Goal: Task Accomplishment & Management: Manage account settings

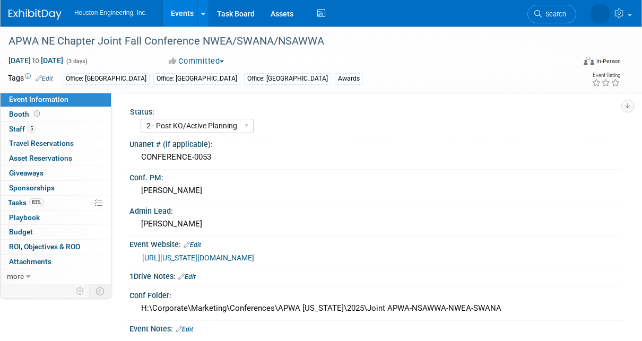
select select "2 - Post KO/Active Planning"
select select "Yes"
select select "Multi-sector/Any/All"
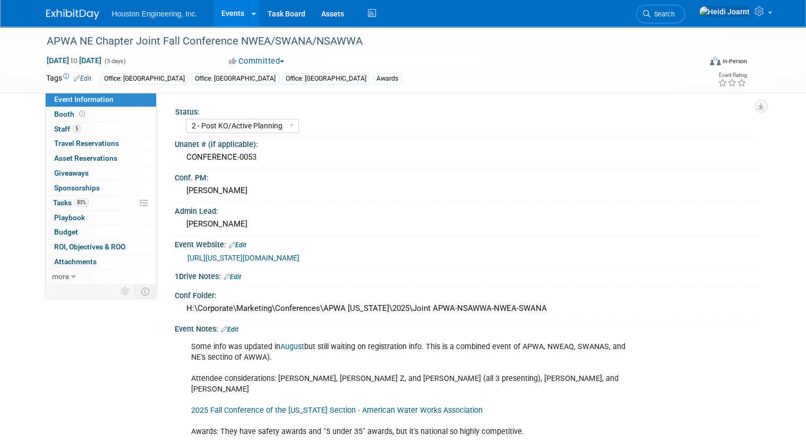
click at [294, 259] on link "https://nebraska.apwa.org/news-and-announcements/2025-joint-fall-conference/" at bounding box center [243, 258] width 112 height 8
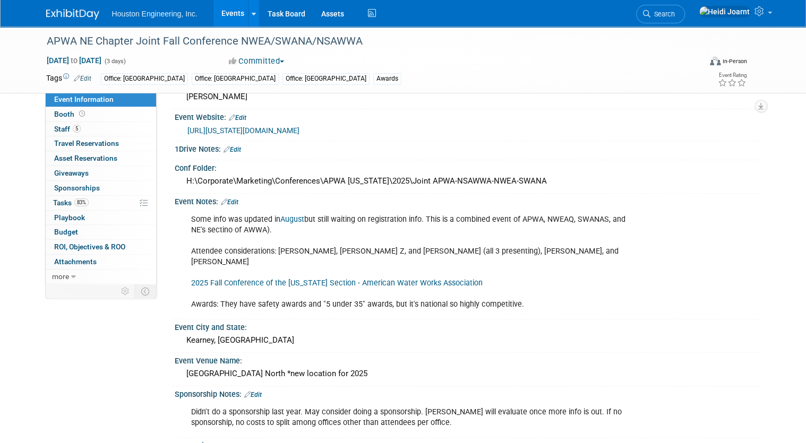
click at [233, 200] on link "Edit" at bounding box center [230, 202] width 18 height 7
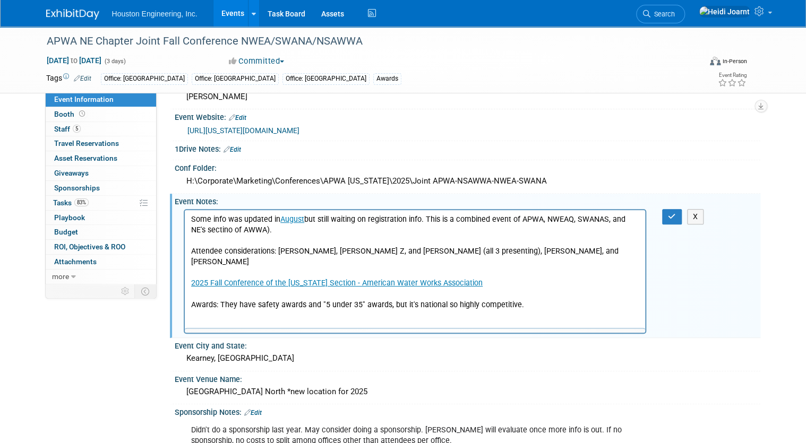
scroll to position [0, 0]
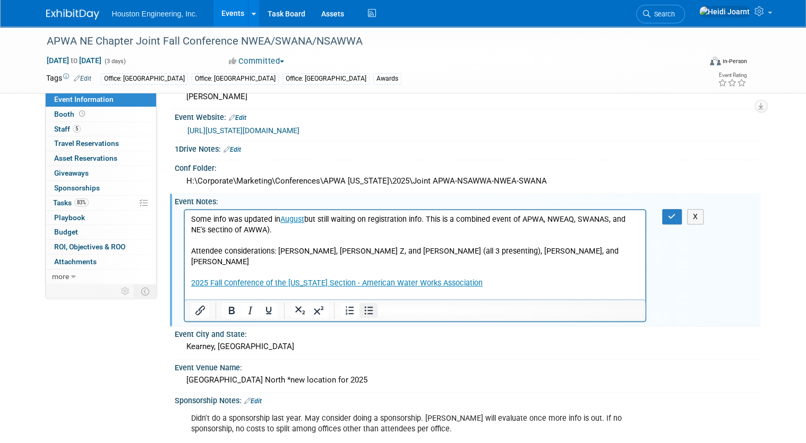
click at [362, 309] on icon "Bullet list" at bounding box center [368, 310] width 13 height 13
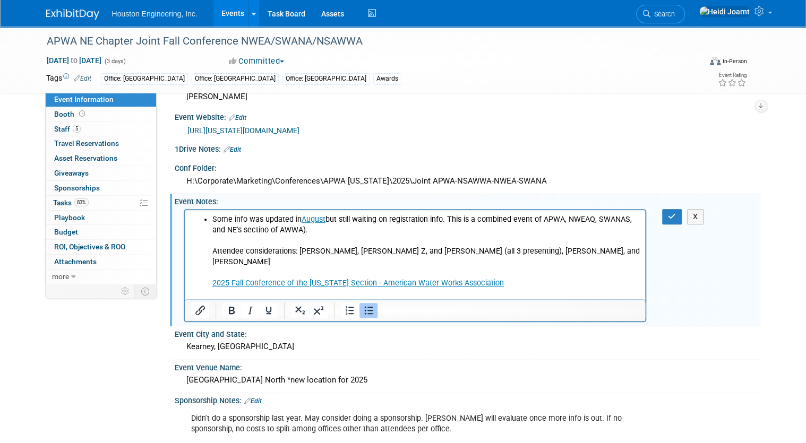
click at [313, 229] on li "Some info was updated in August but still waiting on registration info. This is…" at bounding box center [425, 262] width 427 height 96
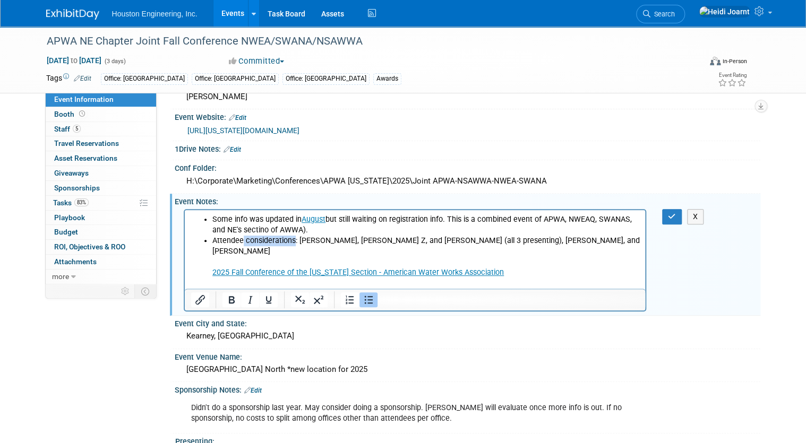
drag, startPoint x: 292, startPoint y: 240, endPoint x: 242, endPoint y: 244, distance: 50.1
click at [242, 244] on li "Attendee considerations: Bob G, Bret Z, and Alan K (all 3 presenting), Chris Fu…" at bounding box center [425, 267] width 427 height 64
click at [540, 238] on li "Attendees: Bob G, Bret Z, and Alan K (all 3 presenting), Chris Furman, and Whit…" at bounding box center [425, 267] width 427 height 64
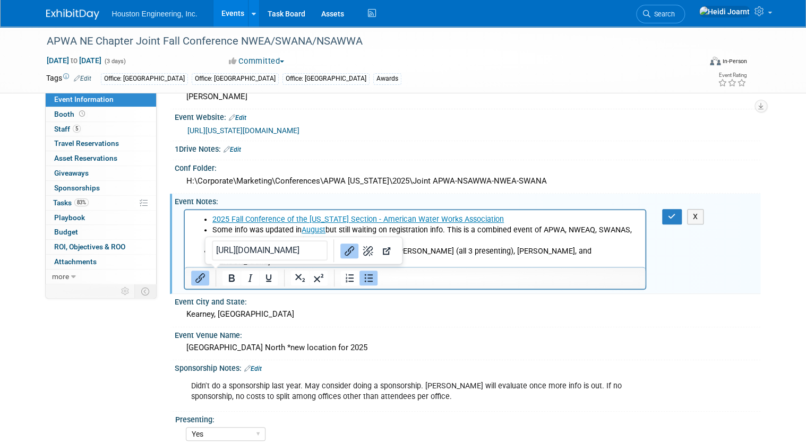
click at [642, 210] on div "X" at bounding box center [677, 216] width 47 height 15
click at [642, 213] on icon "button" at bounding box center [672, 216] width 8 height 7
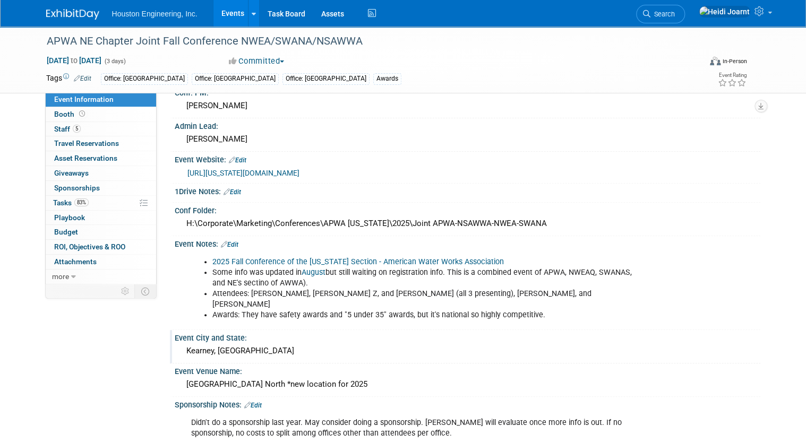
scroll to position [255, 0]
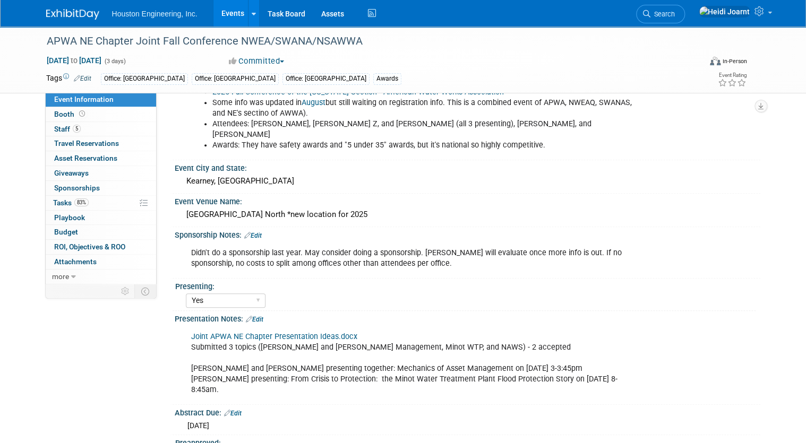
click at [247, 232] on link "Edit" at bounding box center [253, 235] width 18 height 7
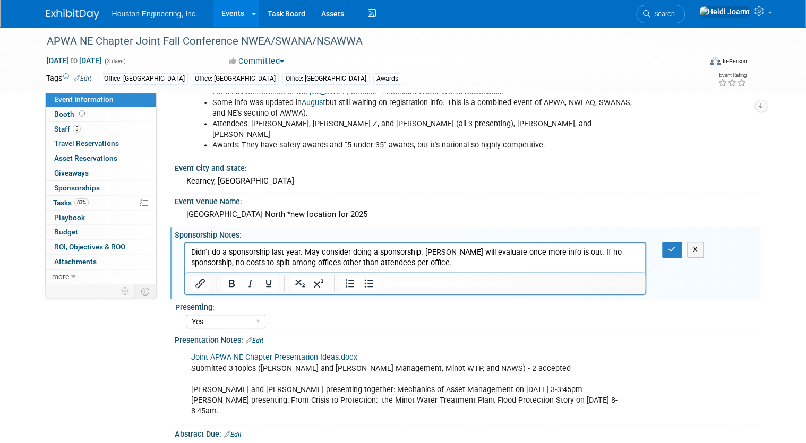
scroll to position [0, 0]
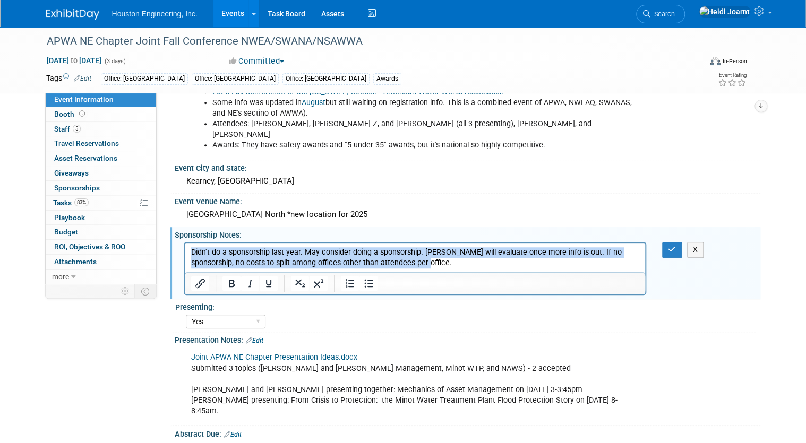
drag, startPoint x: 401, startPoint y: 268, endPoint x: 310, endPoint y: 476, distance: 227.3
click at [184, 247] on html "Didn't do a sponsorship last year. May consider doing a sponsorship. Chris will…" at bounding box center [414, 255] width 461 height 25
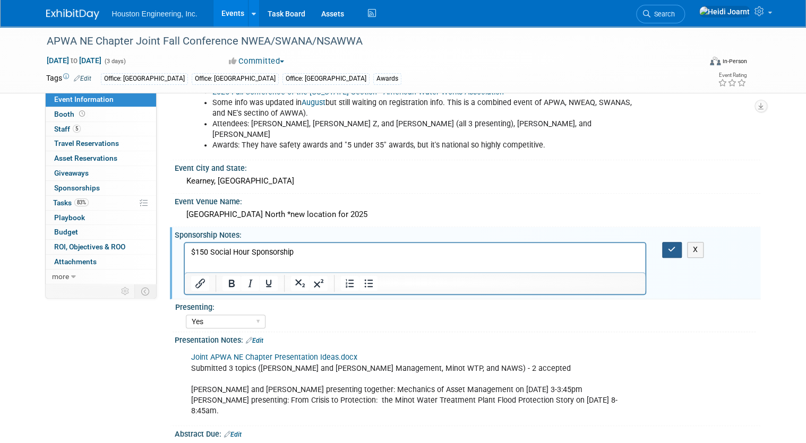
click at [642, 246] on icon "button" at bounding box center [672, 249] width 8 height 7
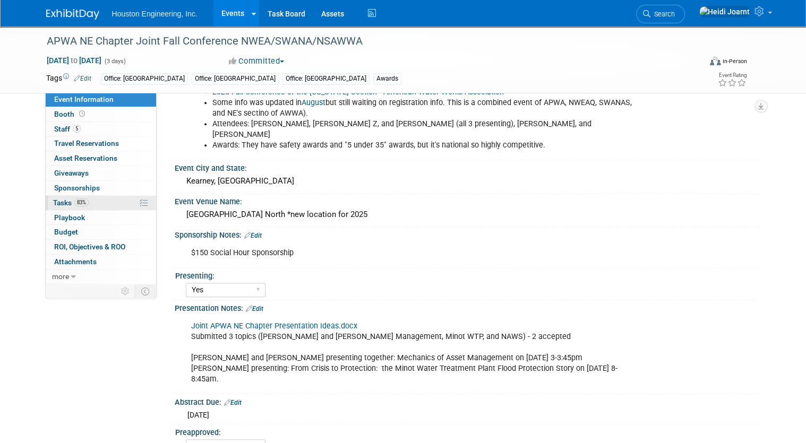
click at [84, 208] on link "83% Tasks 83%" at bounding box center [101, 203] width 110 height 14
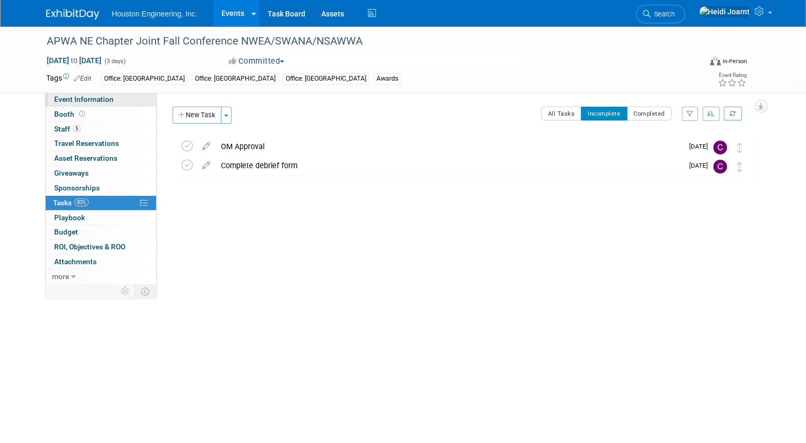
click at [92, 101] on span "Event Information" at bounding box center [83, 99] width 59 height 8
select select "2 - Post KO/Active Planning"
select select "Yes"
select select "Multi-sector/Any/All"
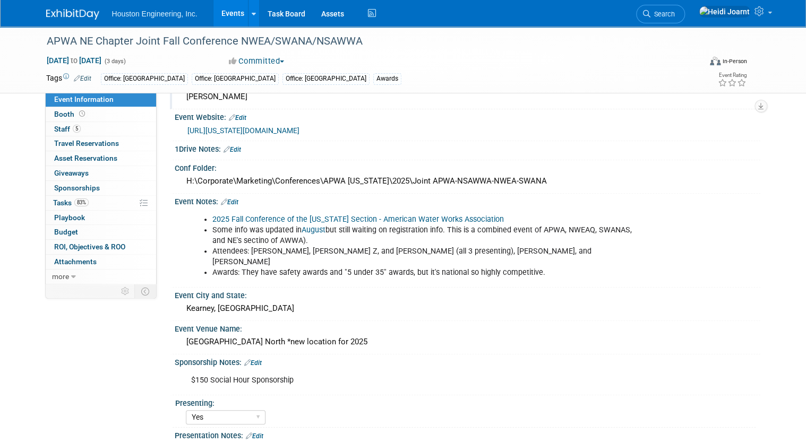
scroll to position [212, 0]
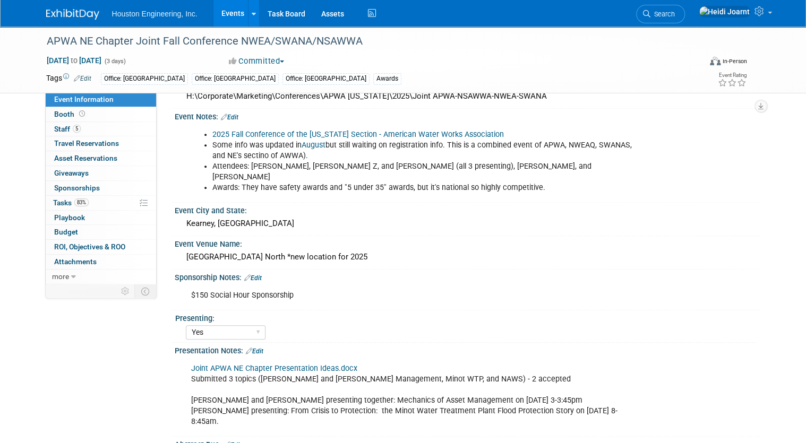
click at [256, 274] on link "Edit" at bounding box center [253, 277] width 18 height 7
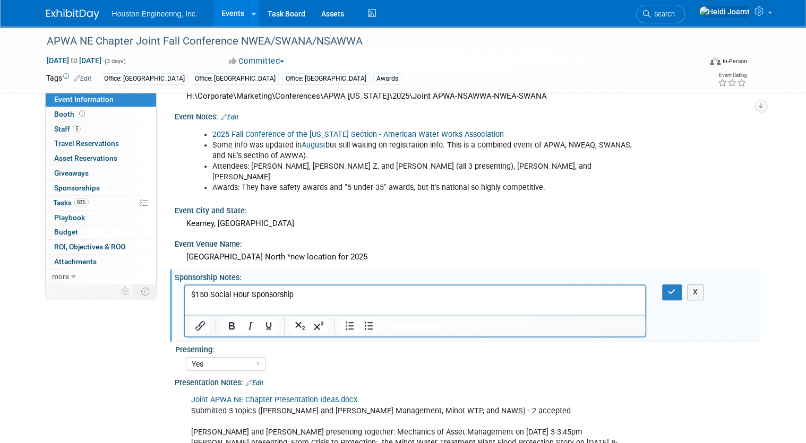
scroll to position [0, 0]
click at [329, 291] on p "$150 Social Hour Sponsorship" at bounding box center [415, 295] width 449 height 11
click at [642, 288] on icon "button" at bounding box center [672, 291] width 8 height 7
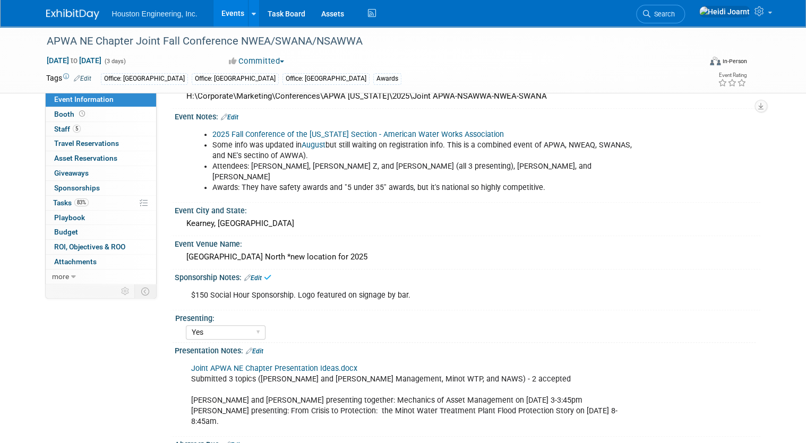
click at [228, 114] on link "Edit" at bounding box center [230, 117] width 18 height 7
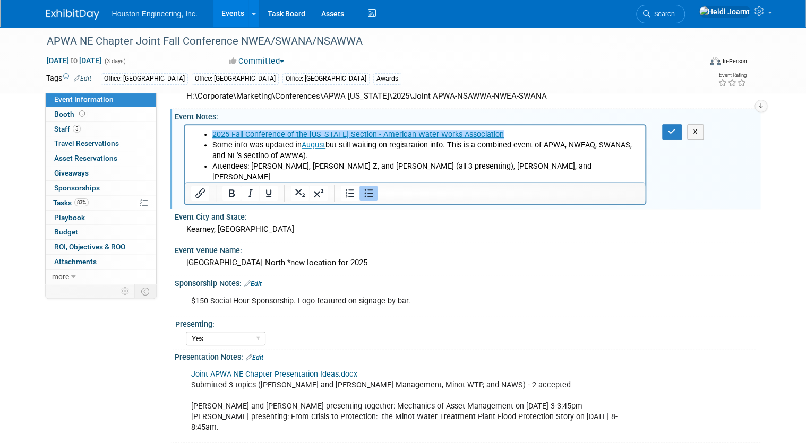
click at [468, 169] on li "Attendees: Bob G, Bret Z, and Alan K (all 3 presenting), Chris Furman, and Whit…" at bounding box center [425, 171] width 427 height 21
click at [390, 167] on li "Attendees: Bob G, Bret Z, and Alan K (all 3 presenting), Chris Furman, and Whit…" at bounding box center [425, 171] width 427 height 21
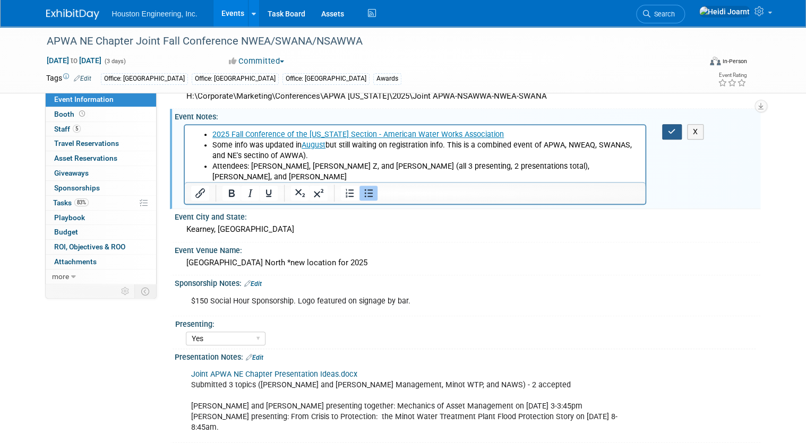
click at [642, 133] on button "button" at bounding box center [672, 131] width 20 height 15
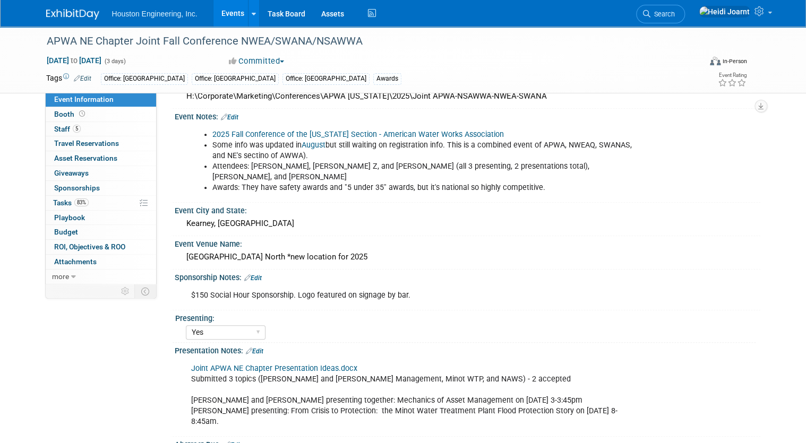
scroll to position [296, 0]
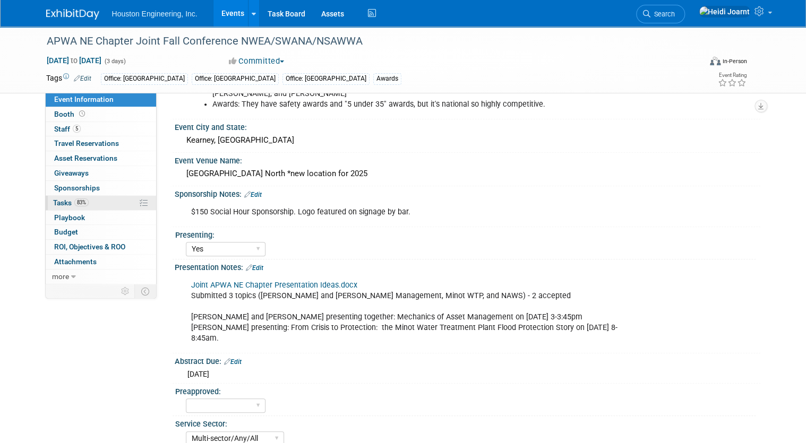
click at [102, 207] on link "83% Tasks 83%" at bounding box center [101, 203] width 110 height 14
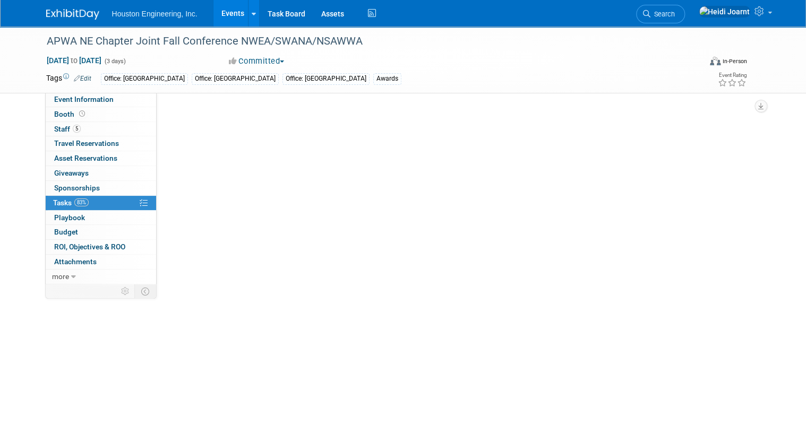
scroll to position [0, 0]
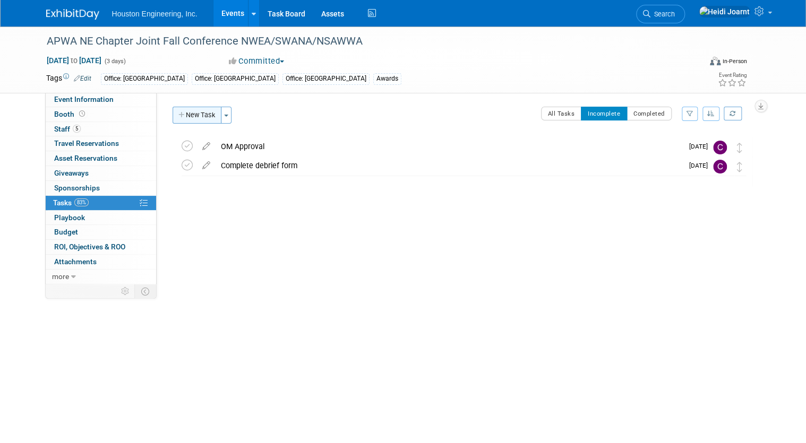
click at [198, 118] on button "New Task" at bounding box center [197, 115] width 49 height 17
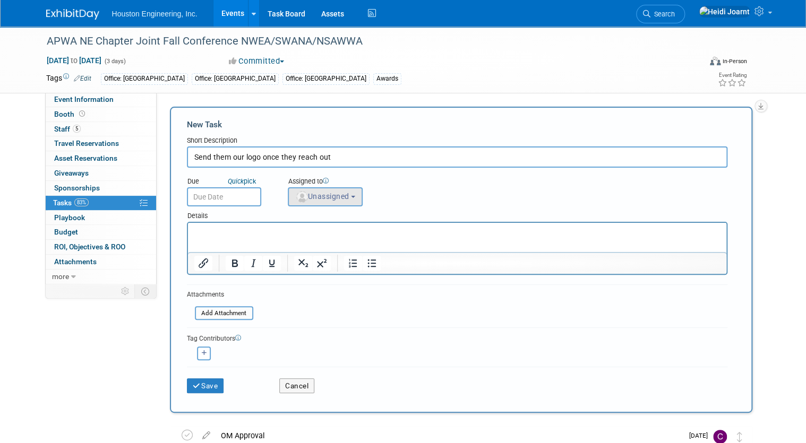
type input "Send them our logo once they reach out"
click at [327, 194] on span "Unassigned" at bounding box center [322, 196] width 54 height 8
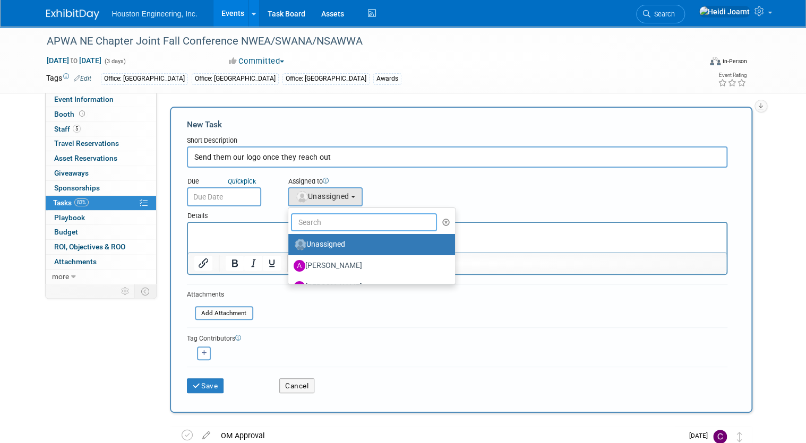
click at [324, 219] on input "text" at bounding box center [364, 222] width 147 height 18
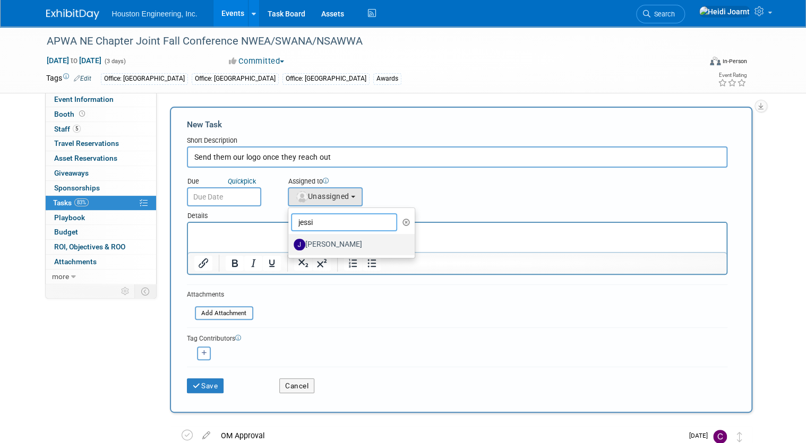
type input "jessi"
click at [324, 247] on label "[PERSON_NAME]" at bounding box center [349, 244] width 111 height 17
click at [290, 247] on input "[PERSON_NAME]" at bounding box center [286, 243] width 7 height 7
select select "fa151804-de92-4cec-a8ce-bf453f5438ea"
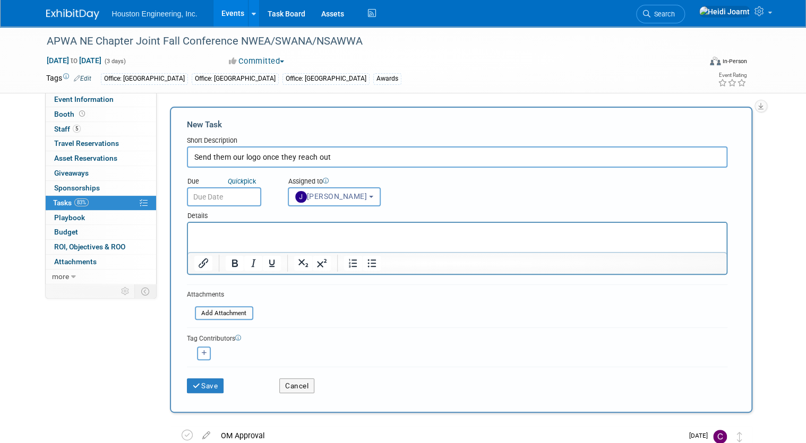
click at [348, 159] on input "Send them our logo once they reach out" at bounding box center [457, 157] width 540 height 21
type input "Send them our logo once they reach out for the sponsorship signage"
click at [231, 200] on input "text" at bounding box center [224, 196] width 74 height 19
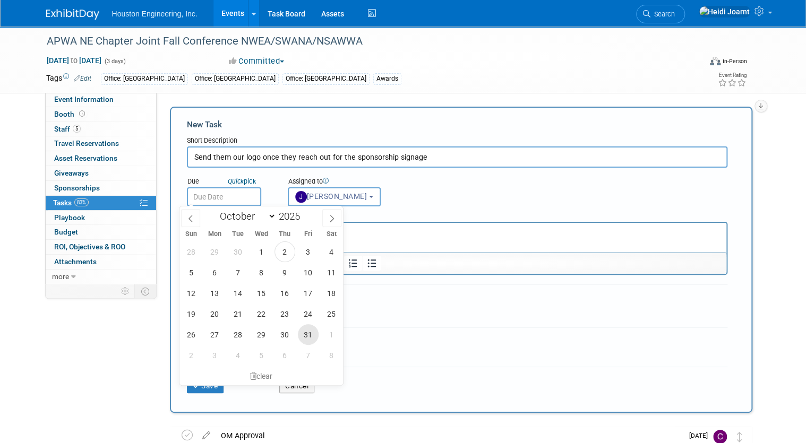
click at [306, 338] on span "31" at bounding box center [308, 334] width 21 height 21
type input "Oct 31, 2025"
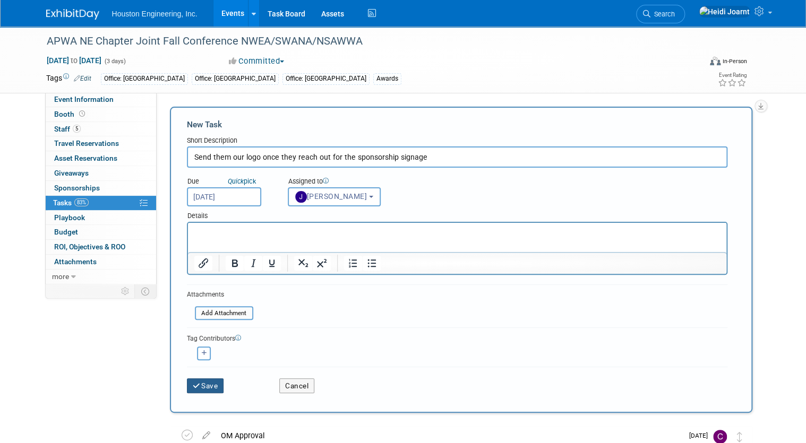
click at [203, 341] on button "Save" at bounding box center [205, 386] width 37 height 15
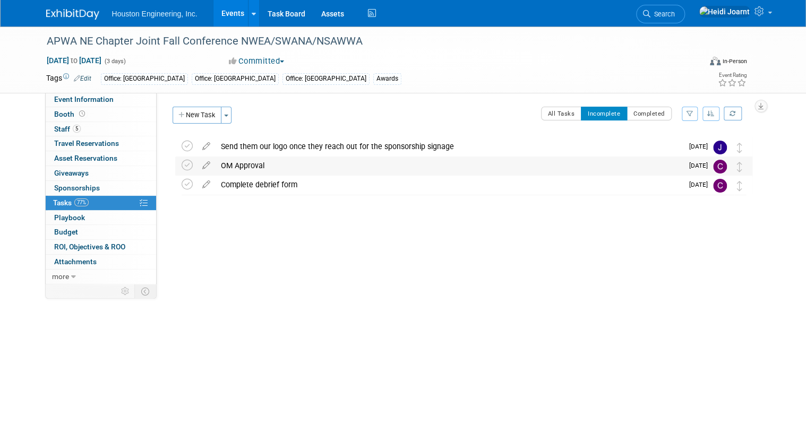
click at [321, 168] on div "OM Approval" at bounding box center [449, 166] width 467 height 18
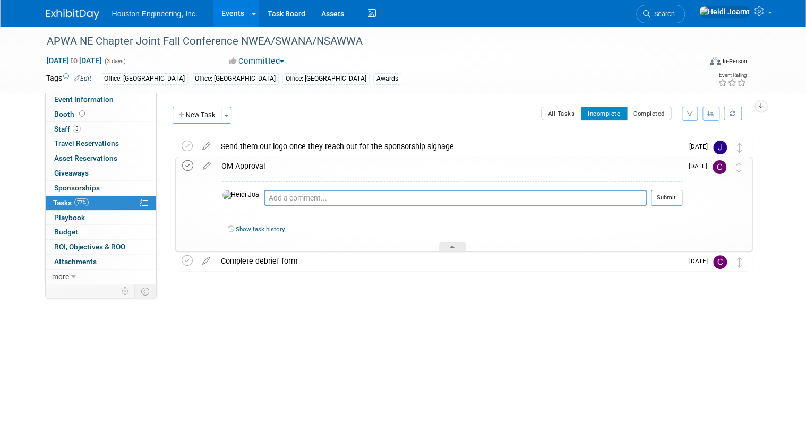
click at [183, 167] on icon at bounding box center [187, 165] width 11 height 11
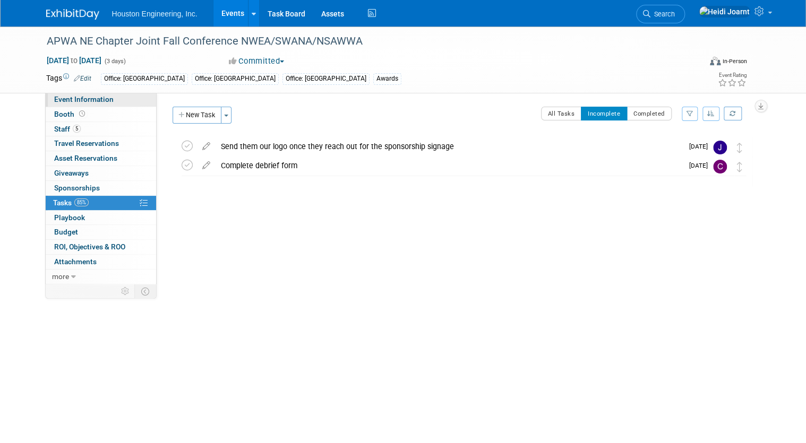
click at [96, 105] on link "Event Information" at bounding box center [101, 99] width 110 height 14
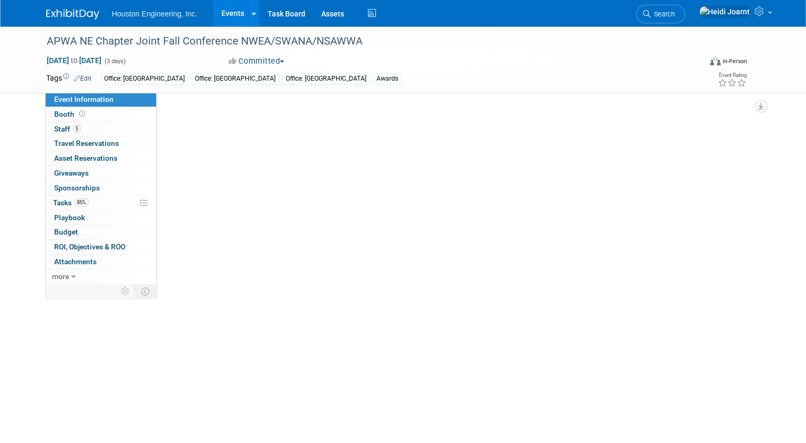
select select "2 - Post KO/Active Planning"
select select "Yes"
select select "Multi-sector/Any/All"
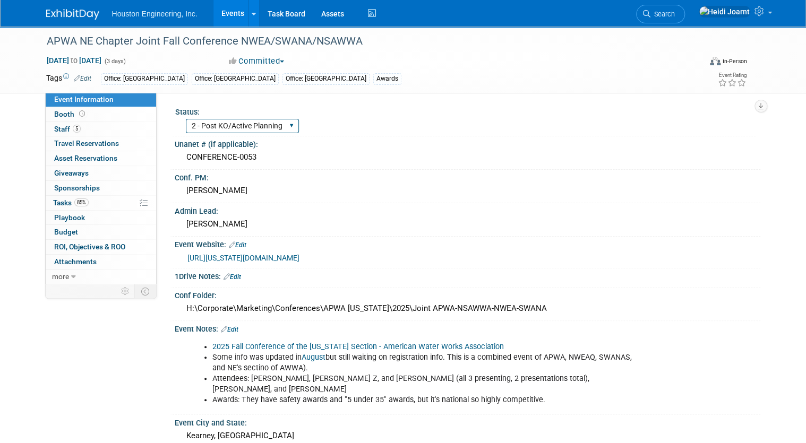
click at [229, 128] on select "1 - GNG/KO Needed 2 - Post KO/Active Planning 3 - Reg/Prep Done" at bounding box center [242, 126] width 113 height 14
select select "3 - Reg/Prep Done"
click at [186, 119] on select "1 - GNG/KO Needed 2 - Post KO/Active Planning 3 - Reg/Prep Done" at bounding box center [242, 126] width 113 height 14
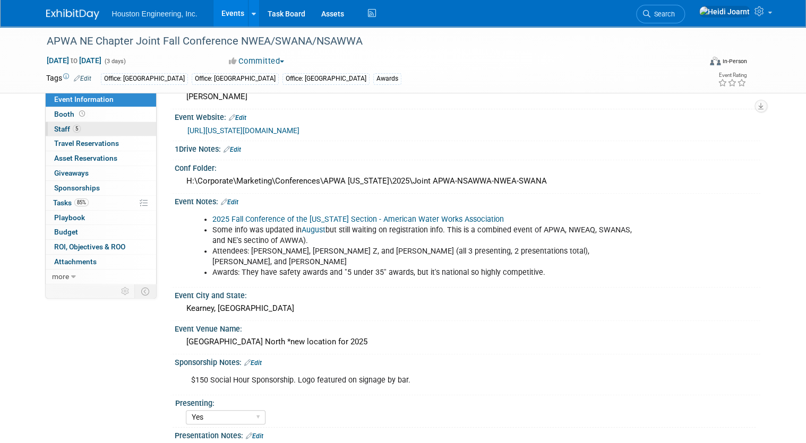
click at [79, 130] on link "5 Staff 5" at bounding box center [101, 129] width 110 height 14
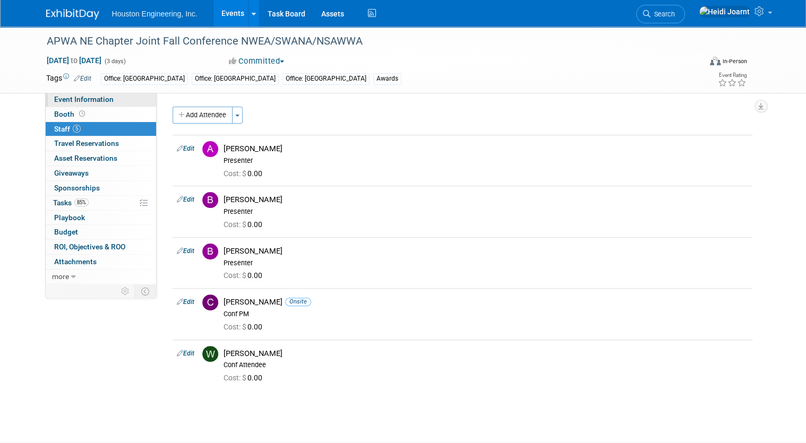
click at [83, 104] on span "Event Information" at bounding box center [83, 99] width 59 height 8
select select "3 - Reg/Prep Done"
select select "Yes"
select select "Multi-sector/Any/All"
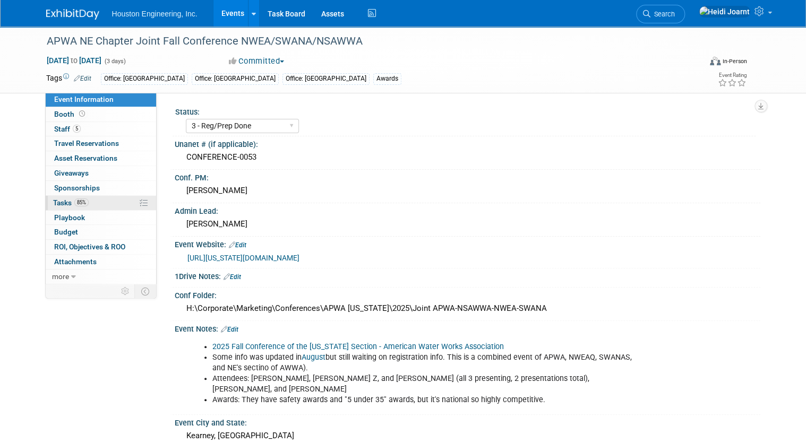
click at [87, 209] on link "85% Tasks 85%" at bounding box center [101, 203] width 110 height 14
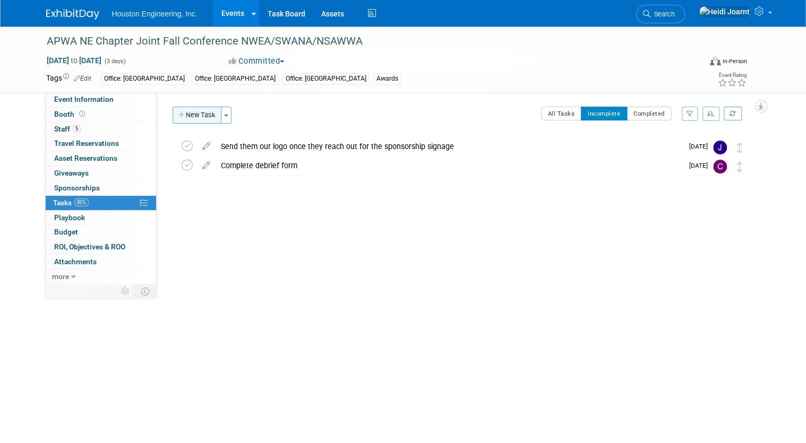
click at [188, 121] on button "New Task" at bounding box center [197, 115] width 49 height 17
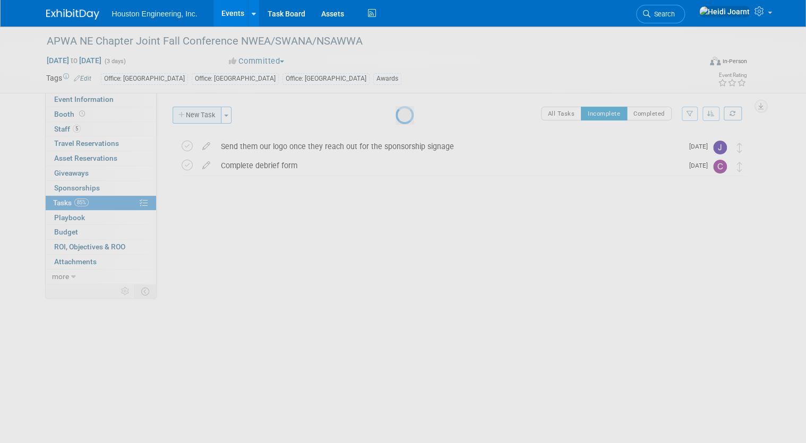
select select "9"
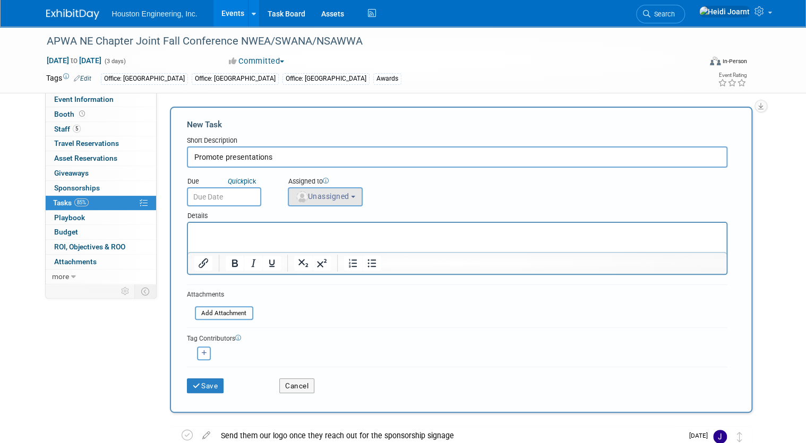
type input "Promote presentations"
click at [308, 204] on button "Unassigned" at bounding box center [325, 196] width 75 height 19
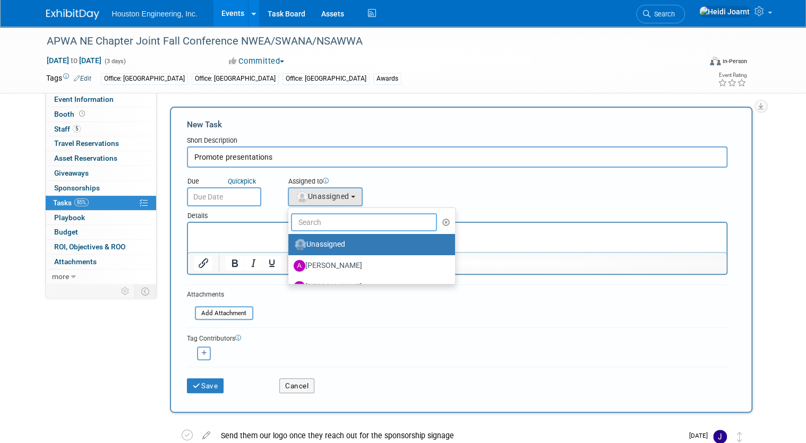
click at [320, 221] on input "text" at bounding box center [364, 222] width 147 height 18
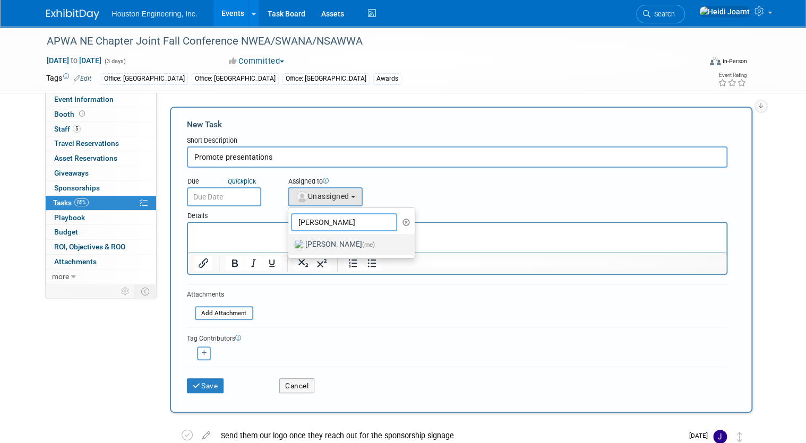
type input "heidi"
click at [333, 241] on label "Heidi Joarnt (me)" at bounding box center [349, 244] width 111 height 17
click at [290, 241] on input "Heidi Joarnt (me)" at bounding box center [286, 243] width 7 height 7
select select "6d2580fd-cc23-403a-9f47-834f17e7f51f"
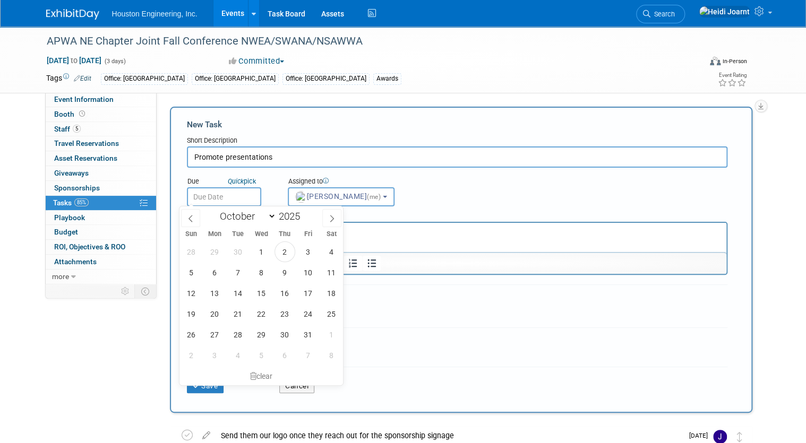
click at [229, 195] on input "text" at bounding box center [224, 196] width 74 height 19
click at [326, 218] on span at bounding box center [331, 218] width 19 height 18
click at [198, 223] on span at bounding box center [190, 218] width 19 height 18
select select "9"
click at [212, 333] on span "27" at bounding box center [214, 334] width 21 height 21
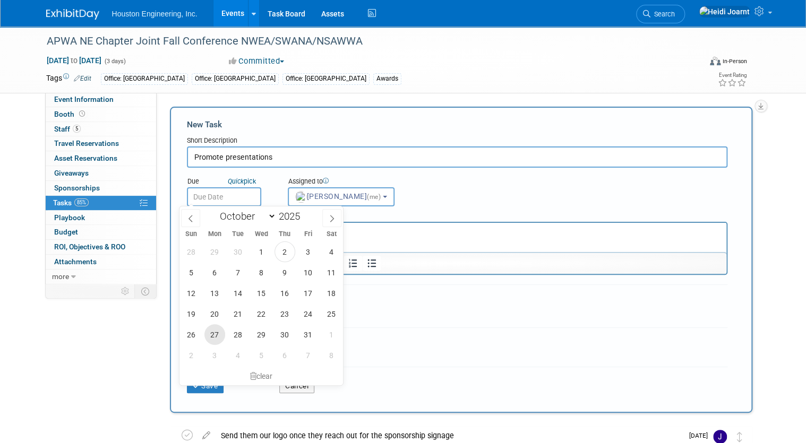
type input "Oct 27, 2025"
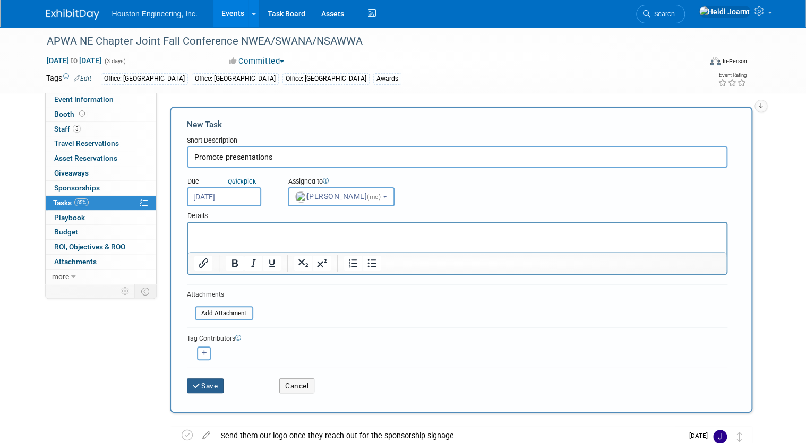
click at [198, 341] on button "Save" at bounding box center [205, 386] width 37 height 15
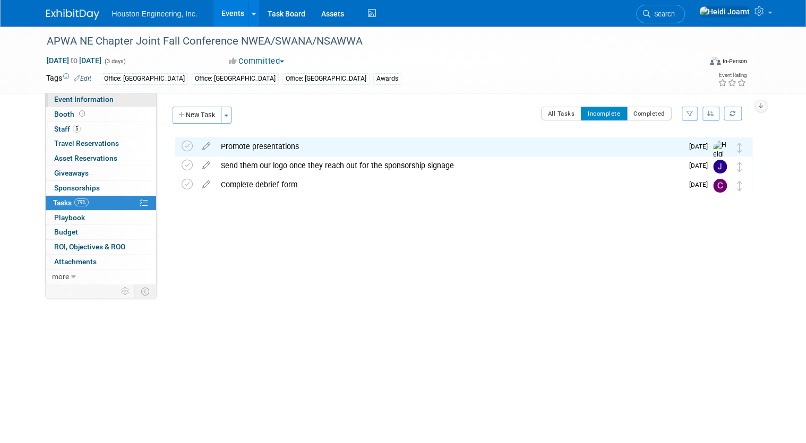
click at [108, 104] on link "Event Information" at bounding box center [101, 99] width 110 height 14
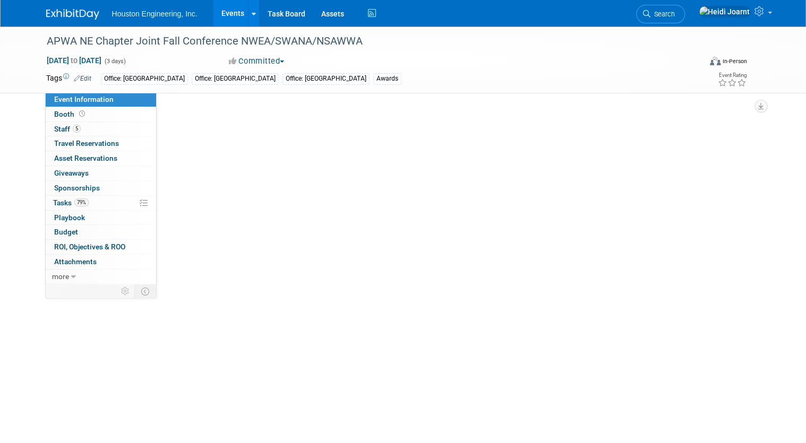
select select "3 - Reg/Prep Done"
select select "Yes"
select select "Multi-sector/Any/All"
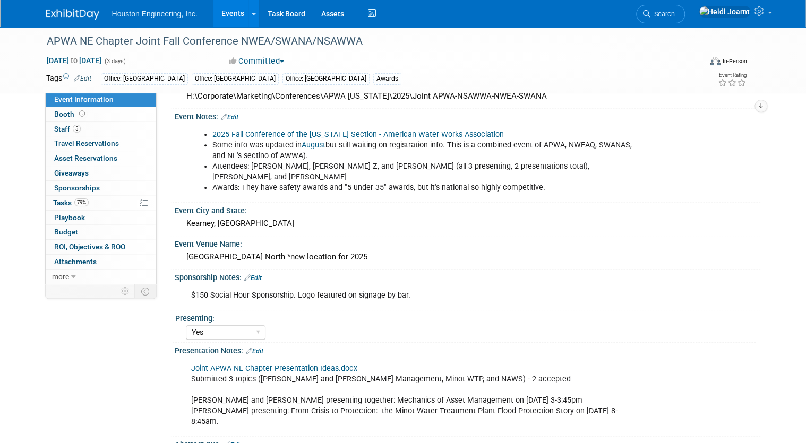
scroll to position [296, 0]
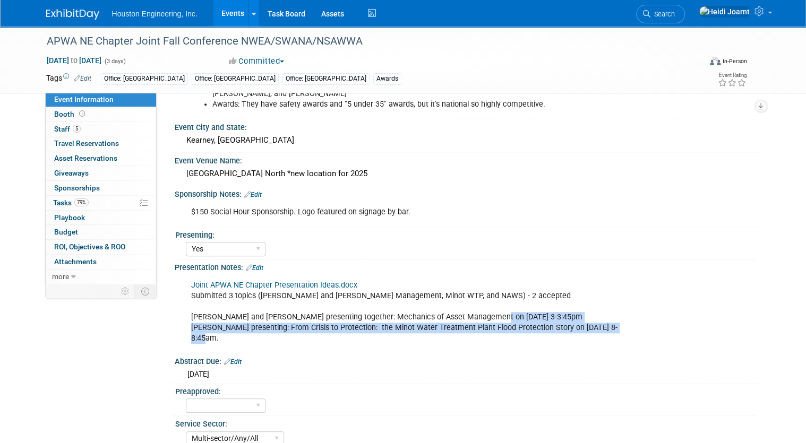
drag, startPoint x: 483, startPoint y: 302, endPoint x: 616, endPoint y: 311, distance: 133.0
click at [616, 311] on div "Joint APWA NE Chapter Presentation Ideas.docx Submitted 3 topics (Bob G and Ala…" at bounding box center [415, 312] width 463 height 74
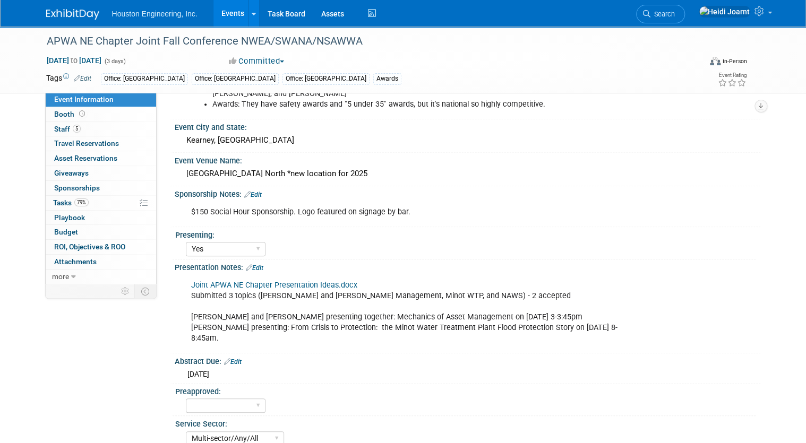
click at [472, 299] on div "Joint APWA NE Chapter Presentation Ideas.docx Submitted 3 topics (Bob G and Ala…" at bounding box center [415, 312] width 463 height 74
click at [93, 204] on link "79% Tasks 79%" at bounding box center [101, 203] width 110 height 14
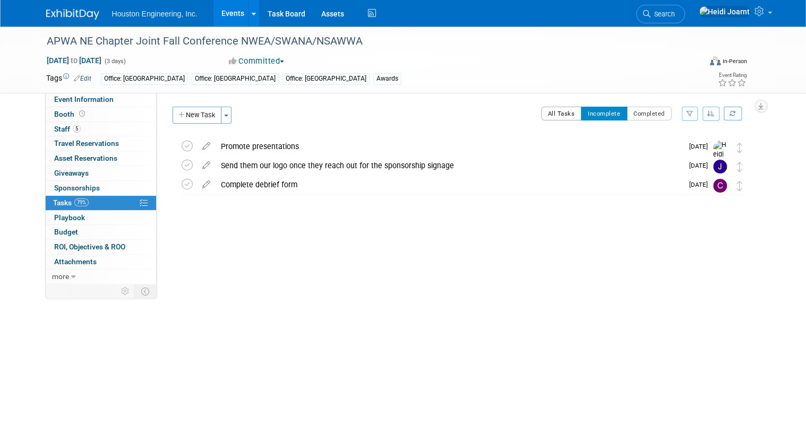
click at [559, 108] on button "All Tasks" at bounding box center [561, 114] width 41 height 14
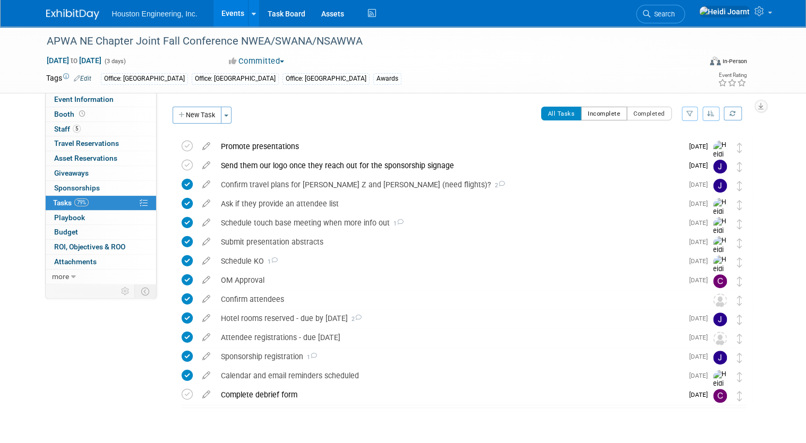
click at [619, 113] on button "Incomplete" at bounding box center [604, 114] width 46 height 14
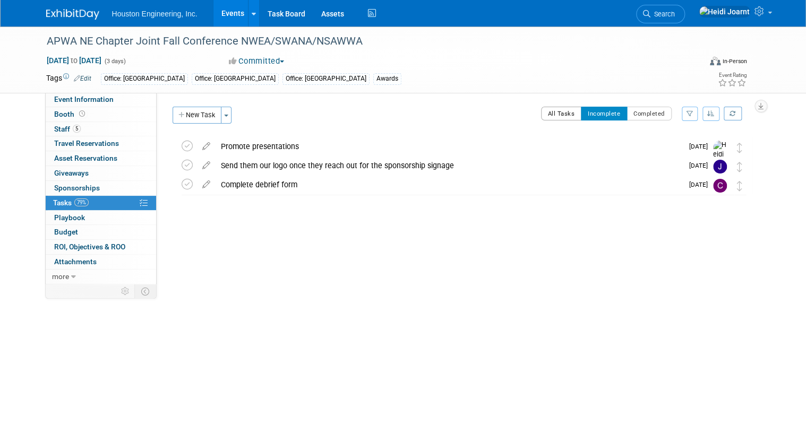
click at [573, 114] on button "All Tasks" at bounding box center [561, 114] width 41 height 14
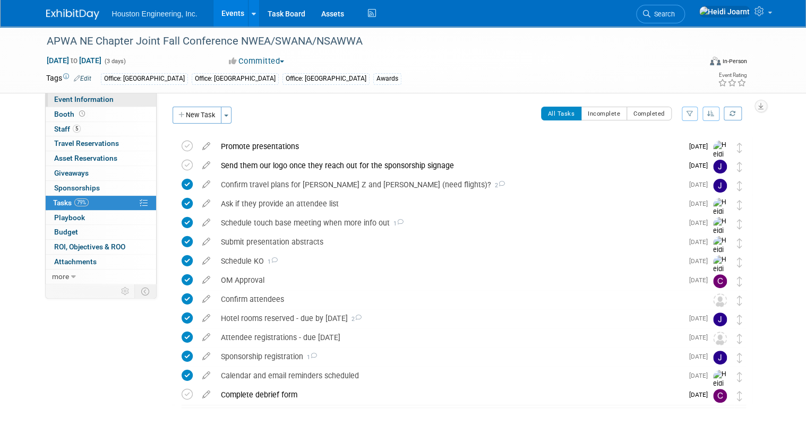
click at [90, 98] on span "Event Information" at bounding box center [83, 99] width 59 height 8
select select "3 - Reg/Prep Done"
select select "Yes"
select select "Multi-sector/Any/All"
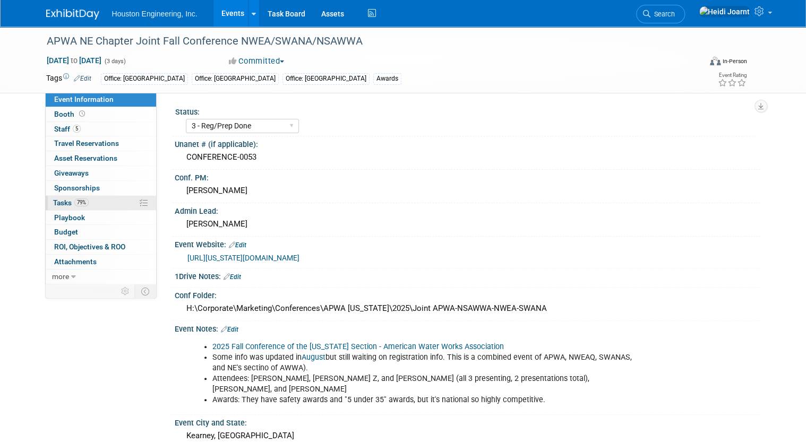
click at [99, 202] on link "79% Tasks 79%" at bounding box center [101, 203] width 110 height 14
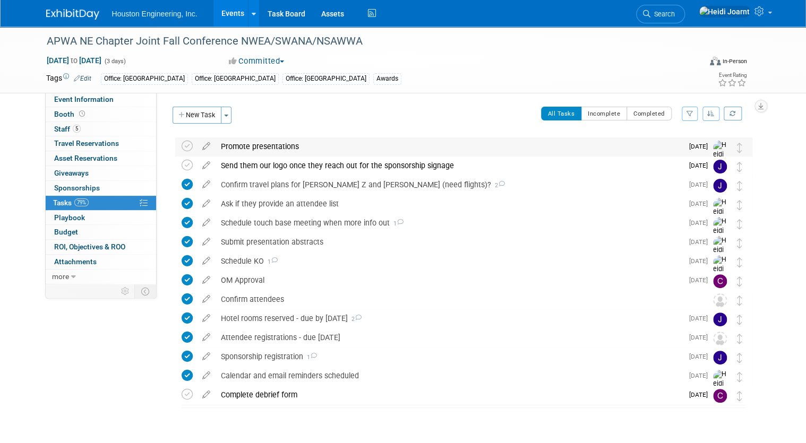
click at [277, 146] on div "Promote presentations" at bounding box center [449, 147] width 467 height 18
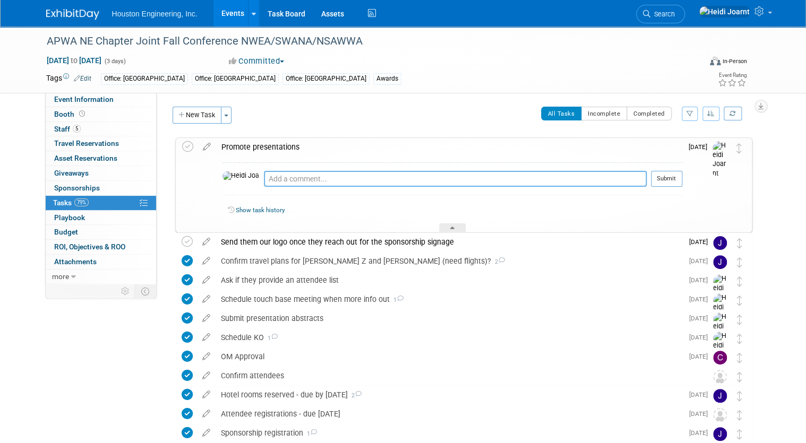
click at [264, 182] on textarea at bounding box center [455, 179] width 383 height 16
paste textarea "https://nebwea.starchapter.com/images/meeting/110425/4079_2025_joint_fall_confe…"
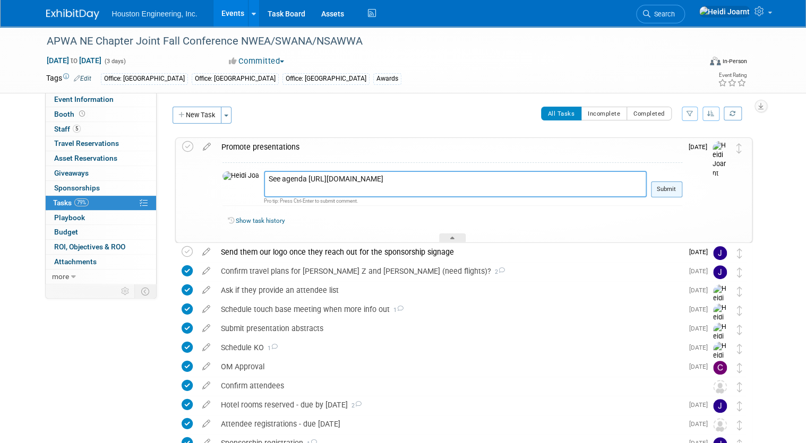
type textarea "See agenda https://nebwea.starchapter.com/images/meeting/110425/4079_2025_joint…"
click at [642, 190] on button "Submit" at bounding box center [666, 190] width 31 height 16
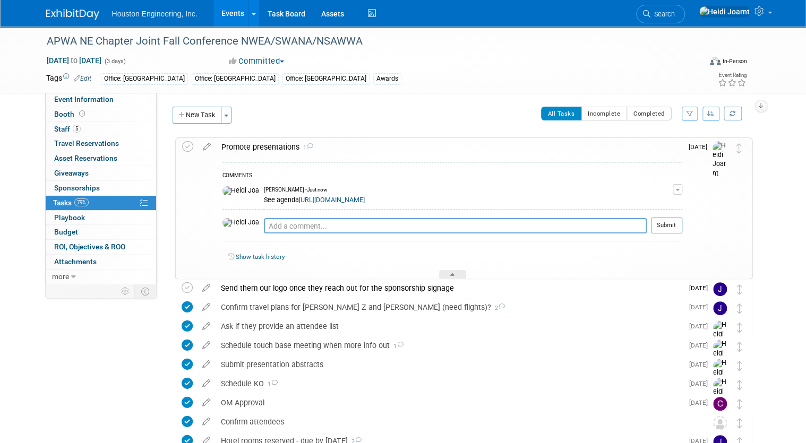
click at [238, 14] on link "Events" at bounding box center [232, 13] width 39 height 27
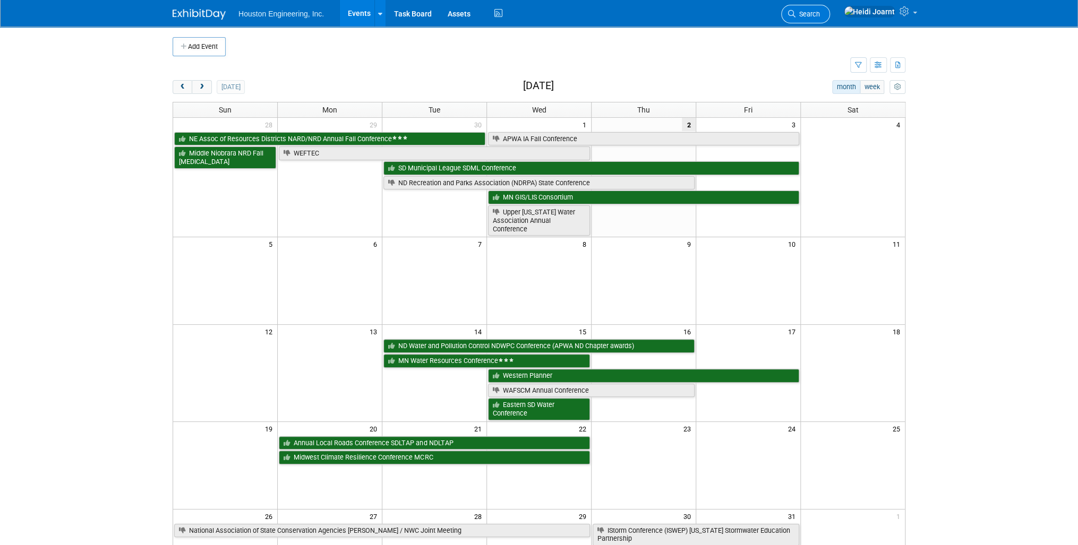
click at [830, 9] on link "Search" at bounding box center [805, 14] width 49 height 19
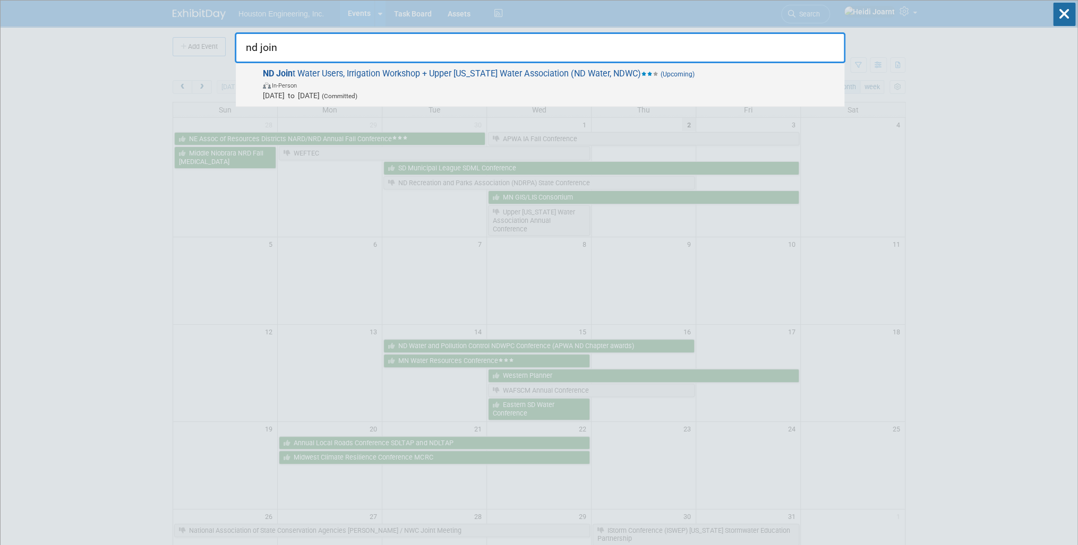
type input "nd join"
click at [604, 91] on span "Dec 9, 2025 to Dec 12, 2025 (Committed)" at bounding box center [551, 95] width 576 height 11
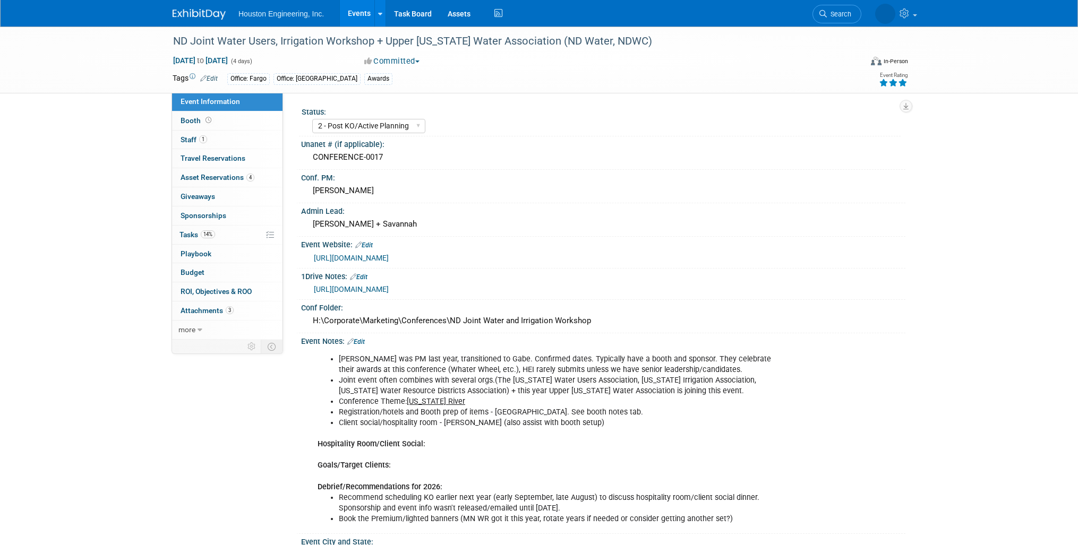
select select "2 - Post KO/Active Planning"
select select "Pending"
select select "Water Resources"
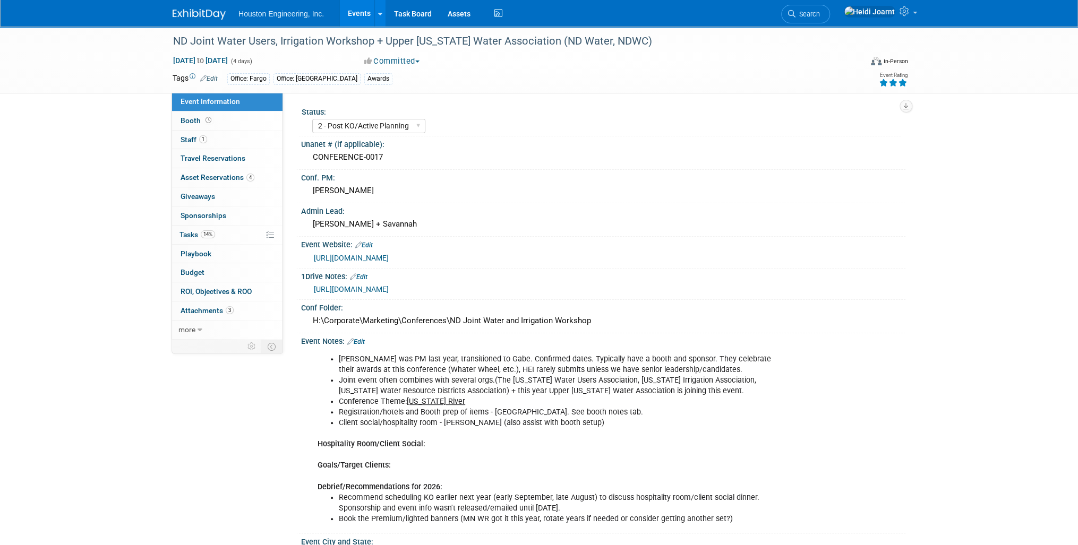
scroll to position [42, 0]
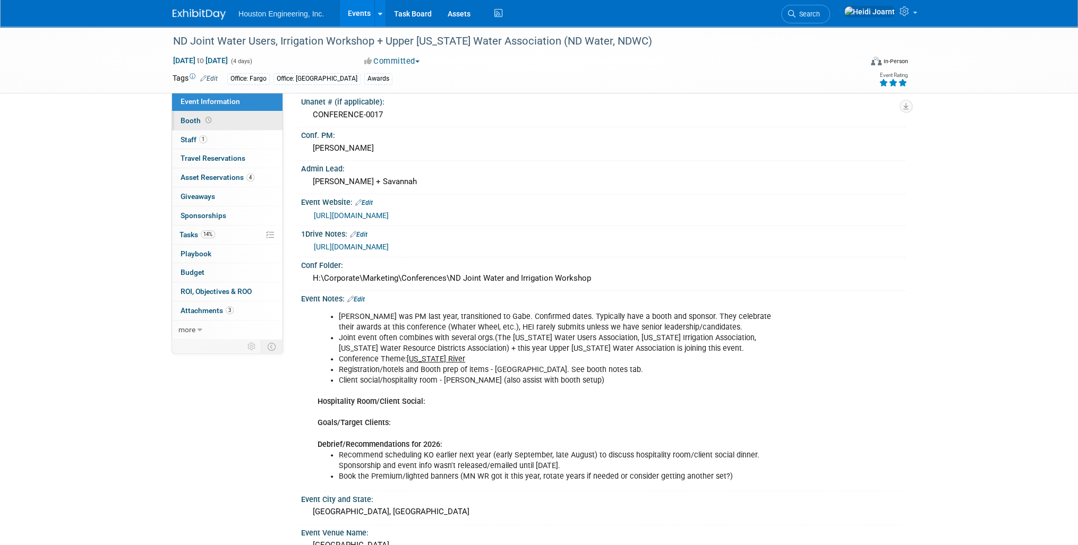
click at [217, 126] on link "Booth" at bounding box center [227, 120] width 110 height 19
select select "Yes"
select select "Fargo"
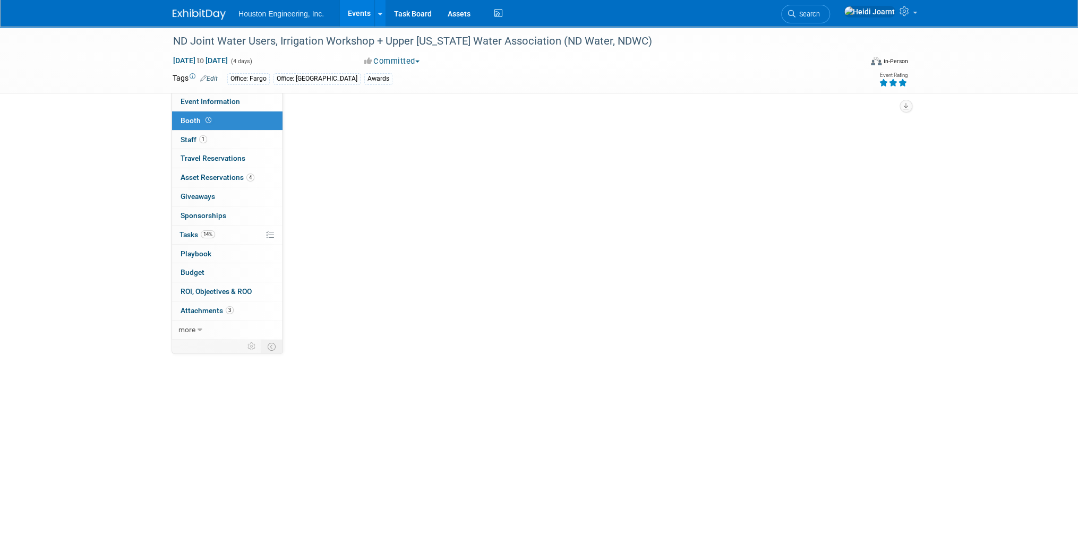
scroll to position [0, 0]
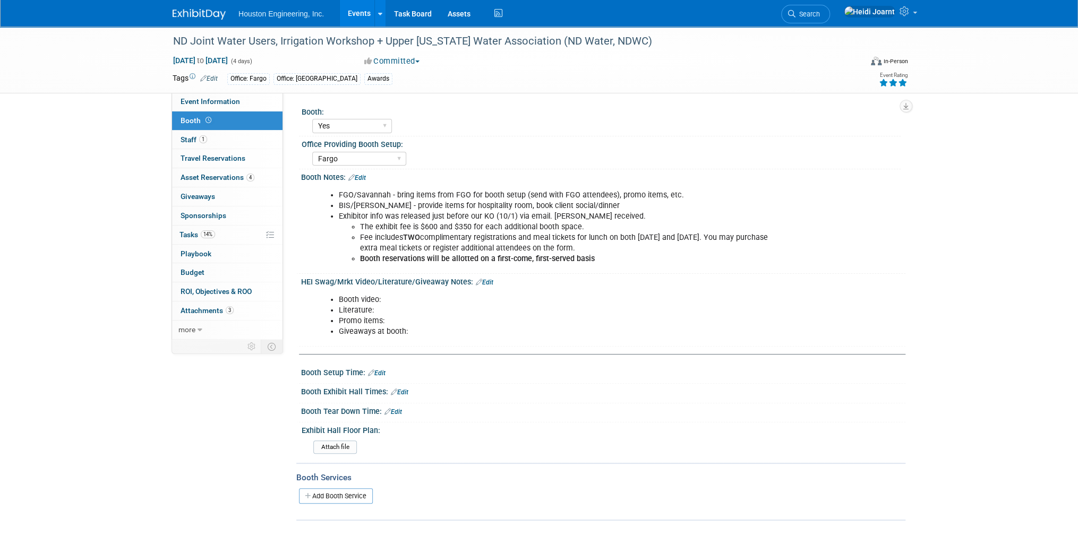
click at [361, 179] on link "Edit" at bounding box center [357, 177] width 18 height 7
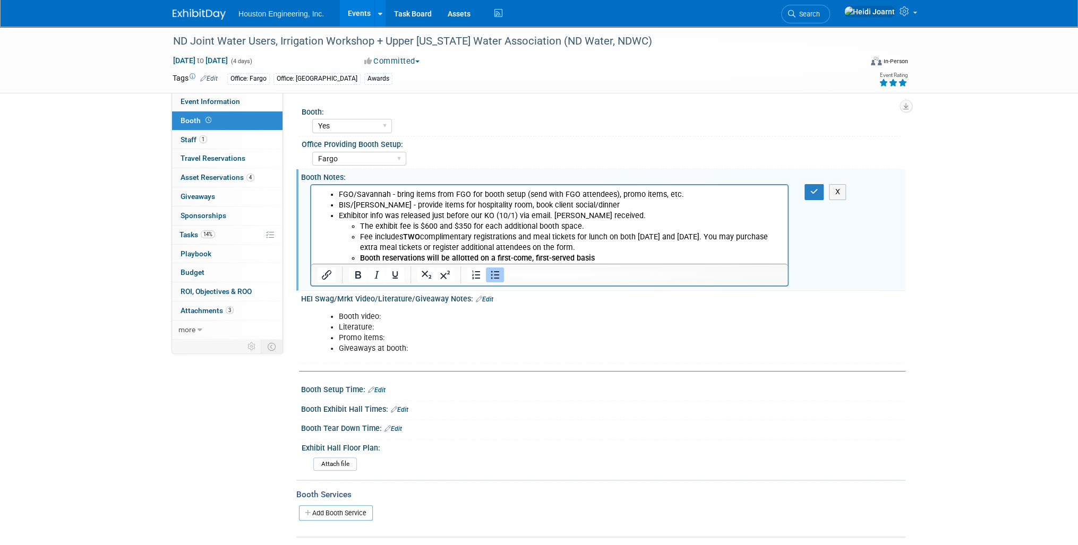
click at [398, 314] on li "Booth video:" at bounding box center [560, 317] width 443 height 11
click at [817, 194] on icon "button" at bounding box center [814, 191] width 8 height 7
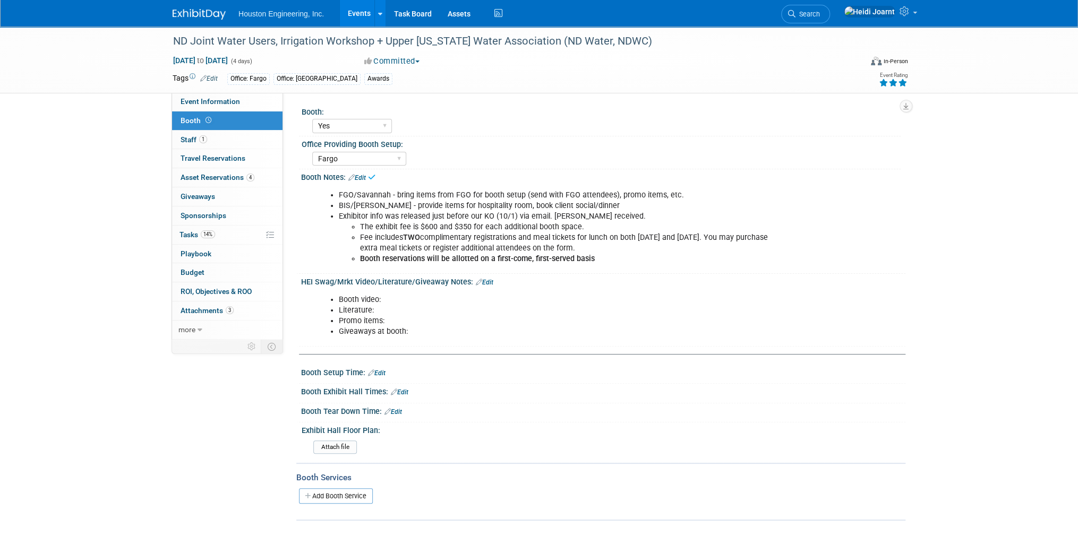
click at [484, 282] on link "Edit" at bounding box center [485, 282] width 18 height 7
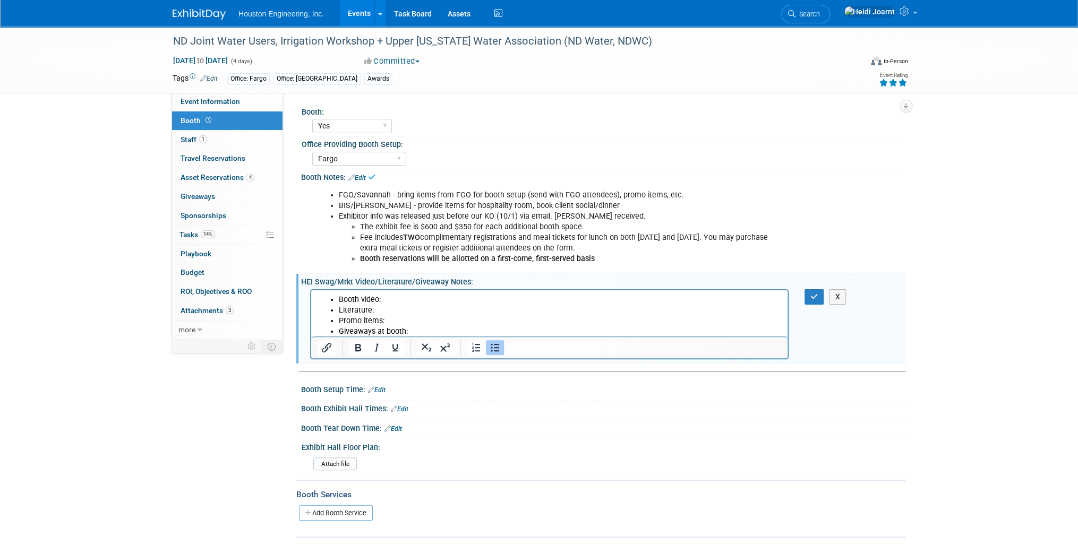
click at [421, 298] on li "Booth video:" at bounding box center [560, 299] width 443 height 11
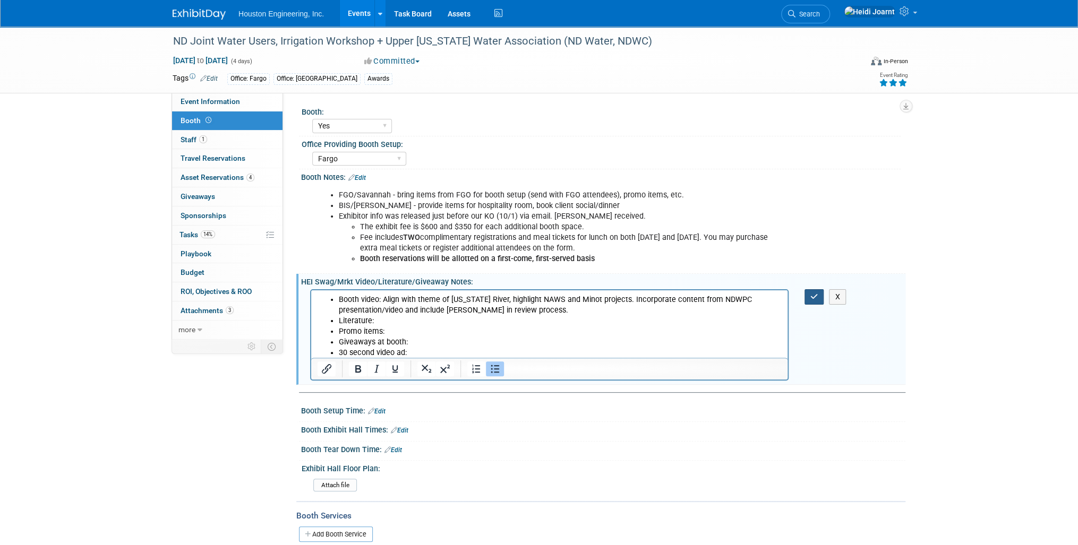
click at [811, 301] on button "button" at bounding box center [814, 296] width 20 height 15
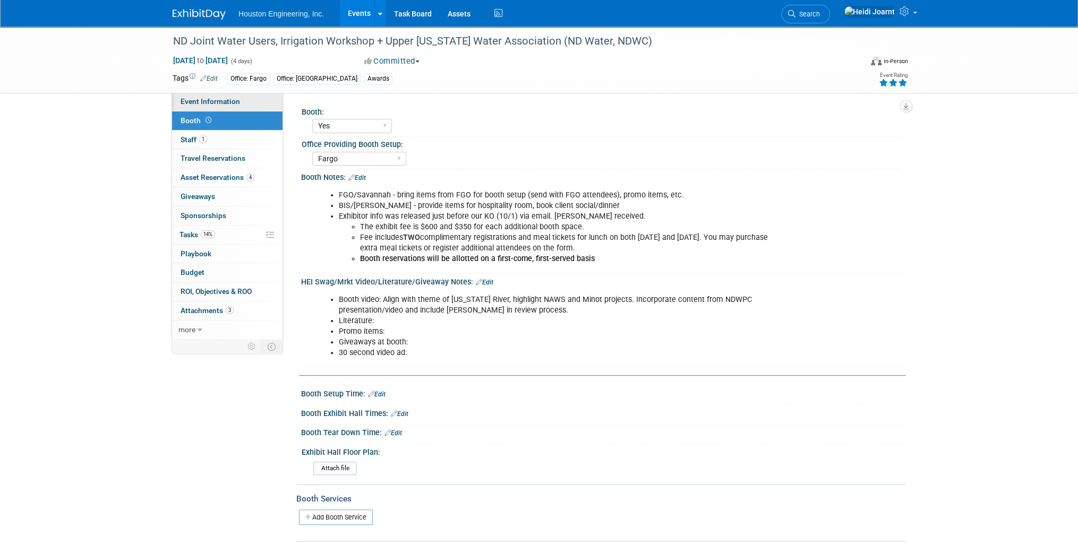
click at [246, 100] on link "Event Information" at bounding box center [227, 101] width 110 height 19
select select "2 - Post KO/Active Planning"
select select "Pending"
select select "Water Resources"
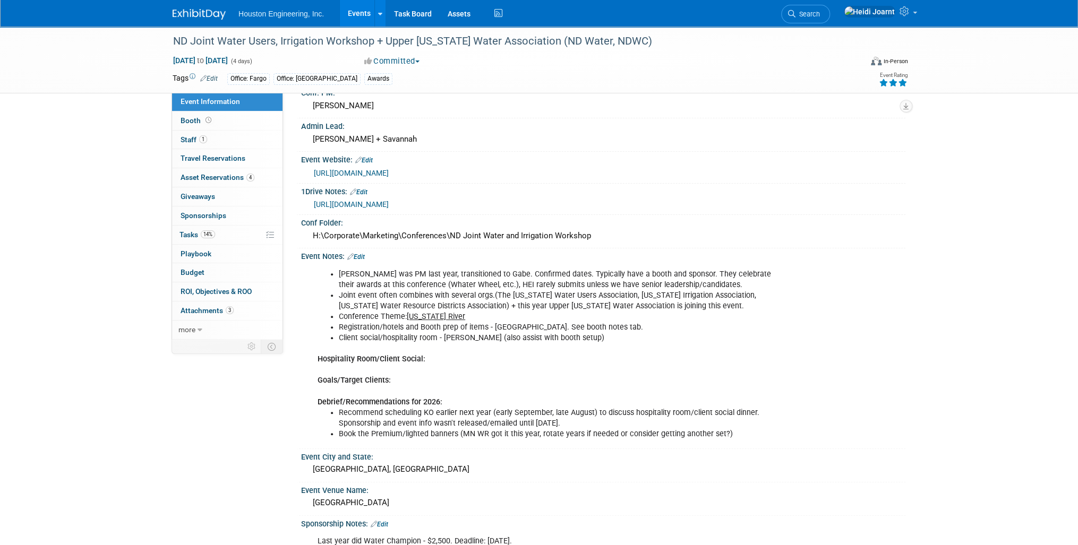
scroll to position [212, 0]
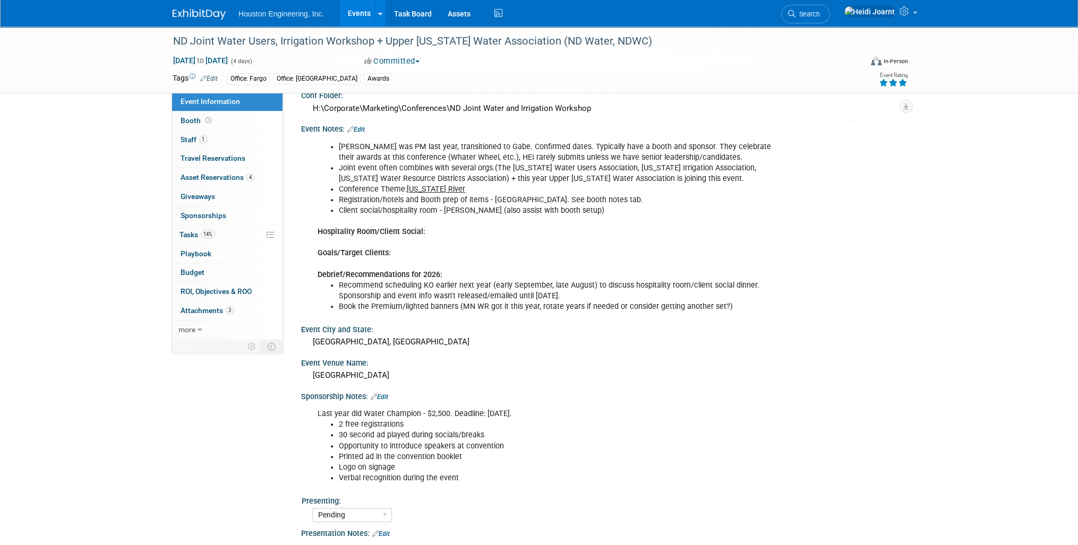
click at [514, 274] on div "Mike Opat was PM last year, transitioned to Gabe. Confirmed dates. Typically ha…" at bounding box center [549, 226] width 478 height 181
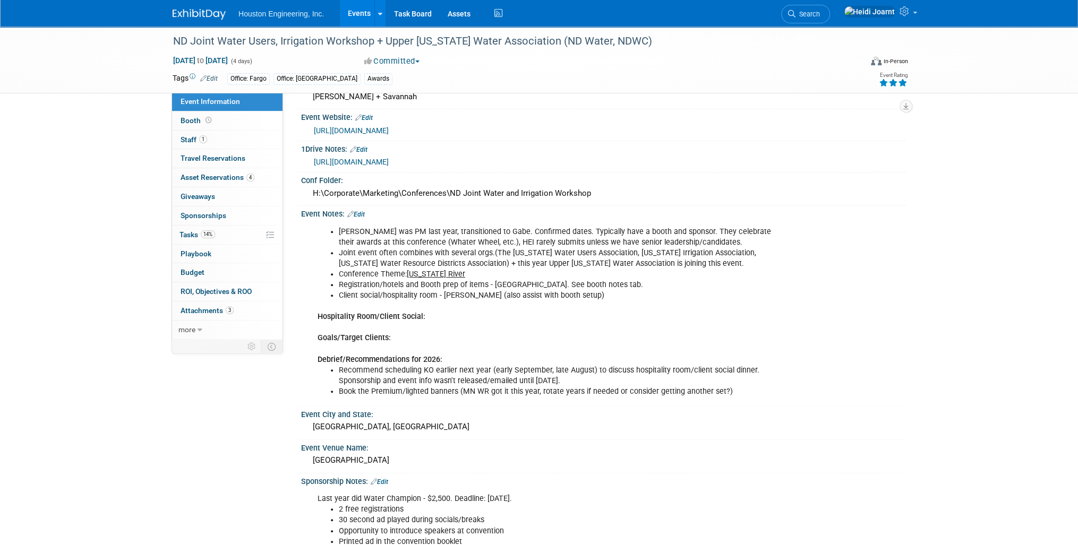
click at [389, 166] on link "https://houstoneng-my.sharepoint.com/:x:/r/personal/hjoarnt_houstoneng_com/Docu…" at bounding box center [351, 162] width 75 height 8
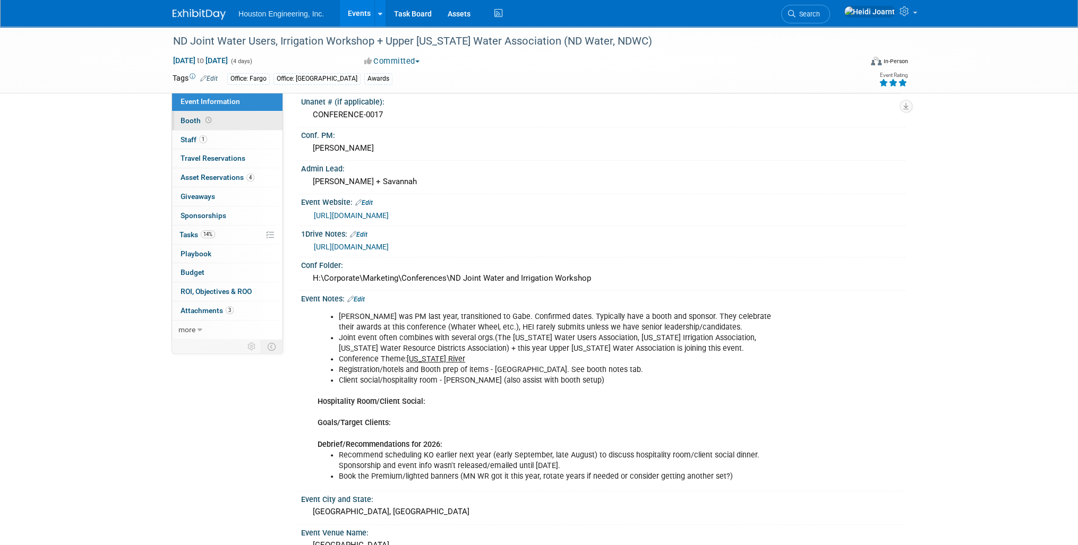
click at [224, 121] on link "Booth" at bounding box center [227, 120] width 110 height 19
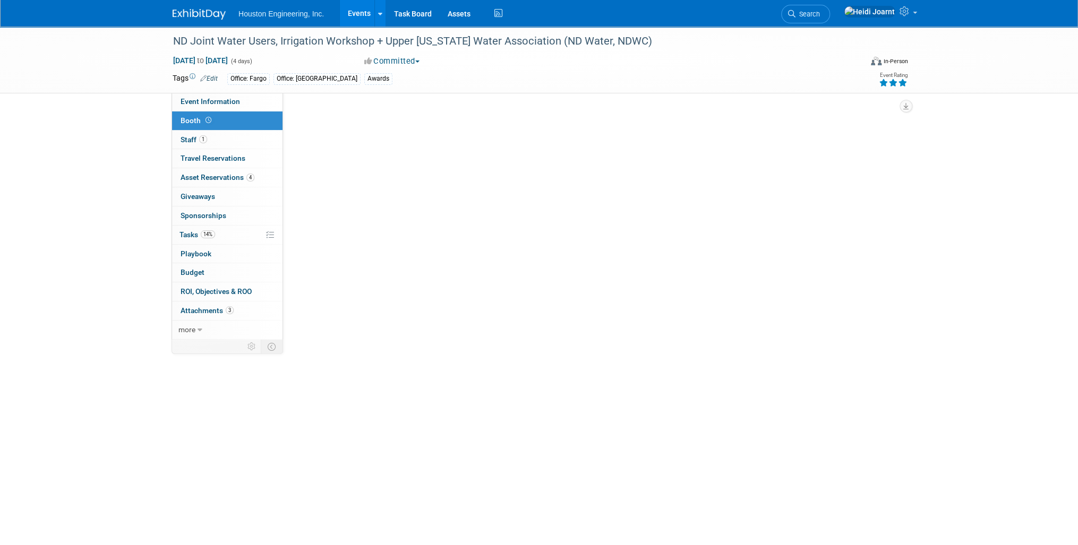
scroll to position [0, 0]
select select "Yes"
select select "Fargo"
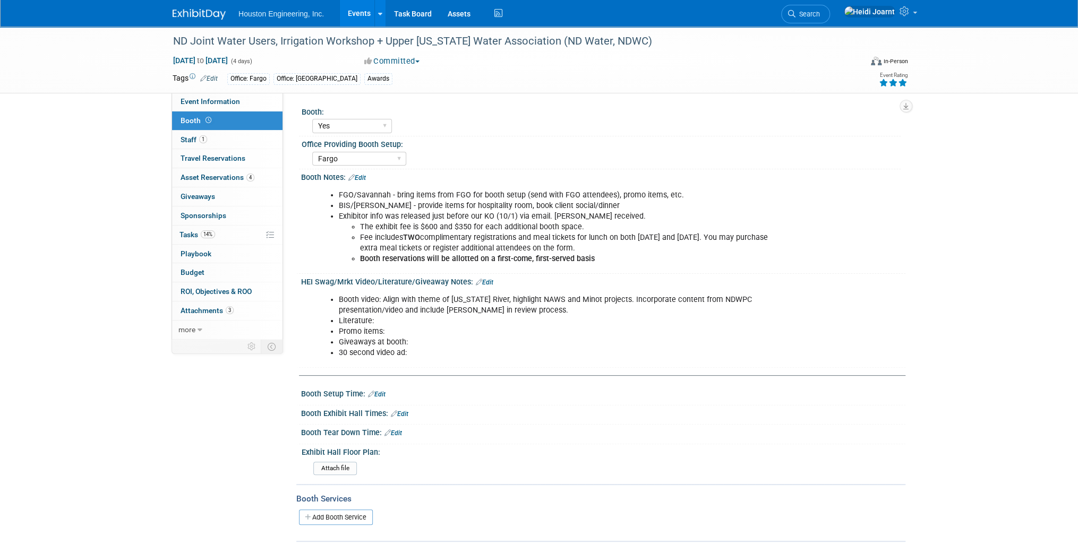
click at [363, 176] on link "Edit" at bounding box center [357, 177] width 18 height 7
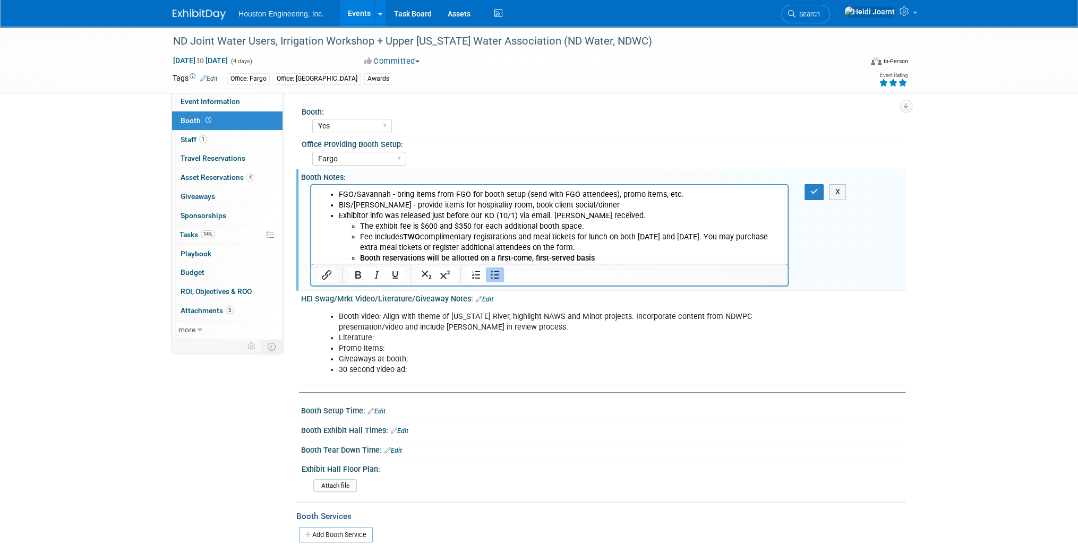
click at [383, 195] on li "FGO/Savannah - bring items from FGO for booth setup (send with FGO attendees), …" at bounding box center [560, 195] width 443 height 11
click at [363, 204] on li "BIS/Shawn - provide items for hospitality room, book client social/dinner" at bounding box center [560, 205] width 443 height 11
click at [467, 210] on li "BIS/ Shawn - provide items for hospitality room, book client social/dinner" at bounding box center [560, 205] width 443 height 11
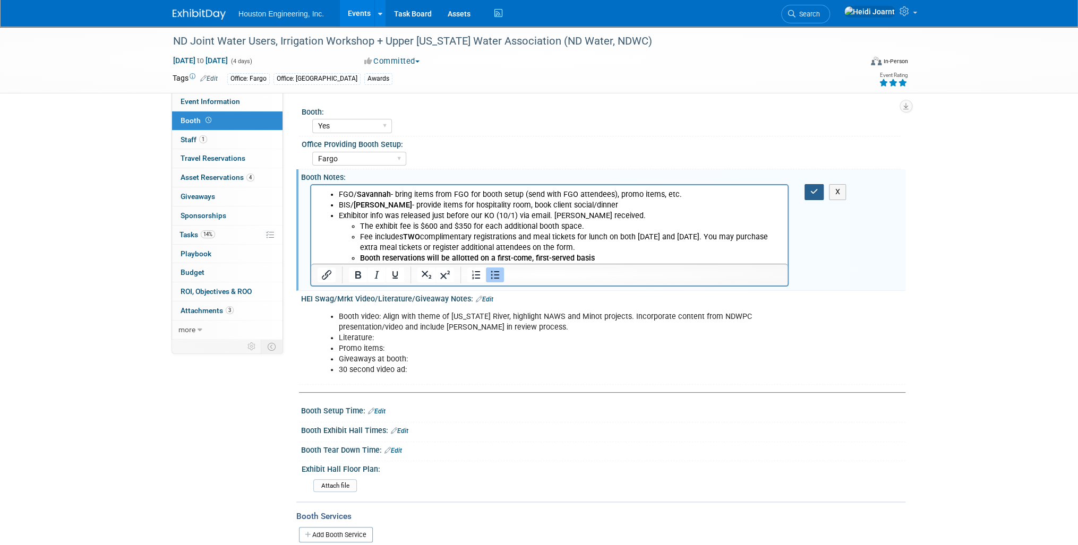
click at [818, 192] on icon "button" at bounding box center [814, 191] width 8 height 7
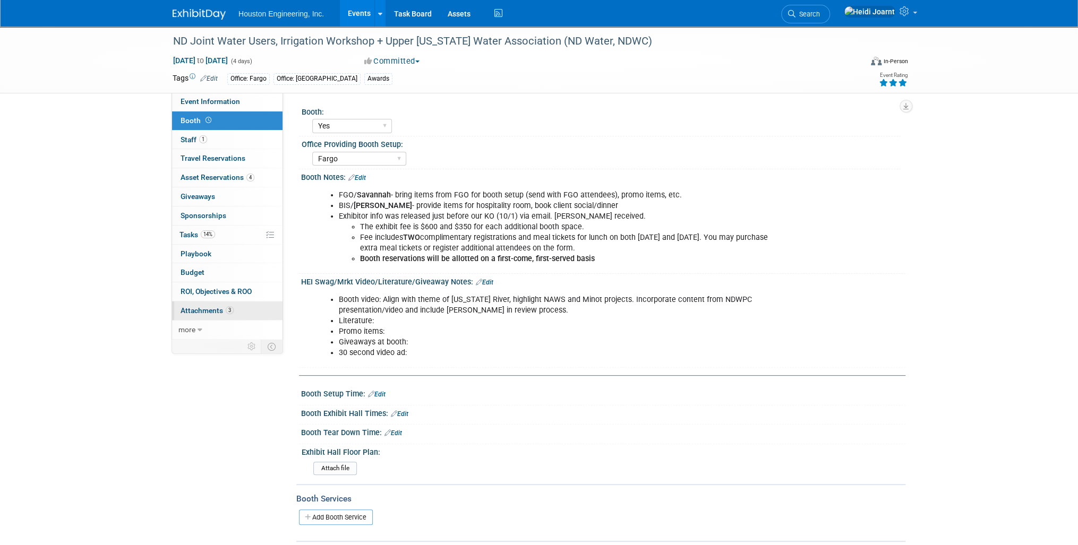
click at [213, 310] on span "Attachments 3" at bounding box center [207, 310] width 53 height 8
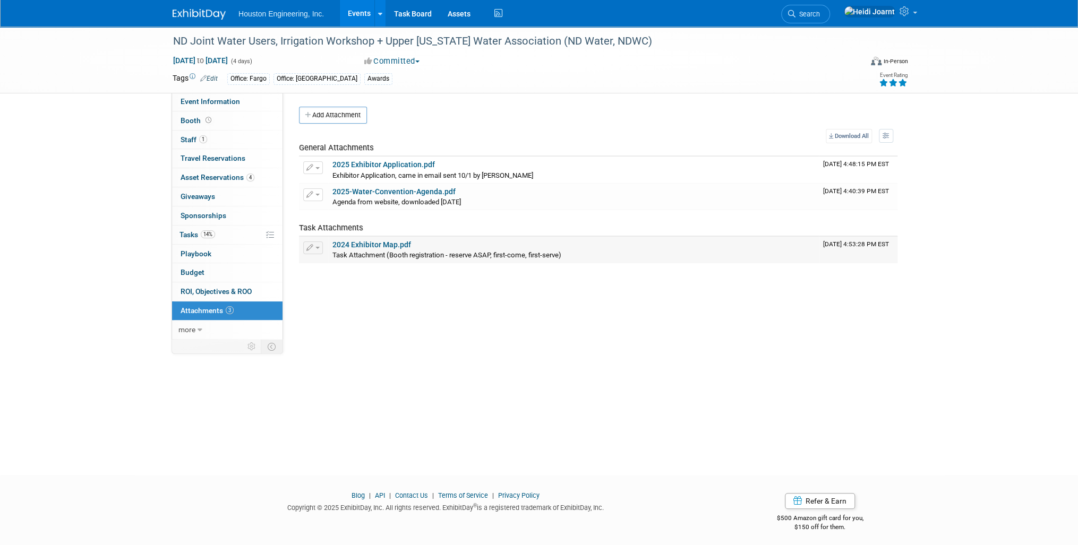
click at [379, 246] on link "2024 Exhibitor Map.pdf" at bounding box center [371, 245] width 79 height 8
click at [307, 245] on icon "button" at bounding box center [309, 248] width 7 height 7
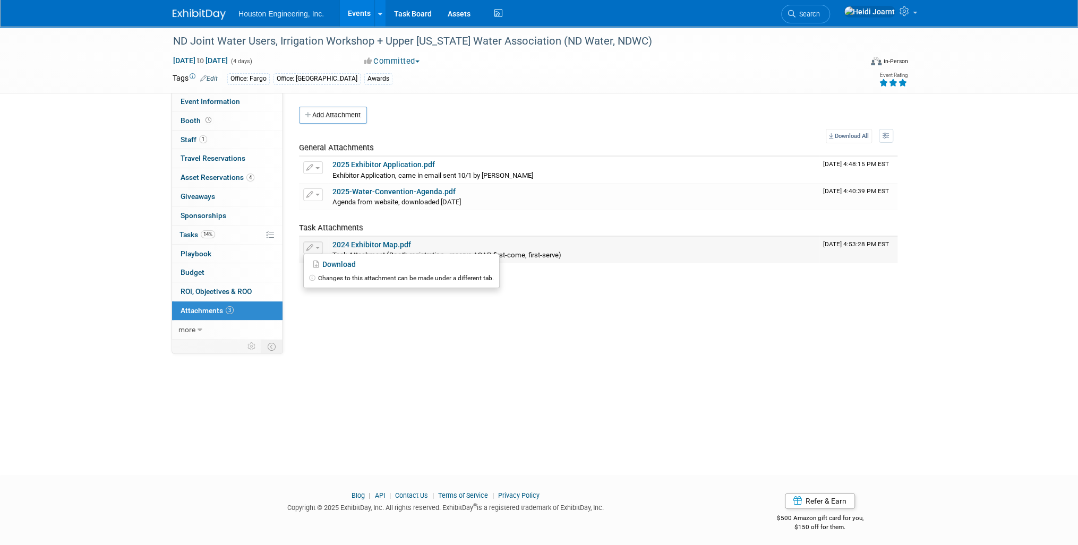
click at [538, 237] on td "2024 Exhibitor Map.pdf Task Attachment (Booth registration - reserve ASAP, firs…" at bounding box center [573, 250] width 491 height 27
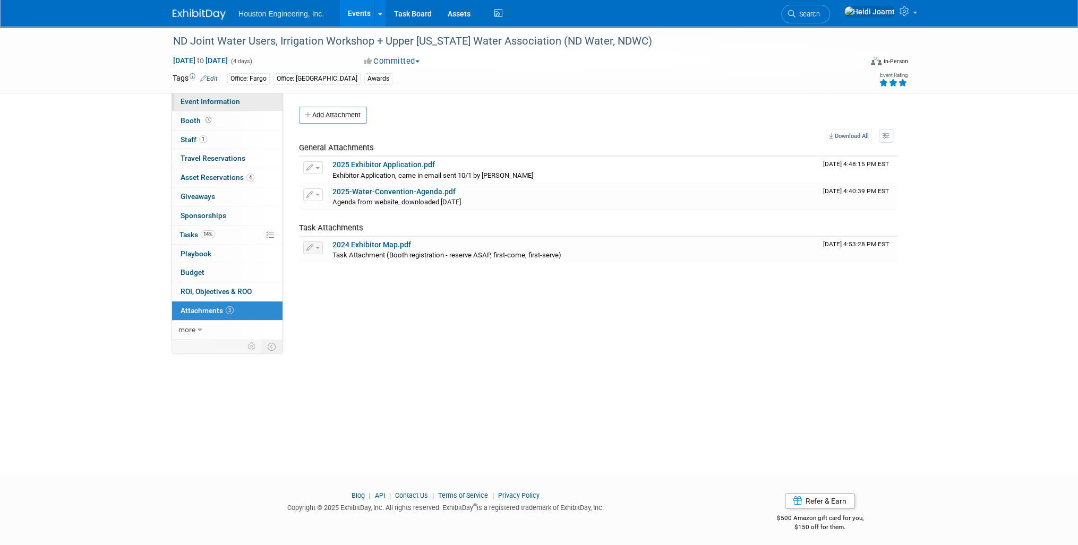
click at [229, 101] on span "Event Information" at bounding box center [210, 101] width 59 height 8
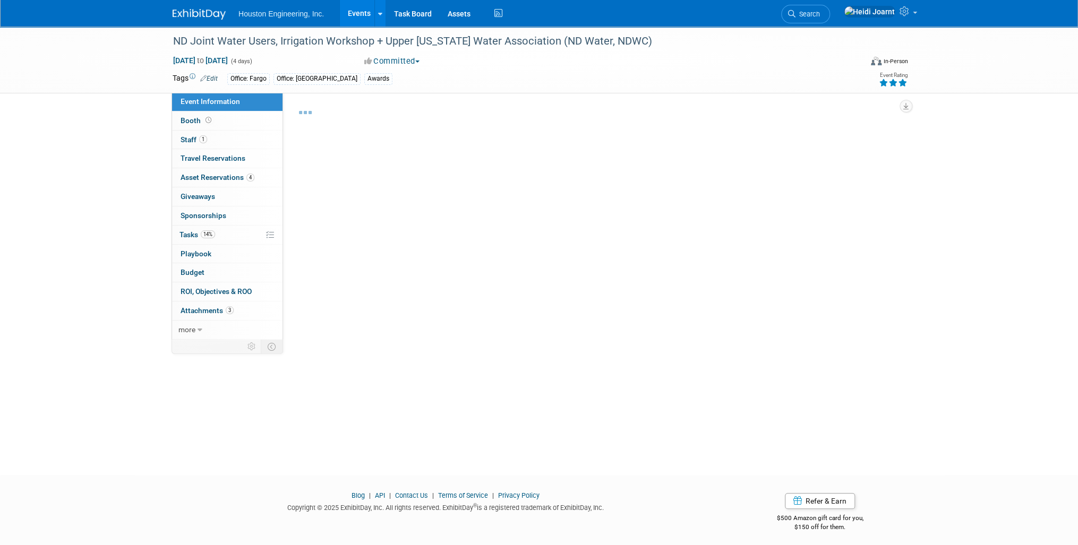
select select "2 - Post KO/Active Planning"
select select "Pending"
select select "Water Resources"
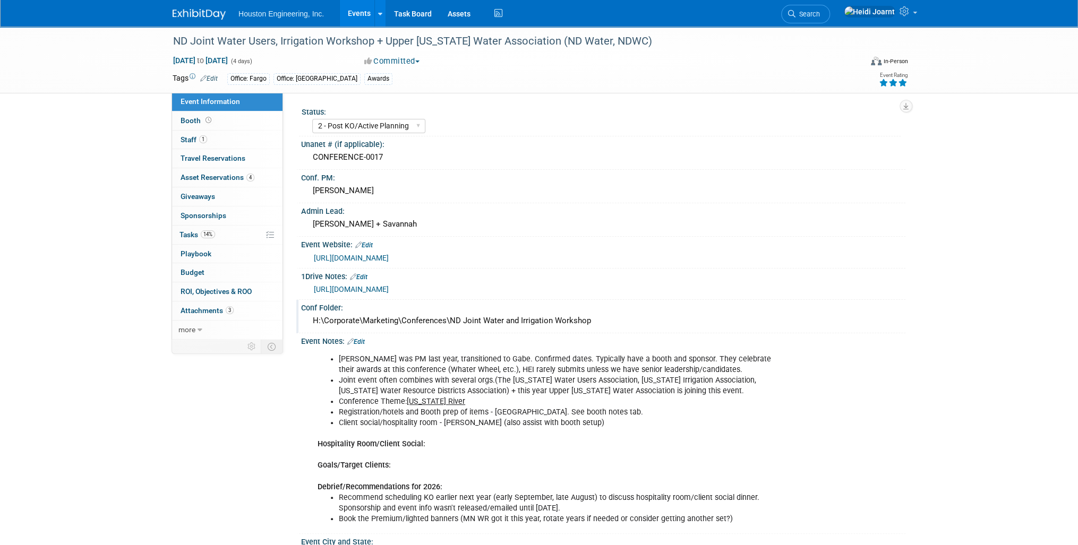
scroll to position [85, 0]
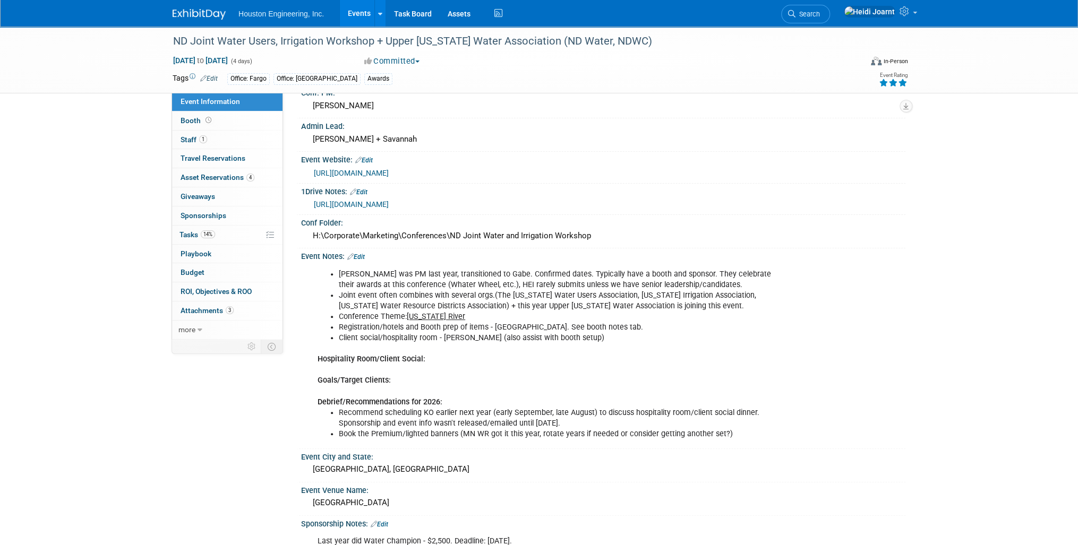
click at [365, 261] on link "Edit" at bounding box center [356, 256] width 18 height 7
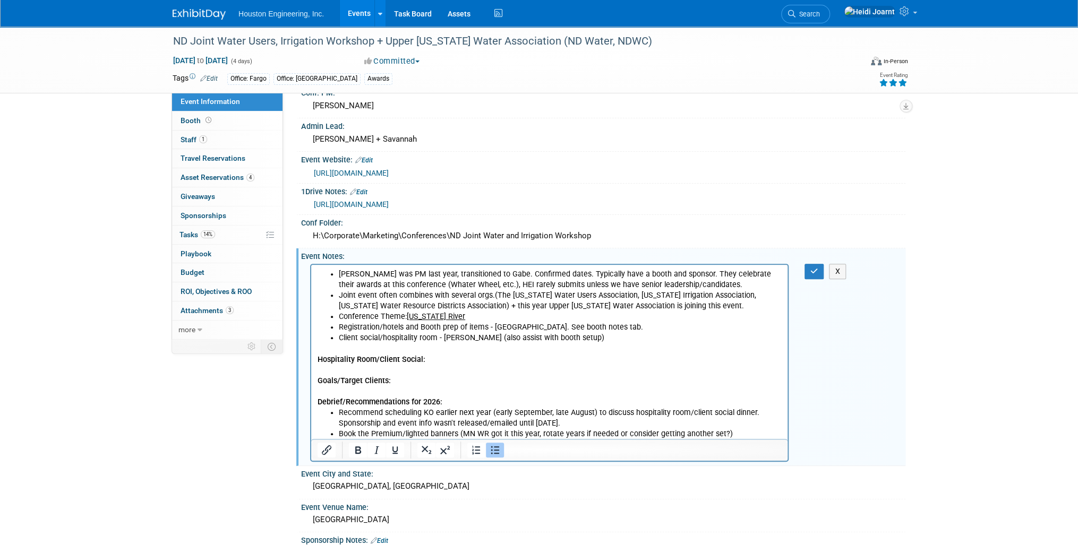
scroll to position [0, 0]
click at [503, 274] on li "Mike Opat was PM last year, transitioned to Gabe. Confirmed dates. Typically ha…" at bounding box center [560, 279] width 443 height 21
drag, startPoint x: 568, startPoint y: 273, endPoint x: 510, endPoint y: 274, distance: 57.3
click at [510, 273] on li "Mike Opat was PM last year, transitioned to Gabe. Confirmed dates. Typically ha…" at bounding box center [560, 279] width 443 height 21
click at [814, 275] on icon "button" at bounding box center [814, 271] width 8 height 7
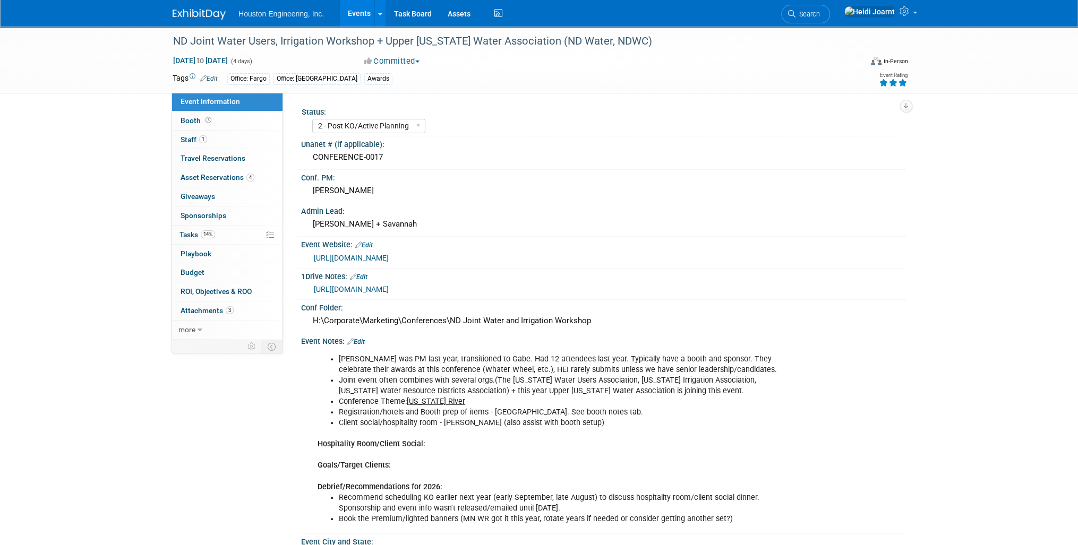
click at [389, 255] on link "https://ndwater.org/events/2025waterconvention/" at bounding box center [351, 258] width 75 height 8
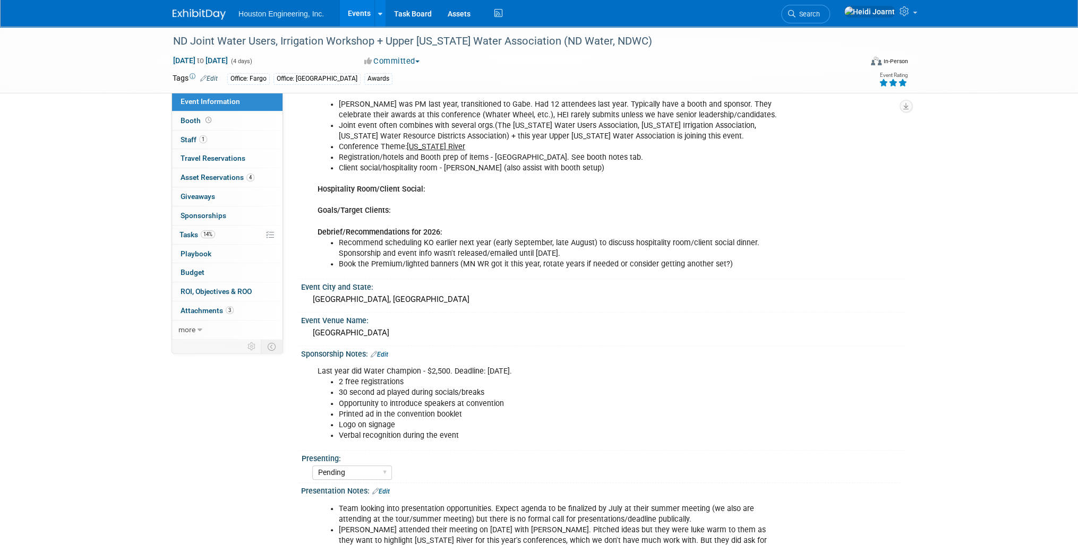
scroll to position [425, 0]
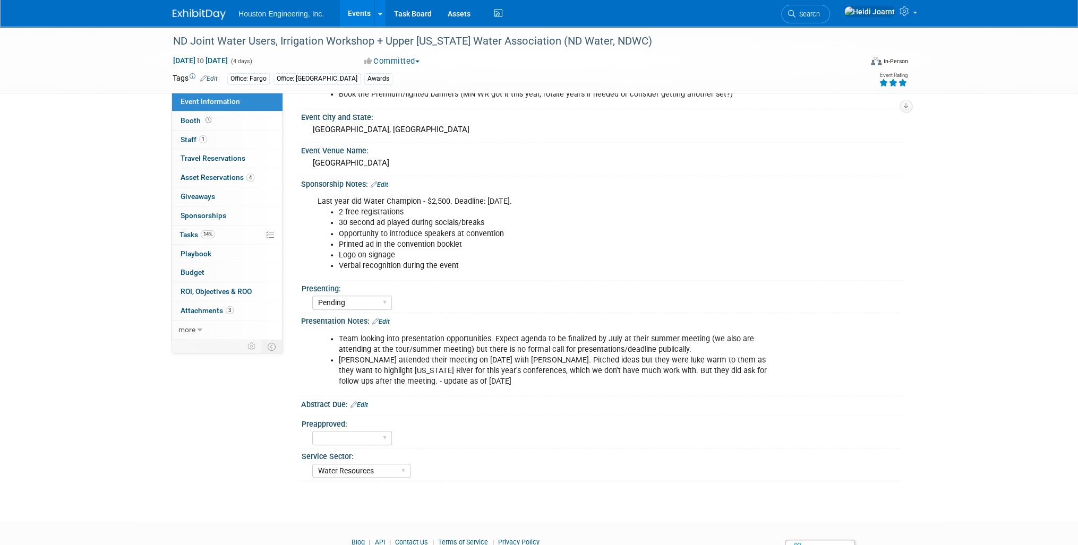
click at [382, 325] on link "Edit" at bounding box center [381, 321] width 18 height 7
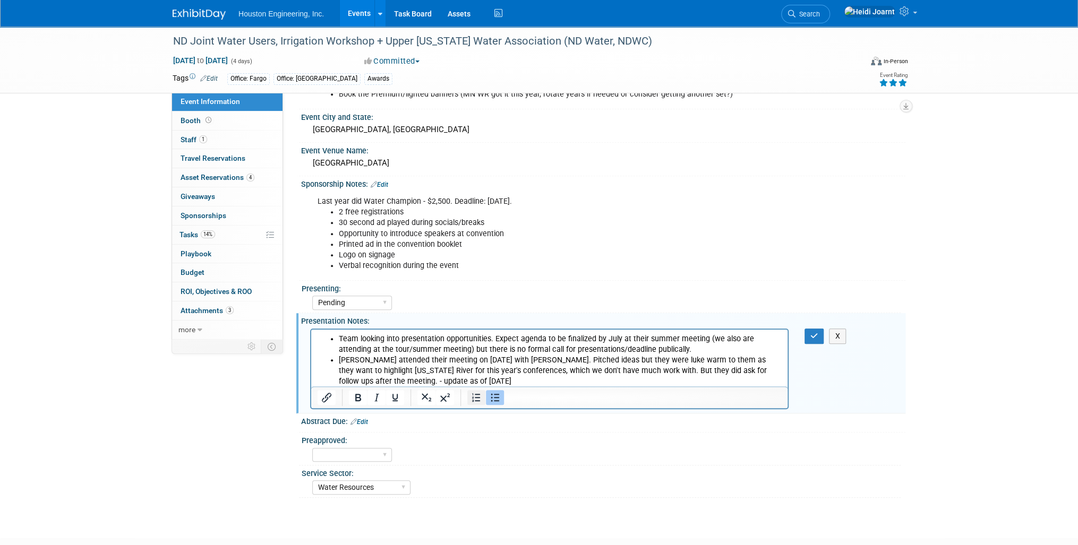
scroll to position [0, 0]
click at [469, 375] on li "Gabe attended their meeting on July 11 with Michael Gunsch. Pitched ideas but t…" at bounding box center [560, 371] width 443 height 32
click at [468, 385] on li "Gabe attended their meeting on July 11 with Michael Gunsch. Pitched ideas but t…" at bounding box center [560, 371] width 443 height 32
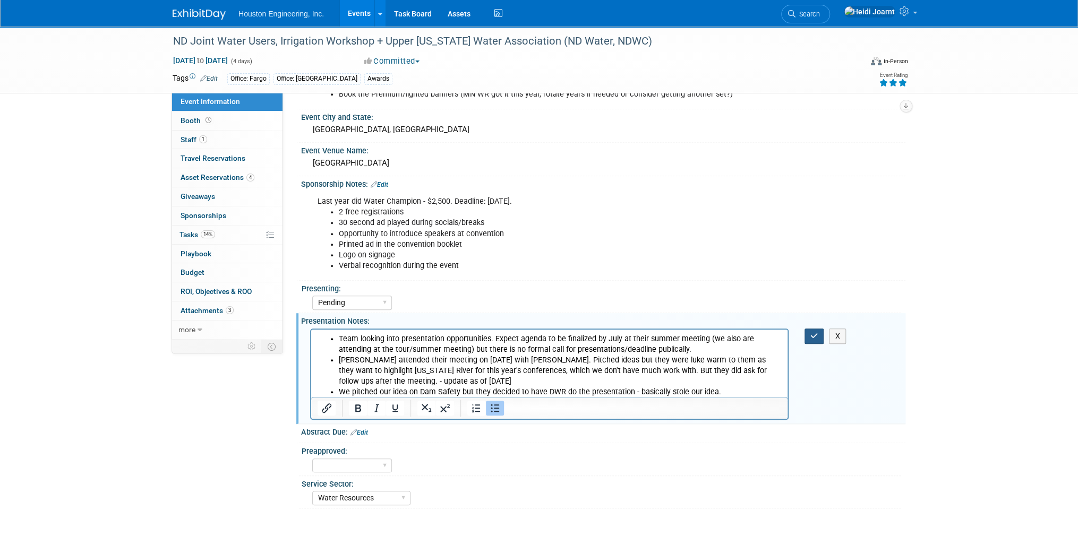
click at [816, 340] on icon "button" at bounding box center [814, 335] width 8 height 7
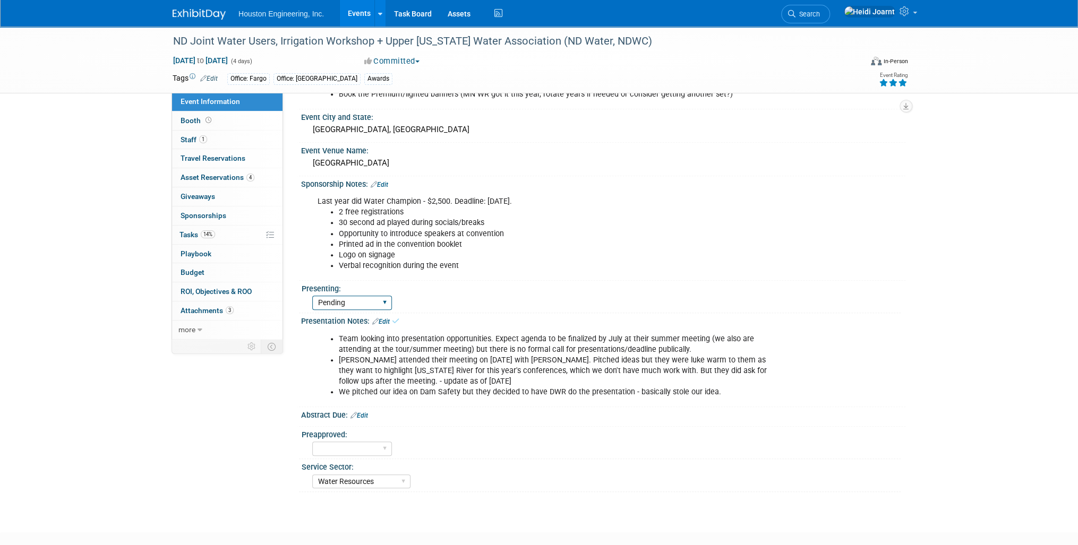
click at [365, 310] on select "Yes No Pending" at bounding box center [352, 303] width 80 height 14
select select "No"
click at [312, 310] on select "Yes No Pending" at bounding box center [352, 303] width 80 height 14
click at [387, 325] on link "Edit" at bounding box center [381, 321] width 18 height 7
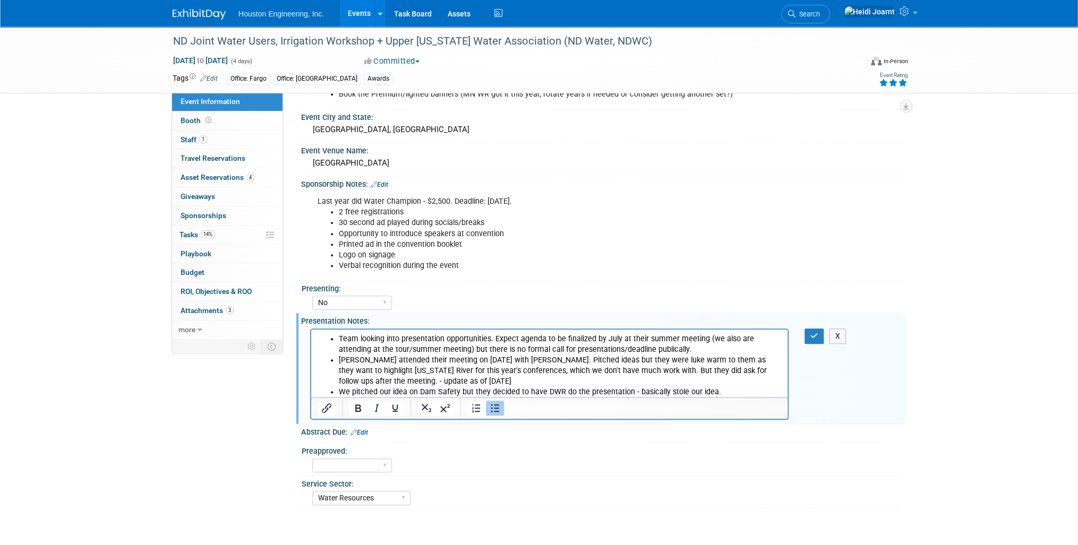
click at [721, 393] on li "We pitched our idea on Dam Safety but they decided to have DWR do the presentat…" at bounding box center [560, 392] width 443 height 11
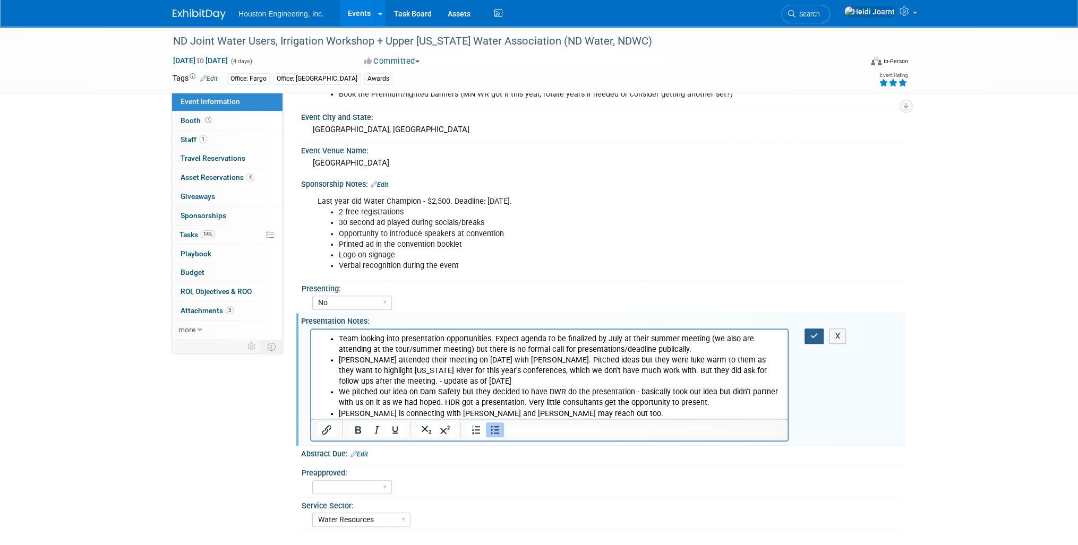
click at [816, 344] on button "button" at bounding box center [814, 336] width 20 height 15
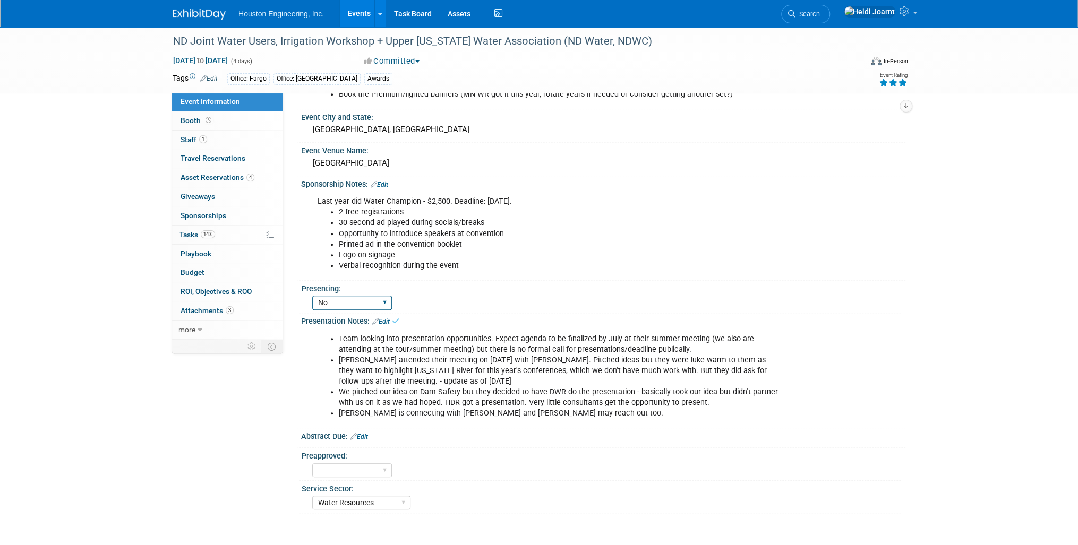
click at [376, 310] on select "Yes No Pending" at bounding box center [352, 303] width 80 height 14
select select "Pending"
click at [312, 310] on select "Yes No Pending" at bounding box center [352, 303] width 80 height 14
click at [384, 325] on link "Edit" at bounding box center [381, 321] width 18 height 7
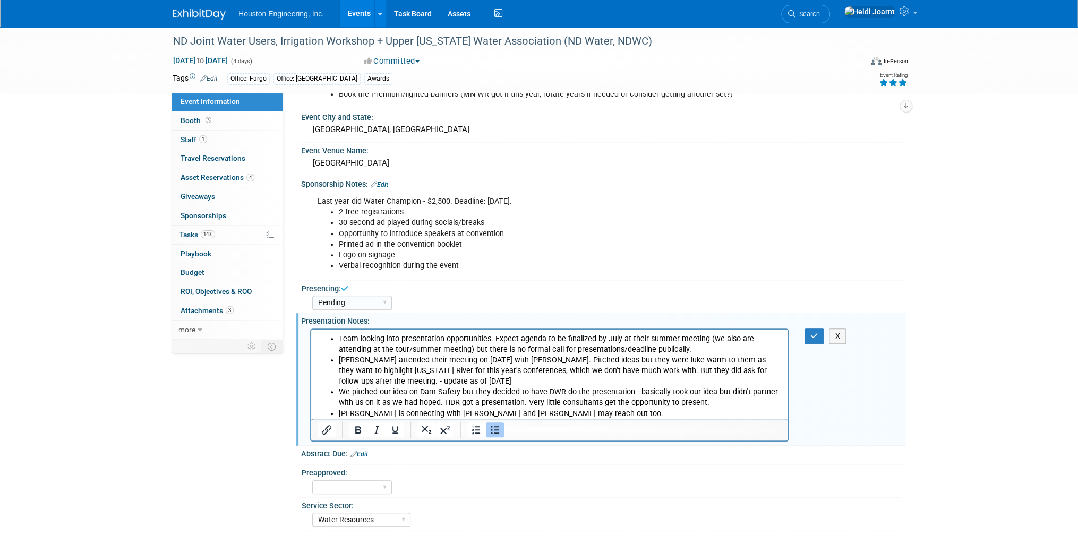
click at [626, 414] on li "Zach Hermann is connecting with Karen Goffs and Michael G may reach out too." at bounding box center [560, 413] width 443 height 11
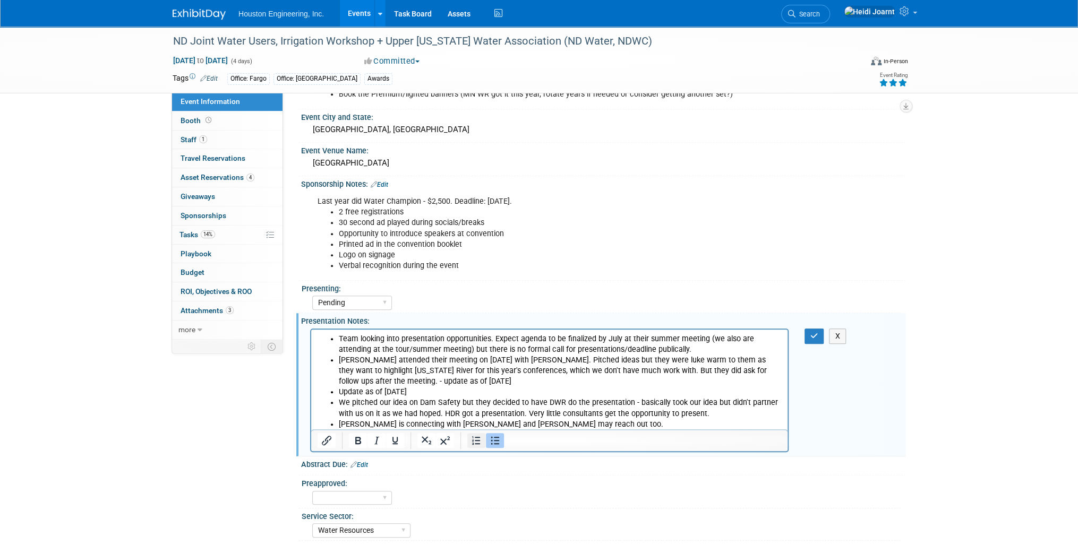
click at [480, 447] on icon "Numbered list" at bounding box center [476, 440] width 13 height 13
click at [498, 447] on icon "Bullet list" at bounding box center [494, 440] width 13 height 13
click at [496, 447] on icon "Bullet list" at bounding box center [494, 440] width 13 height 13
drag, startPoint x: 399, startPoint y: 391, endPoint x: 291, endPoint y: 388, distance: 107.3
click at [311, 388] on html "Team looking into presentation opportunities. Expect agenda to be finalized by …" at bounding box center [549, 379] width 476 height 100
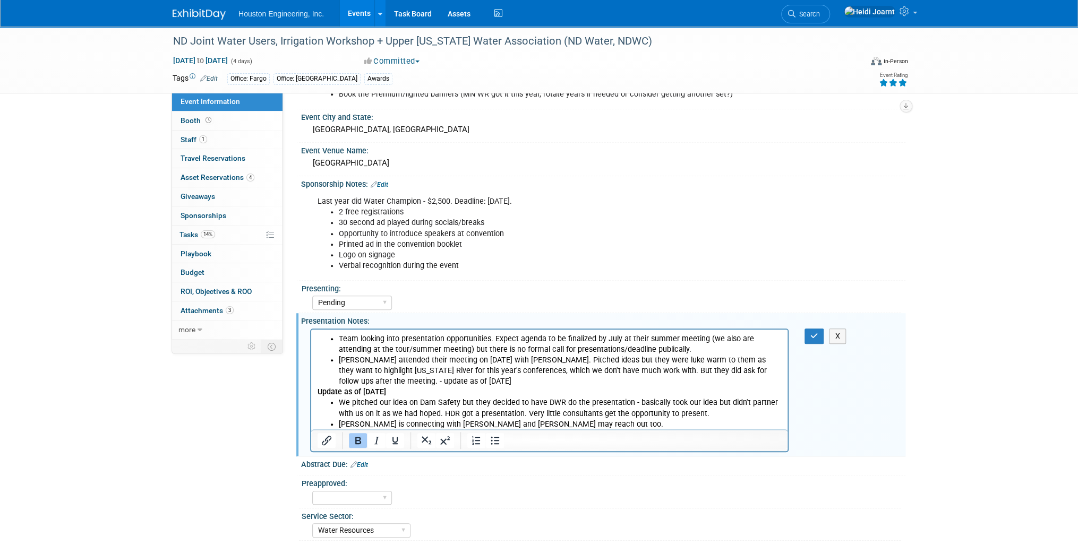
click at [544, 404] on li "We pitched our idea on Dam Safety but they decided to have DWR do the presentat…" at bounding box center [560, 407] width 443 height 21
click at [814, 340] on icon "button" at bounding box center [814, 335] width 8 height 7
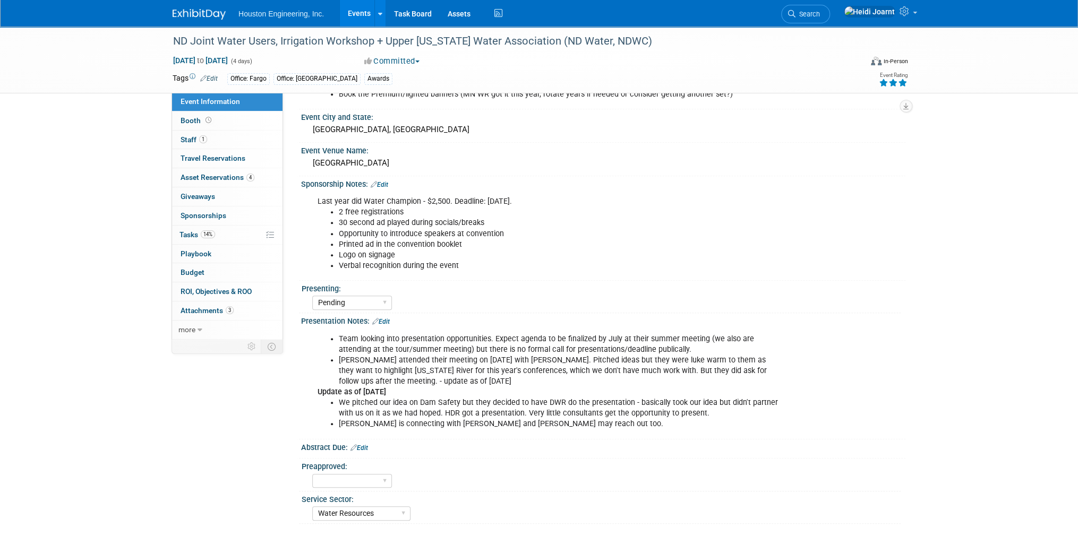
scroll to position [297, 0]
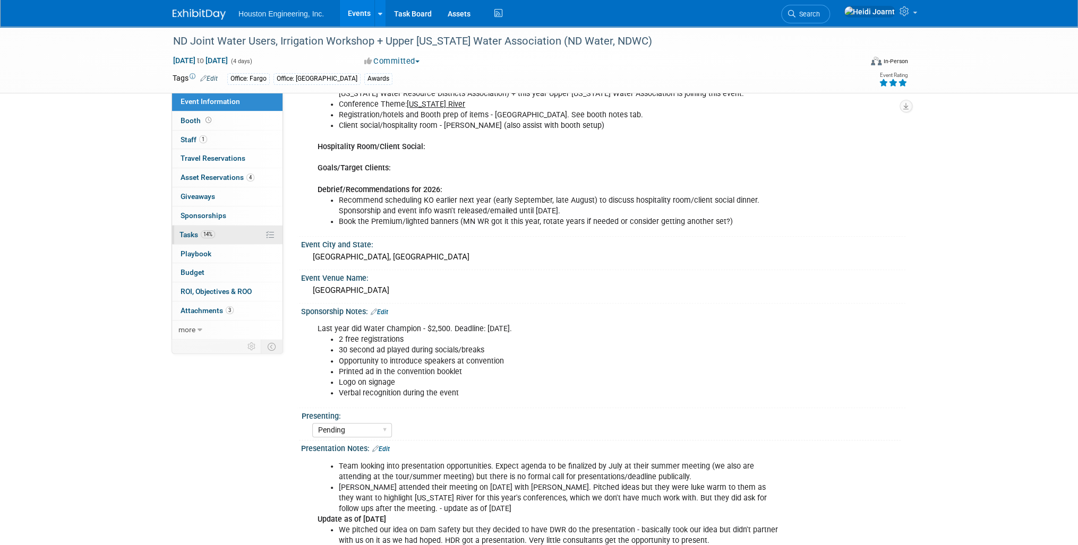
click at [229, 241] on link "14% Tasks 14%" at bounding box center [227, 235] width 110 height 19
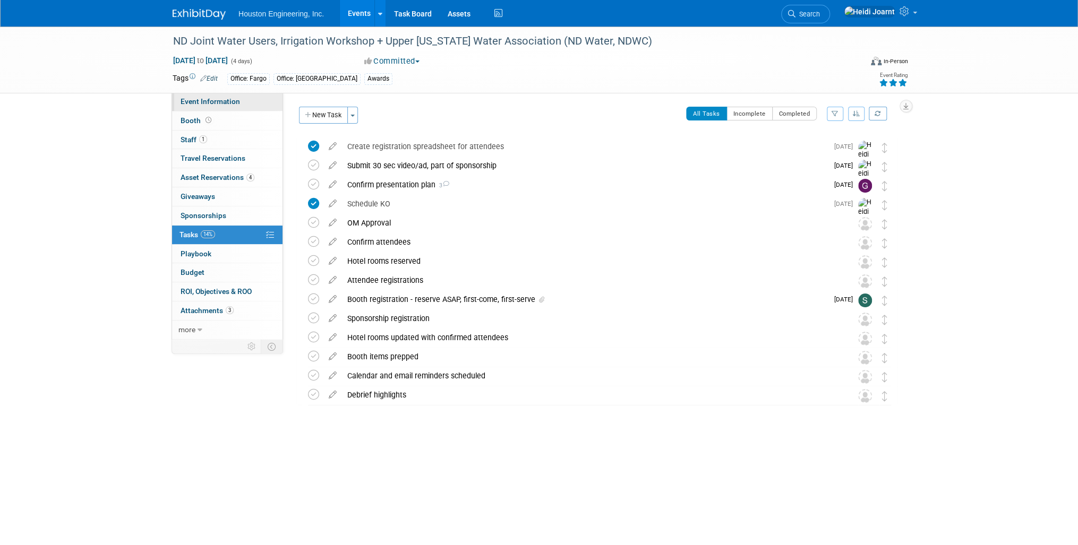
click at [219, 100] on span "Event Information" at bounding box center [210, 101] width 59 height 8
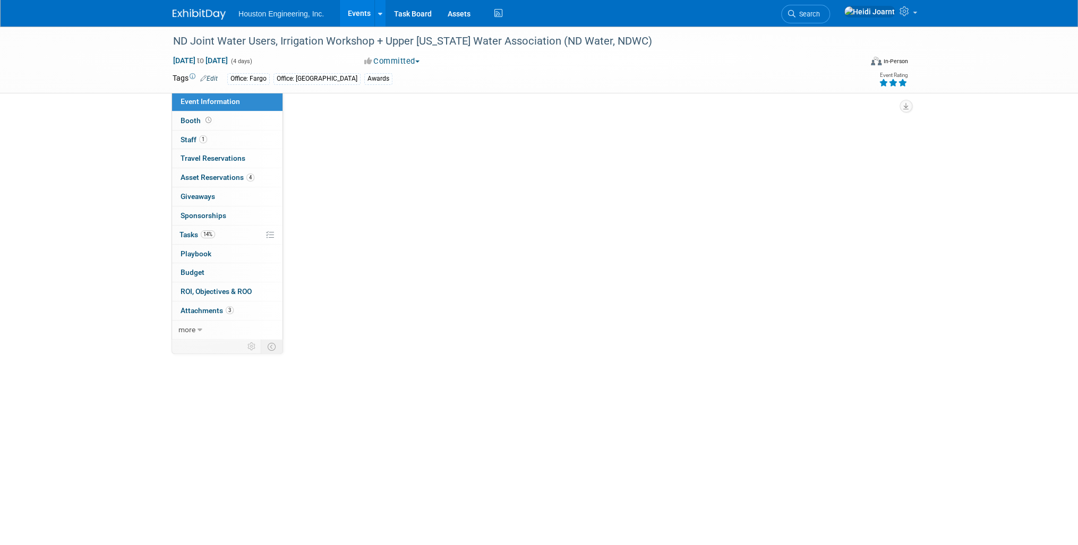
select select "2 - Post KO/Active Planning"
select select "Pending"
select select "Water Resources"
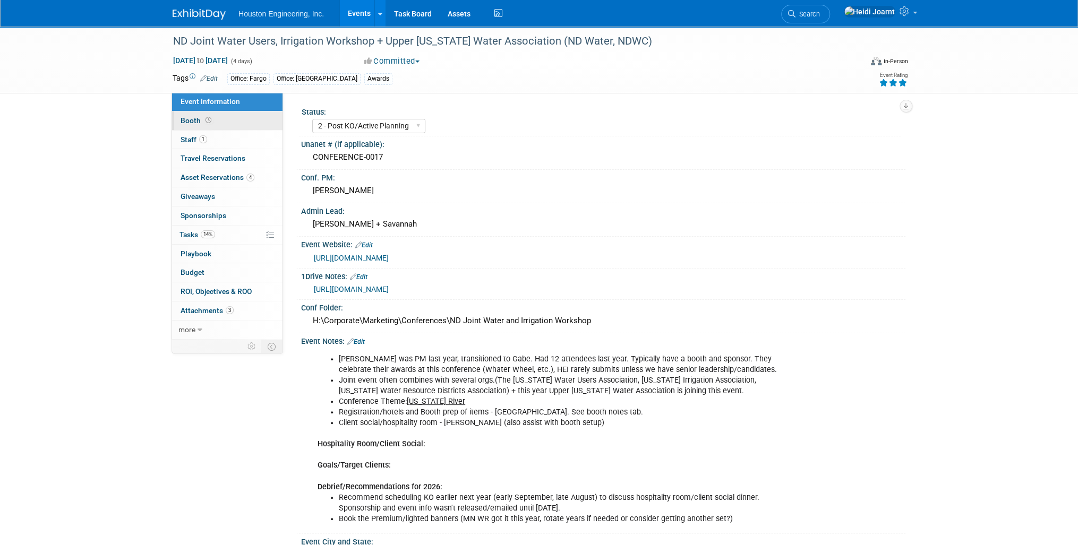
click at [226, 121] on link "Booth" at bounding box center [227, 120] width 110 height 19
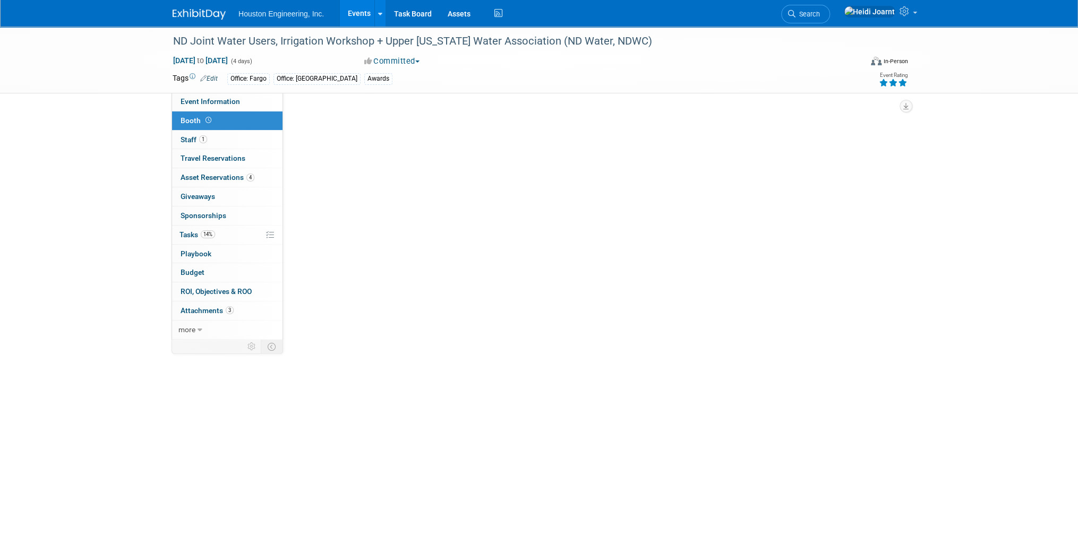
select select "Yes"
select select "Fargo"
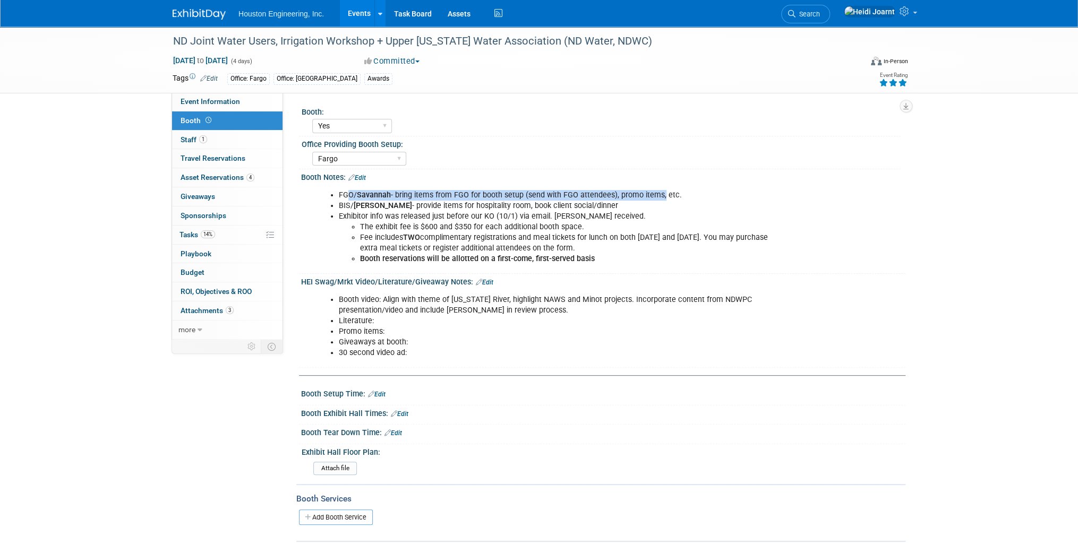
drag, startPoint x: 346, startPoint y: 193, endPoint x: 662, endPoint y: 191, distance: 315.4
click at [662, 191] on li "FGO/ Savannah - bring items from FGO for booth setup (send with FGO attendees),…" at bounding box center [560, 195] width 443 height 11
click at [223, 101] on span "Event Information" at bounding box center [210, 101] width 59 height 8
select select "2 - Post KO/Active Planning"
select select "Pending"
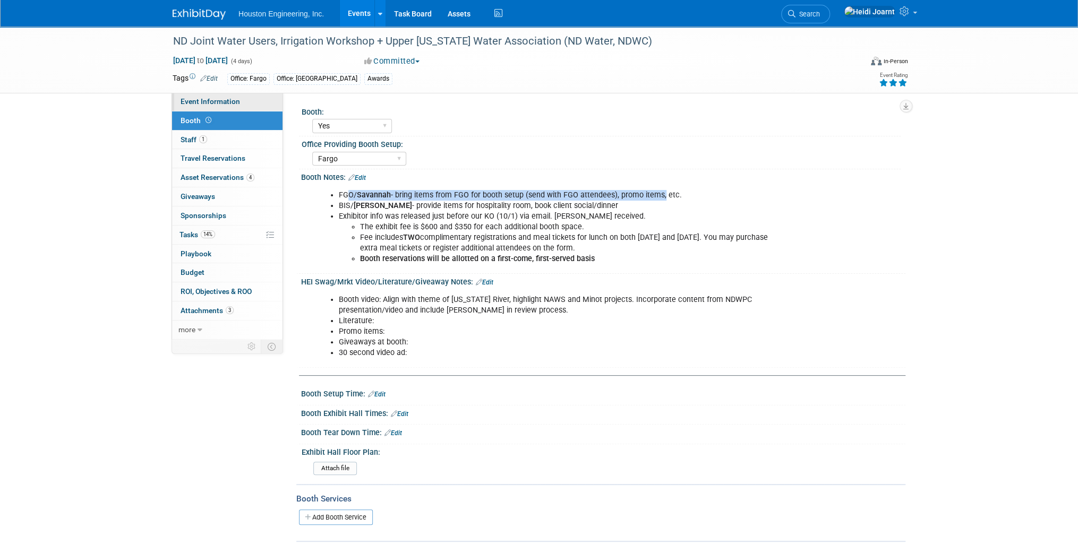
select select "Water Resources"
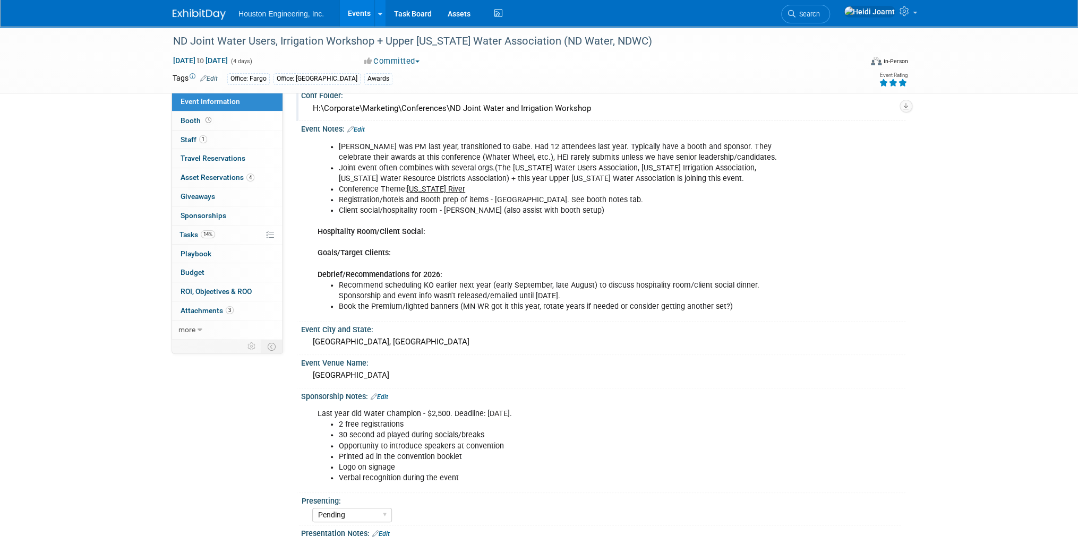
scroll to position [42, 0]
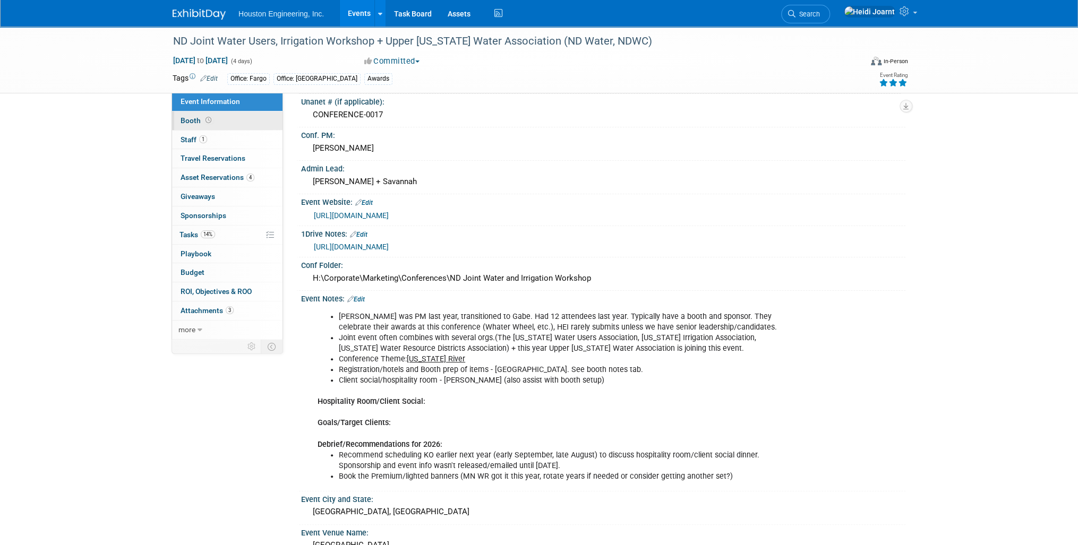
click at [227, 125] on link "Booth" at bounding box center [227, 120] width 110 height 19
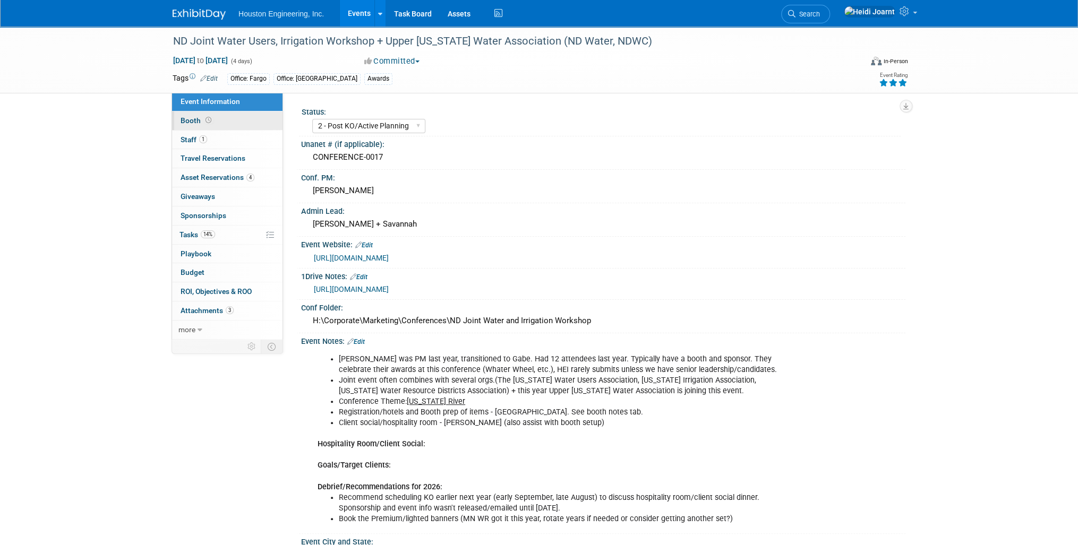
select select "Yes"
select select "Fargo"
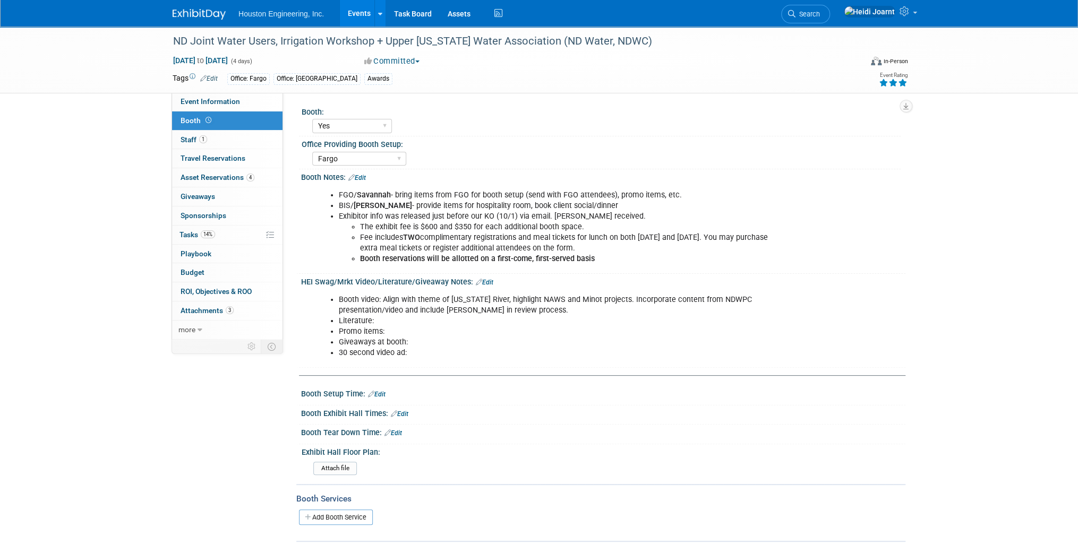
click at [365, 177] on link "Edit" at bounding box center [357, 177] width 18 height 7
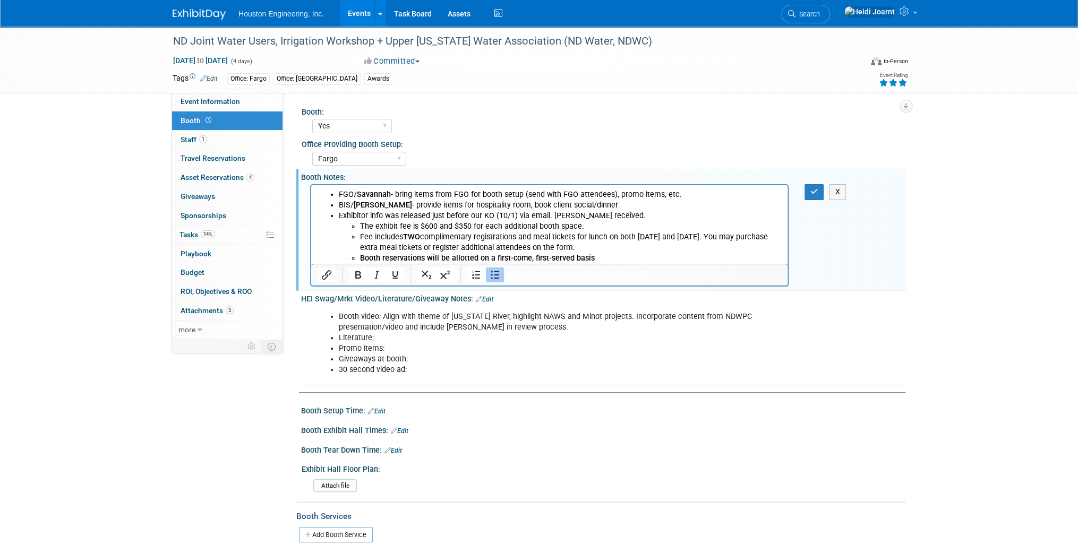
click at [402, 196] on li "FGO/ Savannah - bring items from FGO for booth setup (send with FGO attendees),…" at bounding box center [560, 195] width 443 height 11
click at [397, 196] on li "FGO/ Savannah - bring items from FGO for booth setup (send with FGO attendees),…" at bounding box center [560, 195] width 443 height 11
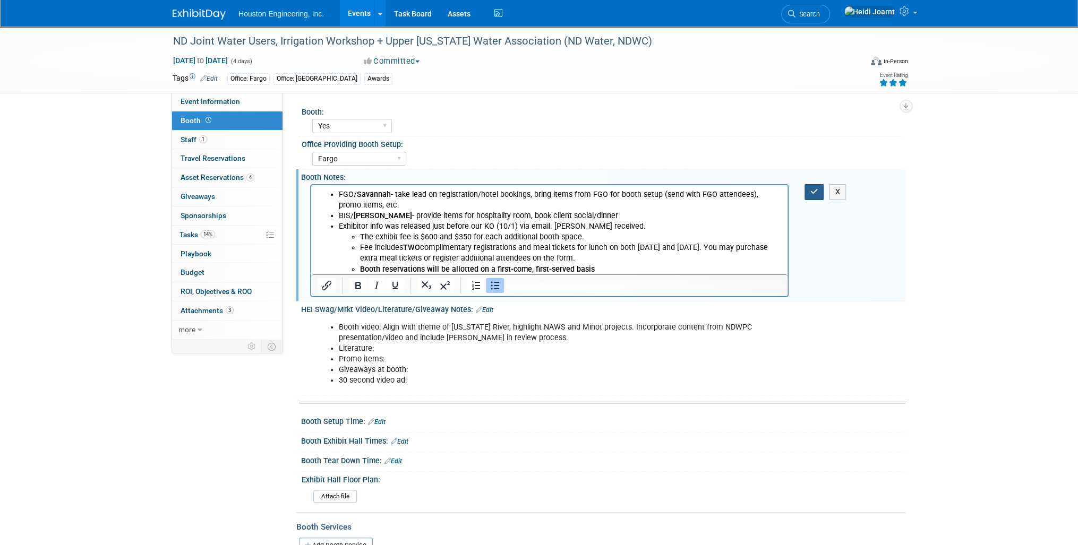
click at [814, 194] on icon "button" at bounding box center [814, 191] width 8 height 7
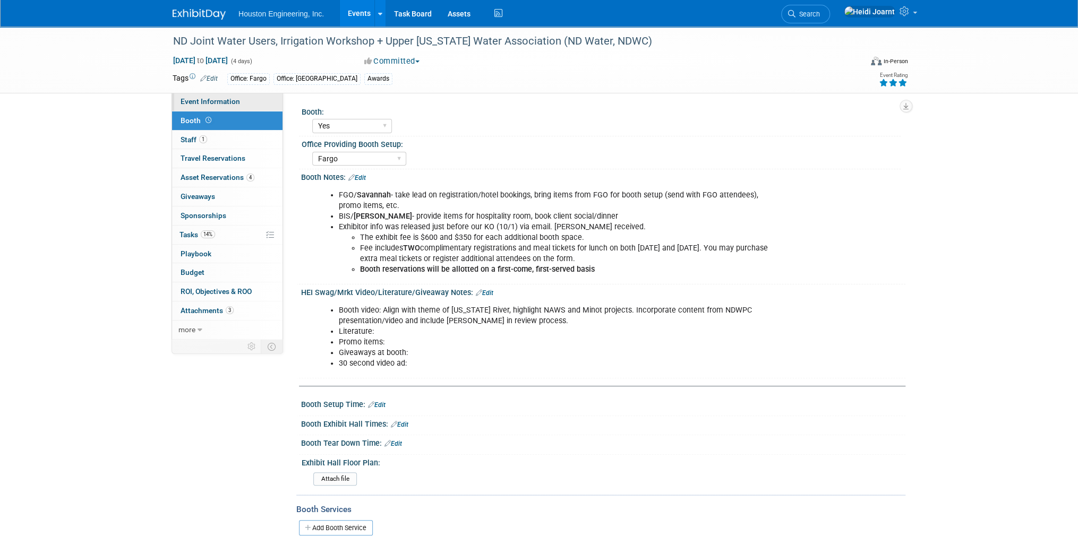
click at [229, 104] on span "Event Information" at bounding box center [210, 101] width 59 height 8
select select "2 - Post KO/Active Planning"
select select "Pending"
select select "Water Resources"
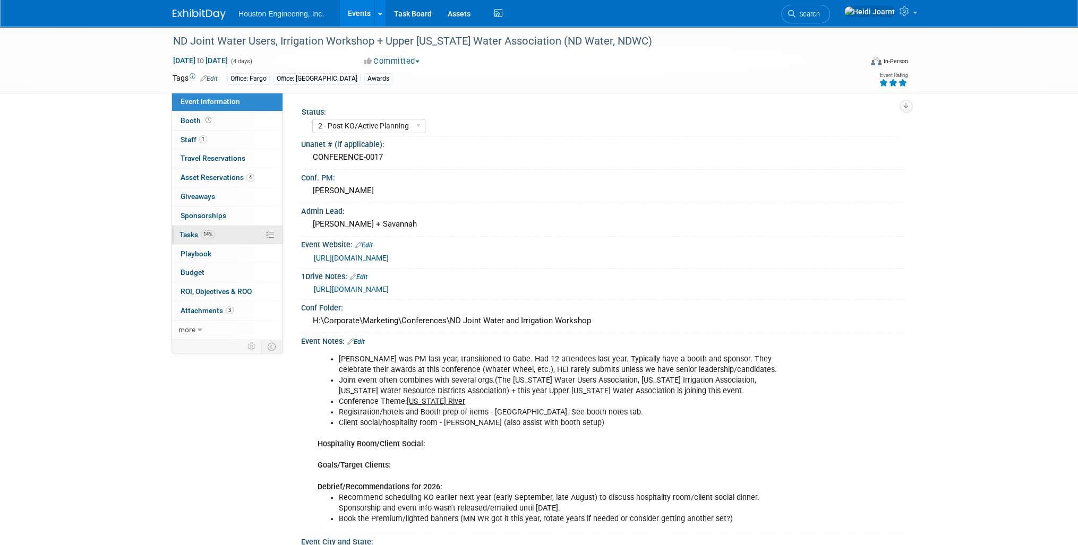
click at [222, 239] on link "14% Tasks 14%" at bounding box center [227, 235] width 110 height 19
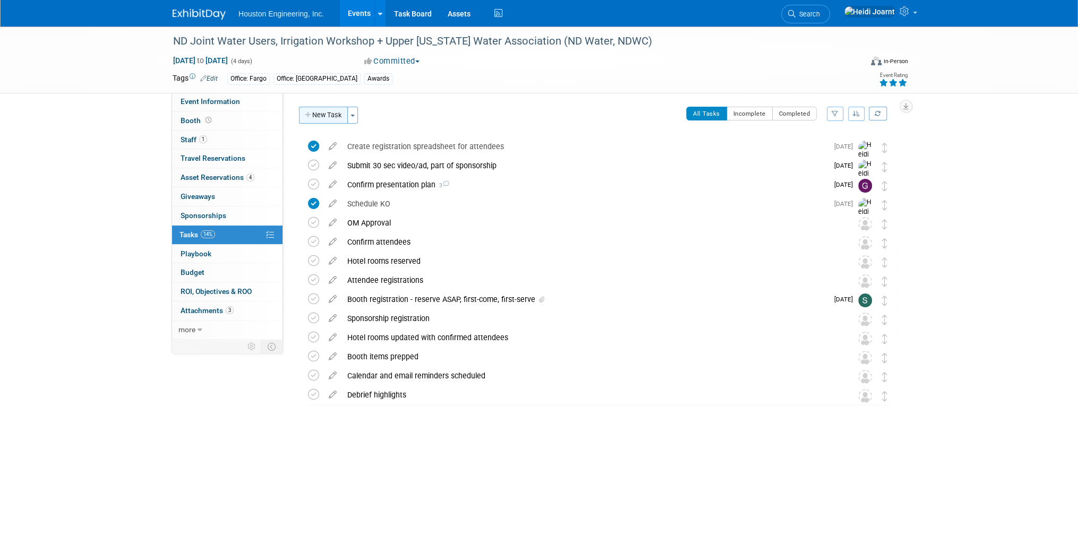
click at [320, 115] on button "New Task" at bounding box center [323, 115] width 49 height 17
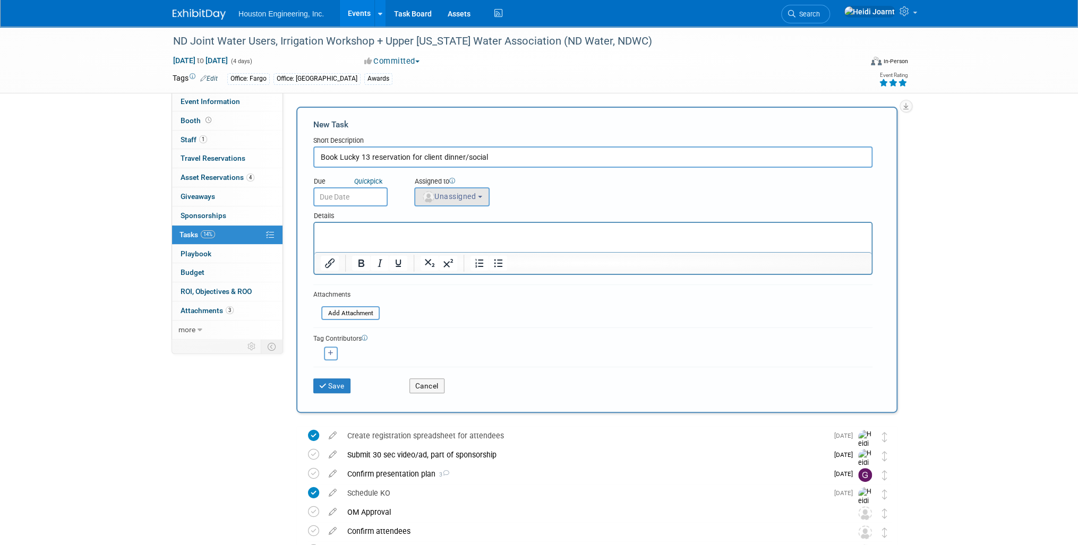
type input "Book Lucky 13 reservation for client dinner/social"
click at [454, 195] on span "Unassigned" at bounding box center [449, 196] width 54 height 8
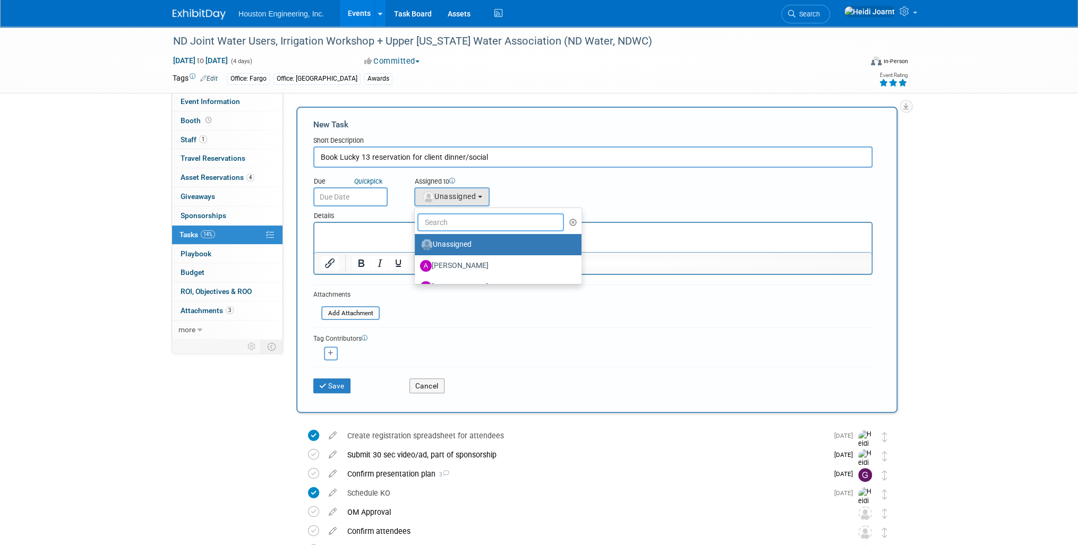
click at [445, 219] on input "text" at bounding box center [490, 222] width 147 height 18
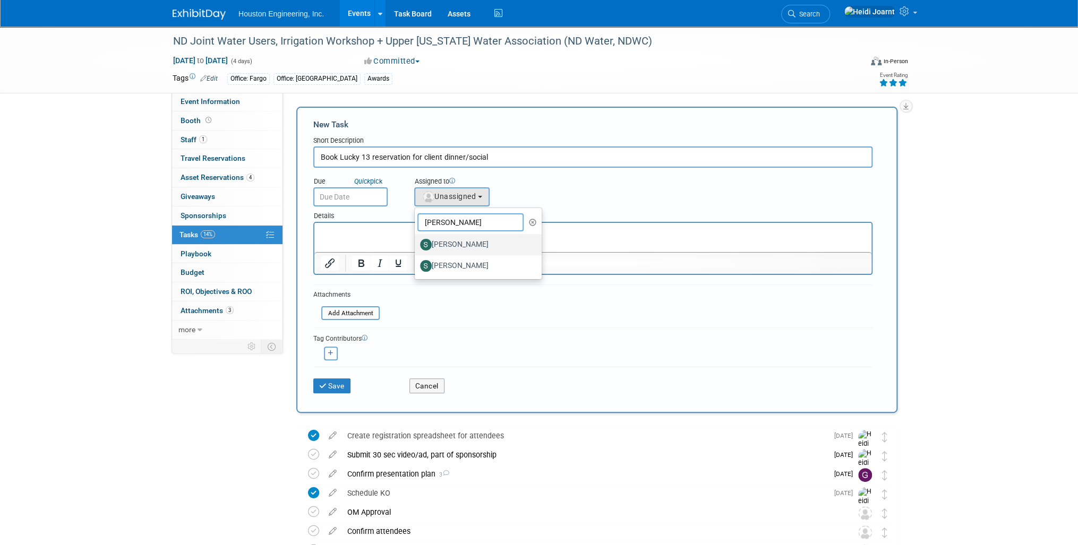
type input "shawn"
click at [474, 242] on label "[PERSON_NAME]" at bounding box center [475, 244] width 111 height 17
click at [416, 242] on input "[PERSON_NAME]" at bounding box center [412, 243] width 7 height 7
select select "a959374d-91c4-4fac-b647-c63e43f51f1b"
click at [345, 190] on input "text" at bounding box center [350, 196] width 74 height 19
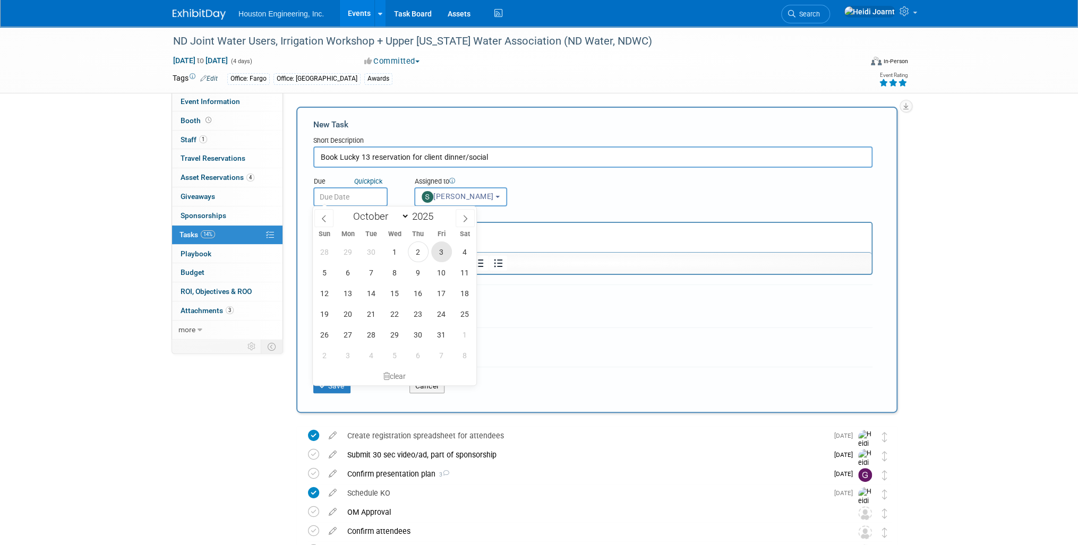
click at [448, 254] on span "3" at bounding box center [441, 252] width 21 height 21
type input "Oct 3, 2025"
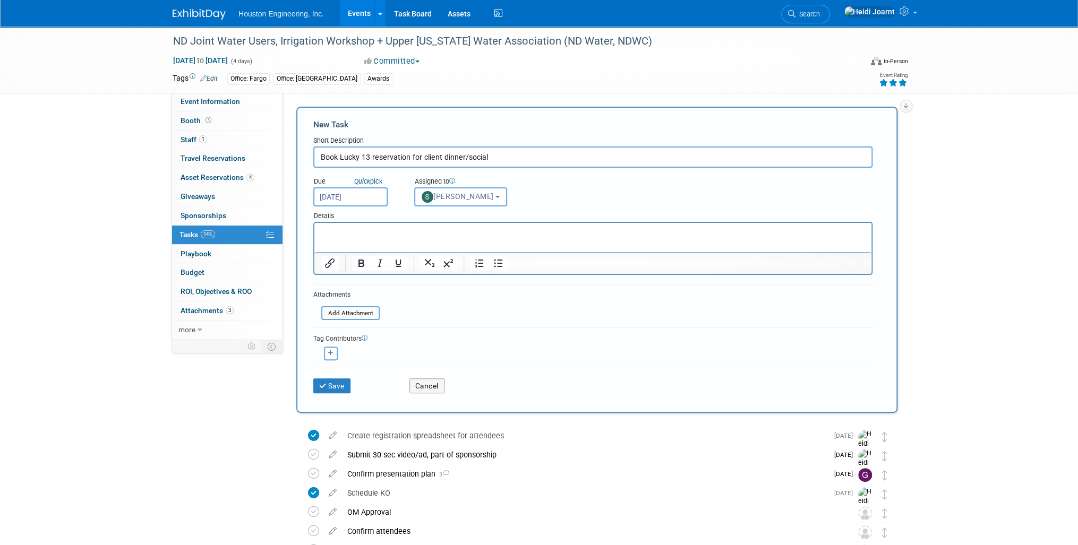
click at [408, 233] on p "Rich Text Area. Press ALT-0 for help." at bounding box center [593, 232] width 545 height 11
click at [375, 234] on p "Book for Dec 10. If booked, defer to Bismarck office recommendations on an idea…" at bounding box center [593, 232] width 545 height 11
click at [343, 384] on button "Save" at bounding box center [331, 386] width 37 height 15
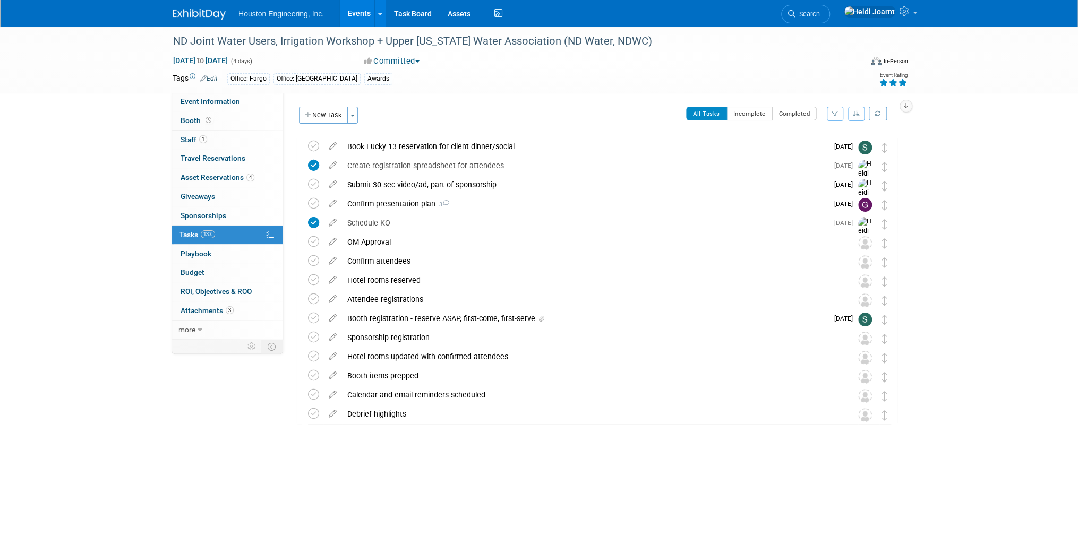
click at [854, 115] on icon "button" at bounding box center [856, 113] width 7 height 6
click at [839, 156] on link "By Due Date" at bounding box center [826, 162] width 76 height 15
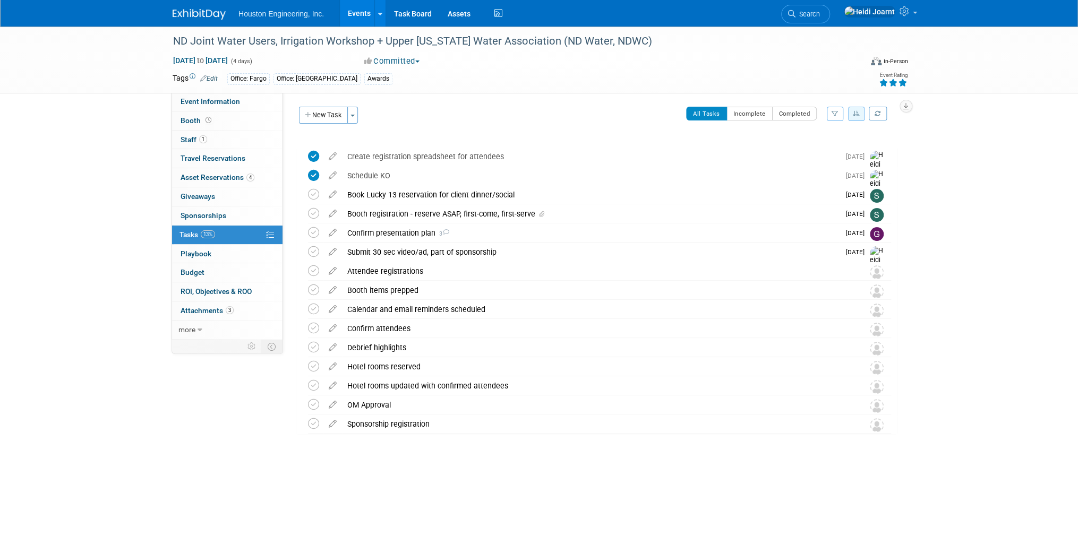
click at [370, 13] on link "Events" at bounding box center [359, 13] width 39 height 27
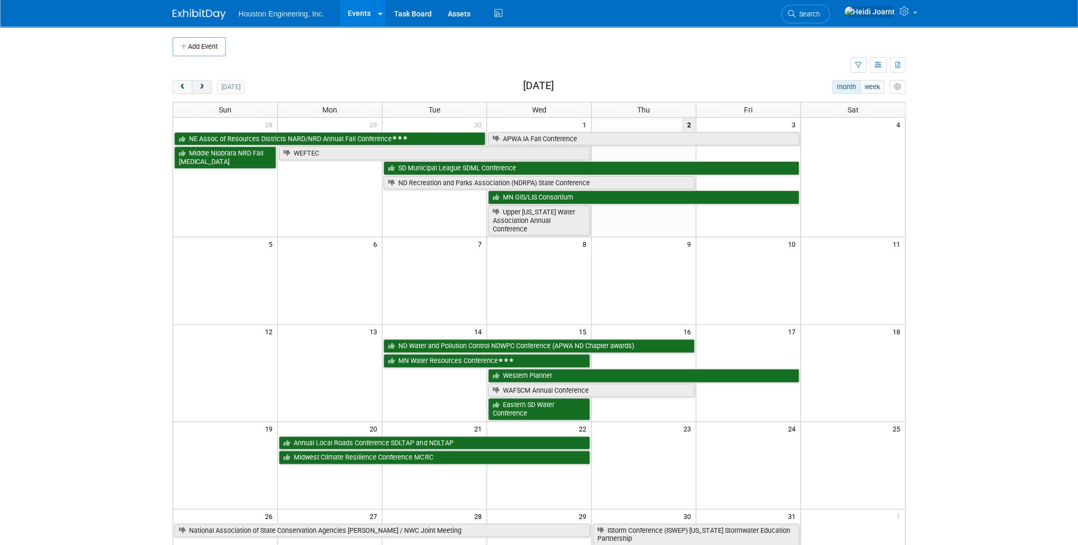
click at [203, 85] on span "next" at bounding box center [202, 87] width 8 height 7
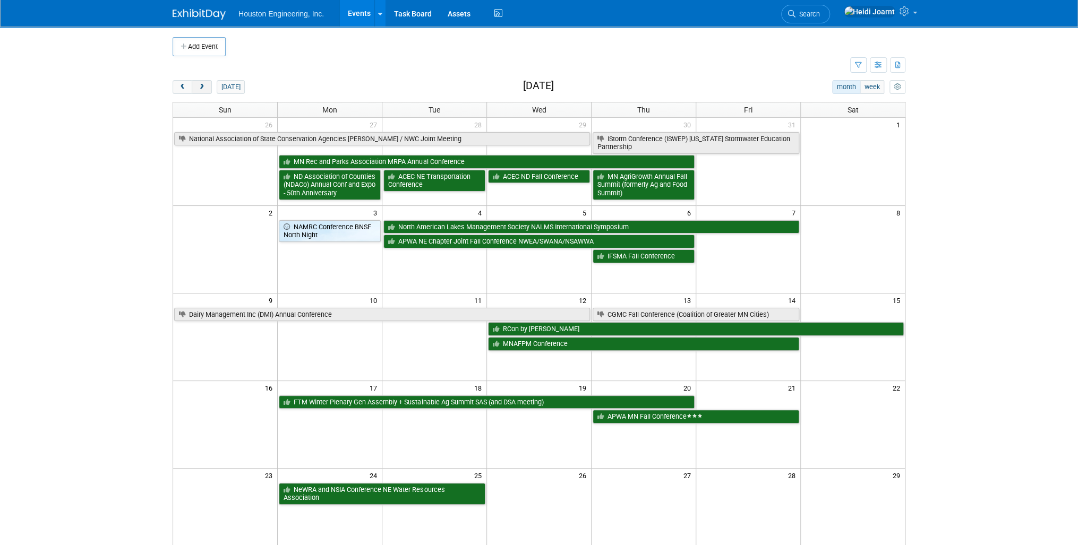
click at [203, 85] on span "next" at bounding box center [202, 87] width 8 height 7
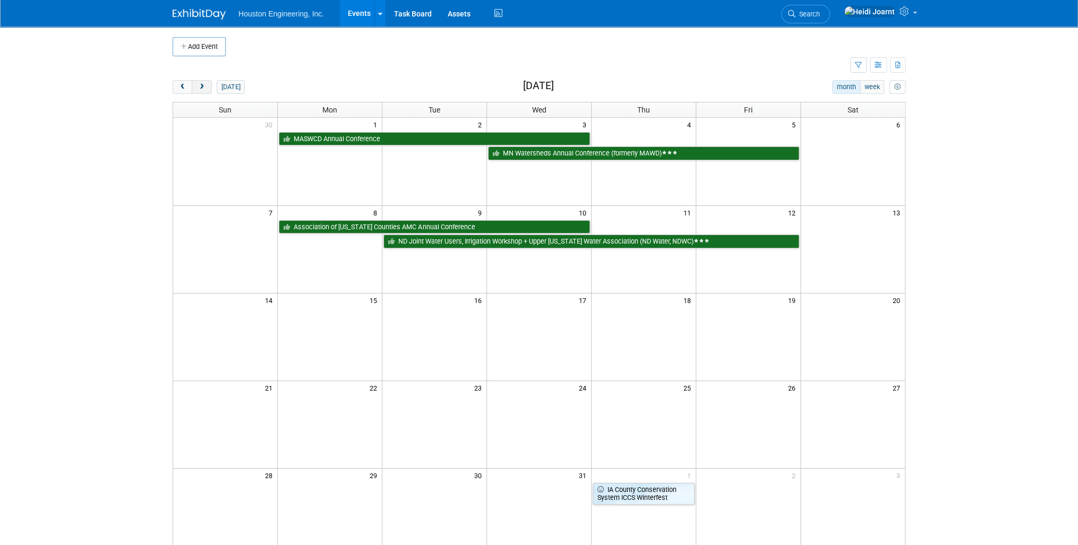
click at [203, 85] on span "next" at bounding box center [202, 87] width 8 height 7
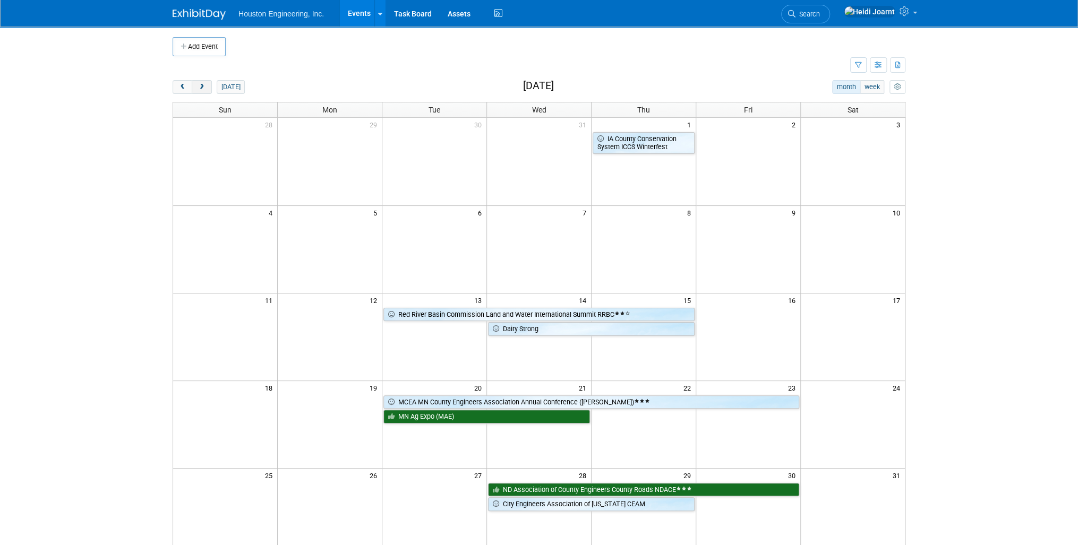
click at [203, 85] on span "next" at bounding box center [202, 87] width 8 height 7
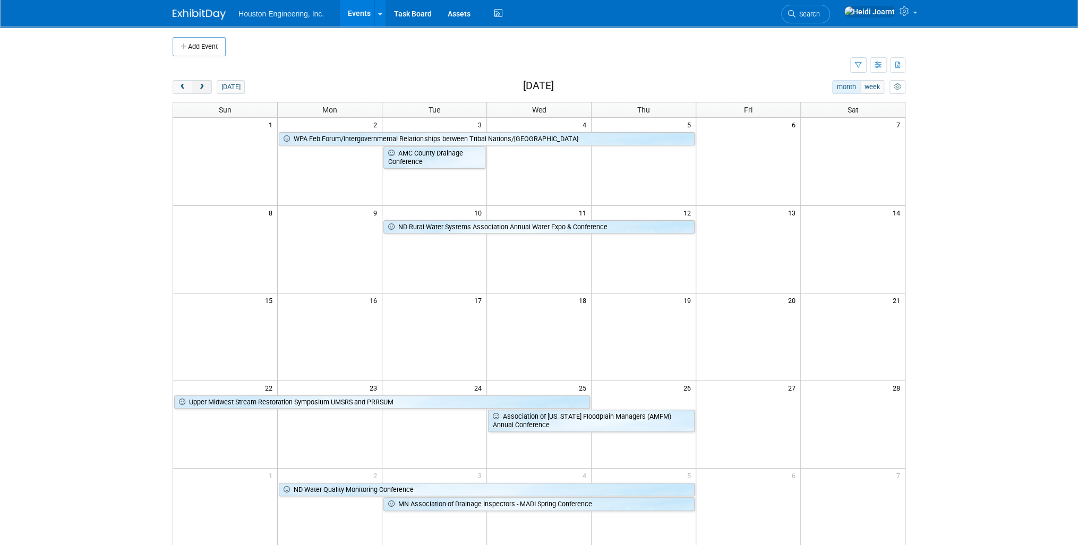
click at [203, 85] on span "next" at bounding box center [202, 87] width 8 height 7
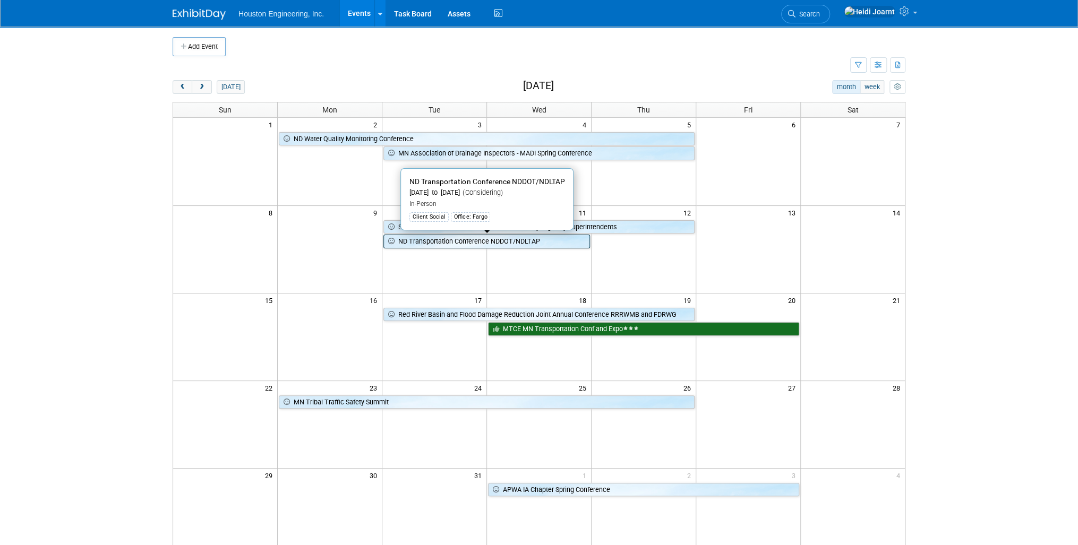
click at [444, 247] on link "ND Transportation Conference NDDOT/NDLTAP" at bounding box center [486, 242] width 207 height 14
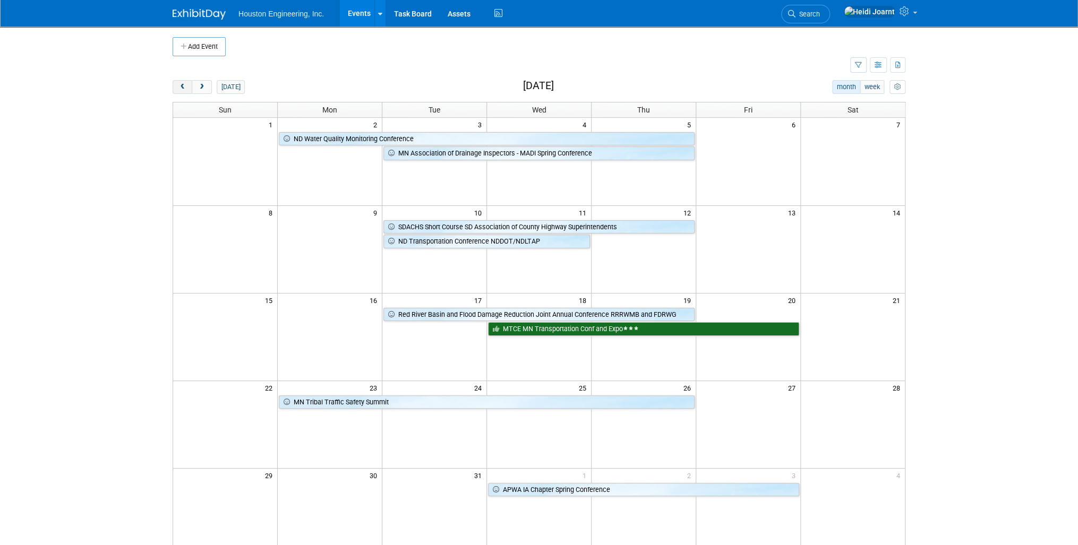
click at [181, 84] on span "prev" at bounding box center [182, 87] width 8 height 7
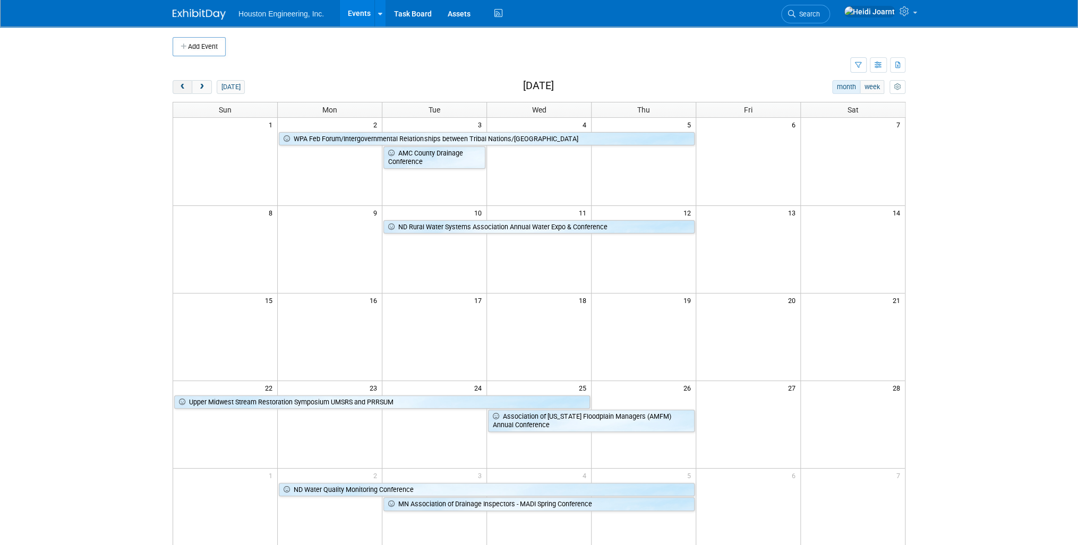
click at [181, 84] on span "prev" at bounding box center [182, 87] width 8 height 7
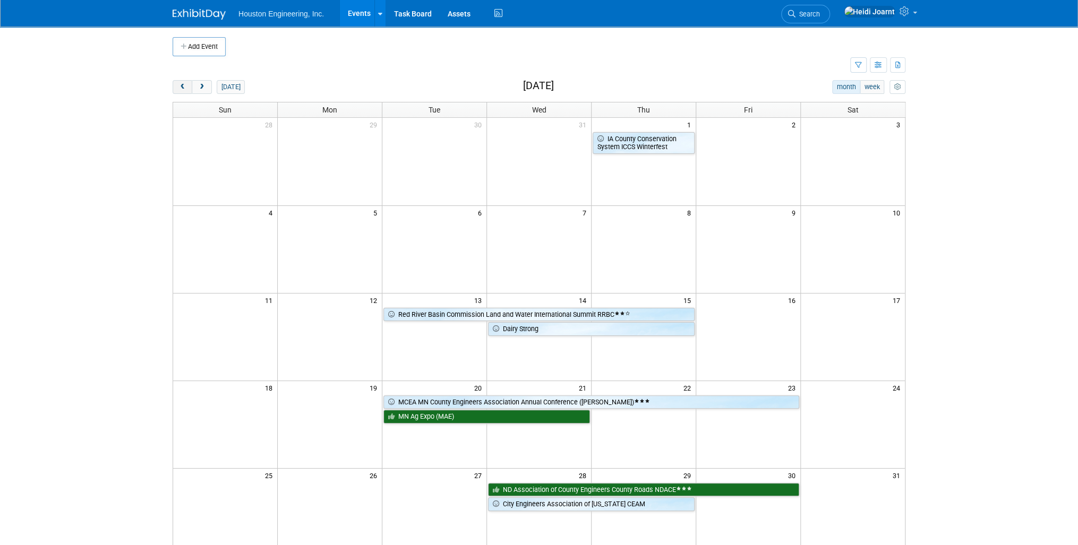
click at [181, 84] on span "prev" at bounding box center [182, 87] width 8 height 7
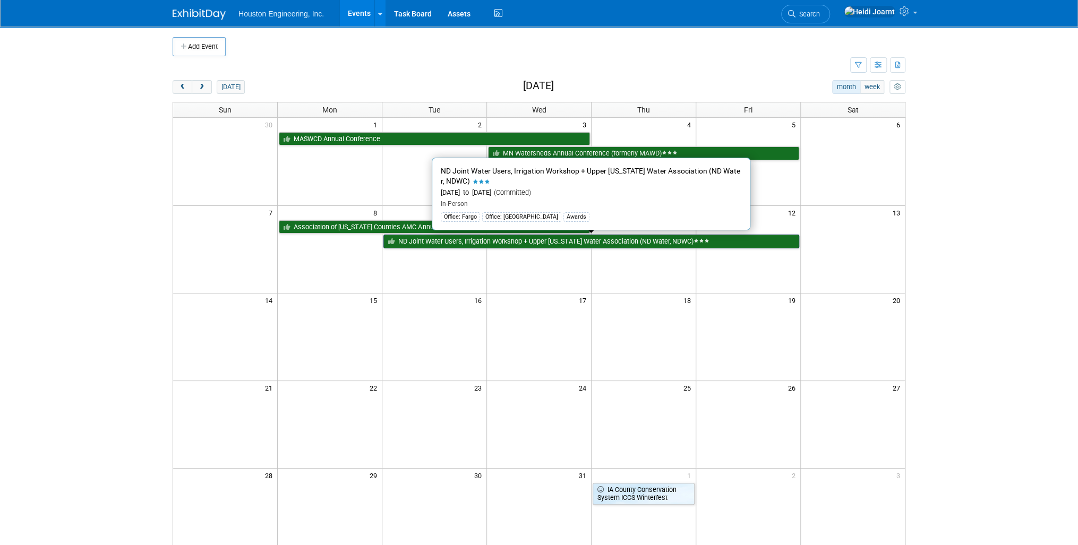
click at [454, 243] on link "ND Joint Water Users, Irrigation Workshop + Upper [US_STATE] Water Association …" at bounding box center [590, 242] width 415 height 14
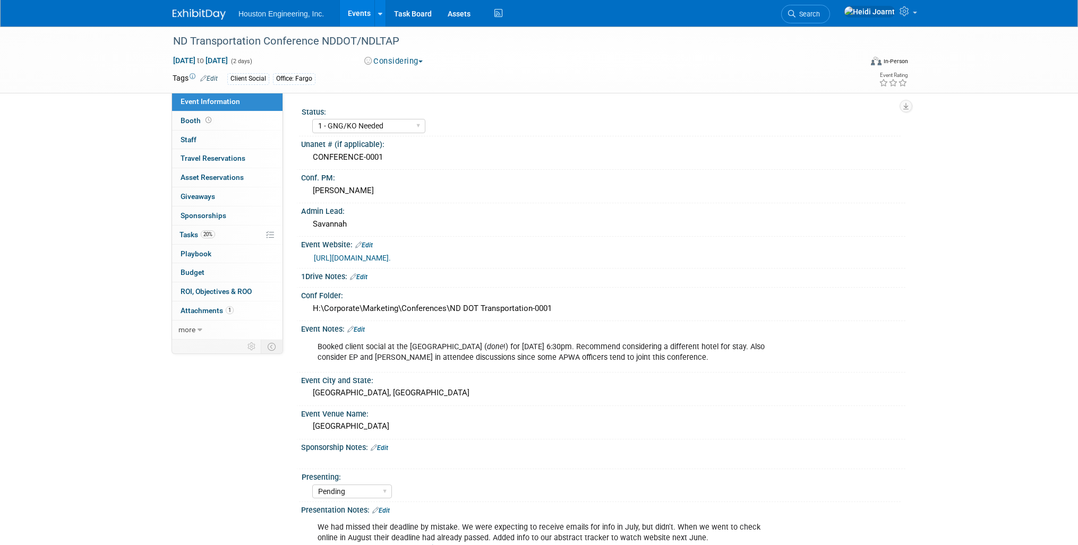
select select "1 - GNG/KO Needed"
select select "Pending"
select select "Transportation"
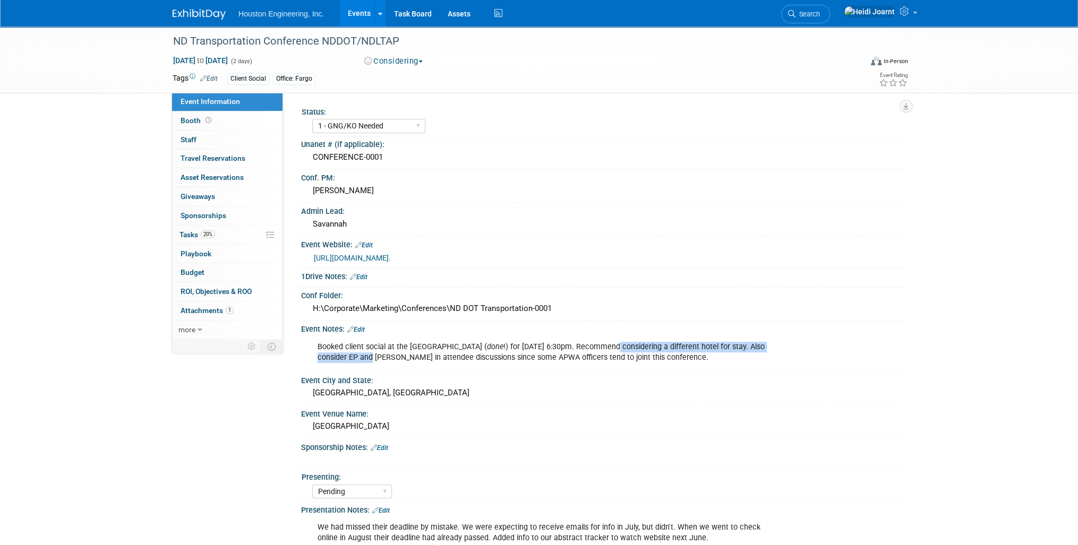
drag, startPoint x: 322, startPoint y: 371, endPoint x: 583, endPoint y: 356, distance: 261.1
click at [583, 356] on div "Booked client social at the Blarney Stone ( done !) for [DATE] 6:30pm. Recommen…" at bounding box center [549, 353] width 478 height 32
drag, startPoint x: 583, startPoint y: 356, endPoint x: 528, endPoint y: 372, distance: 57.0
click at [528, 368] on div "Booked client social at the Blarney Stone ( done !) for March 10 at 6:30pm. Rec…" at bounding box center [549, 353] width 478 height 32
drag, startPoint x: 408, startPoint y: 365, endPoint x: 543, endPoint y: 356, distance: 135.7
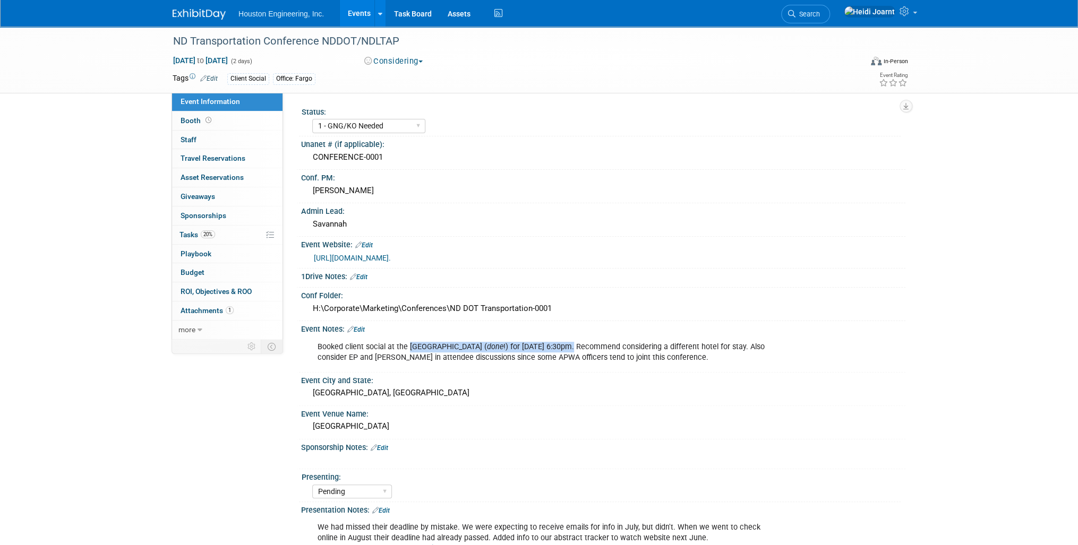
click at [543, 356] on div "Booked client social at the Blarney Stone ( done !) for March 10 at 6:30pm. Rec…" at bounding box center [549, 353] width 478 height 32
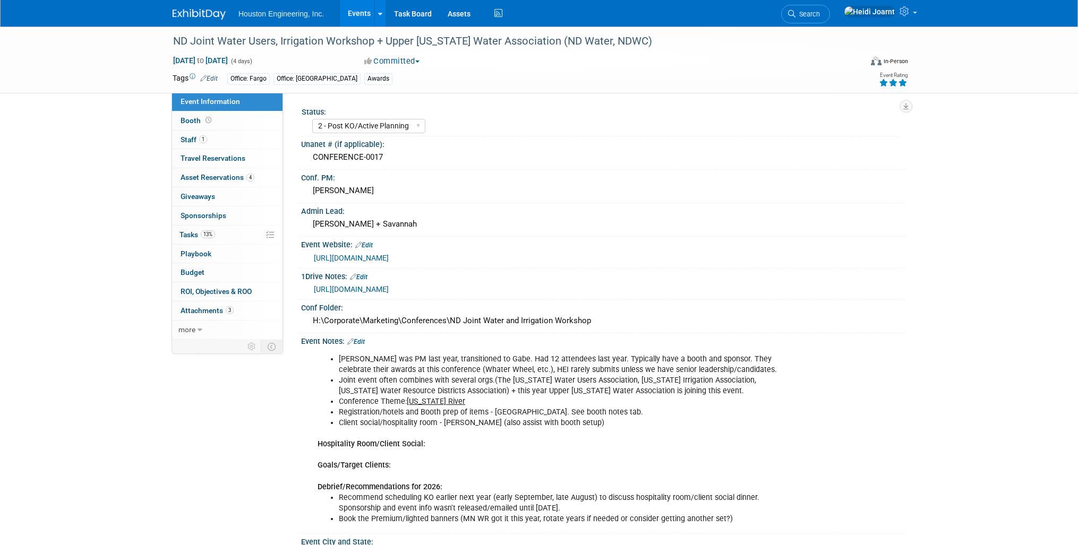
select select "2 - Post KO/Active Planning"
select select "Pending"
select select "Water Resources"
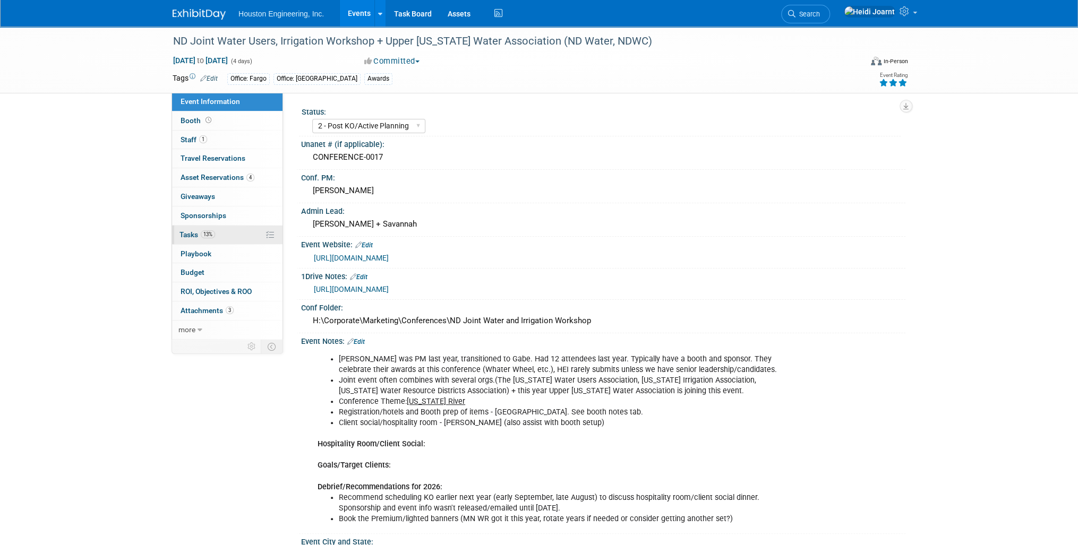
click at [230, 236] on link "13% Tasks 13%" at bounding box center [227, 235] width 110 height 19
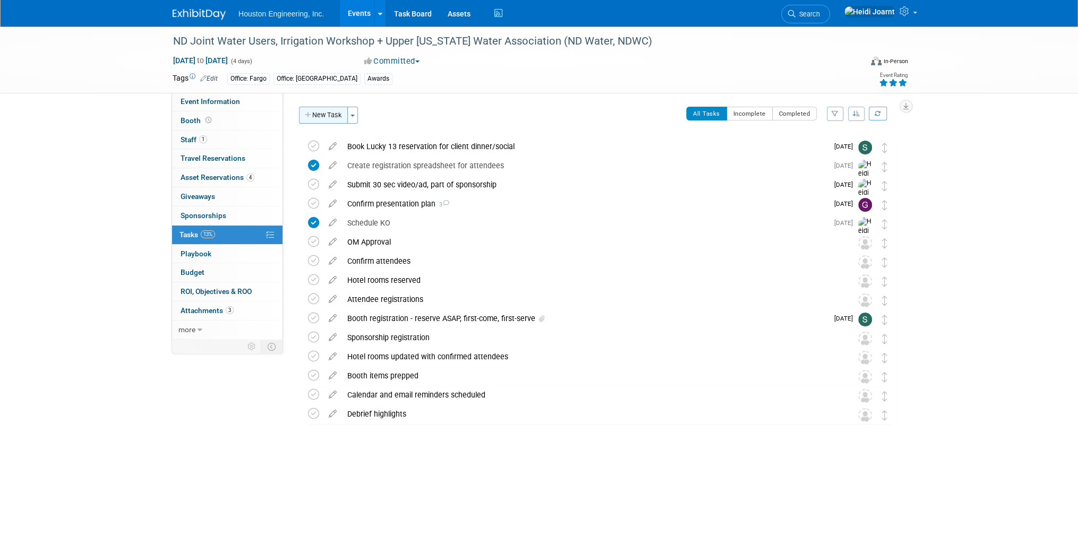
click at [315, 119] on button "New Task" at bounding box center [323, 115] width 49 height 17
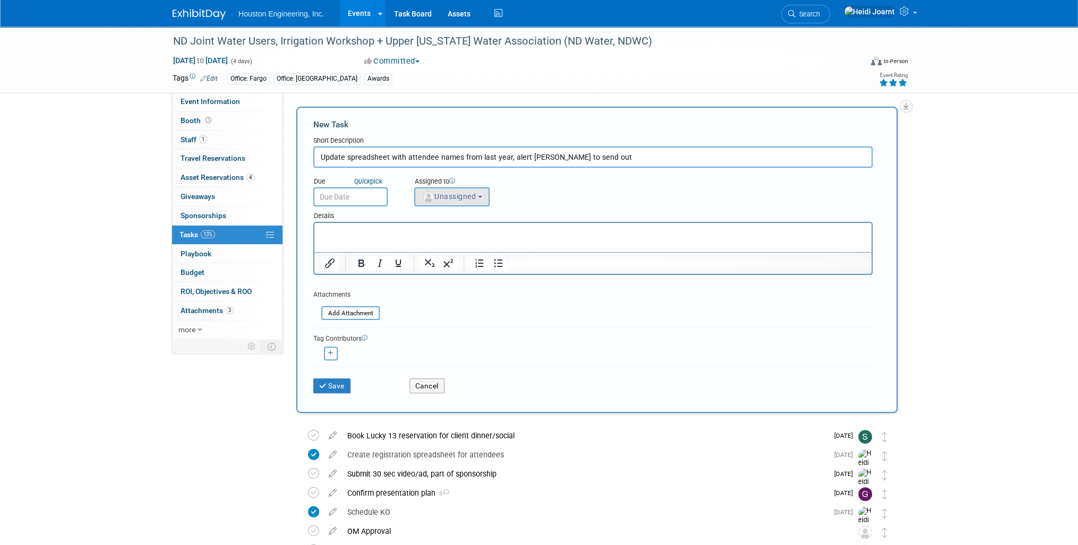
type input "Update spreadsheet with attendee names from last year, alert Gabe to send out"
click at [457, 198] on span "Unassigned" at bounding box center [449, 196] width 54 height 8
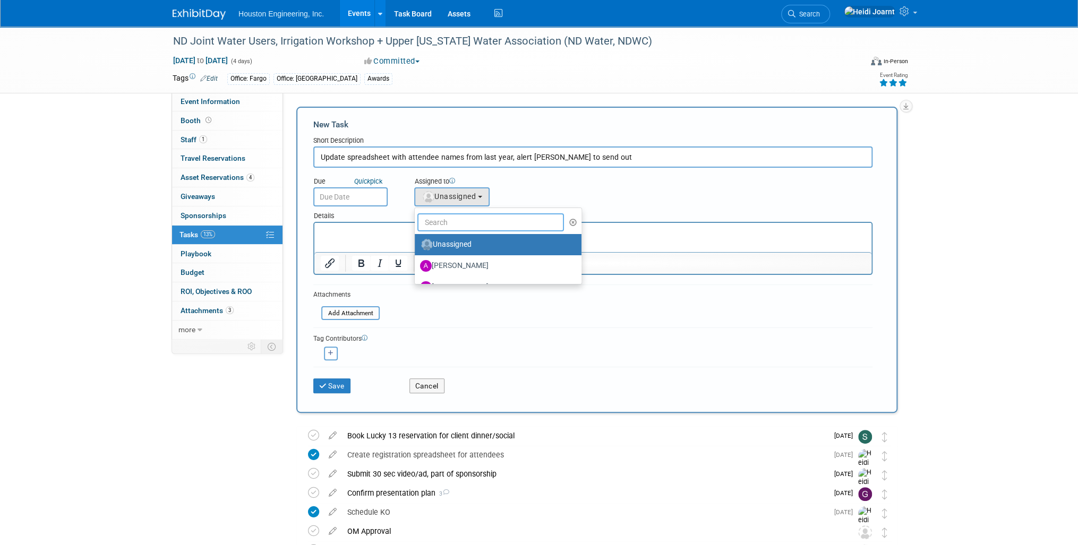
click at [460, 225] on input "text" at bounding box center [490, 222] width 147 height 18
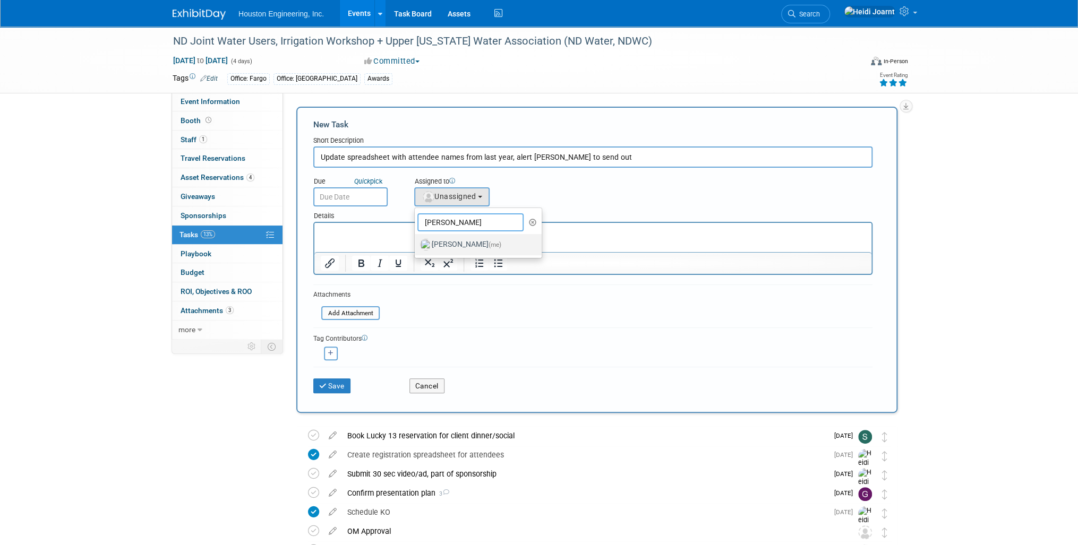
type input "heidi"
click at [475, 242] on label "Heidi Joarnt (me)" at bounding box center [475, 244] width 111 height 17
click at [416, 242] on input "Heidi Joarnt (me)" at bounding box center [412, 243] width 7 height 7
select select "6d2580fd-cc23-403a-9f47-834f17e7f51f"
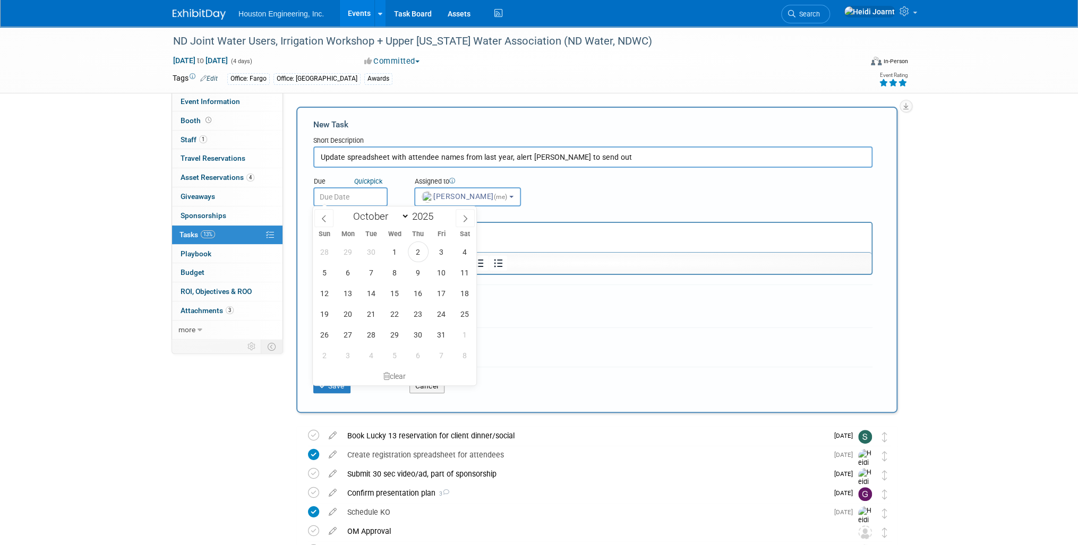
click at [350, 194] on input "text" at bounding box center [350, 196] width 74 height 19
click at [442, 247] on span "3" at bounding box center [441, 252] width 21 height 21
type input "Oct 3, 2025"
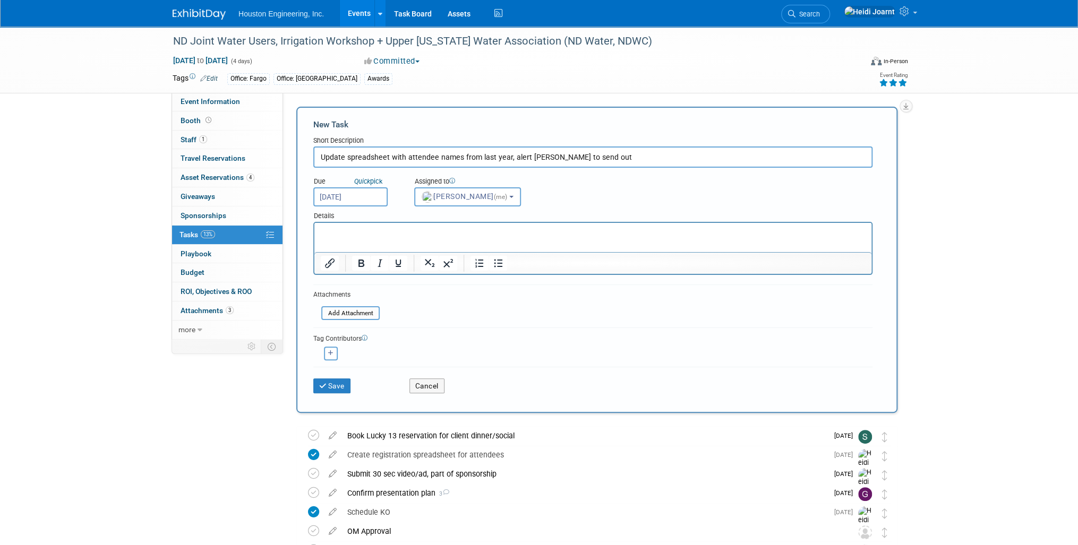
click at [345, 393] on div "Save Cancel" at bounding box center [592, 384] width 559 height 34
click at [343, 389] on button "Save" at bounding box center [331, 386] width 37 height 15
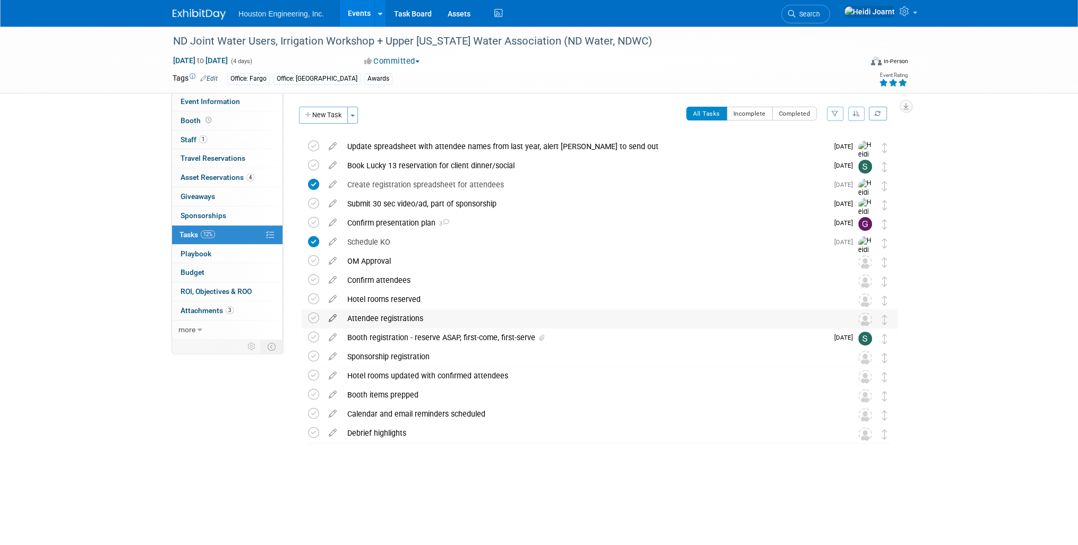
click at [333, 318] on icon at bounding box center [332, 316] width 19 height 13
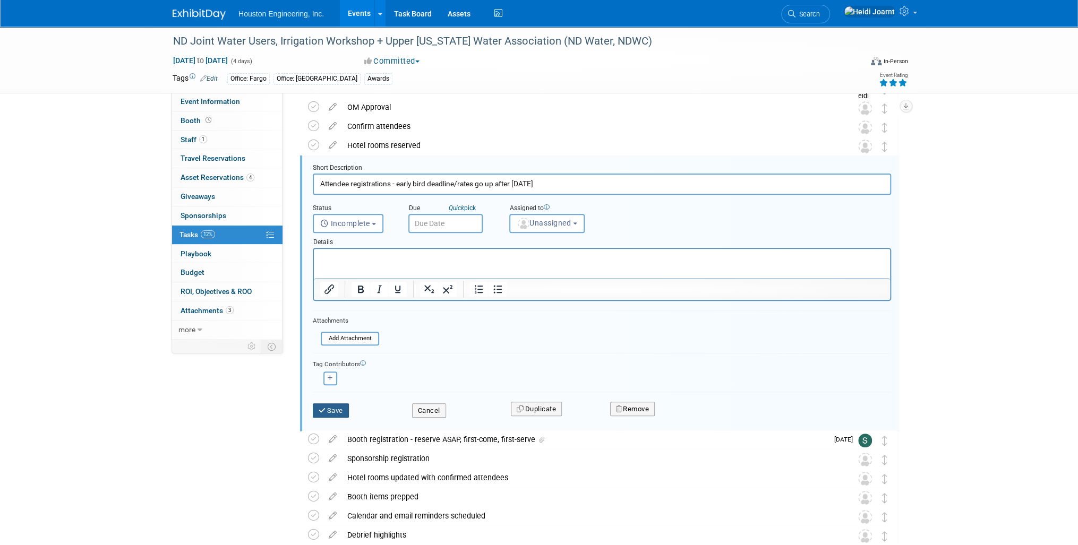
type input "Attendee registrations - early bird deadline/rates go up after Nov 21"
click at [331, 414] on button "Save" at bounding box center [331, 411] width 36 height 15
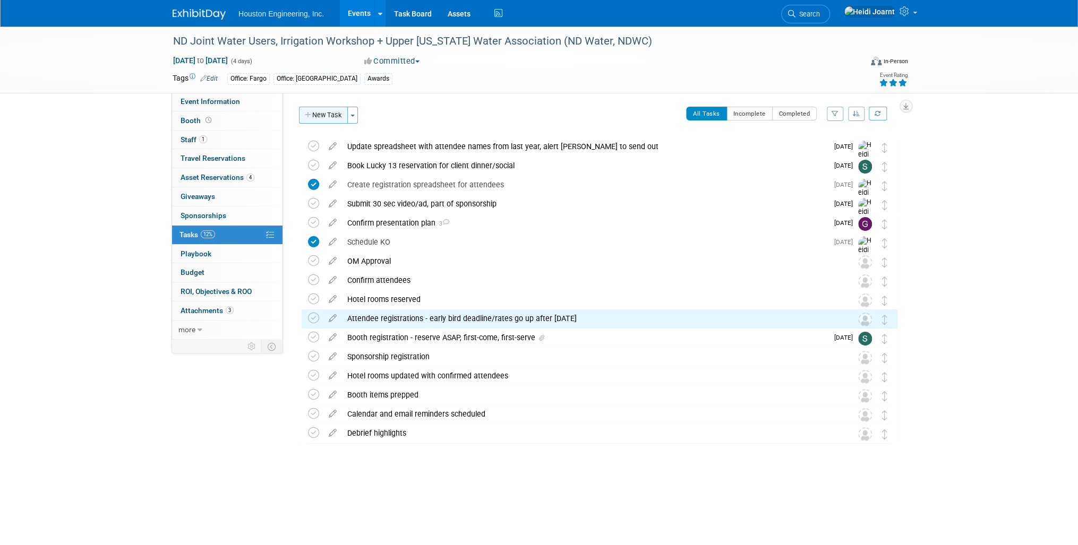
click at [325, 121] on button "New Task" at bounding box center [323, 115] width 49 height 17
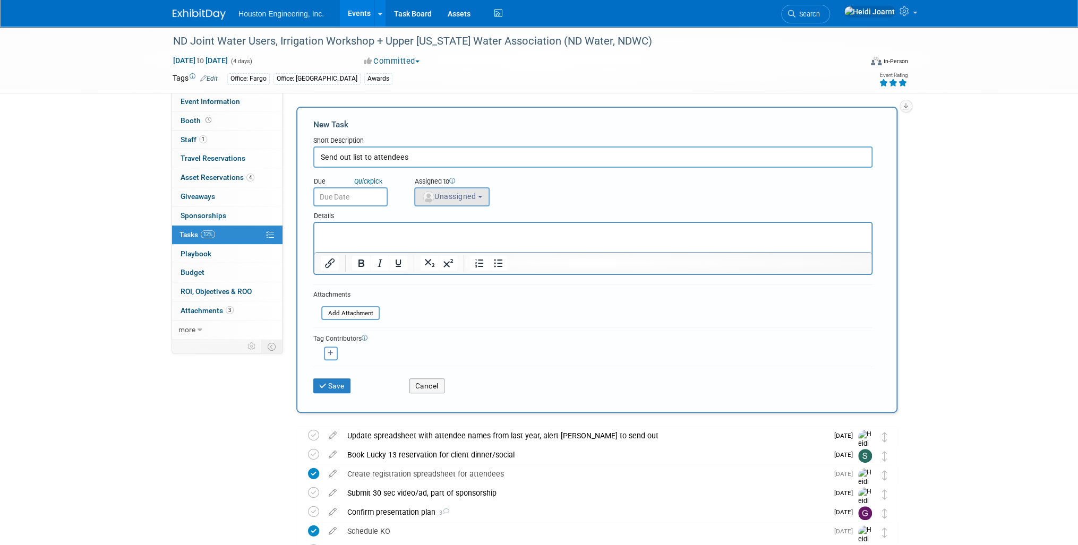
type input "Send out list to attendees"
click at [465, 196] on span "Unassigned" at bounding box center [449, 196] width 54 height 8
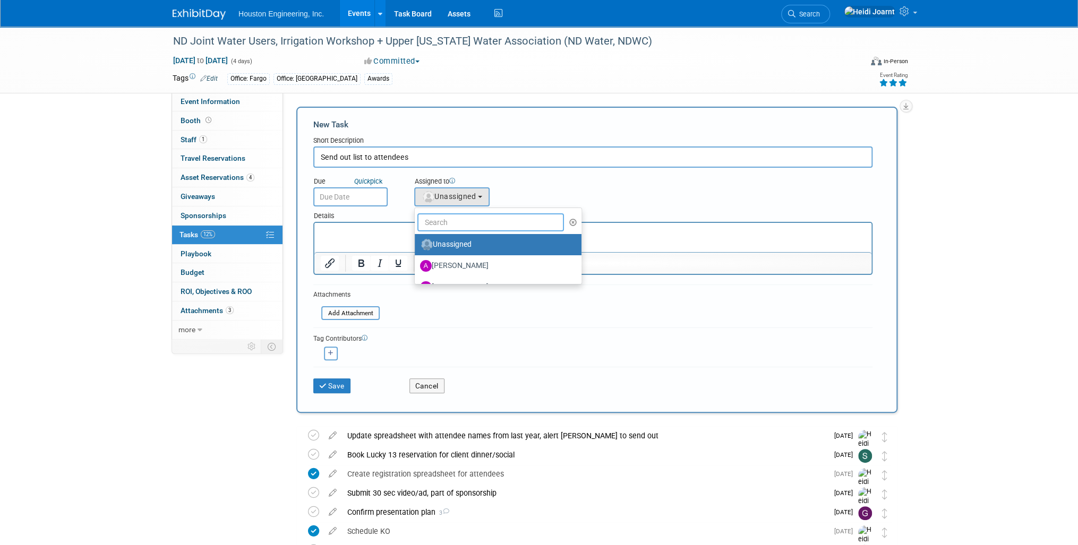
click at [467, 215] on input "text" at bounding box center [490, 222] width 147 height 18
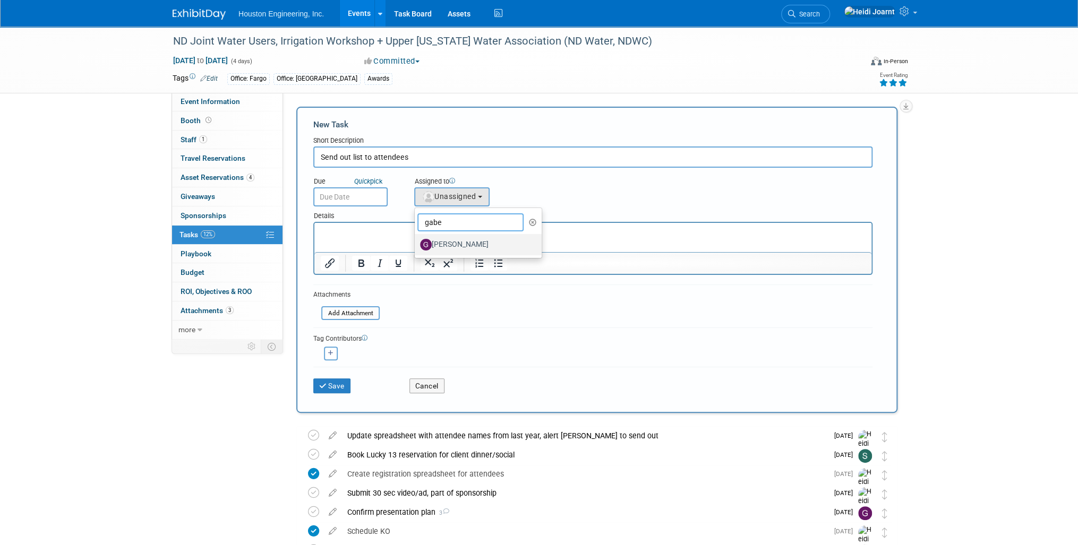
type input "gabe"
click at [475, 238] on label "[PERSON_NAME]" at bounding box center [475, 244] width 111 height 17
click at [416, 240] on input "[PERSON_NAME]" at bounding box center [412, 243] width 7 height 7
select select "82670311-1f3e-4196-88d7-2209e327b569"
click at [347, 195] on input "text" at bounding box center [350, 196] width 74 height 19
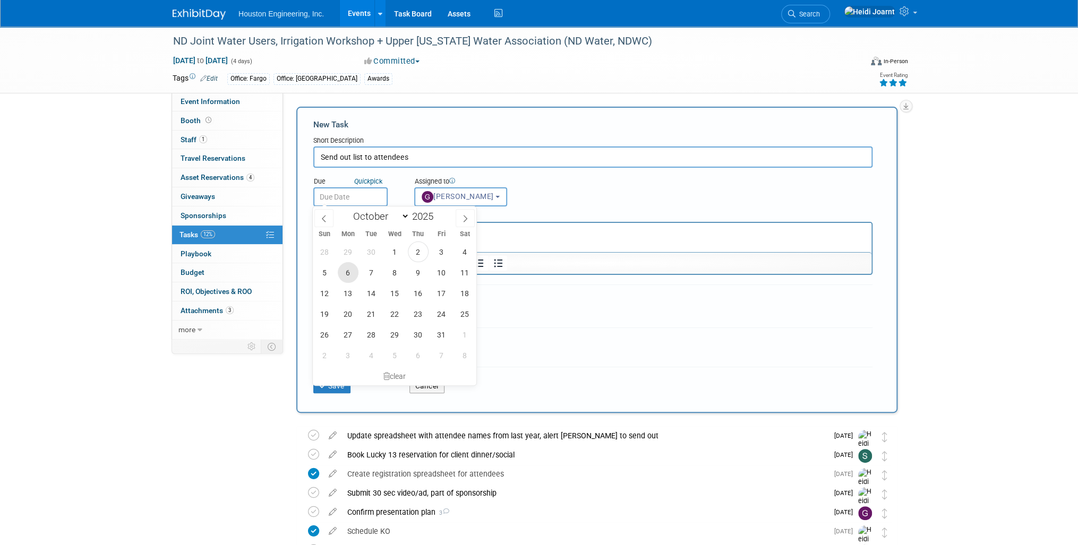
click at [351, 274] on span "6" at bounding box center [348, 272] width 21 height 21
type input "Oct 6, 2025"
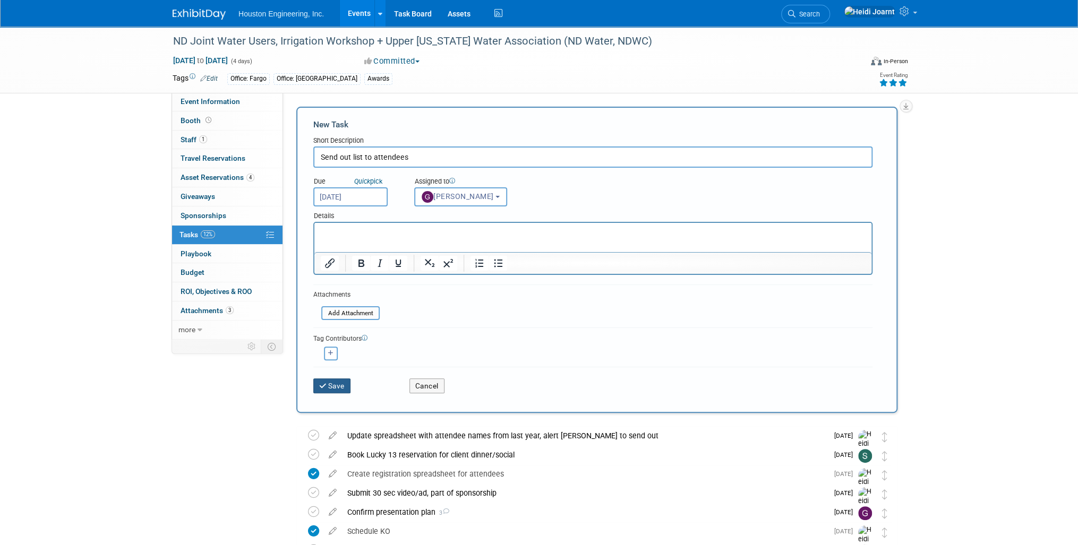
click at [335, 381] on button "Save" at bounding box center [331, 386] width 37 height 15
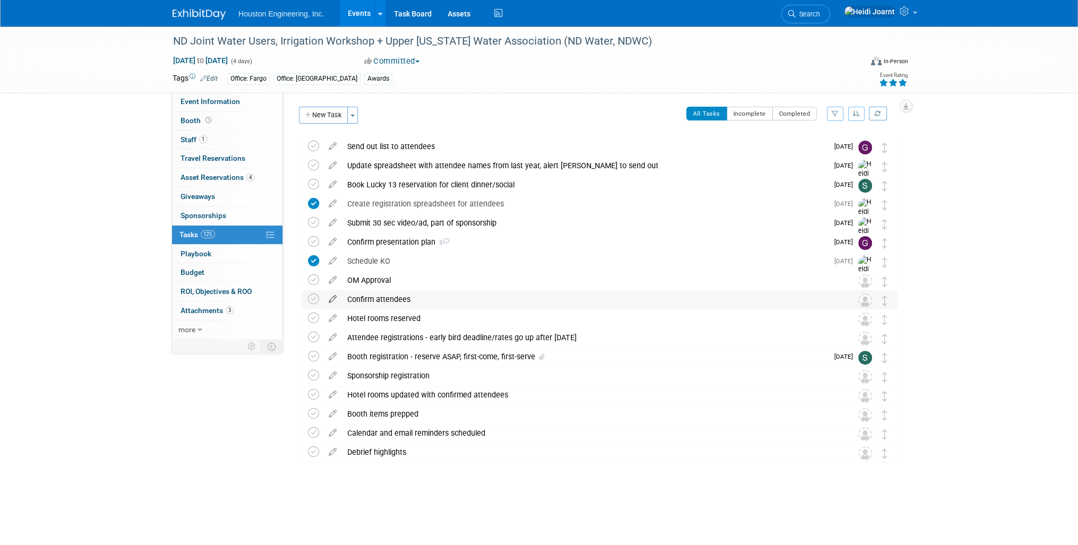
click at [332, 297] on icon at bounding box center [332, 296] width 19 height 13
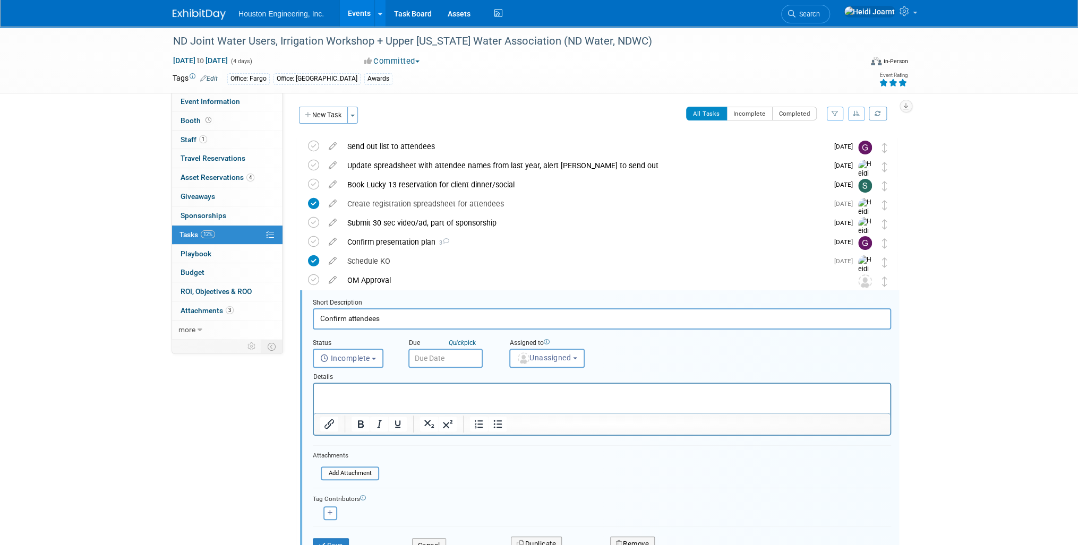
scroll to position [135, 0]
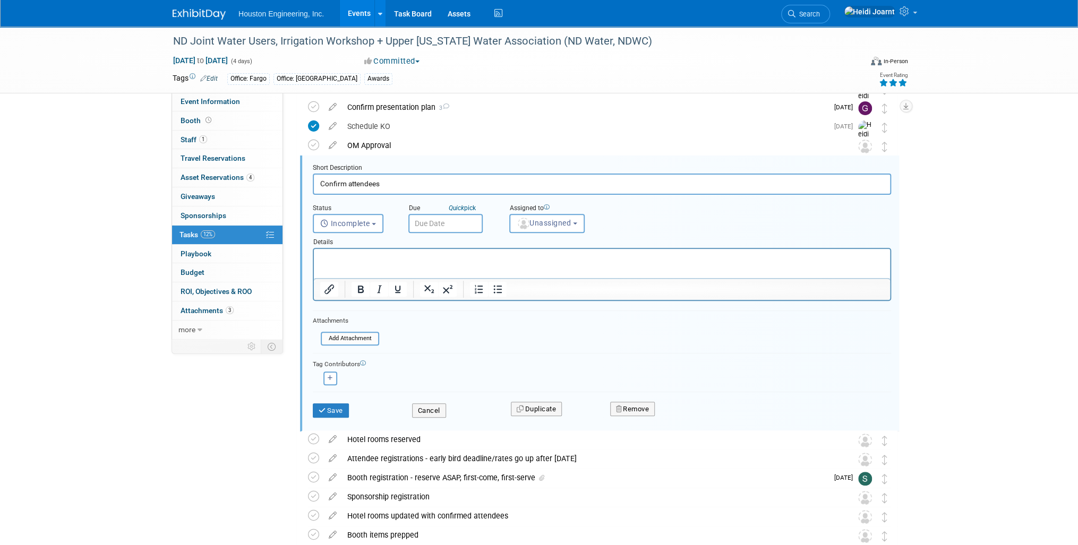
click at [450, 218] on input "text" at bounding box center [445, 223] width 74 height 19
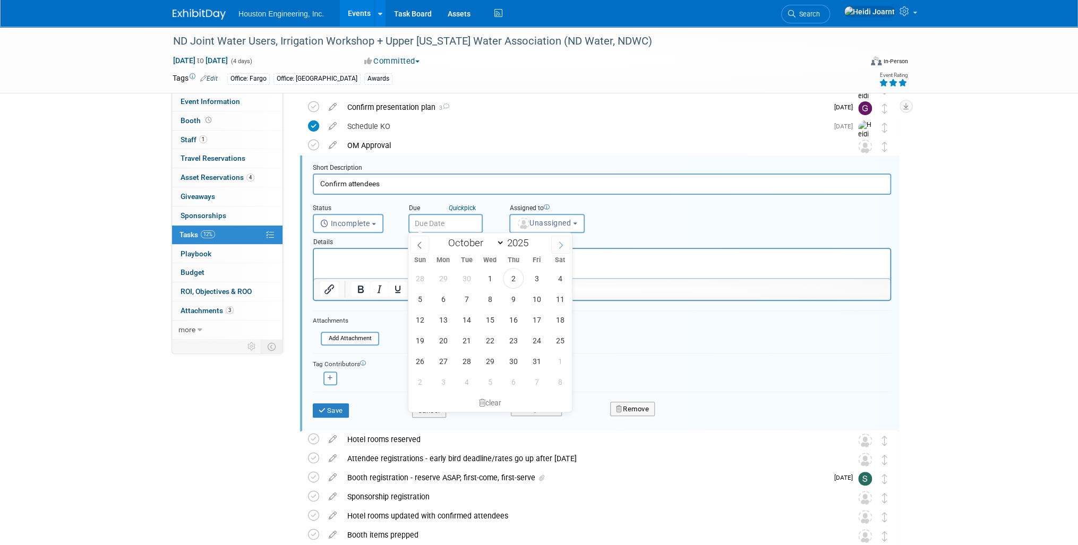
click at [568, 242] on span at bounding box center [560, 245] width 19 height 18
click at [419, 249] on span at bounding box center [419, 245] width 19 height 18
select select "9"
click at [537, 364] on span "31" at bounding box center [536, 361] width 21 height 21
type input "Oct 31, 2025"
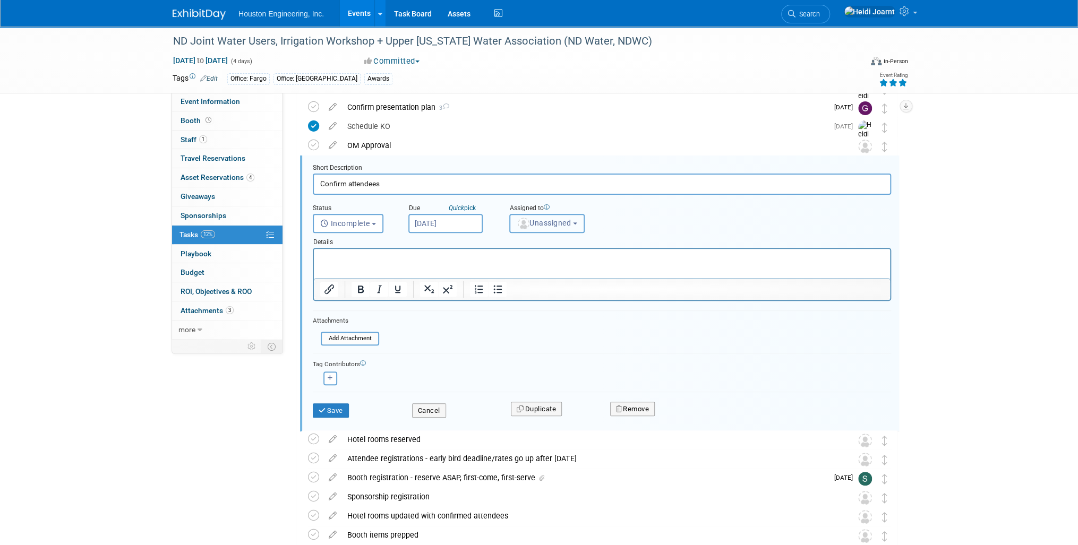
click at [535, 219] on span "Unassigned" at bounding box center [544, 223] width 54 height 8
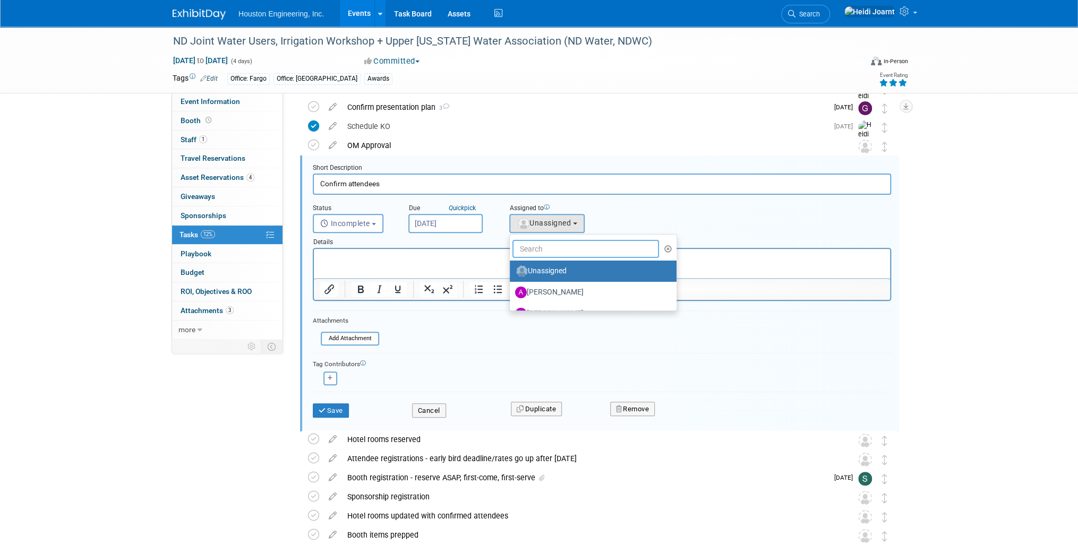
click at [542, 244] on input "text" at bounding box center [585, 249] width 147 height 18
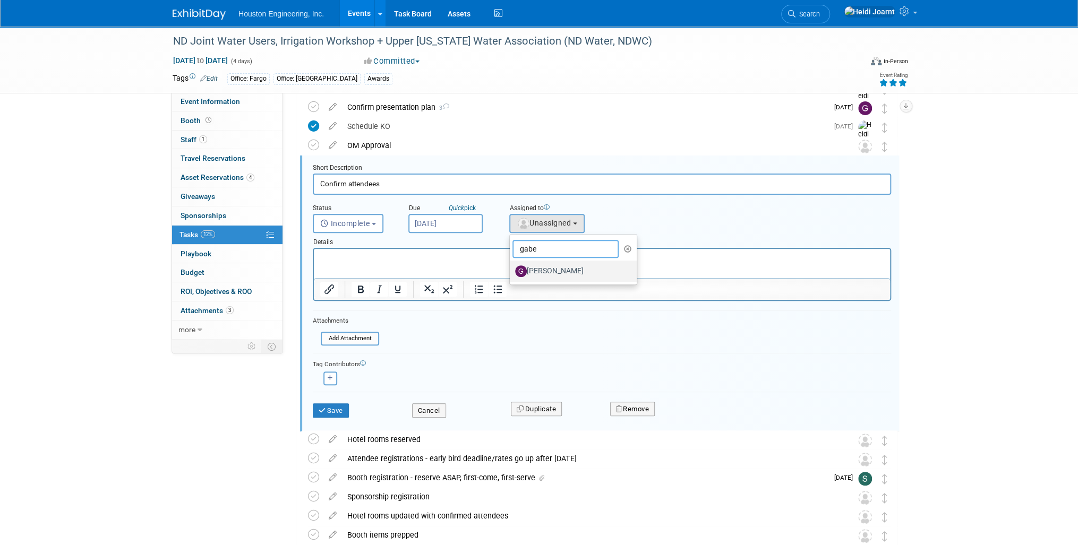
type input "gabe"
click at [550, 272] on label "[PERSON_NAME]" at bounding box center [570, 271] width 111 height 17
click at [511, 272] on input "[PERSON_NAME]" at bounding box center [507, 270] width 7 height 7
select select "82670311-1f3e-4196-88d7-2209e327b569"
click at [340, 406] on button "Save" at bounding box center [331, 411] width 36 height 15
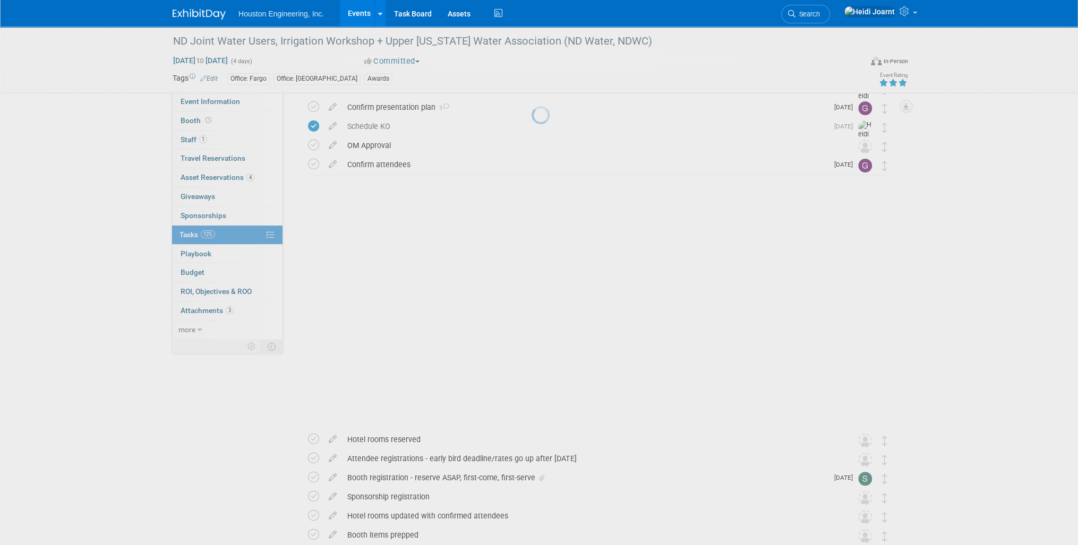
scroll to position [0, 0]
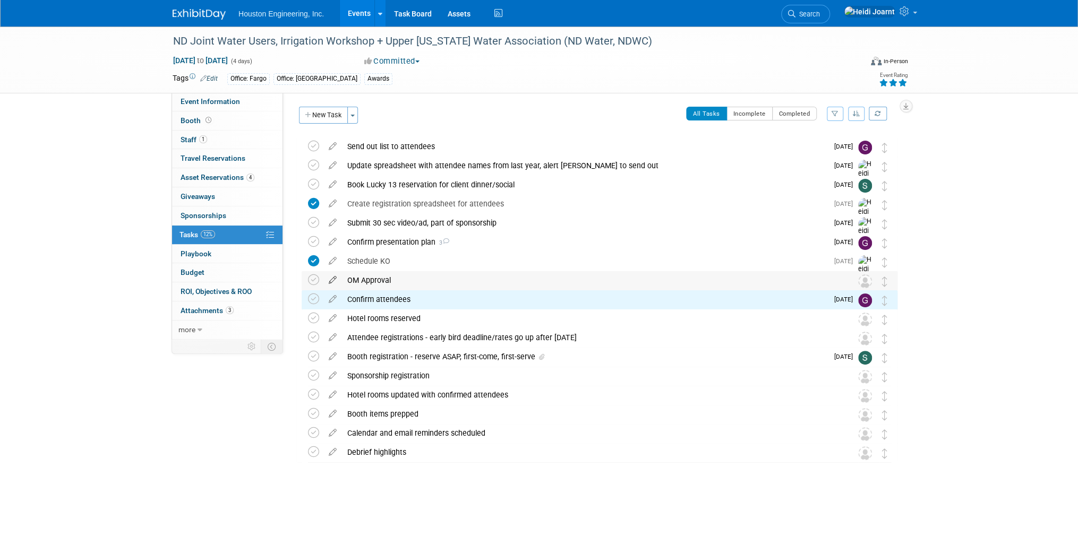
click at [333, 282] on icon at bounding box center [332, 277] width 19 height 13
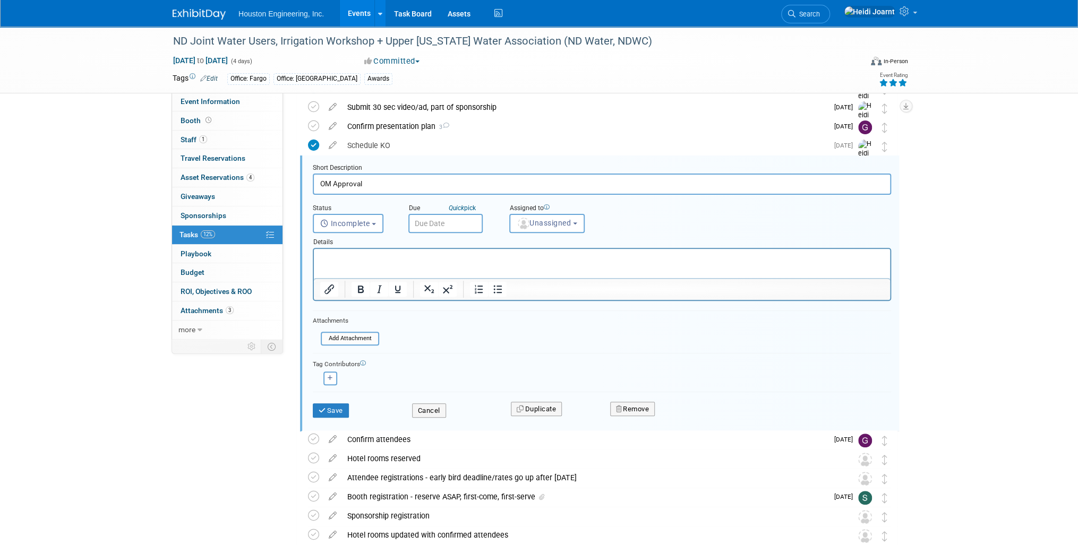
click at [469, 220] on input "text" at bounding box center [445, 223] width 74 height 19
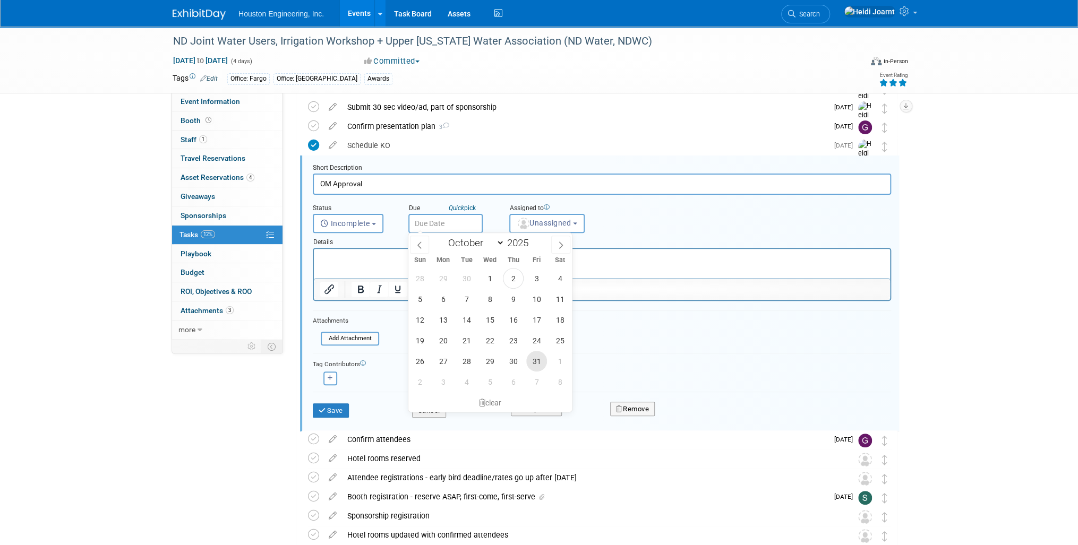
click at [535, 356] on span "31" at bounding box center [536, 361] width 21 height 21
type input "Oct 31, 2025"
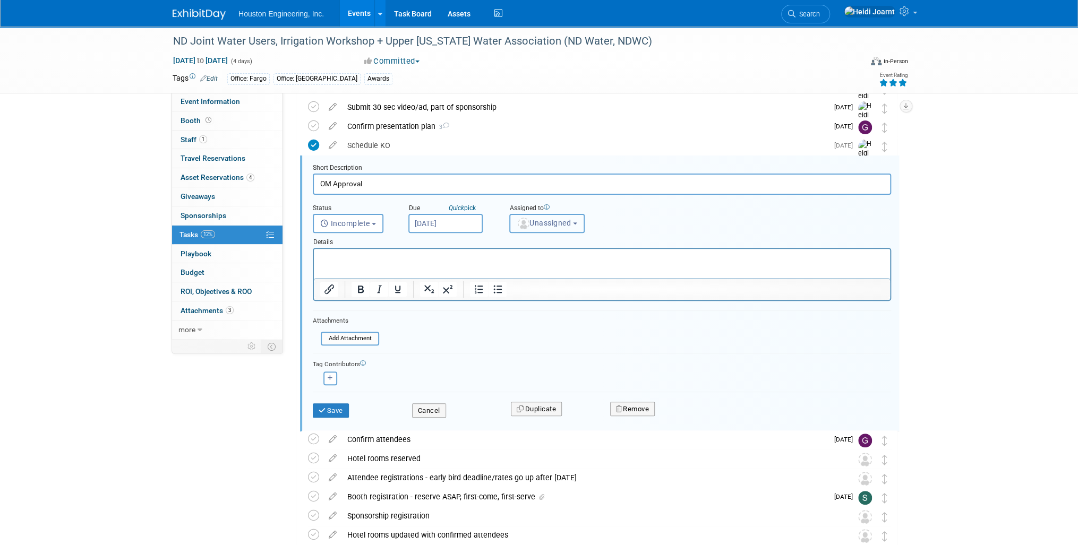
click at [551, 214] on button "Unassigned" at bounding box center [546, 223] width 75 height 19
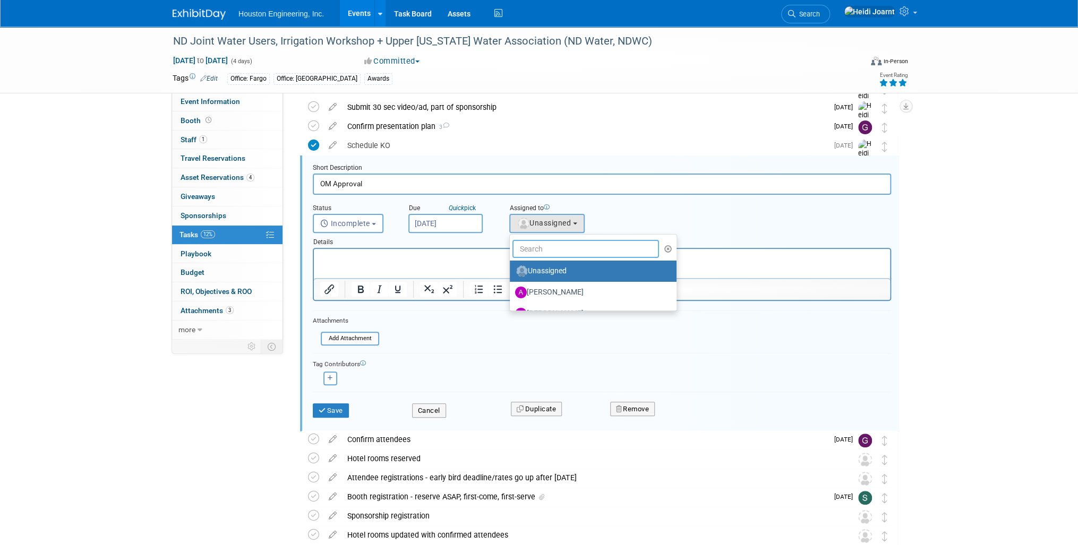
click at [545, 246] on input "text" at bounding box center [585, 249] width 147 height 18
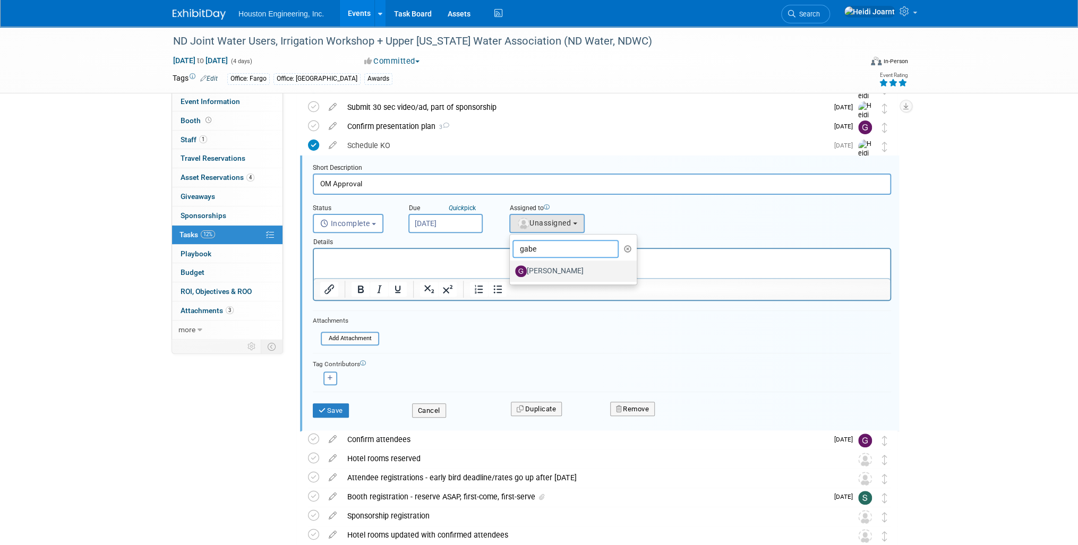
type input "gabe"
click at [556, 270] on label "[PERSON_NAME]" at bounding box center [570, 271] width 111 height 17
click at [511, 270] on input "[PERSON_NAME]" at bounding box center [507, 270] width 7 height 7
select select "82670311-1f3e-4196-88d7-2209e327b569"
click at [339, 410] on button "Save" at bounding box center [331, 411] width 36 height 15
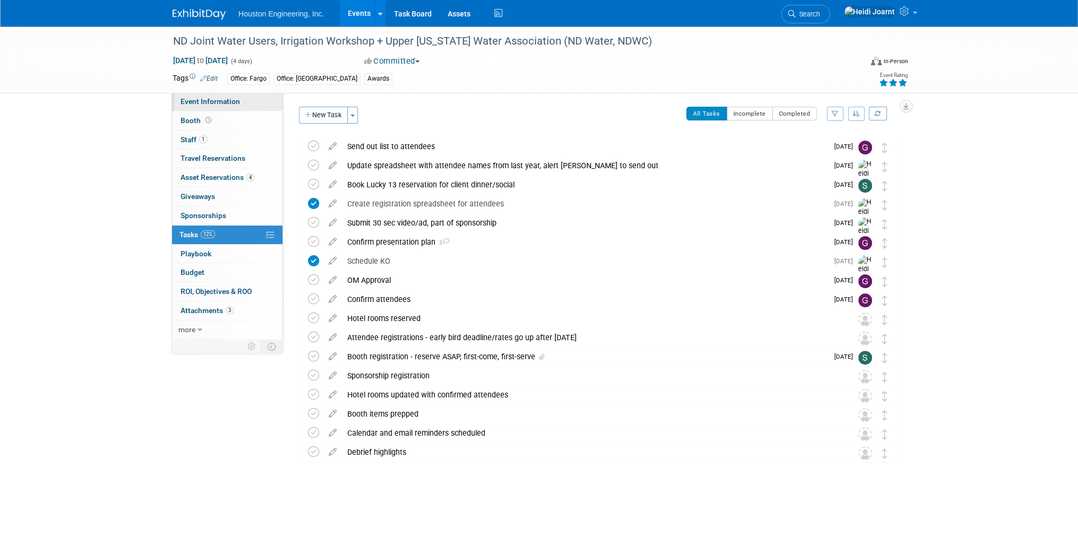
click at [235, 98] on span "Event Information" at bounding box center [210, 101] width 59 height 8
select select "2 - Post KO/Active Planning"
select select "Pending"
select select "Water Resources"
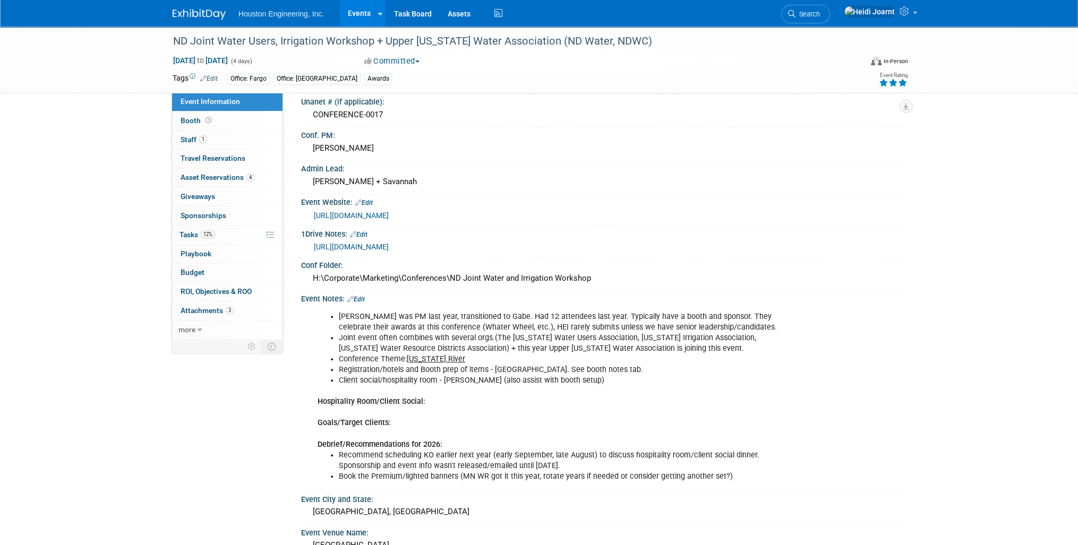
scroll to position [85, 0]
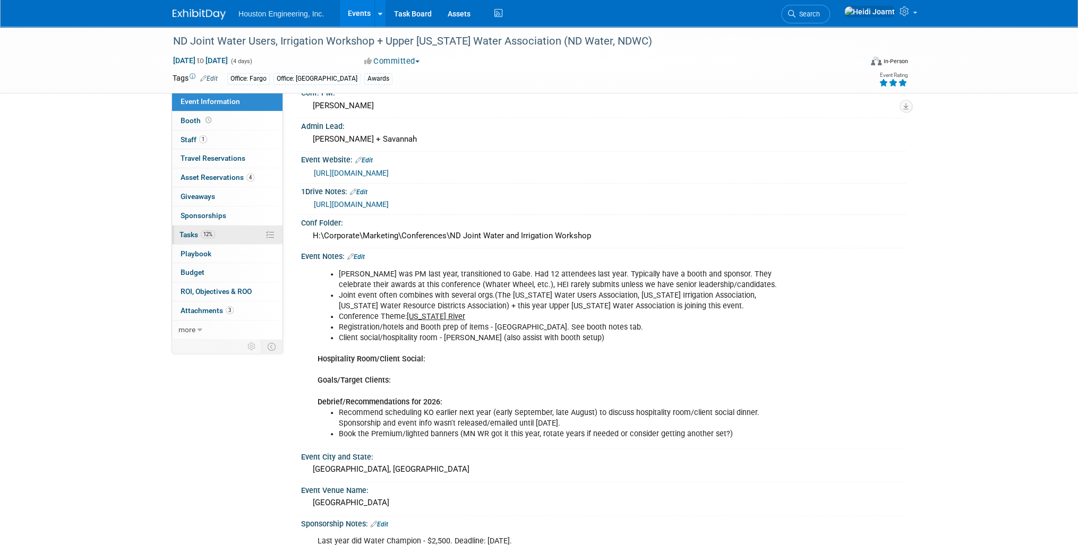
click at [233, 237] on link "12% Tasks 12%" at bounding box center [227, 235] width 110 height 19
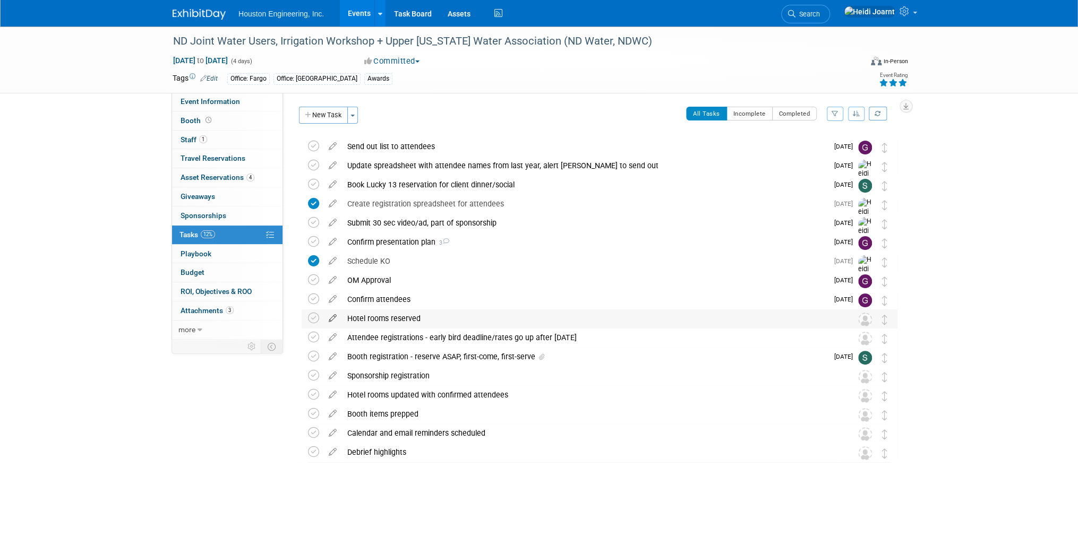
click at [336, 317] on icon at bounding box center [332, 316] width 19 height 13
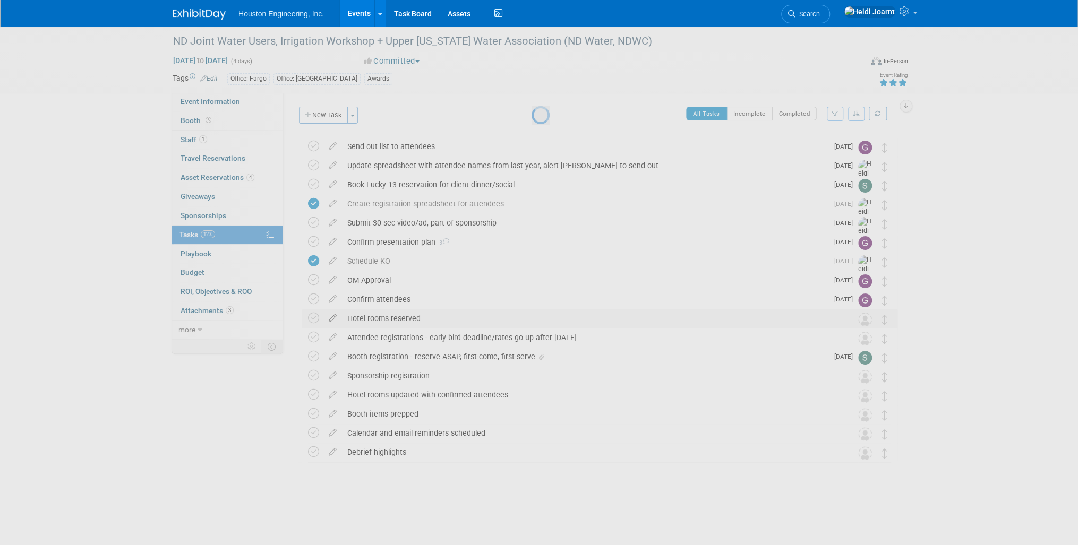
select select "9"
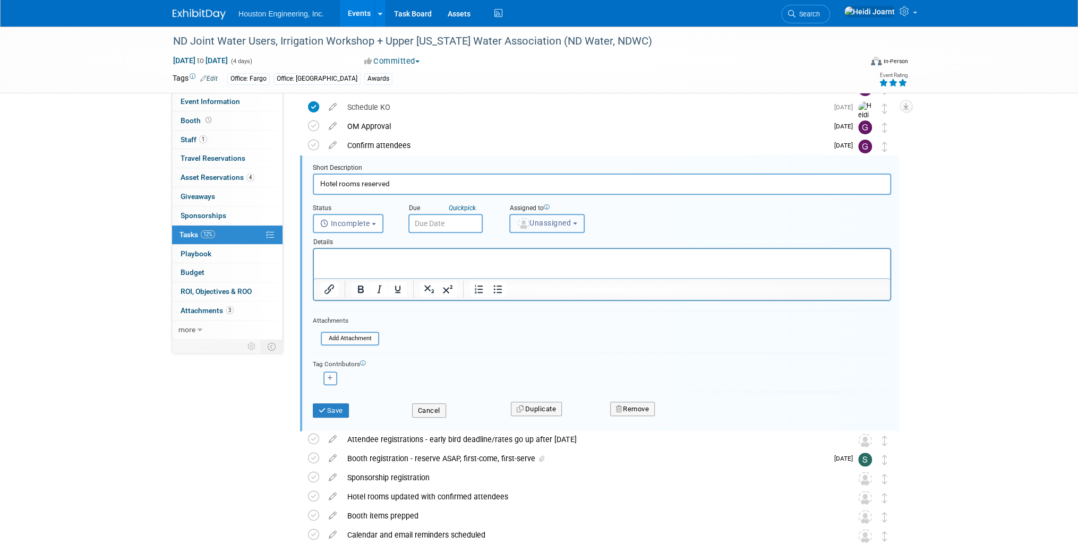
click at [550, 223] on span "Unassigned" at bounding box center [544, 223] width 54 height 8
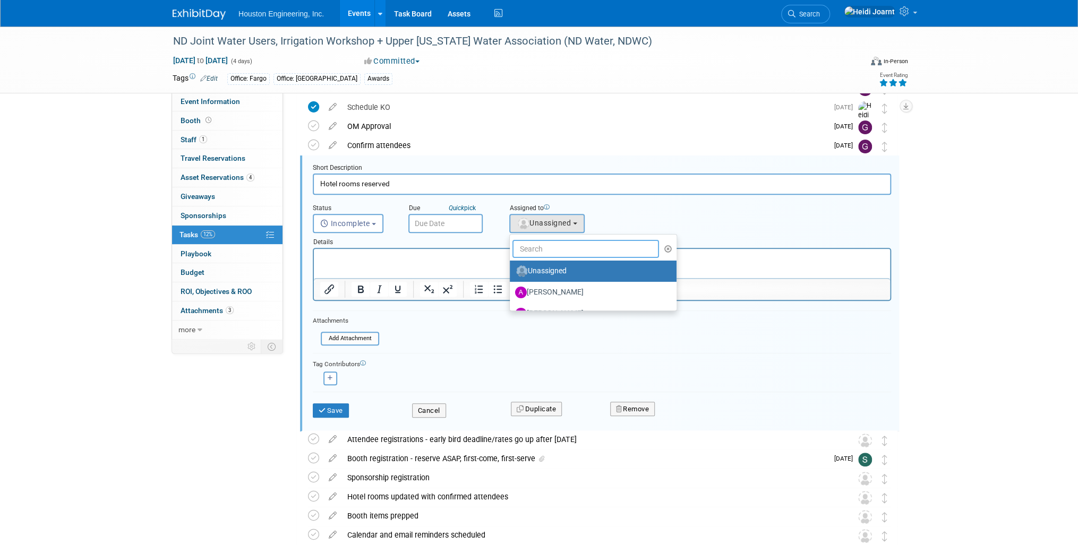
click at [550, 246] on input "text" at bounding box center [585, 249] width 147 height 18
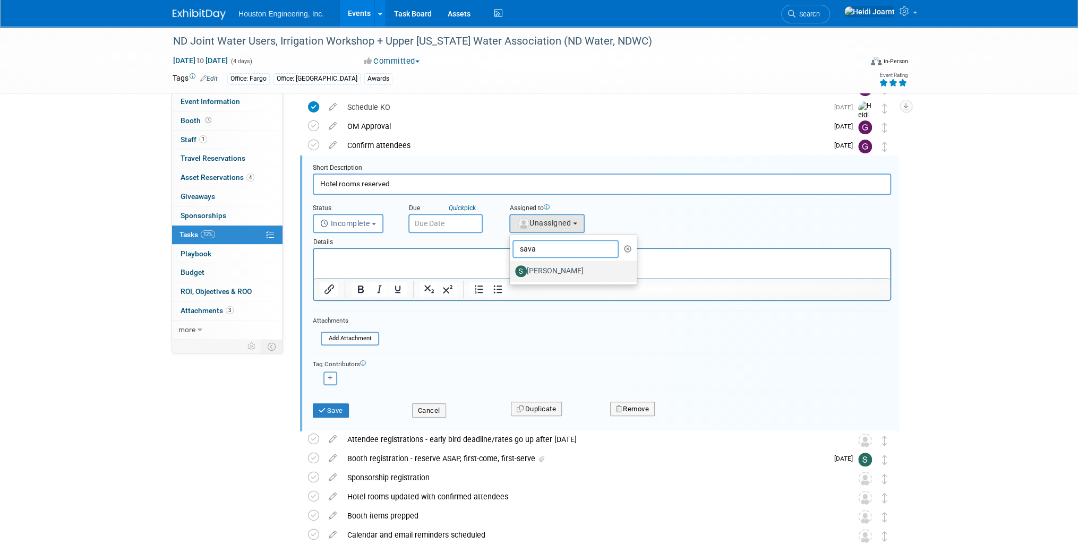
type input "sava"
click at [546, 265] on label "[PERSON_NAME]" at bounding box center [570, 271] width 111 height 17
click at [511, 267] on input "[PERSON_NAME]" at bounding box center [507, 270] width 7 height 7
select select "c702a704-28dd-4af3-9315-4f34ebeeff3e"
click at [428, 216] on input "text" at bounding box center [445, 223] width 74 height 19
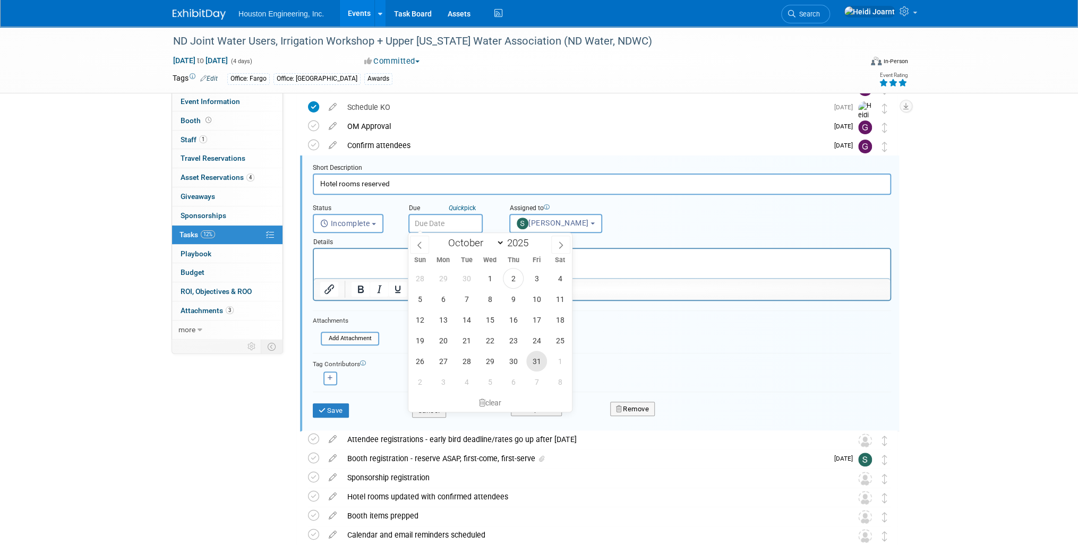
click at [537, 362] on span "31" at bounding box center [536, 361] width 21 height 21
type input "Oct 31, 2025"
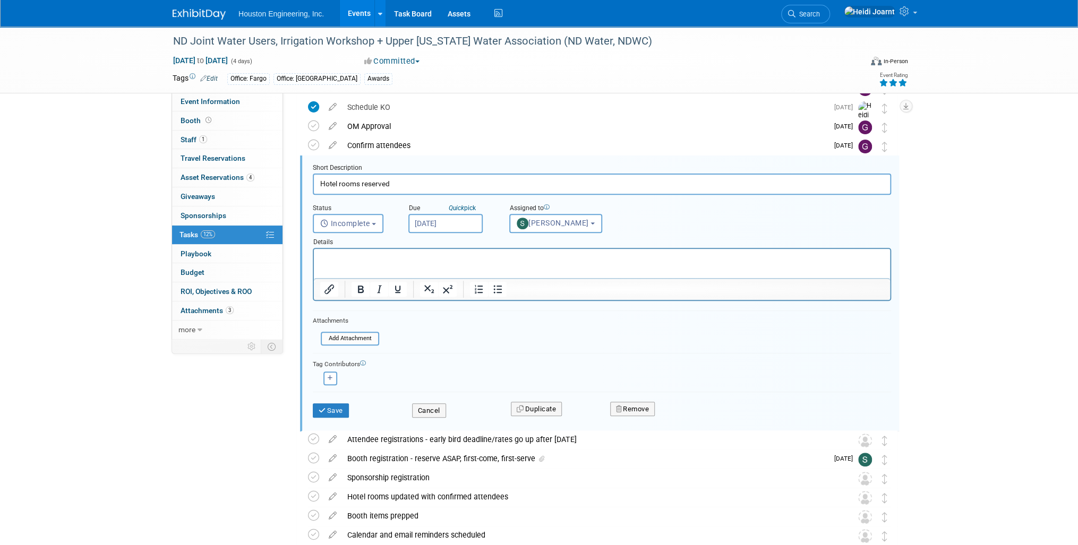
click at [459, 221] on input "Oct 31, 2025" at bounding box center [445, 223] width 74 height 19
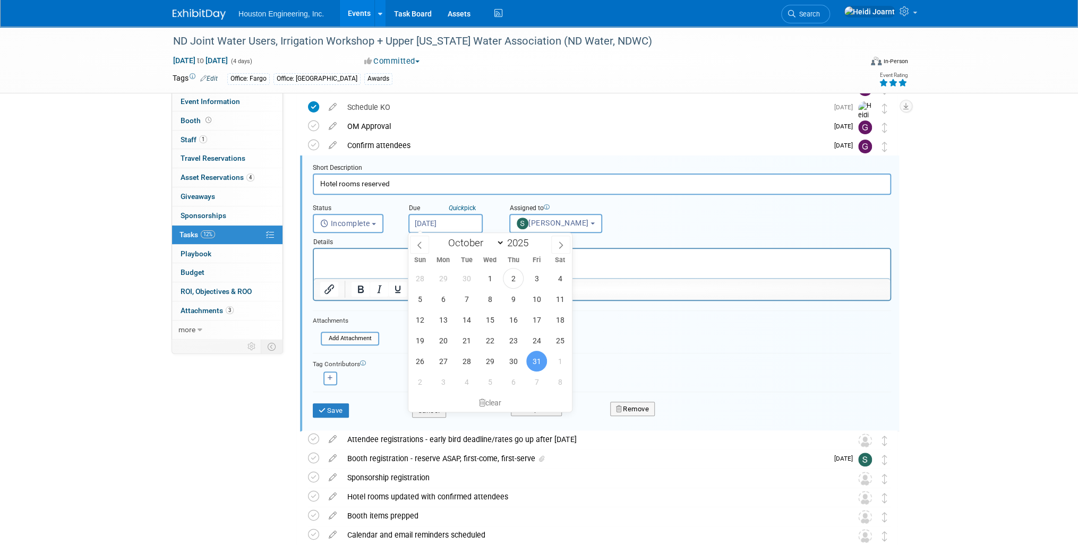
click at [539, 361] on span "31" at bounding box center [536, 361] width 21 height 21
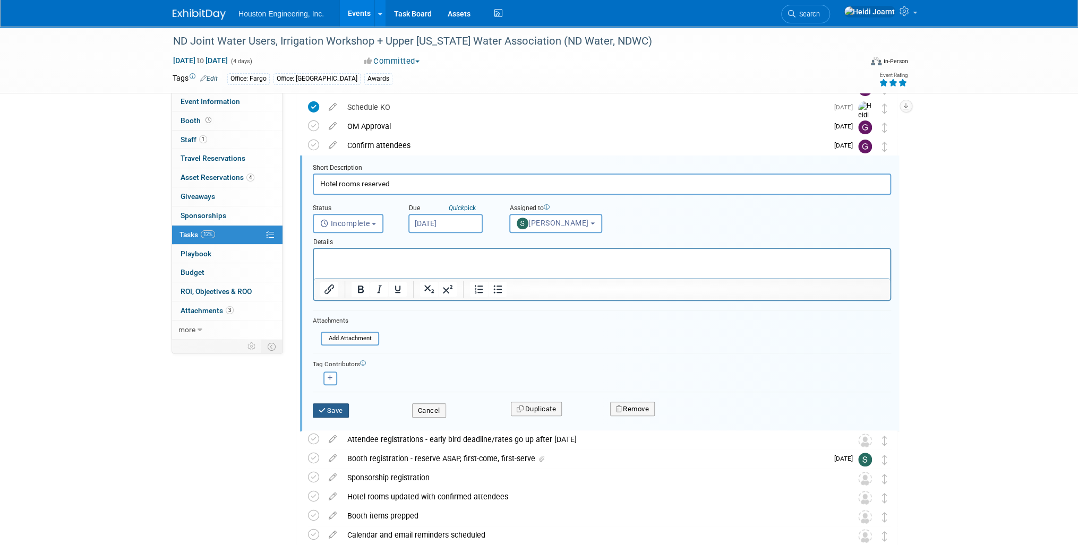
click at [329, 411] on button "Save" at bounding box center [331, 411] width 36 height 15
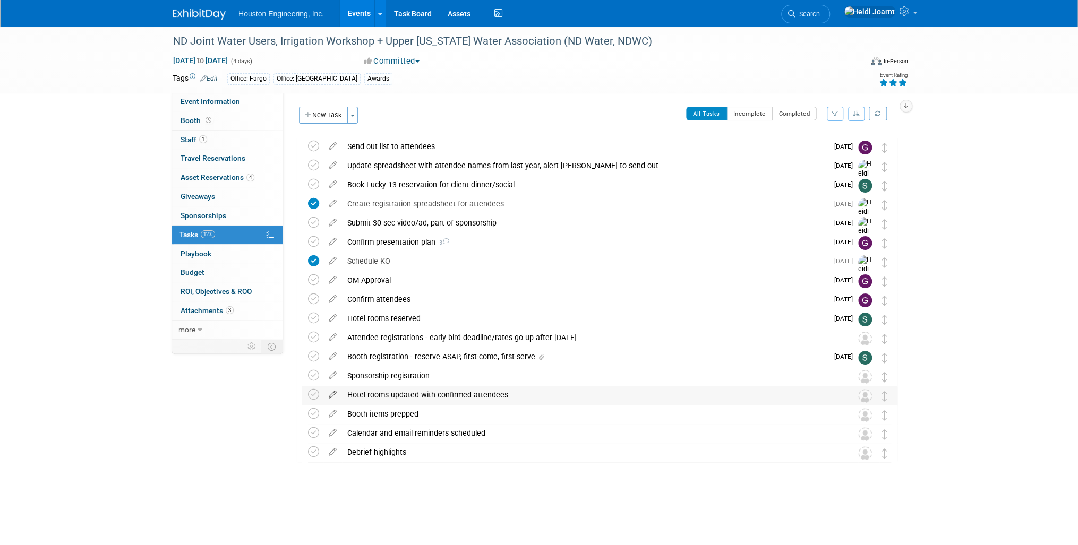
click at [329, 393] on icon at bounding box center [332, 392] width 19 height 13
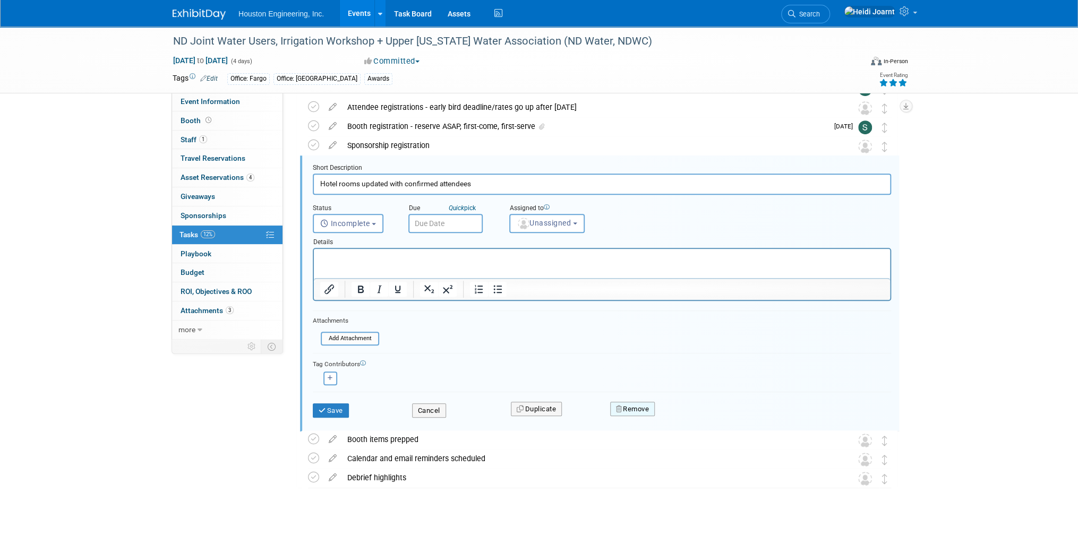
click at [647, 410] on button "Remove" at bounding box center [632, 409] width 45 height 15
click at [696, 417] on link "Yes" at bounding box center [691, 417] width 31 height 17
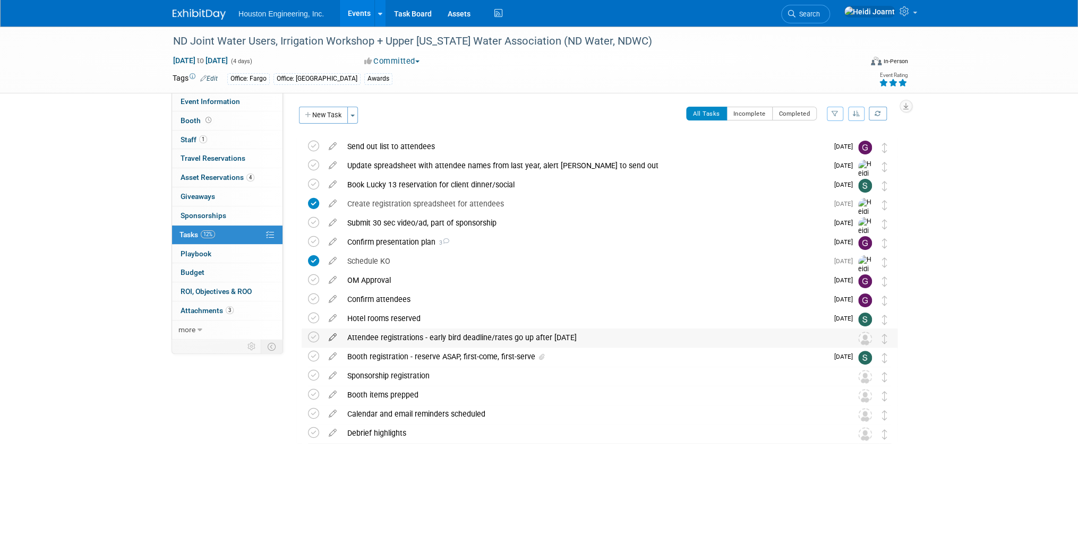
click at [330, 337] on icon at bounding box center [332, 335] width 19 height 13
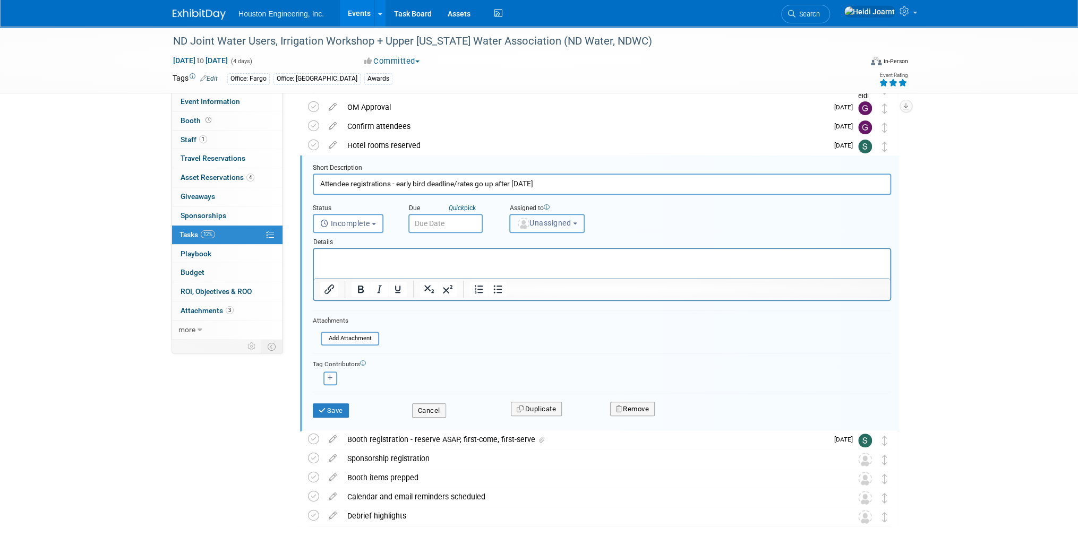
click at [541, 219] on span "Unassigned" at bounding box center [544, 223] width 54 height 8
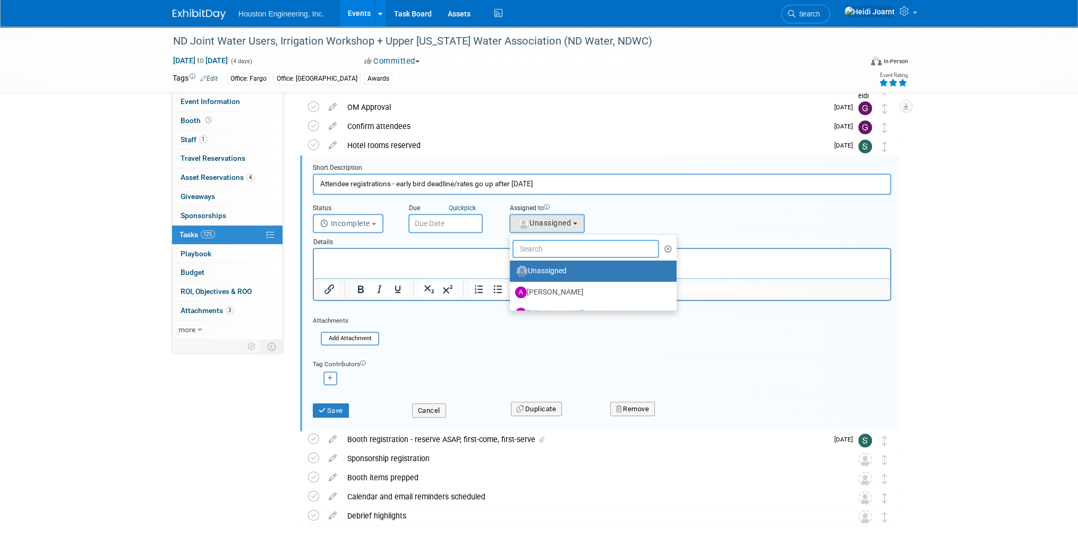
click at [546, 241] on input "text" at bounding box center [585, 249] width 147 height 18
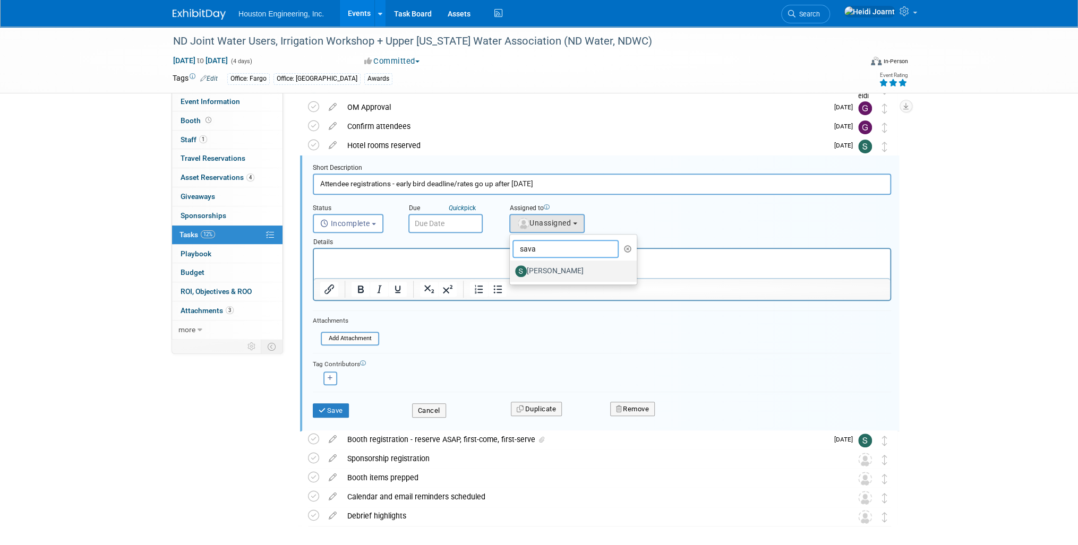
type input "sava"
drag, startPoint x: 553, startPoint y: 273, endPoint x: 173, endPoint y: 4, distance: 465.4
click at [553, 273] on label "[PERSON_NAME]" at bounding box center [570, 271] width 111 height 17
click at [511, 273] on input "[PERSON_NAME]" at bounding box center [507, 270] width 7 height 7
select select "c702a704-28dd-4af3-9315-4f34ebeeff3e"
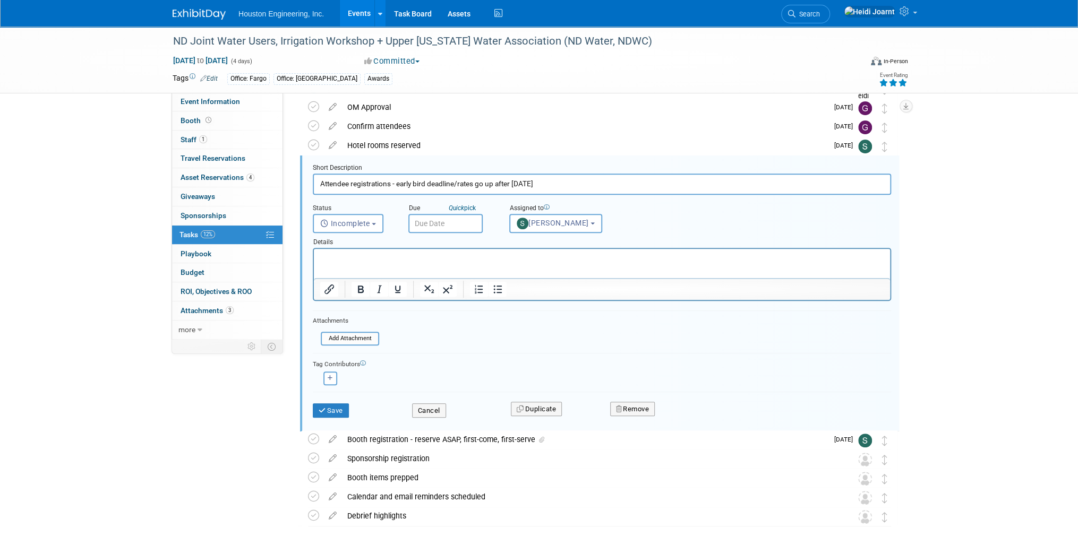
click at [456, 224] on input "text" at bounding box center [445, 223] width 74 height 19
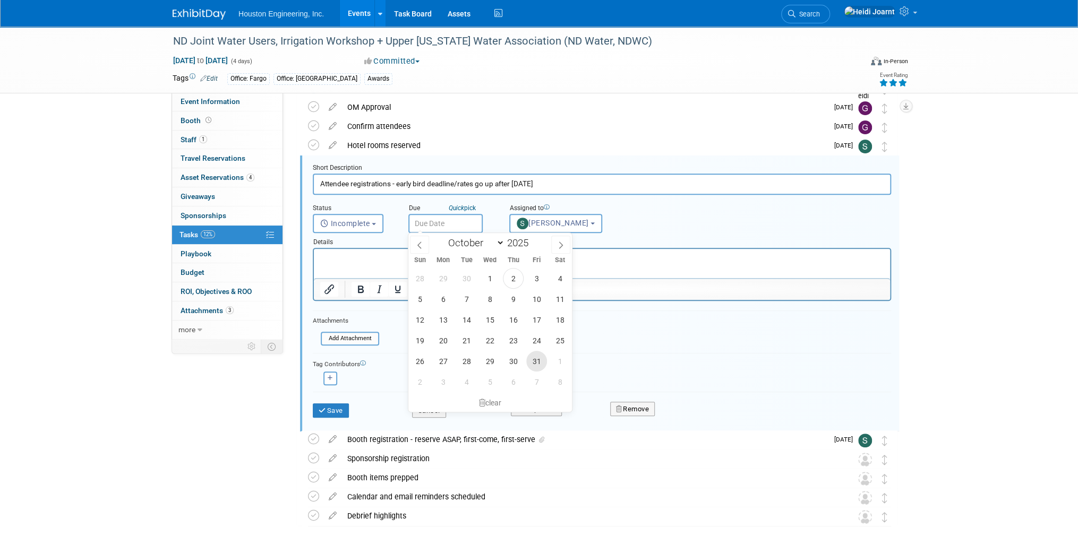
click at [536, 360] on span "31" at bounding box center [536, 361] width 21 height 21
type input "Oct 31, 2025"
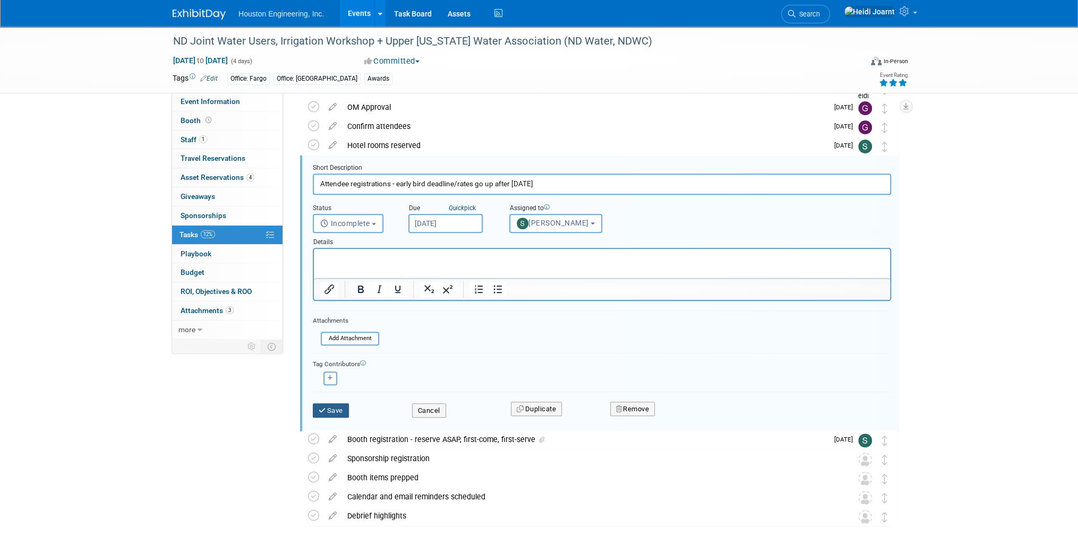
click at [342, 410] on button "Save" at bounding box center [331, 411] width 36 height 15
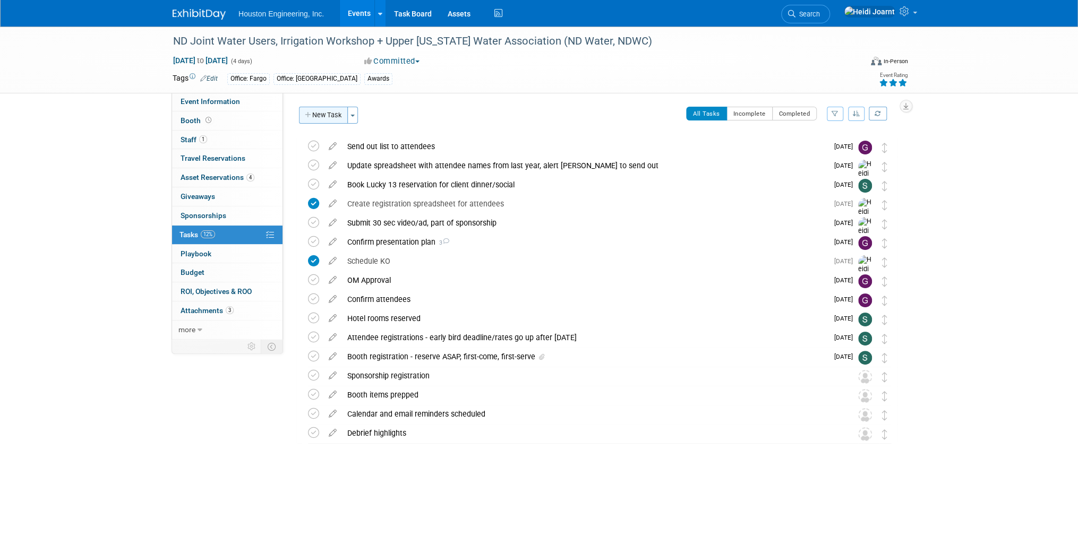
click at [325, 113] on button "New Task" at bounding box center [323, 115] width 49 height 17
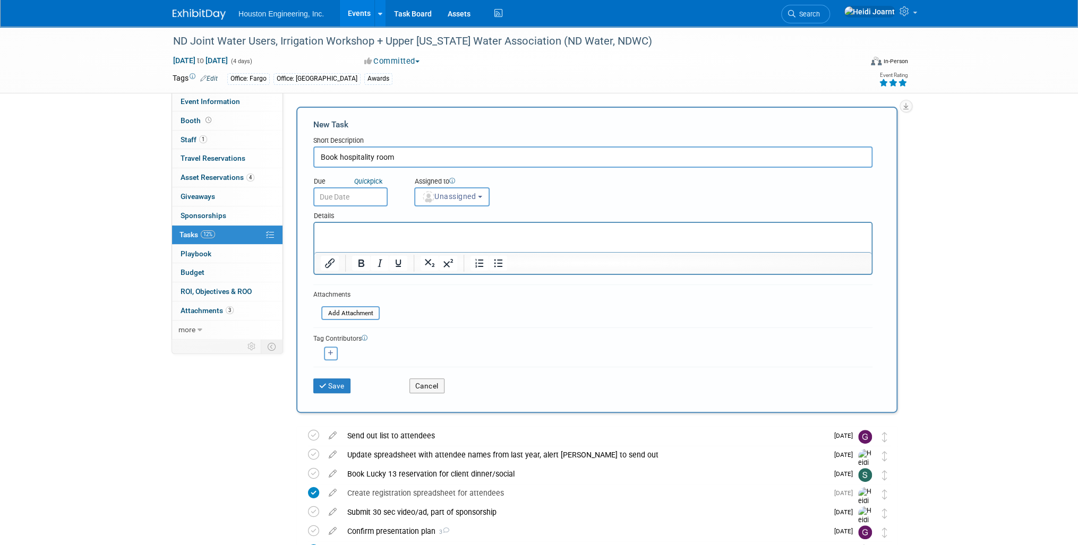
type input "Book hospitality room"
click at [388, 230] on p "Rich Text Area. Press ALT-0 for help." at bounding box center [593, 232] width 545 height 11
click at [429, 161] on input "Book hospitality room" at bounding box center [592, 157] width 559 height 21
click at [369, 233] on p "Rich Text Area. Press ALT-0 for help." at bounding box center [593, 232] width 545 height 11
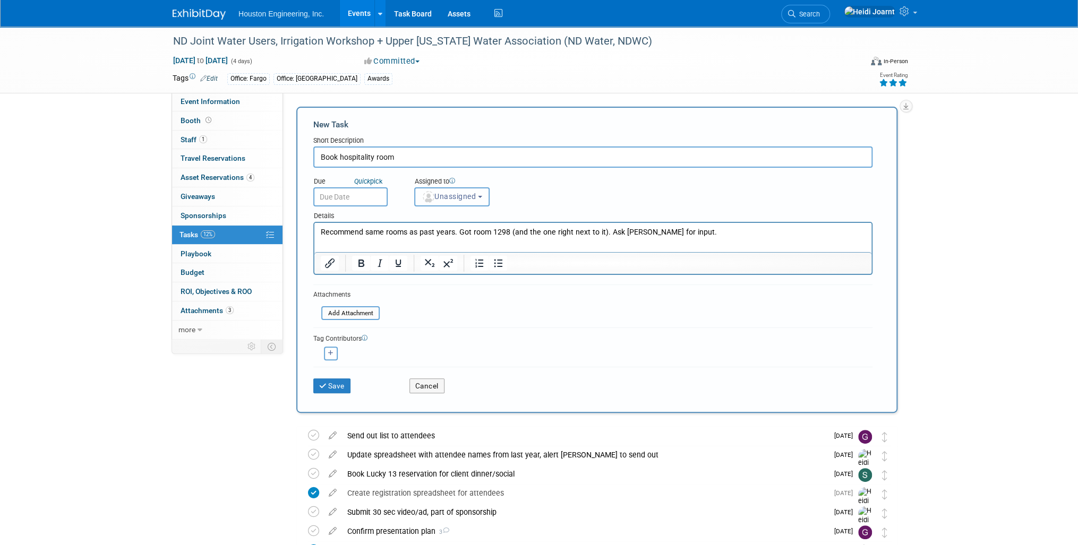
click at [476, 197] on span "Unassigned" at bounding box center [449, 196] width 54 height 8
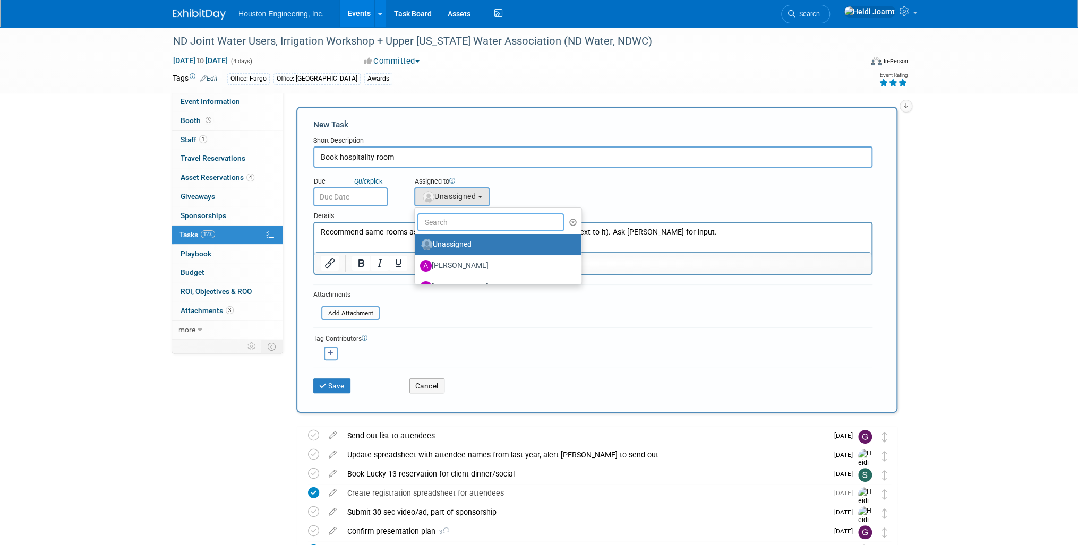
click at [473, 227] on input "text" at bounding box center [490, 222] width 147 height 18
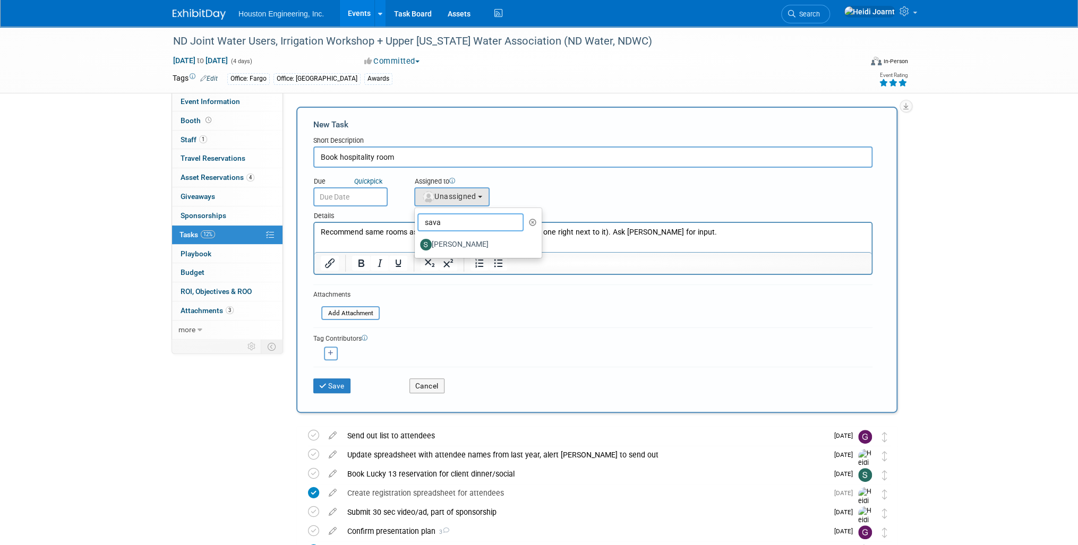
drag, startPoint x: 432, startPoint y: 217, endPoint x: 400, endPoint y: 217, distance: 31.3
click at [400, 217] on form "New Task Short Description Book hospitality room Due Quick pick Unassigned sava…" at bounding box center [596, 260] width 567 height 282
click at [457, 201] on button "Unassigned" at bounding box center [451, 196] width 75 height 19
click at [437, 224] on input "sava" at bounding box center [470, 222] width 106 height 18
type input "s"
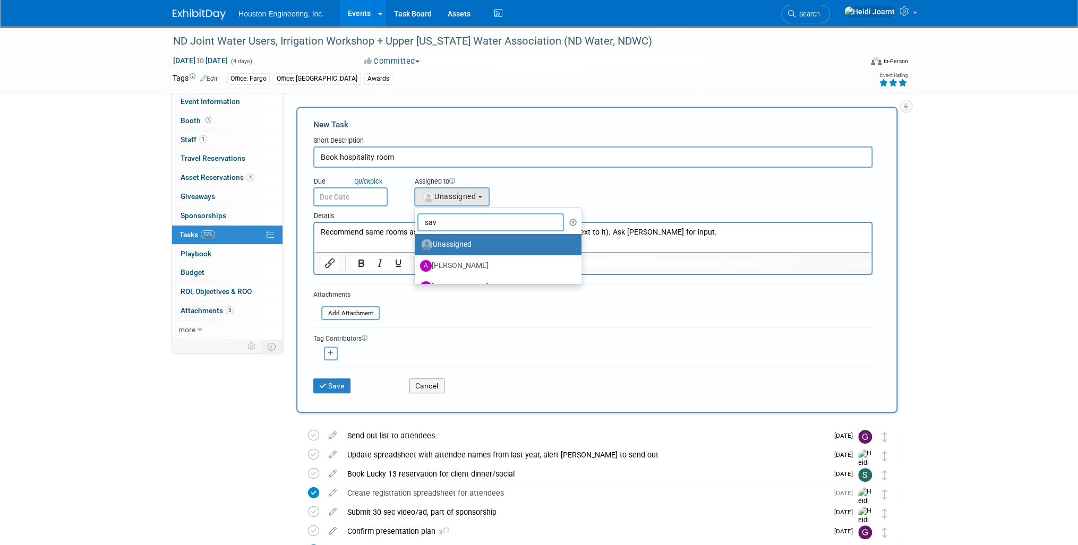
type input "sava"
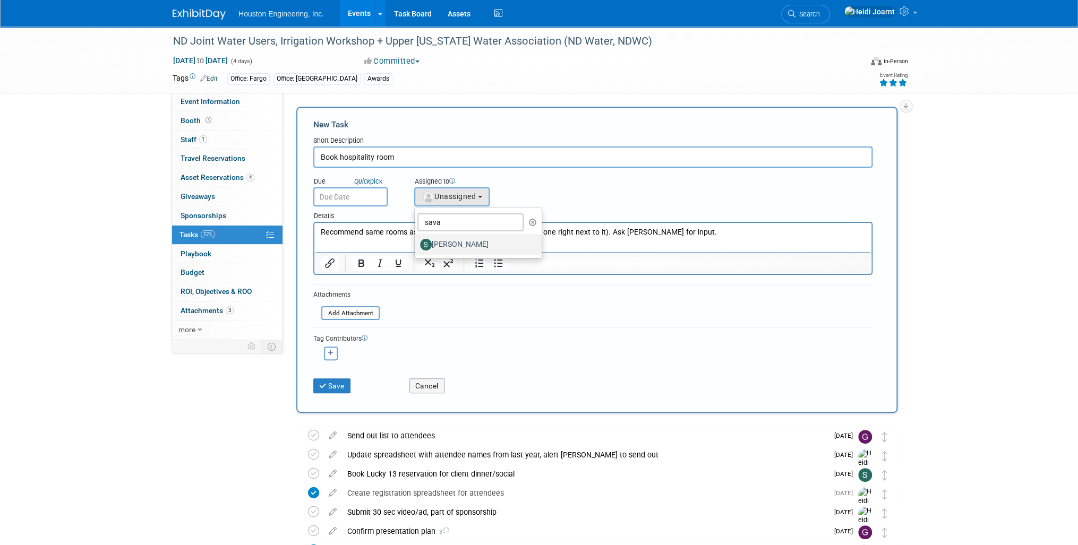
click at [470, 246] on label "[PERSON_NAME]" at bounding box center [475, 244] width 111 height 17
click at [416, 246] on input "[PERSON_NAME]" at bounding box center [412, 243] width 7 height 7
select select "c702a704-28dd-4af3-9315-4f34ebeeff3e"
click at [338, 379] on button "Save" at bounding box center [331, 386] width 37 height 15
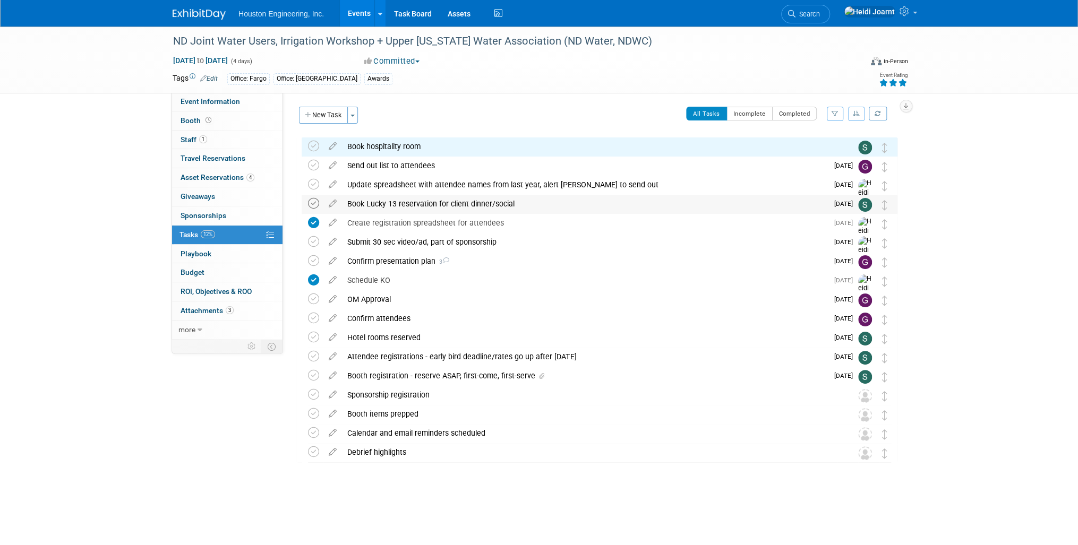
click at [314, 200] on icon at bounding box center [313, 203] width 11 height 11
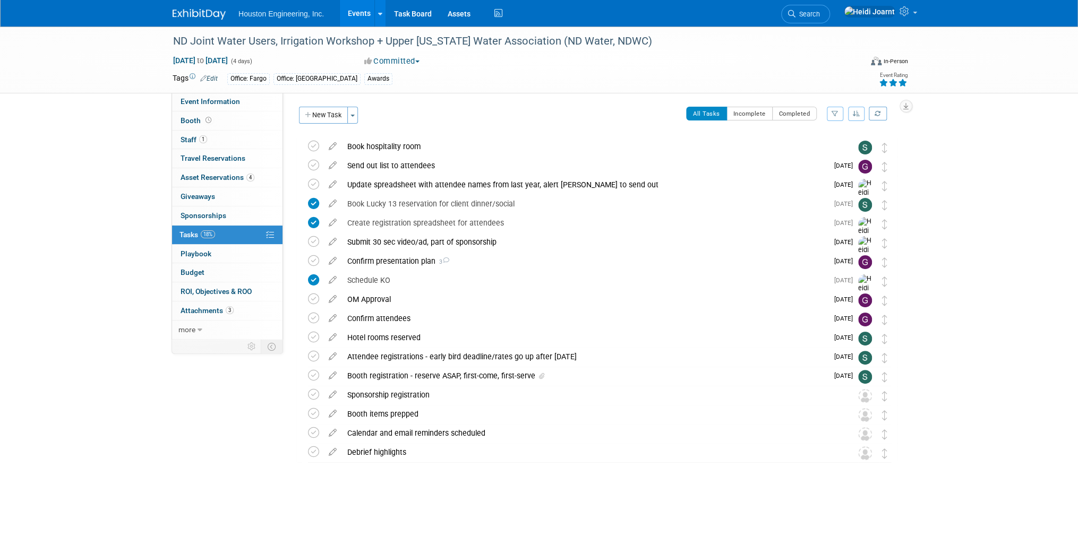
click at [381, 144] on div "Book hospitality room" at bounding box center [589, 147] width 495 height 18
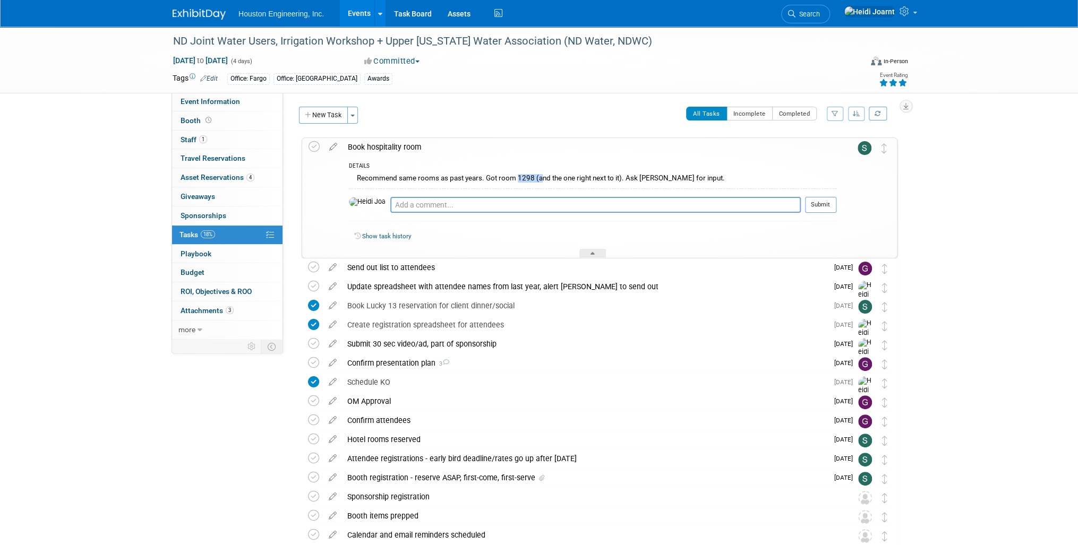
drag, startPoint x: 521, startPoint y: 179, endPoint x: 537, endPoint y: 183, distance: 16.8
click at [537, 182] on div "Recommend same rooms as past years. Got room 1298 (and the one right next to it…" at bounding box center [592, 179] width 487 height 16
click at [331, 144] on icon at bounding box center [333, 144] width 19 height 13
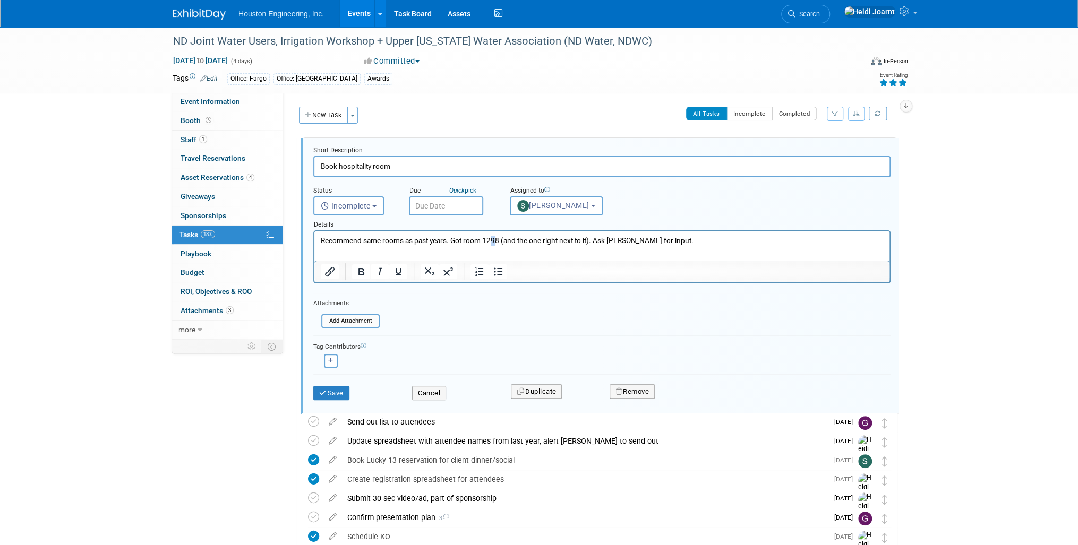
click at [493, 241] on p "Recommend same rooms as past years. Got room 1298 (and the one right next to it…" at bounding box center [602, 241] width 563 height 10
click at [374, 239] on p "Recommend same rooms as past years. Got room 1268 (and the one right next to it…" at bounding box center [602, 241] width 563 height 10
click at [418, 160] on input "Book hospitality room" at bounding box center [601, 166] width 577 height 21
type input "Book hospitality room - book 2 rooms for now"
click at [393, 237] on p "Recommend same rooms as past years. Got room 1268 (and the one right next to it…" at bounding box center [602, 241] width 563 height 10
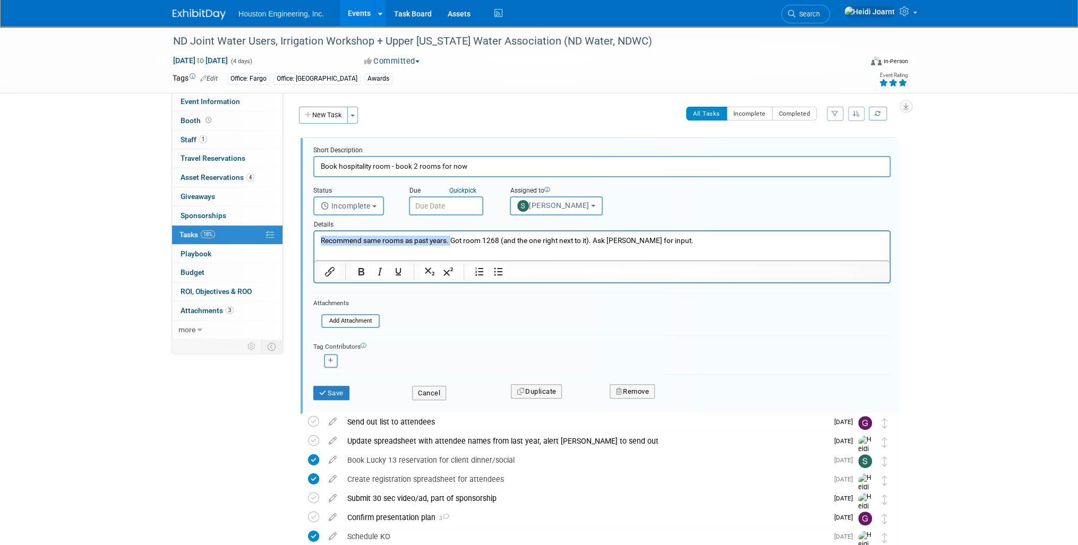
drag, startPoint x: 451, startPoint y: 239, endPoint x: 611, endPoint y: 476, distance: 285.7
click at [314, 245] on html "Recommend same rooms as past years. Got room 1268 (and the one right next to it…" at bounding box center [601, 238] width 575 height 14
drag, startPoint x: 465, startPoint y: 240, endPoint x: 282, endPoint y: 237, distance: 182.7
click at [314, 237] on html "Recommend same rooms as past years. Got room 1268 (and the one right next to it…" at bounding box center [601, 238] width 575 height 14
click at [349, 242] on p "Get 1268 (and the one right next to it). Ask Alan for input." at bounding box center [602, 241] width 563 height 10
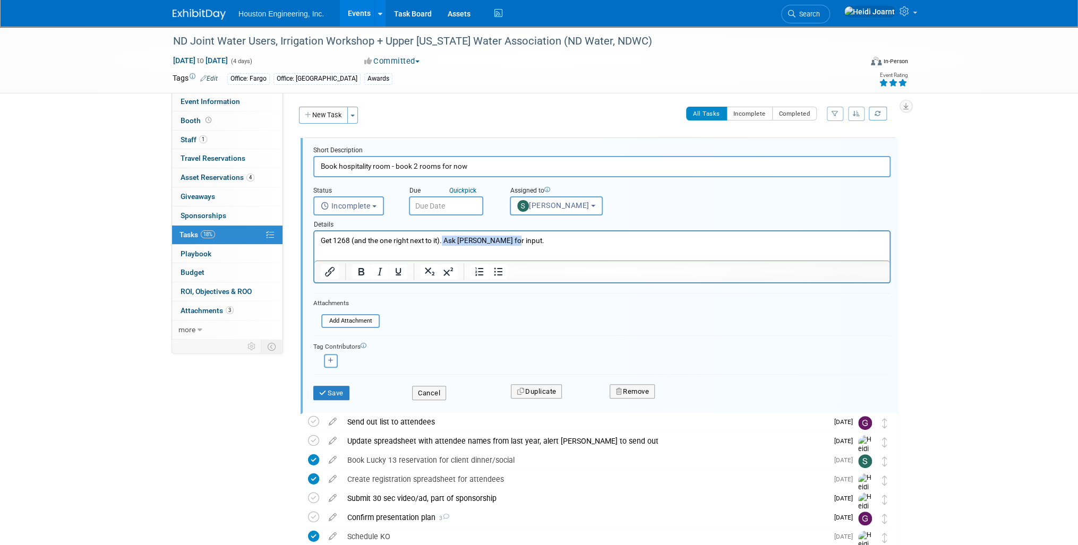
drag, startPoint x: 522, startPoint y: 243, endPoint x: 442, endPoint y: 245, distance: 80.7
click at [442, 245] on p "Get 1268 (and the one right next to it). Ask Alan for input." at bounding box center [602, 241] width 563 height 10
click at [457, 206] on input "text" at bounding box center [446, 205] width 74 height 19
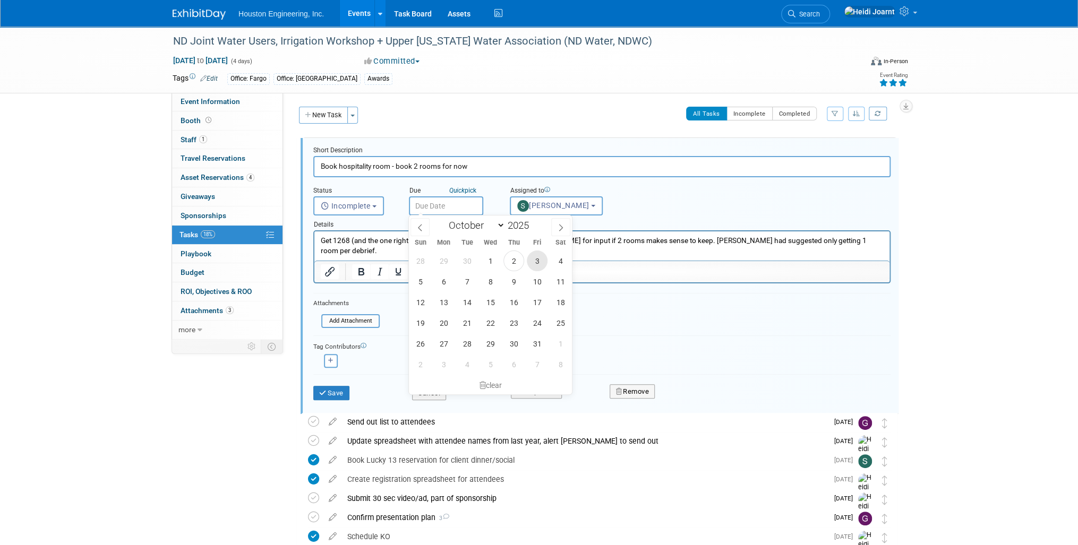
click at [535, 262] on span "3" at bounding box center [537, 261] width 21 height 21
type input "Oct 3, 2025"
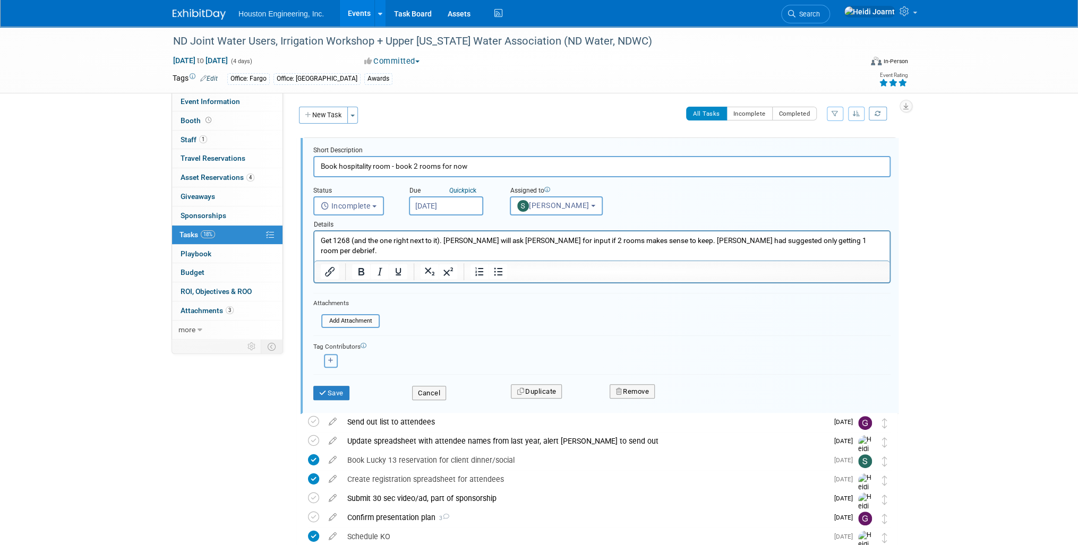
click at [333, 361] on icon "button" at bounding box center [330, 361] width 5 height 6
select select
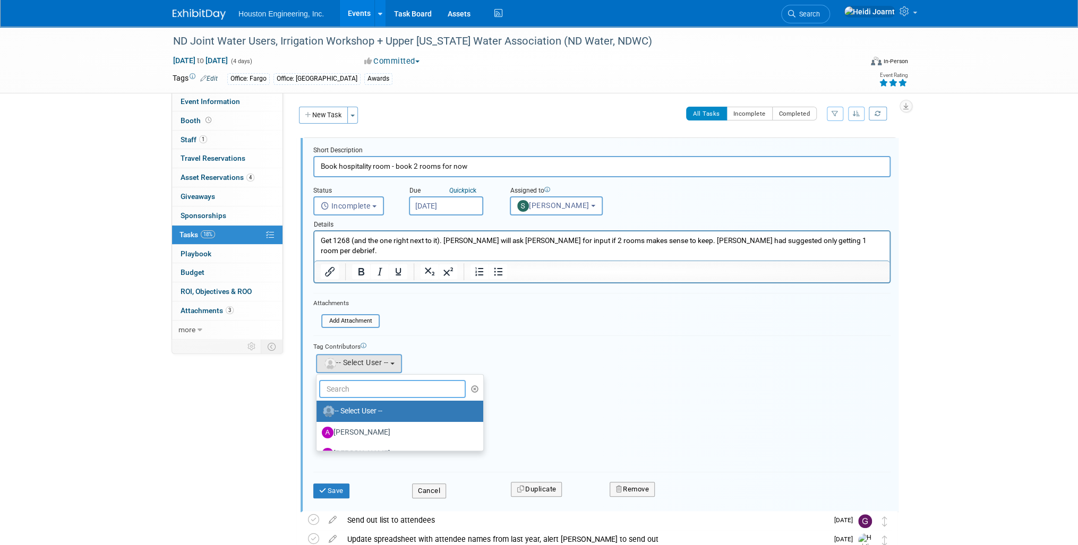
click at [377, 391] on input "text" at bounding box center [392, 389] width 147 height 18
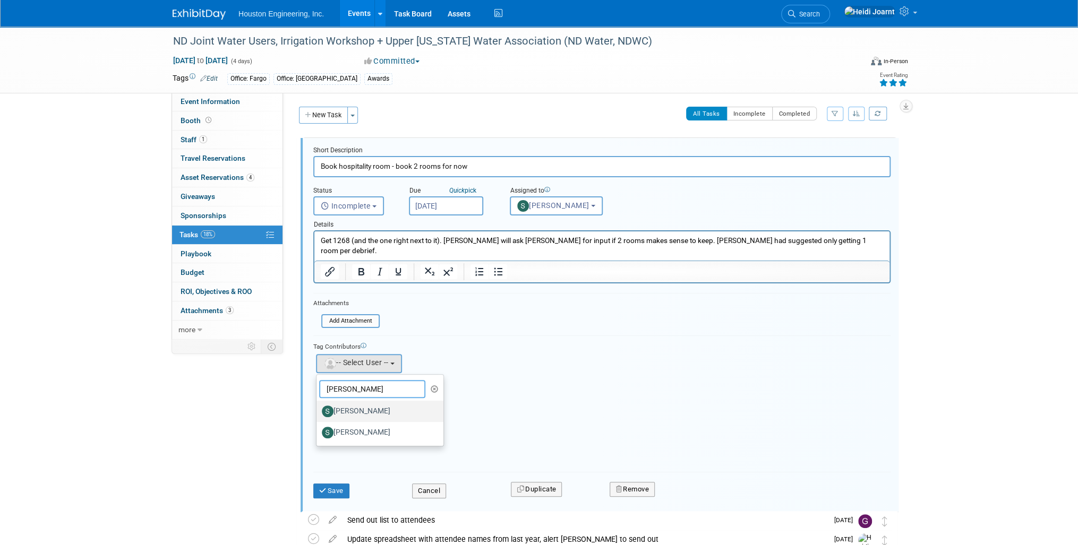
type input "shawn"
click at [368, 406] on label "[PERSON_NAME]" at bounding box center [377, 411] width 111 height 17
click at [318, 407] on input "[PERSON_NAME]" at bounding box center [314, 410] width 7 height 7
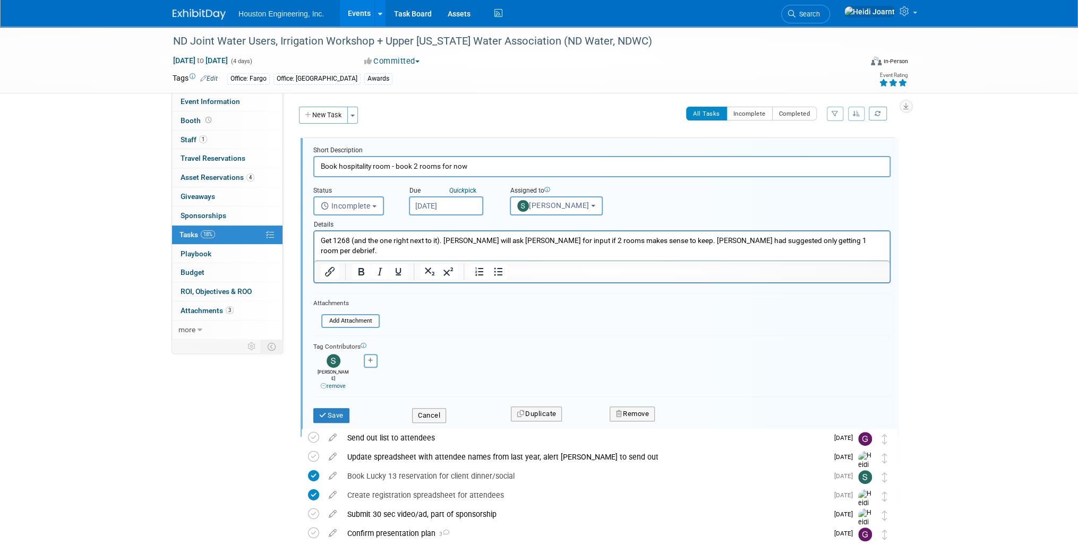
click at [404, 243] on p "Get 1268 (and the one right next to it). Shawn will ask Alan for input if 2 roo…" at bounding box center [602, 246] width 563 height 20
click at [331, 408] on button "Save" at bounding box center [331, 415] width 36 height 15
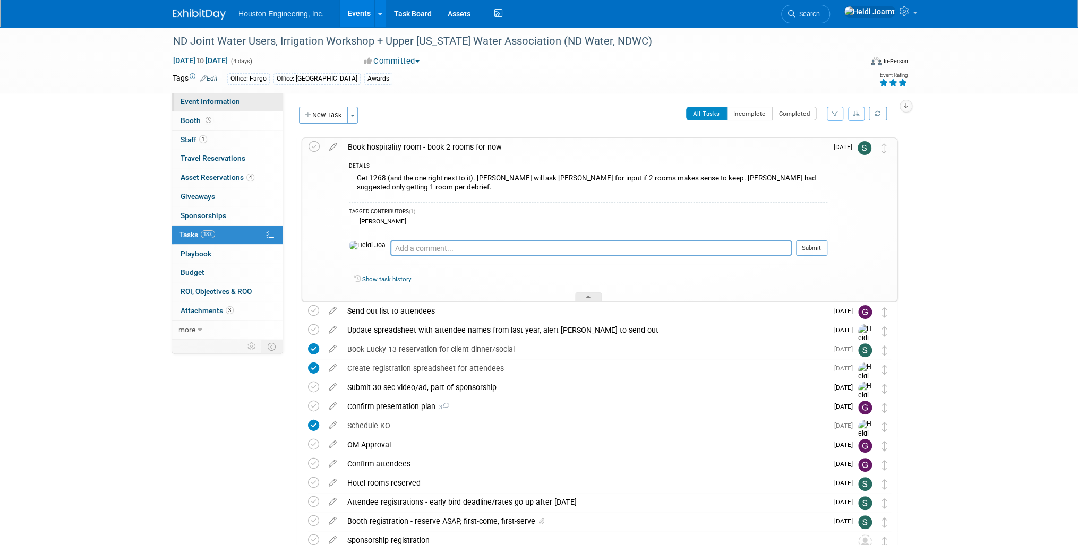
click at [242, 103] on link "Event Information" at bounding box center [227, 101] width 110 height 19
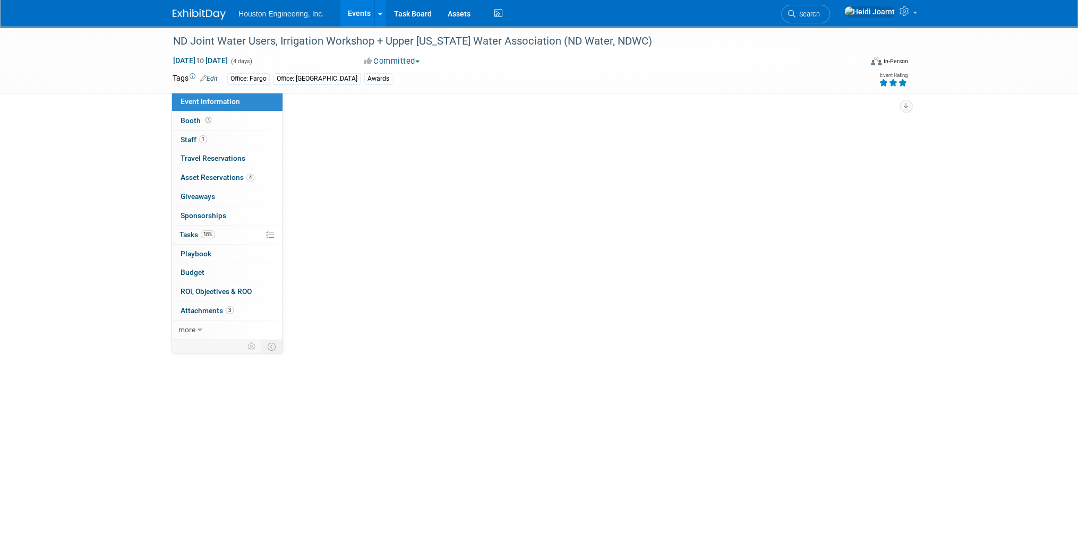
select select "2 - Post KO/Active Planning"
select select "Pending"
select select "Water Resources"
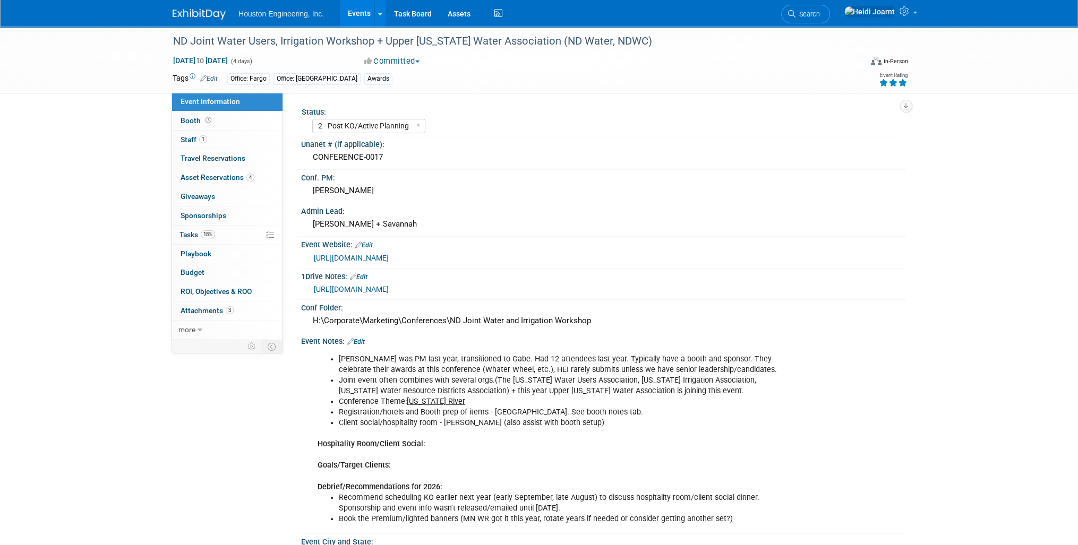
click at [357, 346] on link "Edit" at bounding box center [356, 341] width 18 height 7
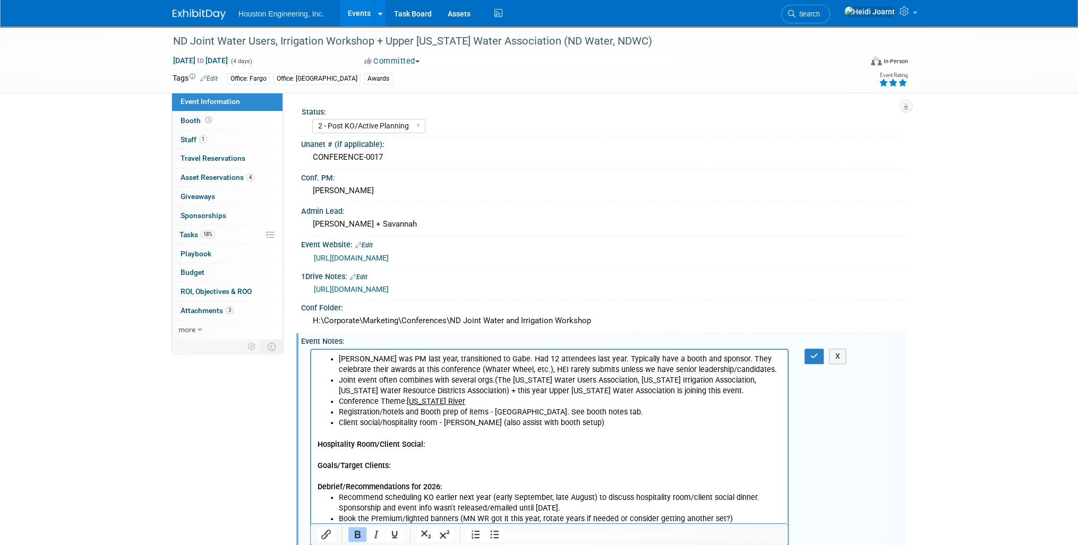
click at [435, 444] on p "Hospitality Room/Client Social: Goals/Target Clients: Debrief/Recommendations f…" at bounding box center [550, 460] width 464 height 64
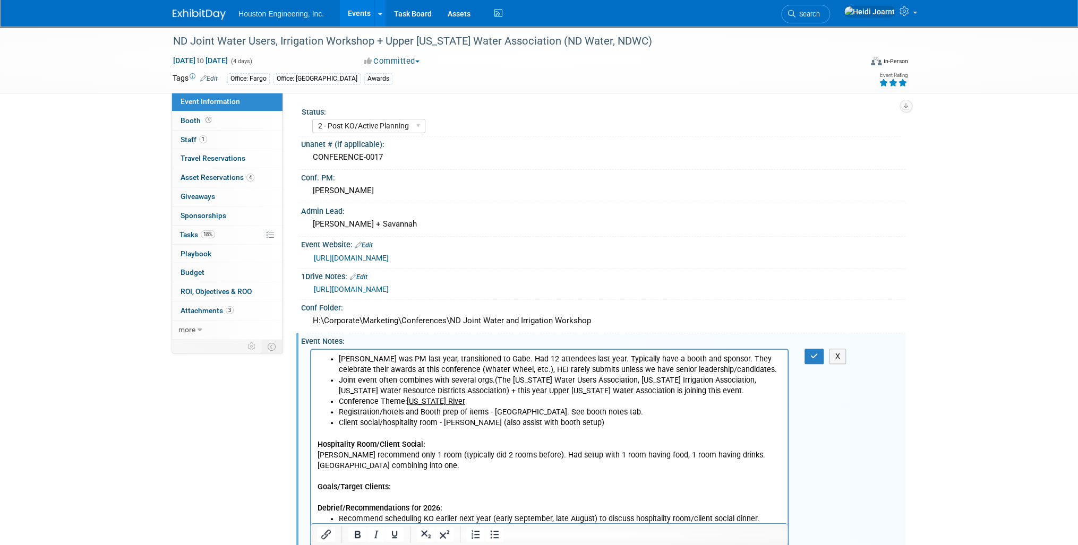
click at [390, 474] on p "Opat recommend only 1 room (typically did 2 rooms before). Had setup with 1 roo…" at bounding box center [550, 482] width 464 height 64
click at [390, 451] on p "Opat recommend only 1 room (typically did 2 rooms before). Had setup with 1 roo…" at bounding box center [550, 482] width 464 height 64
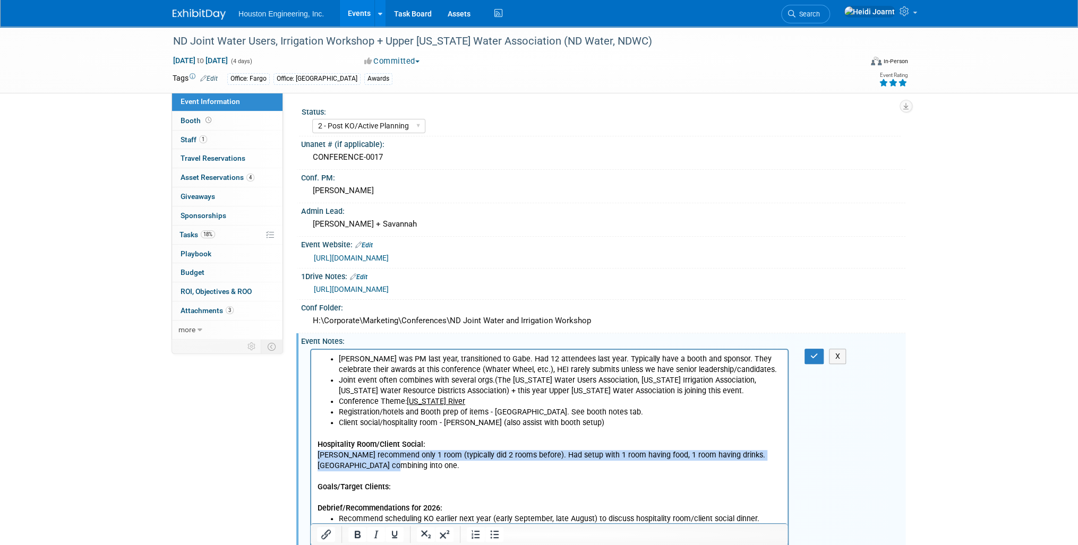
drag, startPoint x: 388, startPoint y: 465, endPoint x: 310, endPoint y: 456, distance: 78.6
click at [311, 456] on html "Mike Opat was PM last year, transitioned to Gabe. Had 12 attendees last year. T…" at bounding box center [549, 447] width 476 height 196
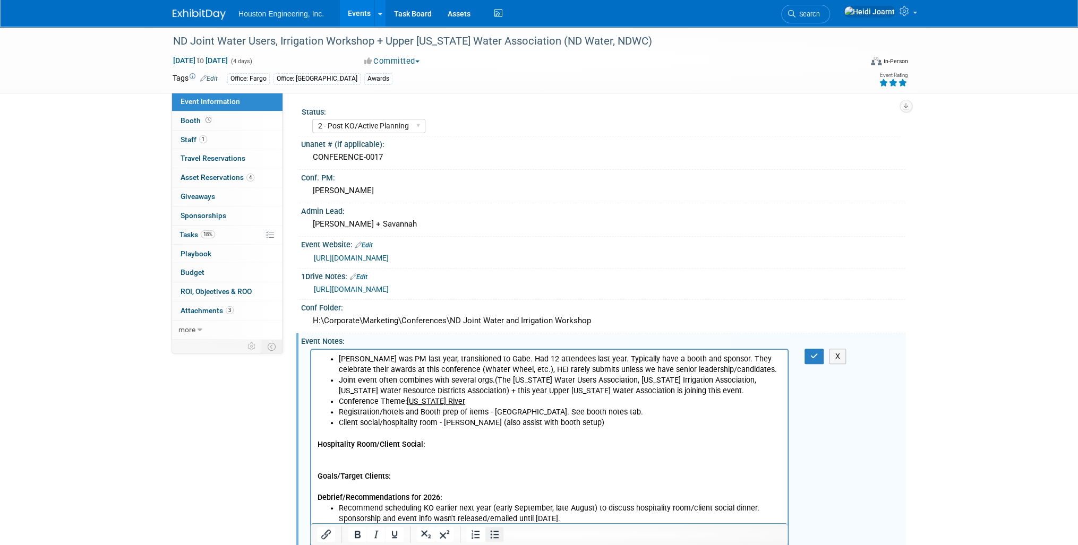
click at [496, 533] on icon "Bullet list" at bounding box center [494, 534] width 13 height 13
click at [420, 454] on p "Goals/Target Clients: Debrief/Recommendations for 2026:" at bounding box center [550, 476] width 464 height 53
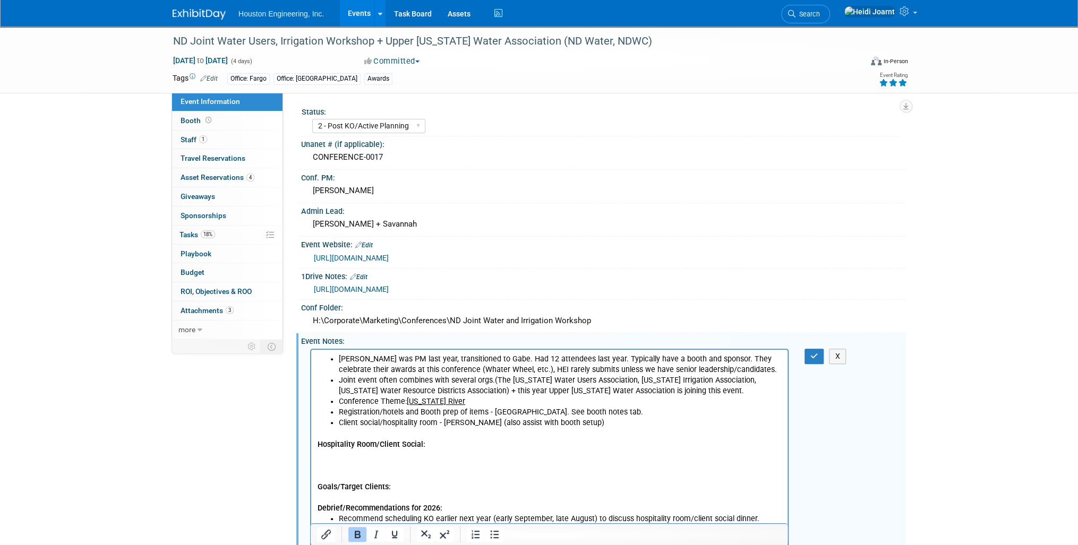
click at [420, 454] on p "Rich Text Area. Press ALT-0 for help." at bounding box center [550, 455] width 464 height 11
click at [497, 539] on icon "Bullet list" at bounding box center [494, 534] width 13 height 13
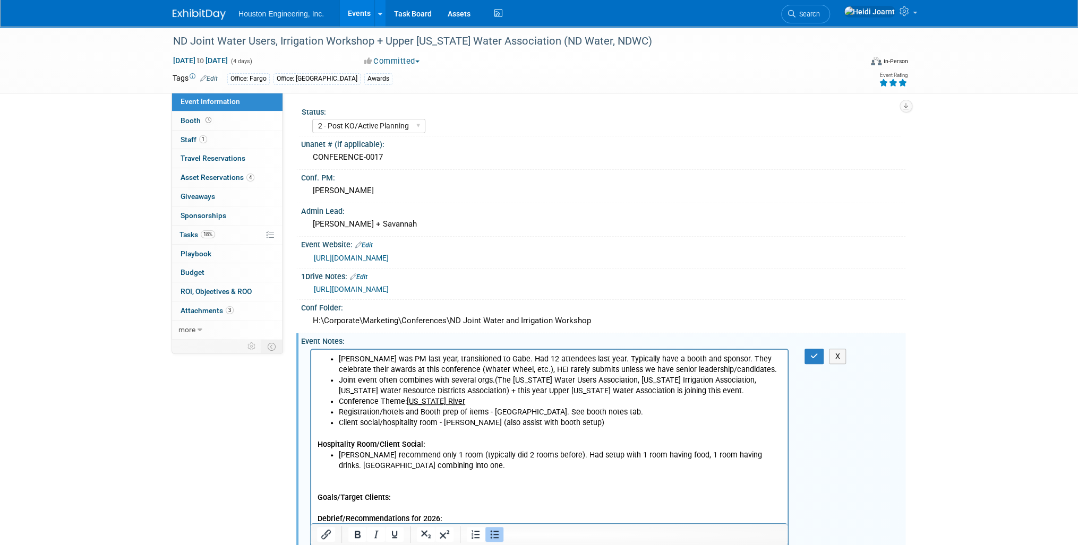
click at [538, 457] on li "Opat recommend only 1 room (typically did 2 rooms before). Had setup with 1 roo…" at bounding box center [560, 460] width 443 height 21
drag, startPoint x: 442, startPoint y: 457, endPoint x: 546, endPoint y: 452, distance: 104.7
click at [546, 452] on li "Opat recommend only 1 room (typically did 2 rooms before in debrief b. Had setu…" at bounding box center [560, 460] width 443 height 21
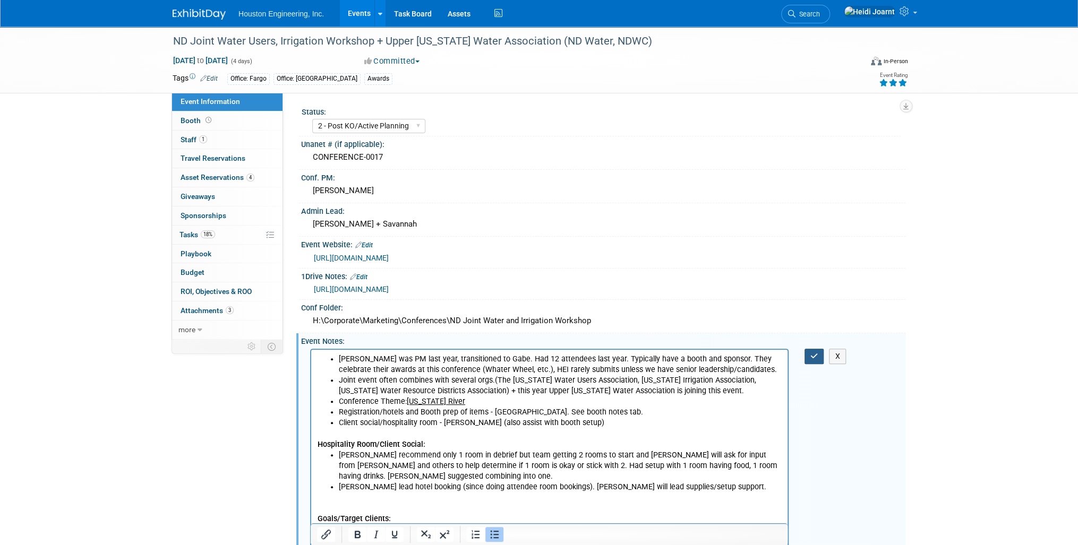
click at [817, 360] on icon "button" at bounding box center [814, 356] width 8 height 7
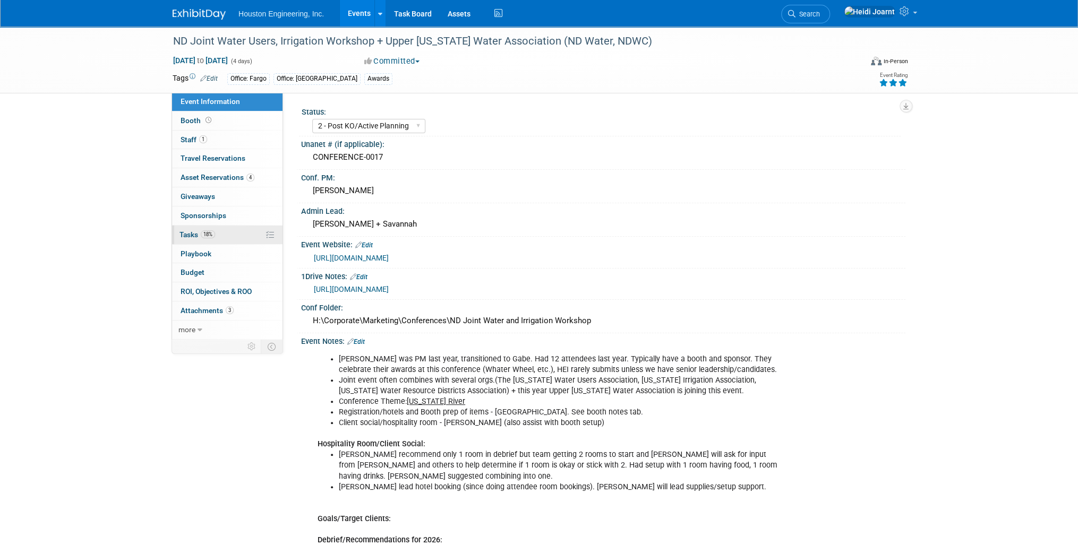
click at [226, 234] on link "18% Tasks 18%" at bounding box center [227, 235] width 110 height 19
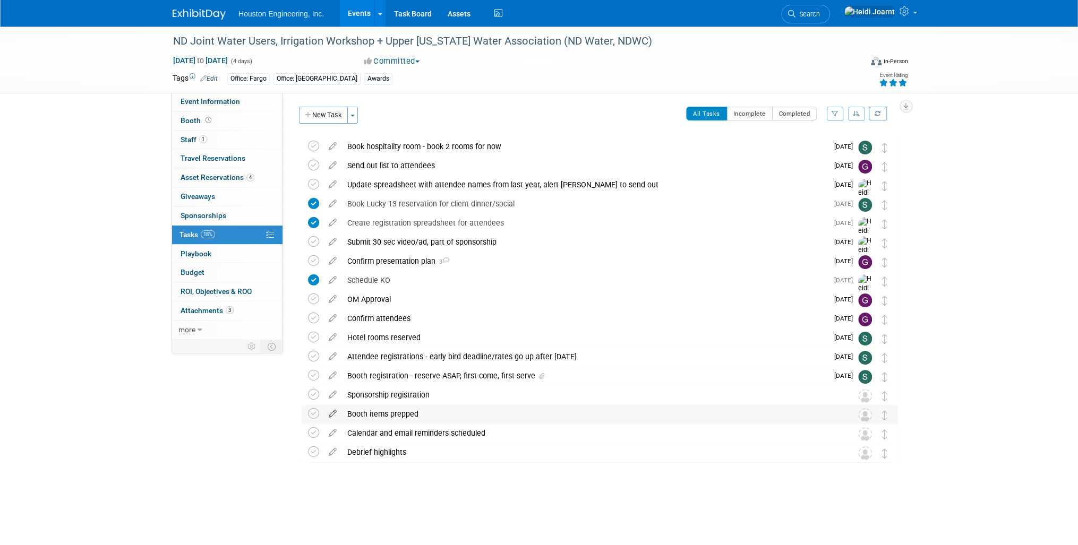
click at [329, 414] on icon at bounding box center [332, 411] width 19 height 13
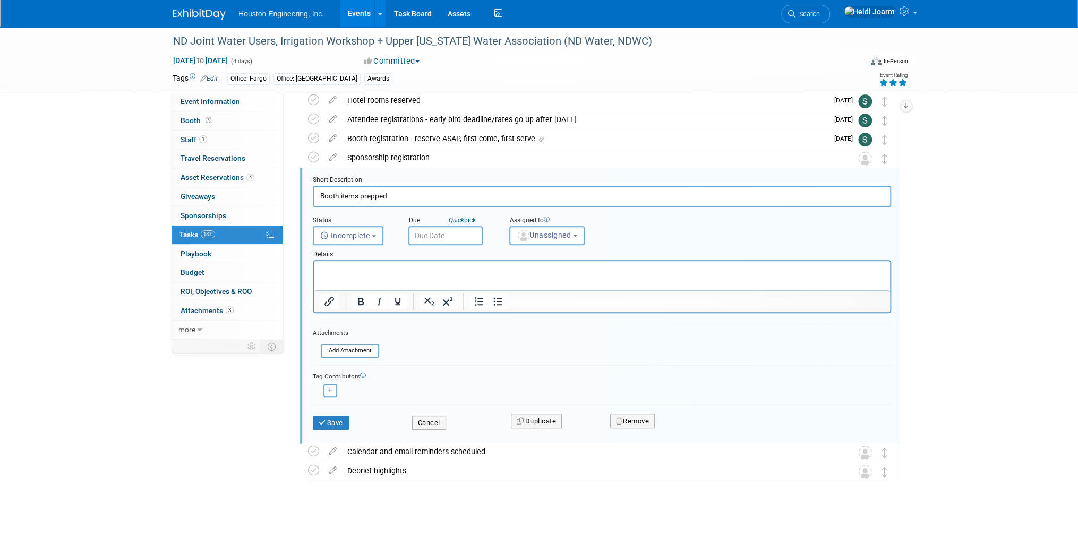
click at [443, 230] on input "text" at bounding box center [445, 235] width 74 height 19
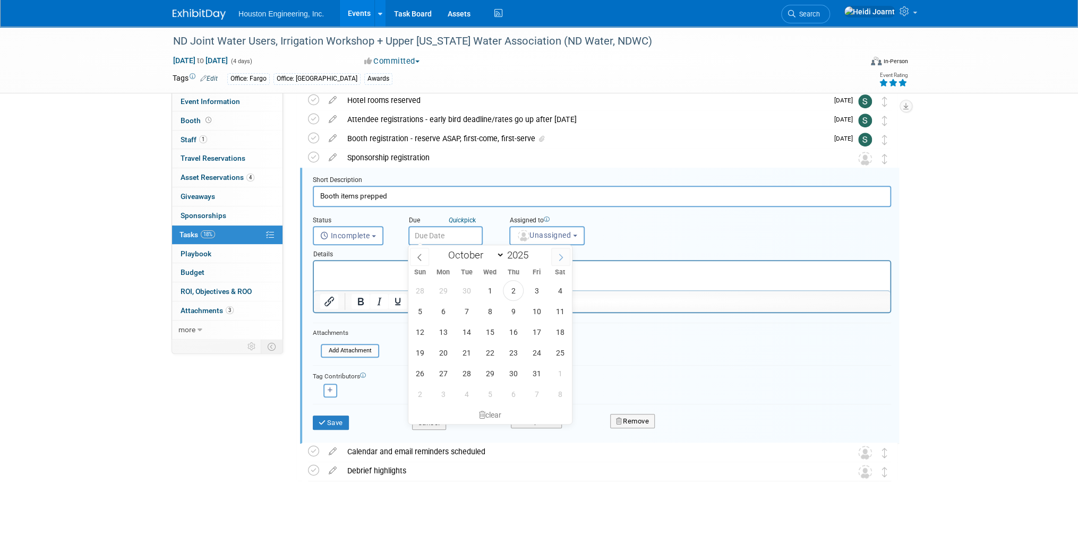
click at [562, 261] on span at bounding box center [560, 257] width 19 height 18
select select "11"
click at [440, 314] on span "8" at bounding box center [443, 311] width 21 height 21
type input "Dec 8, 2025"
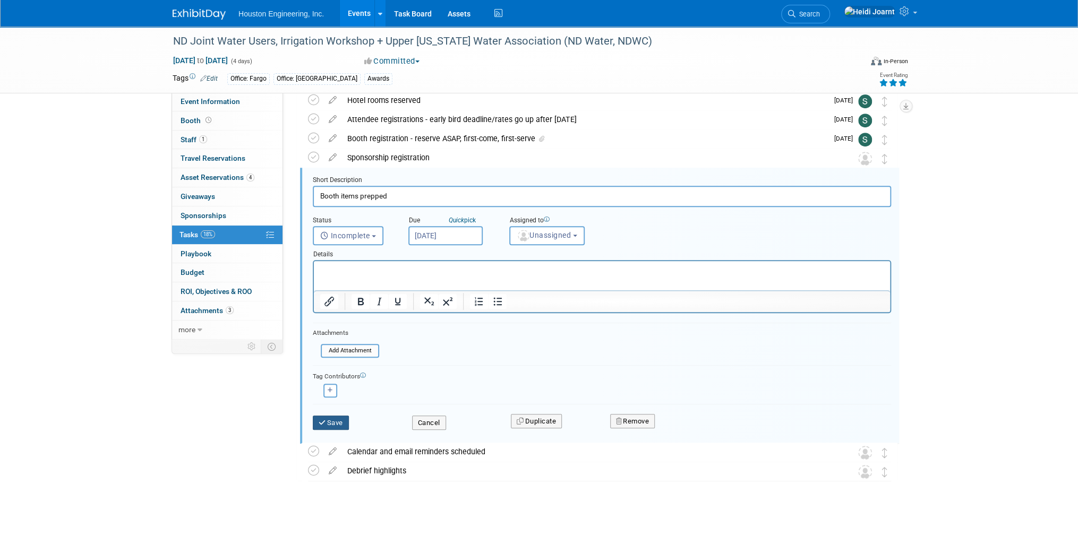
click at [327, 424] on button "Save" at bounding box center [331, 423] width 36 height 15
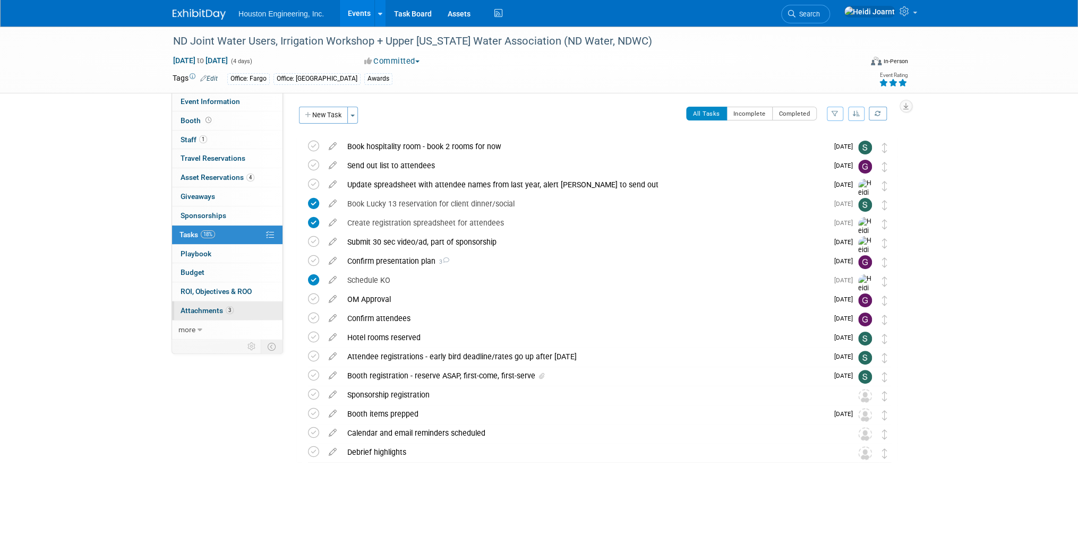
click at [236, 310] on link "3 Attachments 3" at bounding box center [227, 311] width 110 height 19
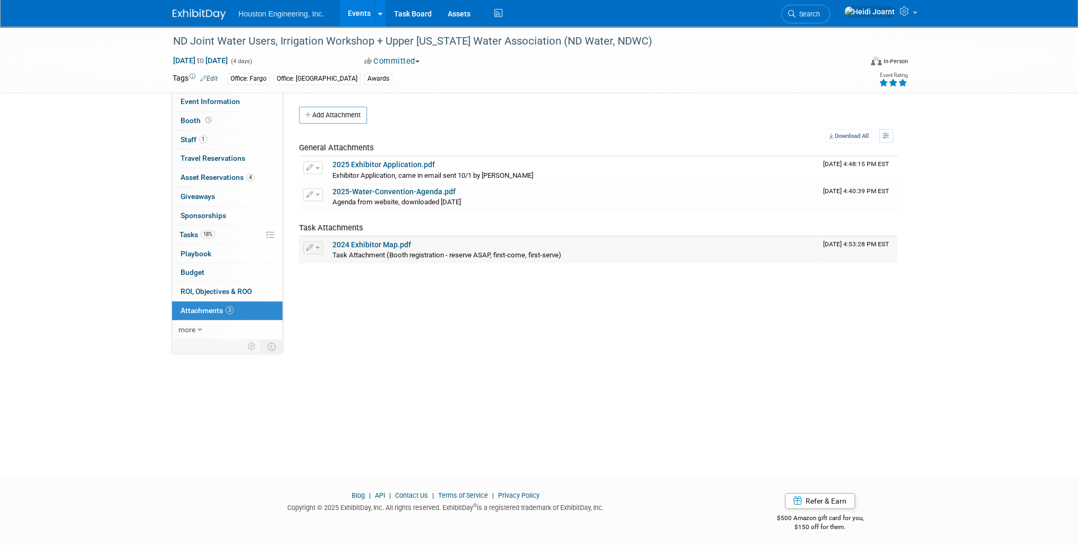
click at [375, 241] on link "2024 Exhibitor Map.pdf" at bounding box center [371, 245] width 79 height 8
click at [230, 97] on span "Event Information" at bounding box center [210, 101] width 59 height 8
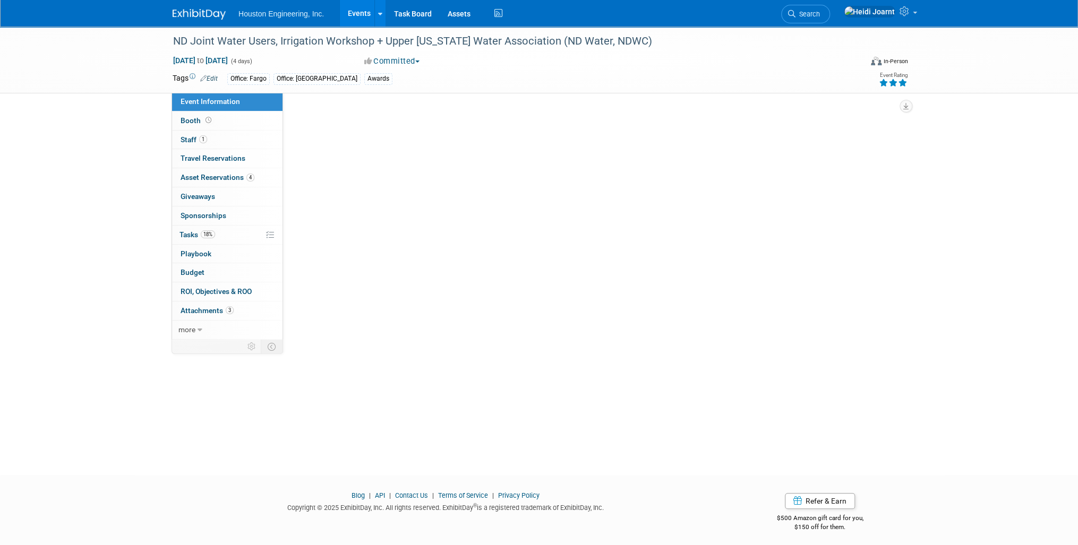
select select "2 - Post KO/Active Planning"
select select "Pending"
select select "Water Resources"
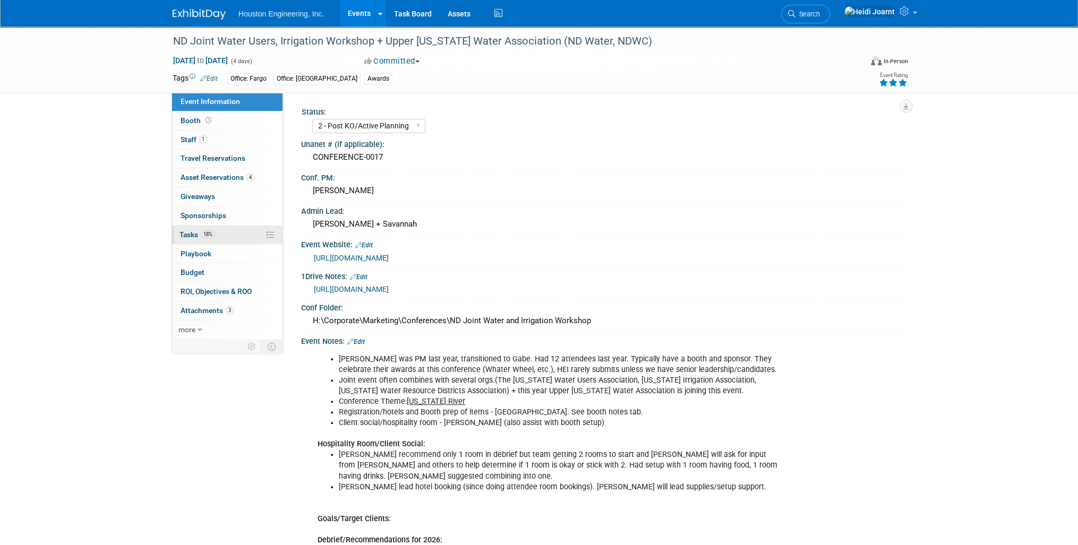
click at [221, 236] on link "18% Tasks 18%" at bounding box center [227, 235] width 110 height 19
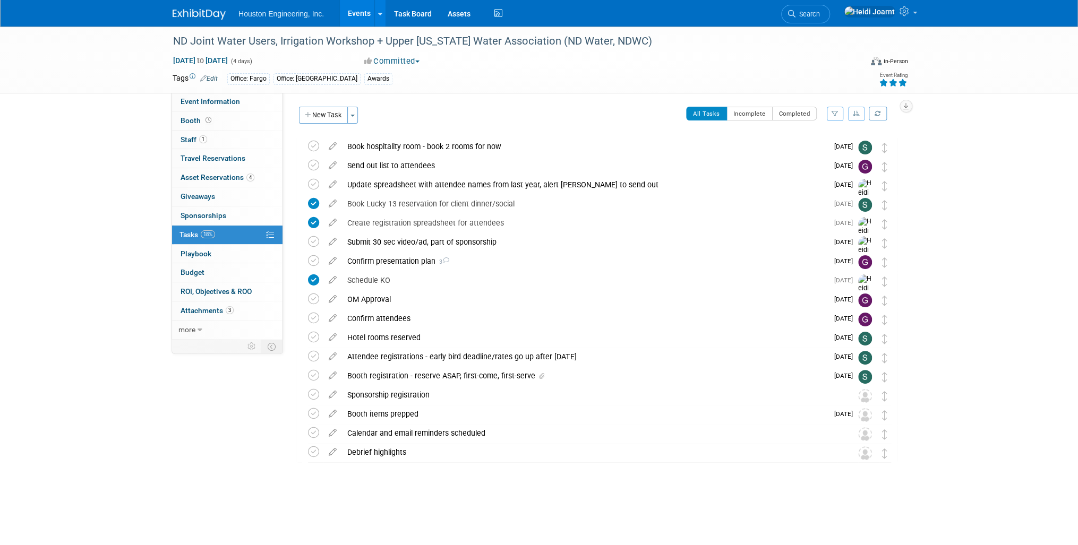
click at [853, 116] on icon "button" at bounding box center [856, 113] width 7 height 6
click at [838, 159] on link "By Due Date" at bounding box center [826, 162] width 76 height 15
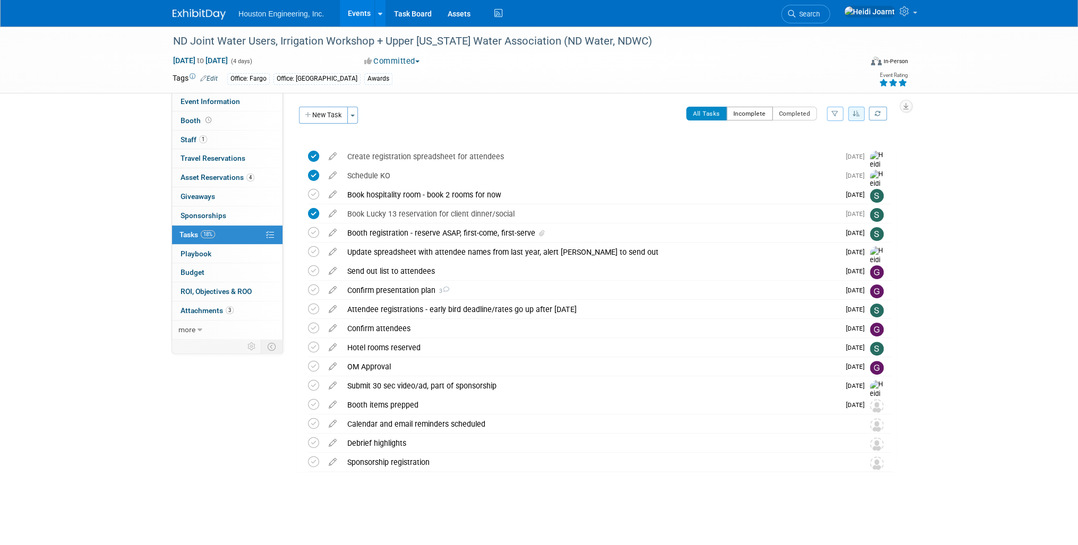
click at [762, 110] on button "Incomplete" at bounding box center [749, 114] width 46 height 14
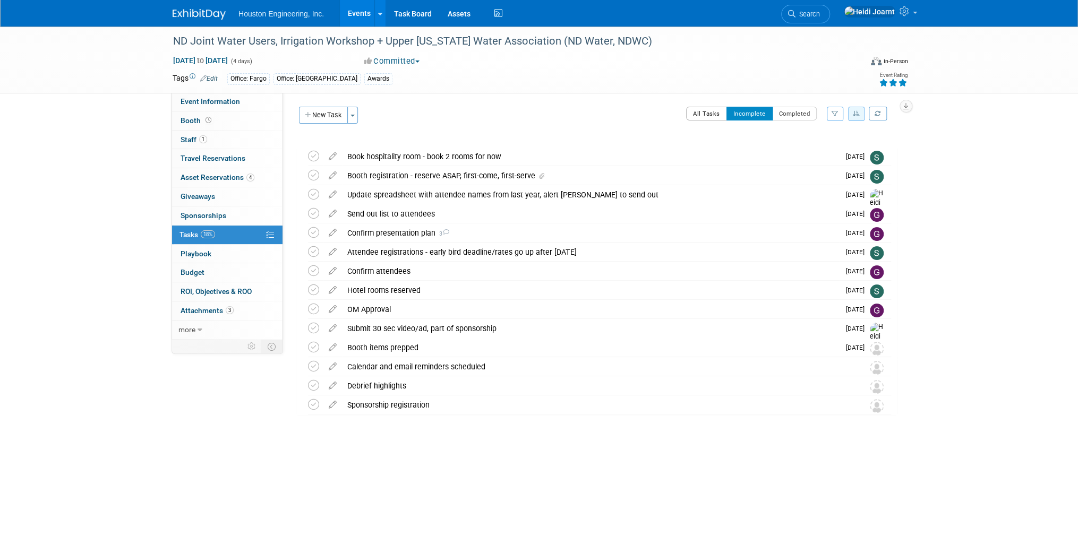
click at [709, 119] on button "All Tasks" at bounding box center [706, 114] width 41 height 14
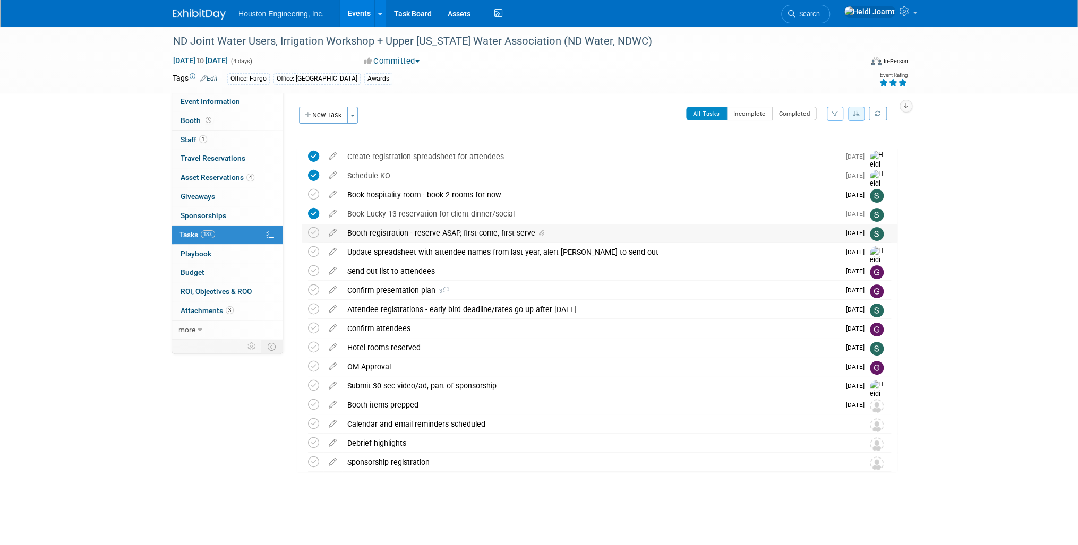
click at [428, 235] on div "Booth registration - reserve ASAP, first-come, first-serve" at bounding box center [590, 233] width 497 height 18
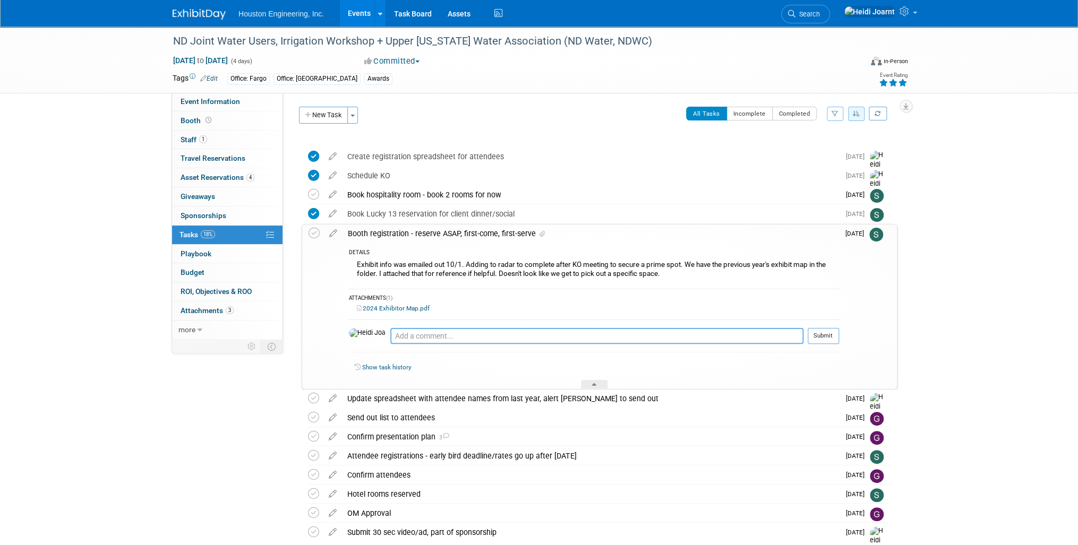
click at [423, 334] on textarea at bounding box center [596, 336] width 413 height 16
click at [337, 231] on icon at bounding box center [333, 231] width 19 height 13
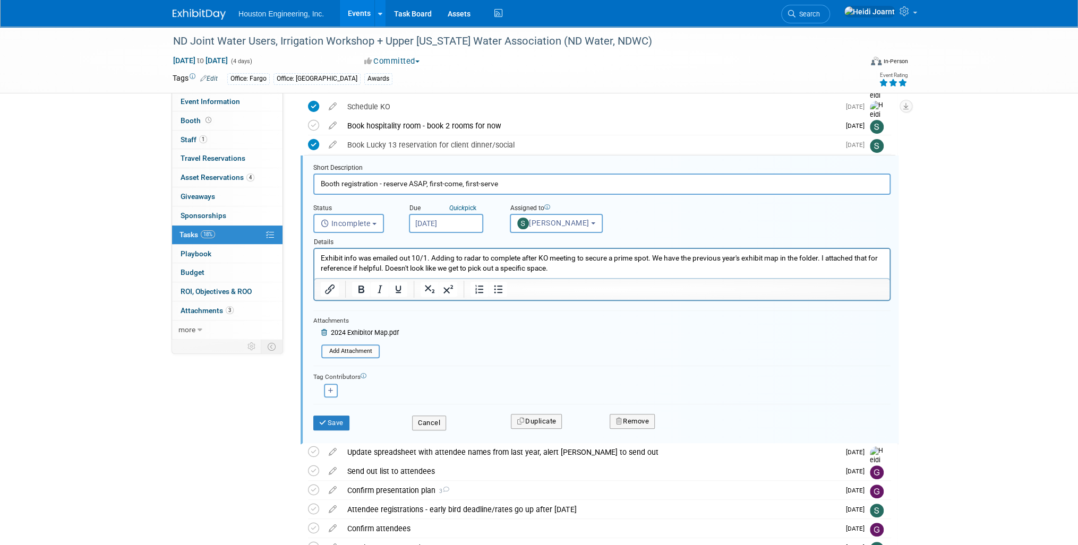
click at [563, 268] on p "Exhibit info was emailed out 10/1. Adding to radar to complete after KO meeting…" at bounding box center [602, 263] width 563 height 20
click at [332, 424] on button "Save" at bounding box center [331, 423] width 36 height 15
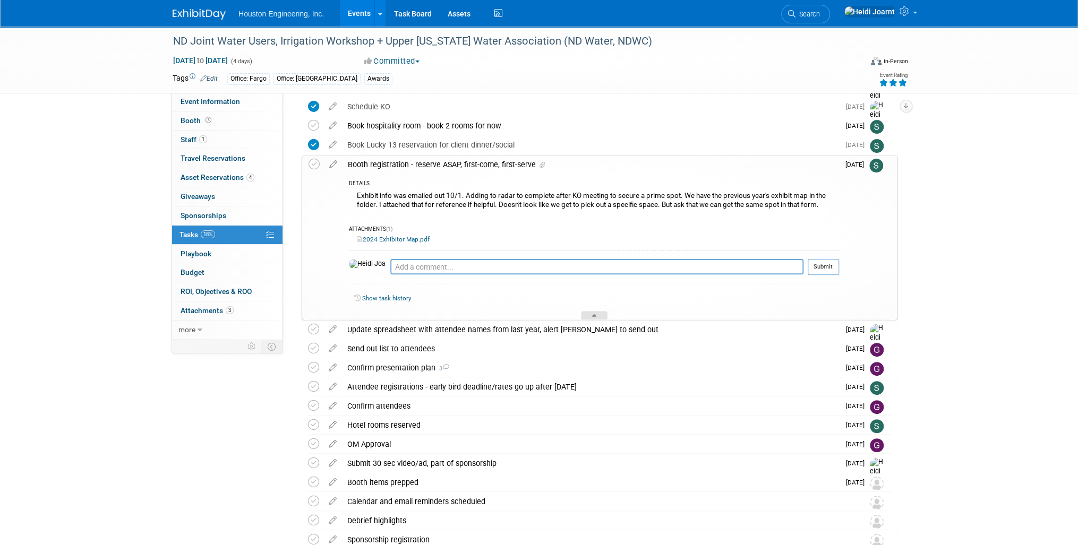
click at [597, 312] on div at bounding box center [594, 315] width 27 height 9
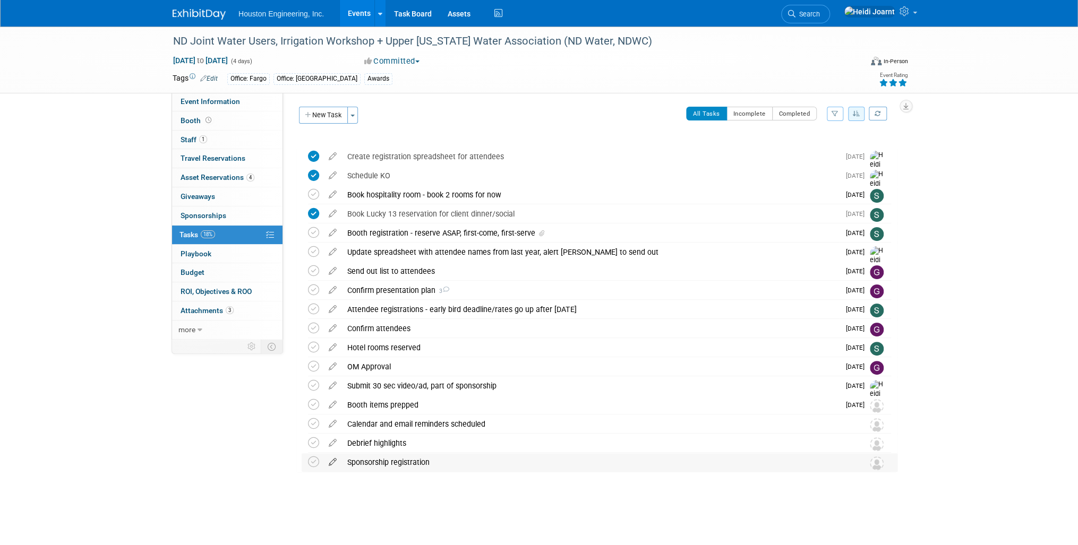
click at [332, 461] on icon at bounding box center [332, 459] width 19 height 13
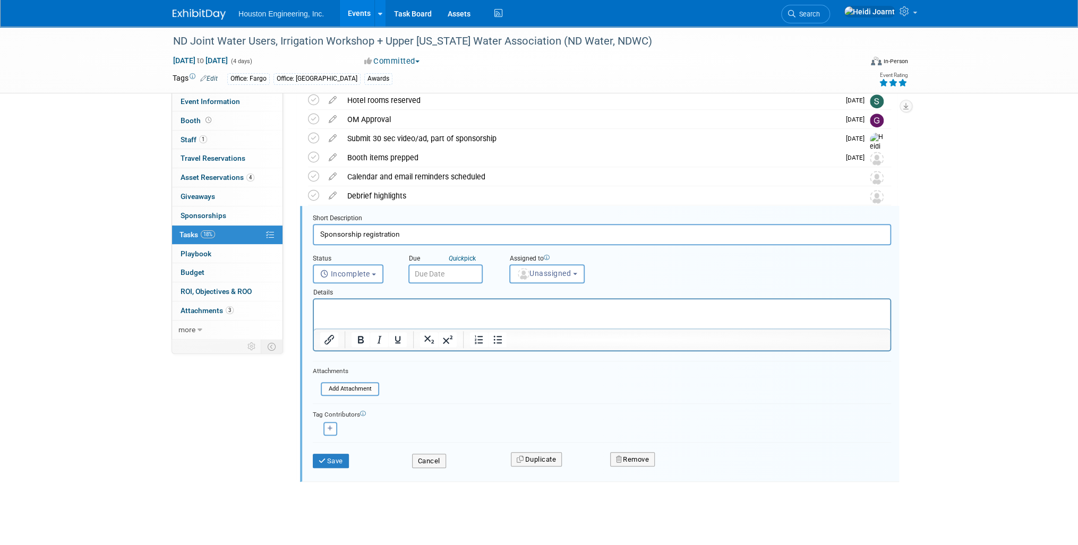
click at [389, 308] on p "Rich Text Area. Press ALT-0 for help." at bounding box center [602, 309] width 564 height 10
click at [331, 471] on div "Save Cancel Duplicate Remove" at bounding box center [602, 460] width 578 height 37
click at [334, 465] on button "Save" at bounding box center [331, 461] width 36 height 15
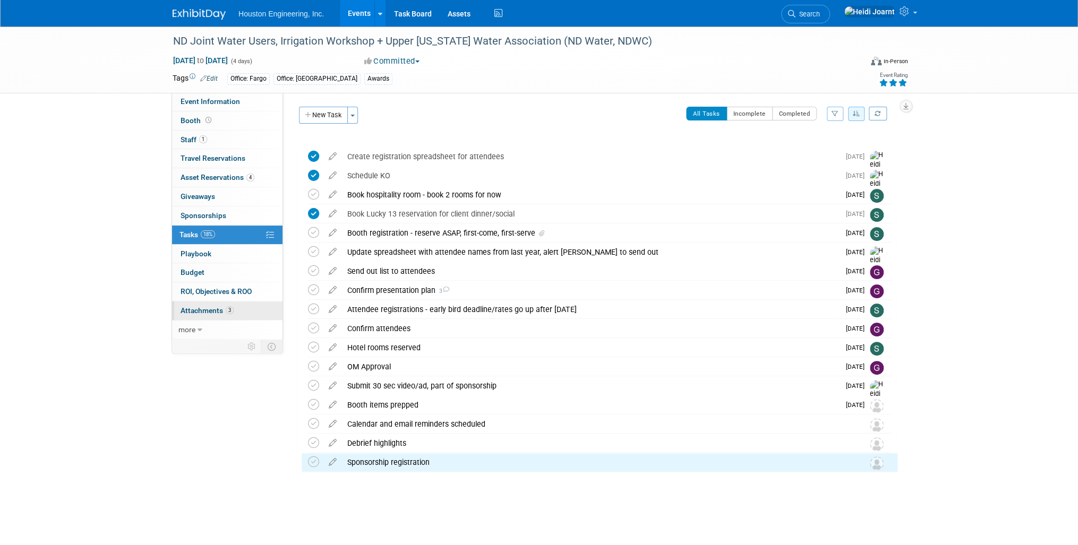
click at [202, 305] on link "3 Attachments 3" at bounding box center [227, 311] width 110 height 19
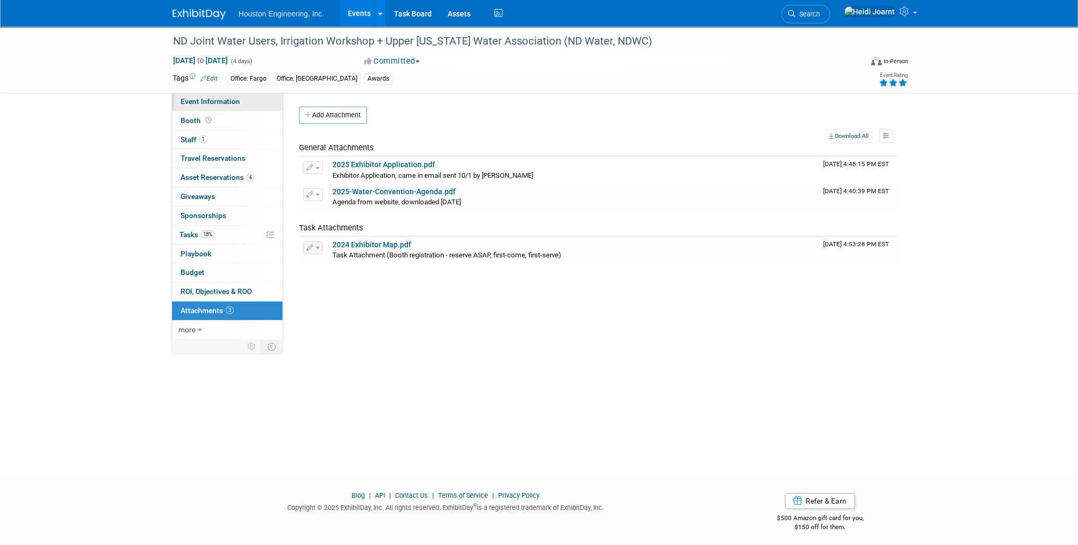
click at [233, 100] on span "Event Information" at bounding box center [210, 101] width 59 height 8
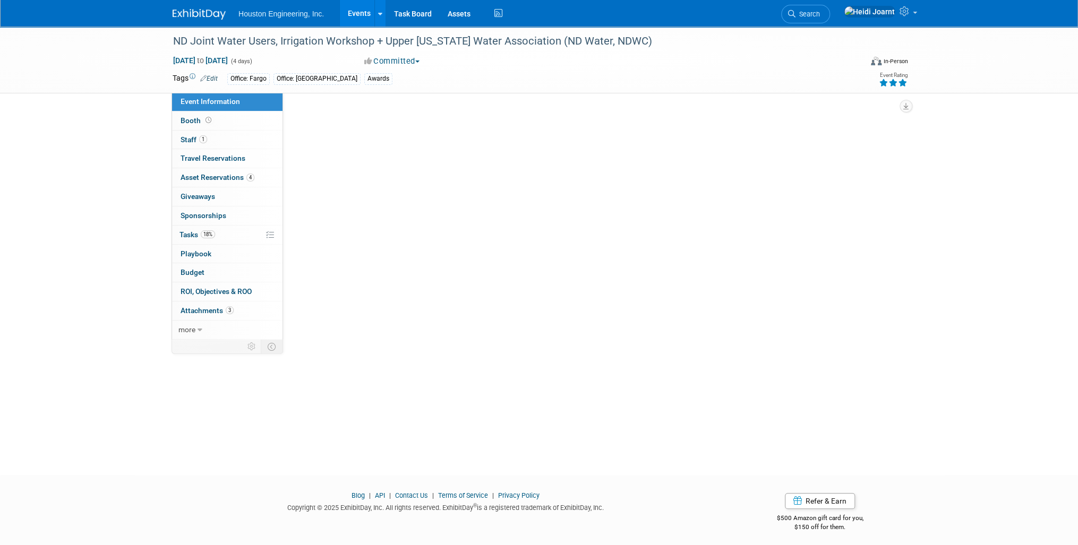
select select "2 - Post KO/Active Planning"
select select "Pending"
select select "Water Resources"
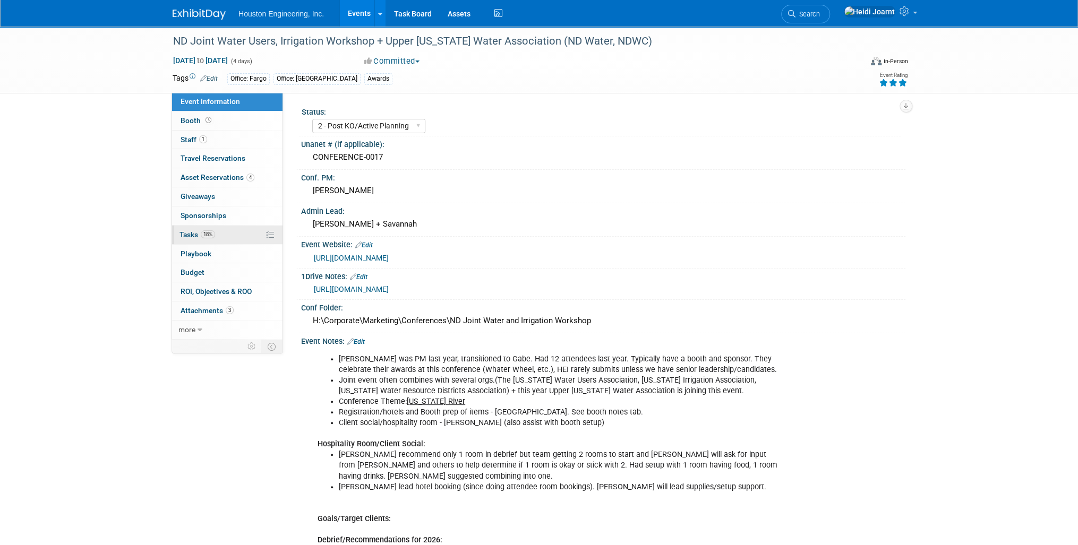
click at [231, 235] on link "18% Tasks 18%" at bounding box center [227, 235] width 110 height 19
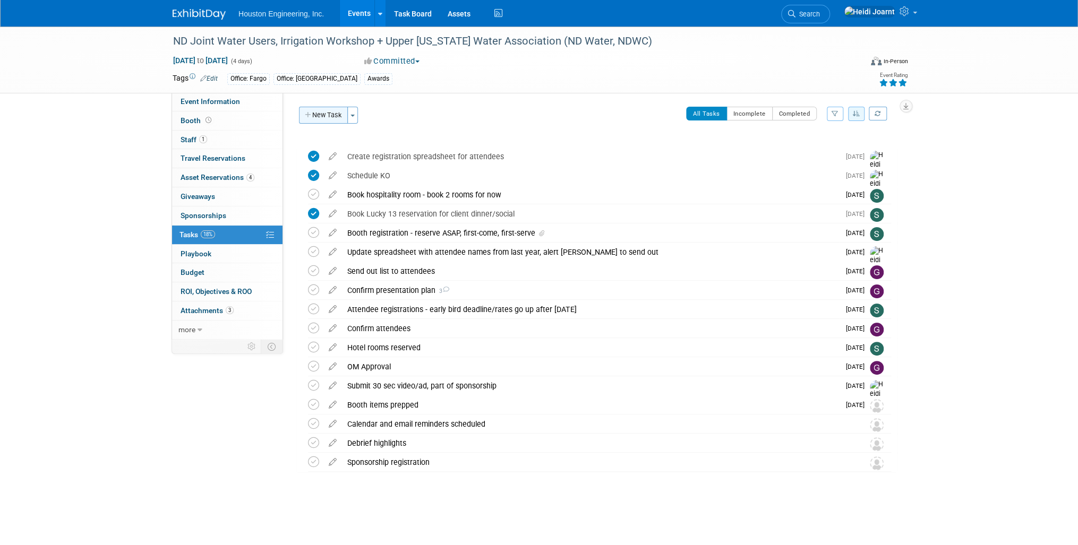
click at [327, 117] on button "New Task" at bounding box center [323, 115] width 49 height 17
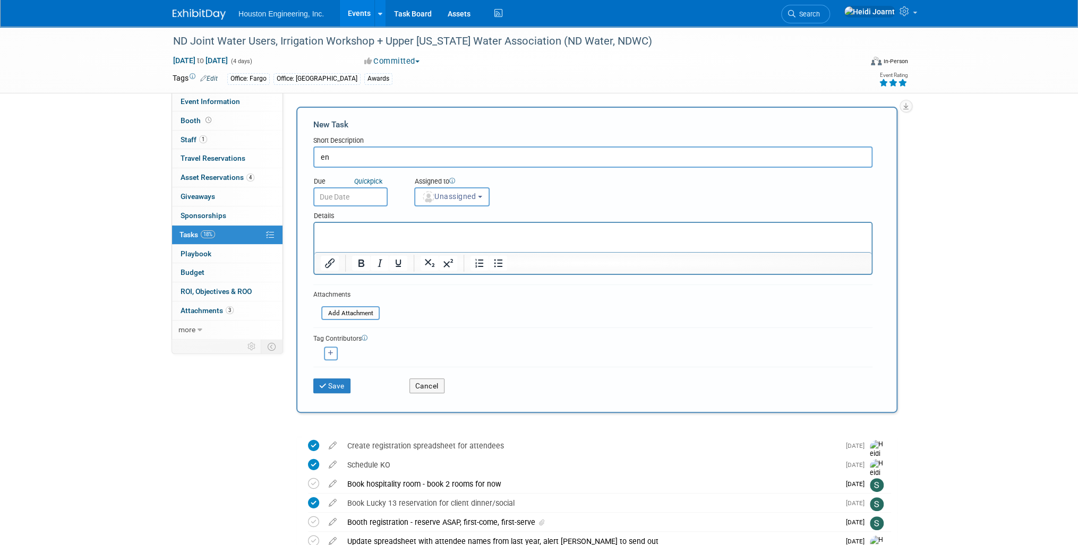
type input "e"
type input "Send video to Gabe for review"
click at [450, 200] on span "Unassigned" at bounding box center [449, 196] width 54 height 8
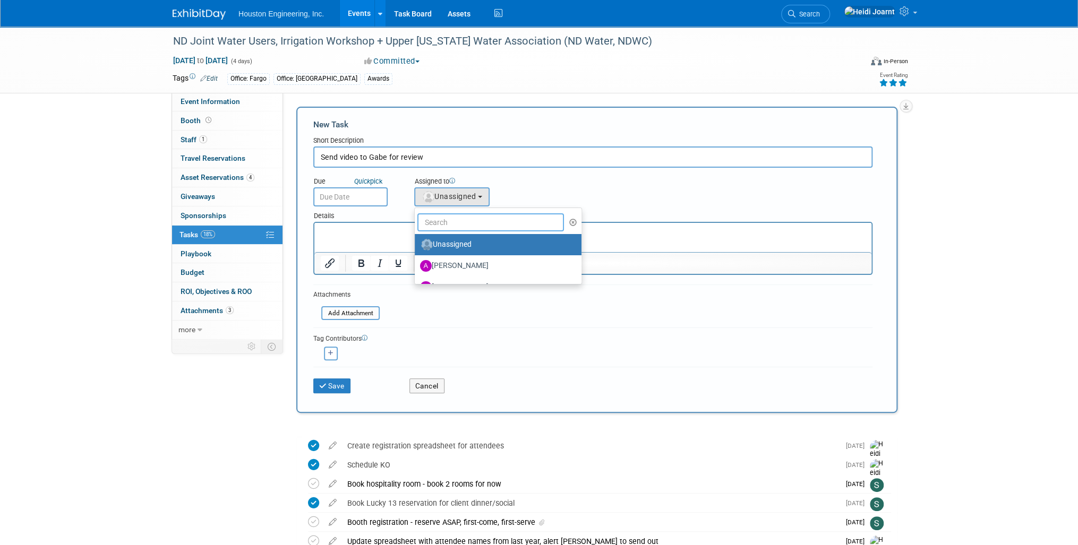
click at [459, 218] on input "text" at bounding box center [490, 222] width 147 height 18
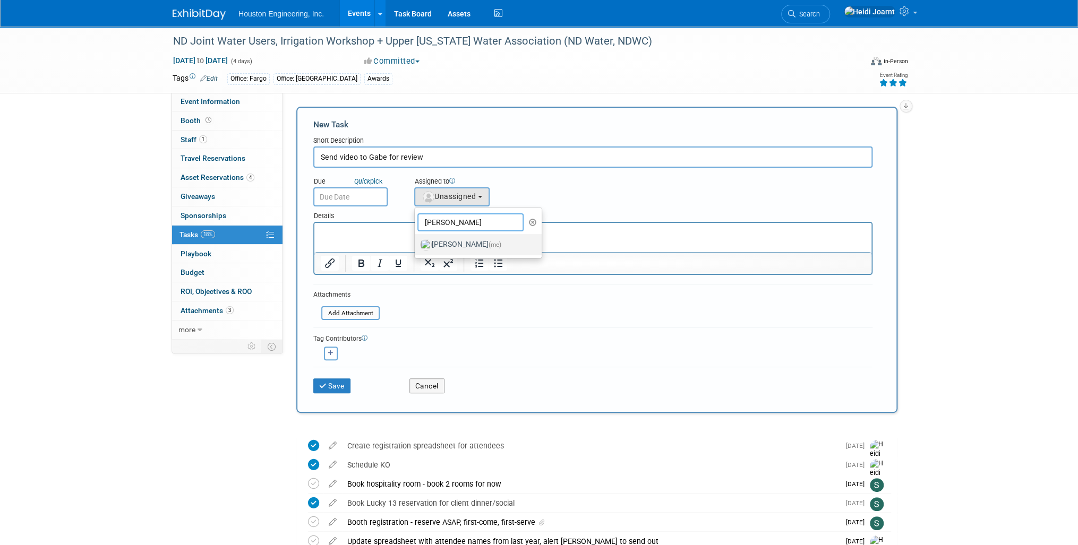
type input "heidi"
click at [466, 240] on label "Heidi Joarnt (me)" at bounding box center [475, 244] width 111 height 17
click at [416, 240] on input "Heidi Joarnt (me)" at bounding box center [412, 243] width 7 height 7
select select "6d2580fd-cc23-403a-9f47-834f17e7f51f"
click at [375, 196] on input "text" at bounding box center [350, 196] width 74 height 19
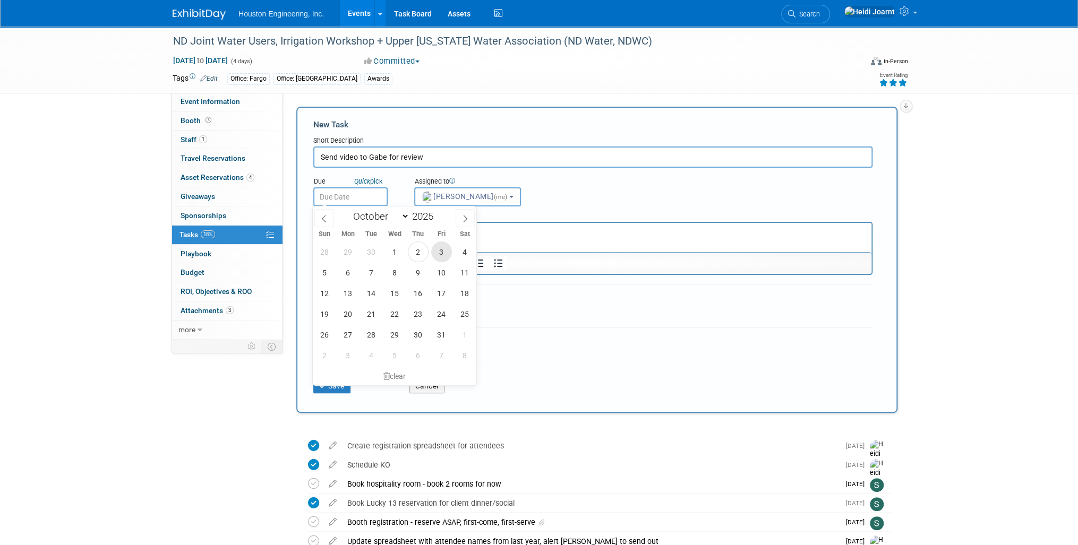
click at [443, 253] on span "3" at bounding box center [441, 252] width 21 height 21
type input "Oct 3, 2025"
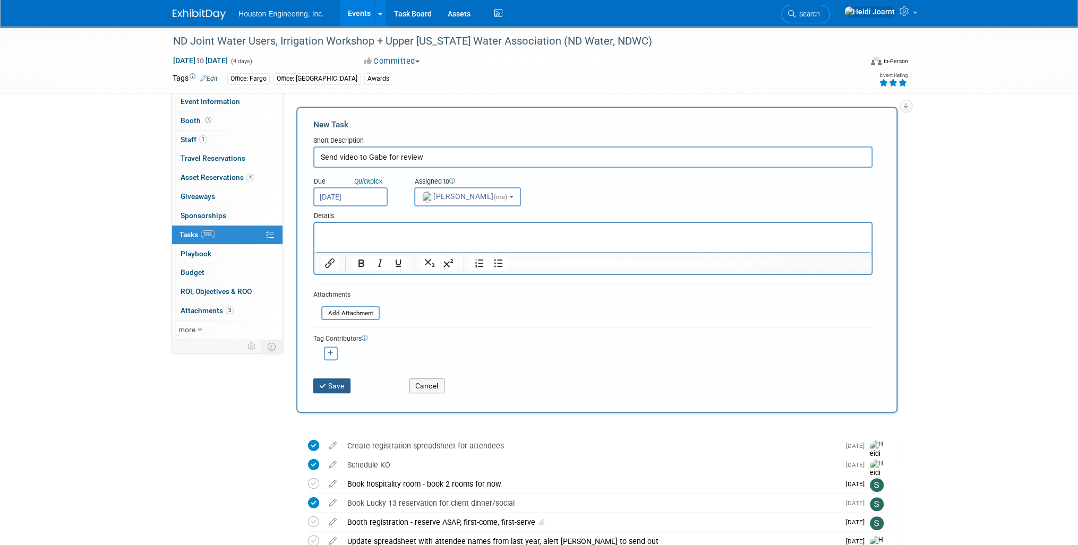
click at [335, 380] on button "Save" at bounding box center [331, 386] width 37 height 15
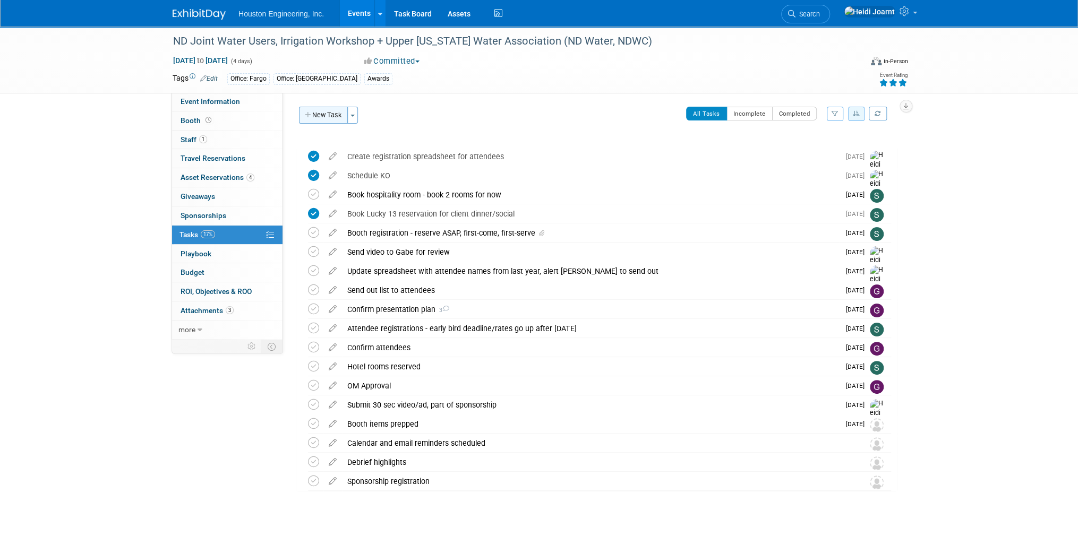
click at [333, 118] on button "New Task" at bounding box center [323, 115] width 49 height 17
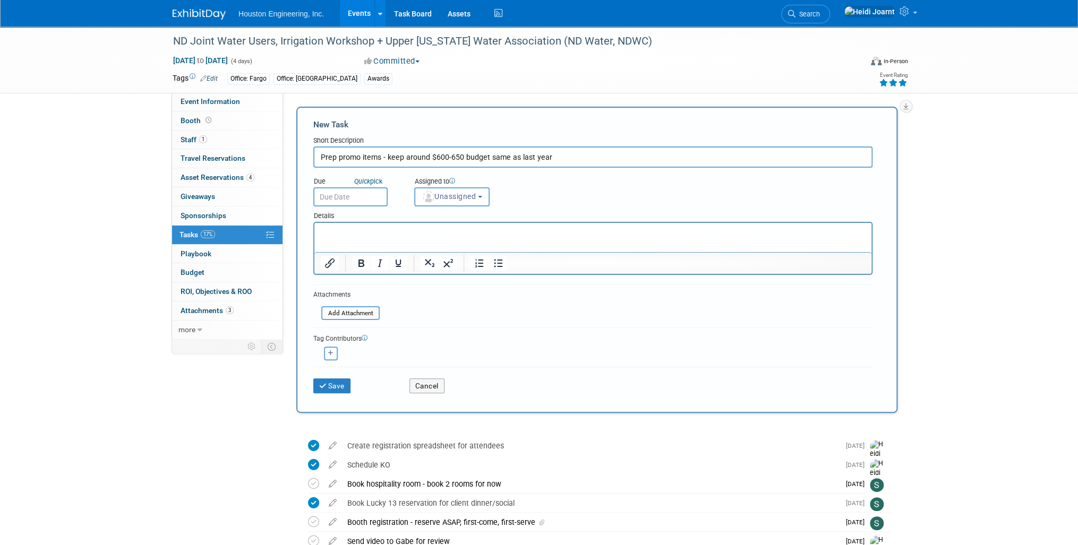
type input "Prep promo items - keep around $600-650 budget same as last year"
click at [348, 195] on input "text" at bounding box center [350, 196] width 74 height 19
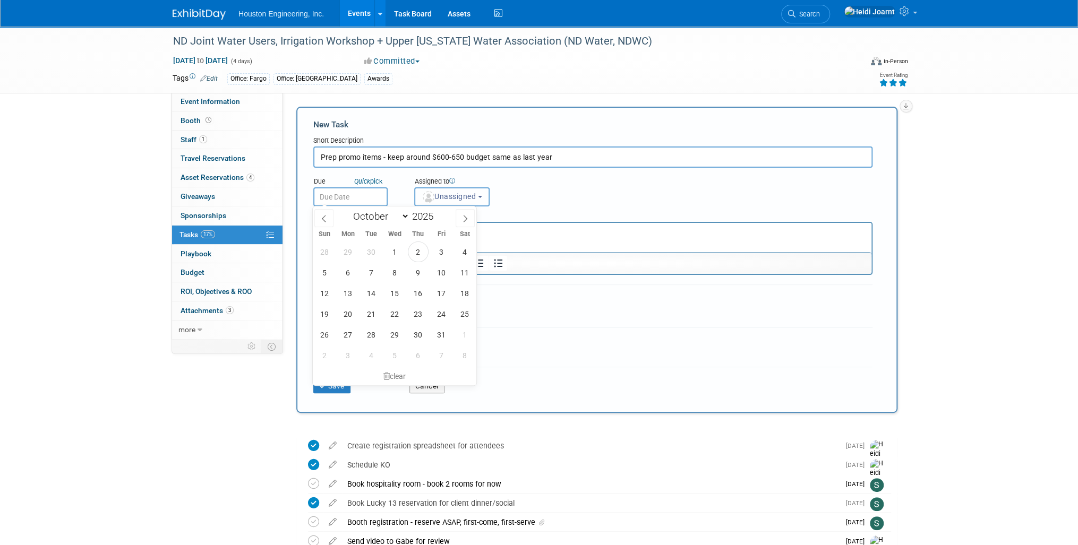
click at [452, 201] on button "Unassigned" at bounding box center [451, 196] width 75 height 19
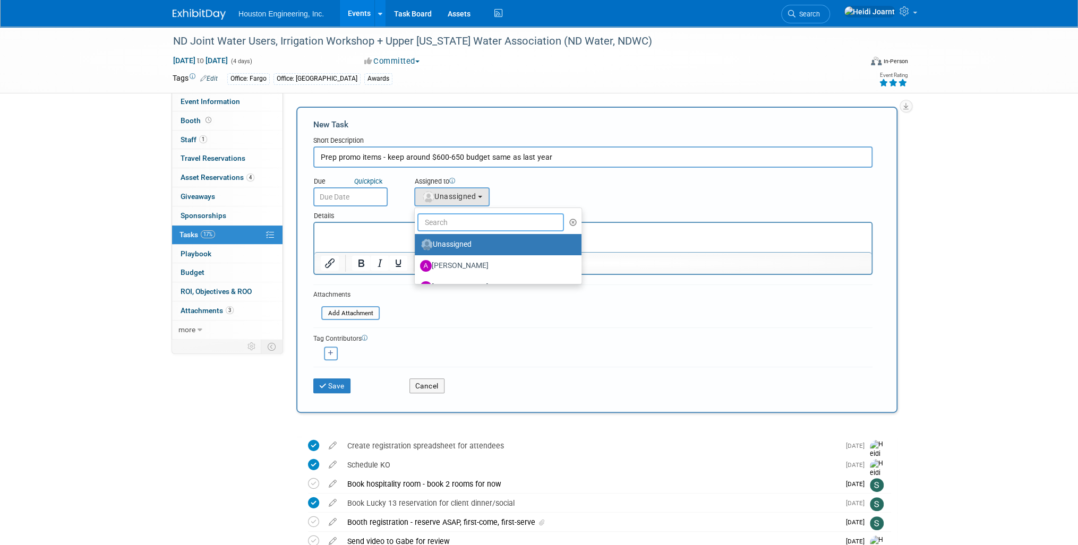
click at [462, 218] on input "text" at bounding box center [490, 222] width 147 height 18
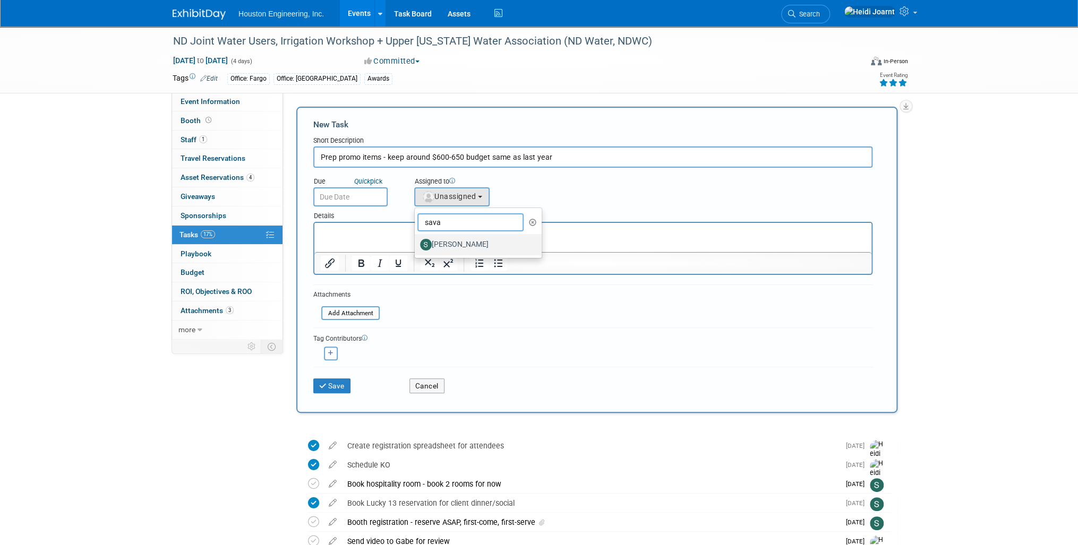
type input "sava"
click at [473, 238] on label "[PERSON_NAME]" at bounding box center [475, 244] width 111 height 17
click at [416, 240] on input "[PERSON_NAME]" at bounding box center [412, 243] width 7 height 7
select select "c702a704-28dd-4af3-9315-4f34ebeeff3e"
click at [449, 230] on p "Rich Text Area. Press ALT-0 for help." at bounding box center [593, 232] width 545 height 11
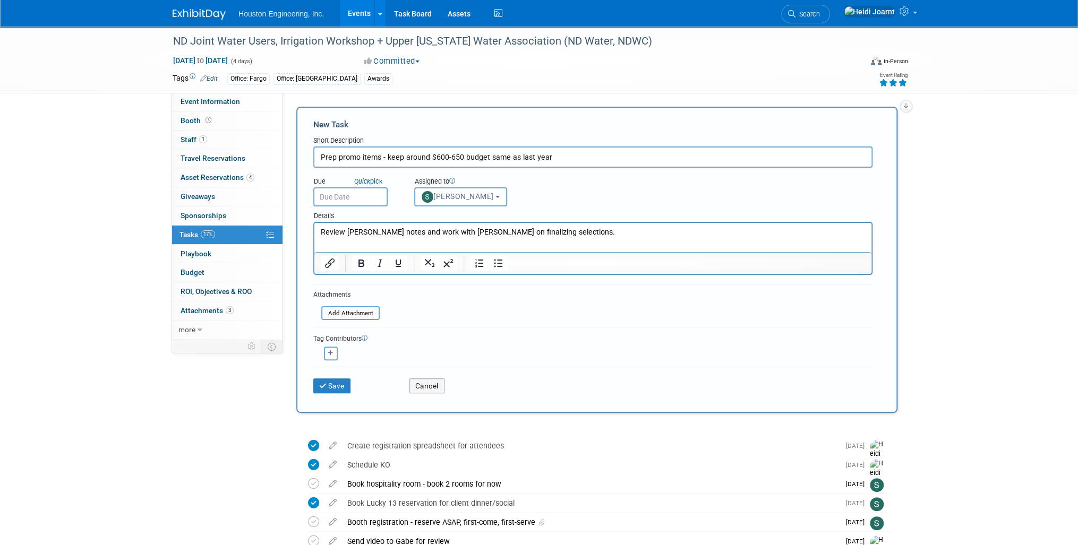
click at [367, 200] on input "text" at bounding box center [350, 196] width 74 height 19
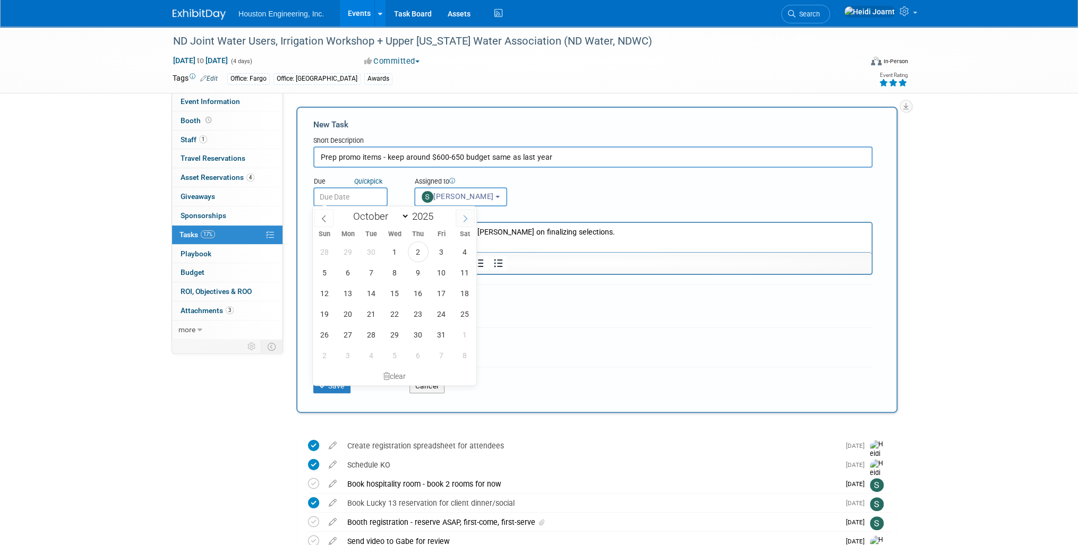
click at [469, 223] on span at bounding box center [465, 218] width 19 height 18
select select "11"
click at [346, 255] on span "1" at bounding box center [348, 252] width 21 height 21
type input "Dec 1, 2025"
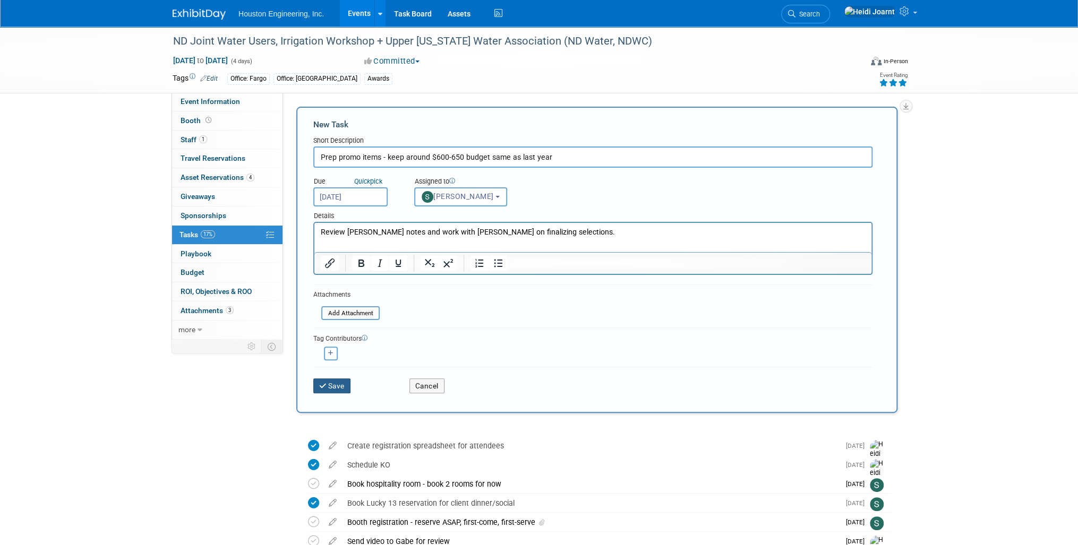
click at [340, 382] on button "Save" at bounding box center [331, 386] width 37 height 15
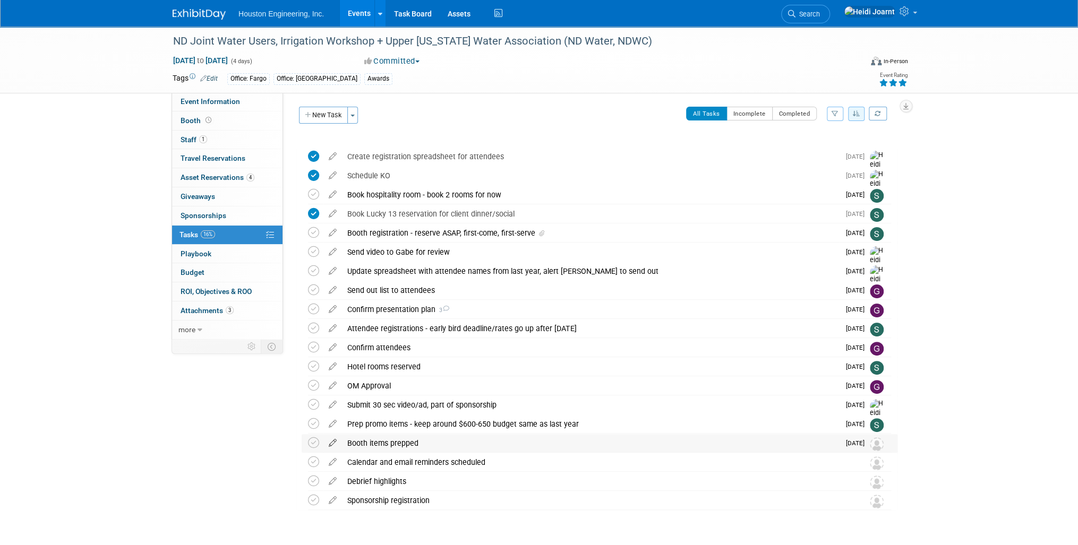
click at [331, 443] on icon at bounding box center [332, 440] width 19 height 13
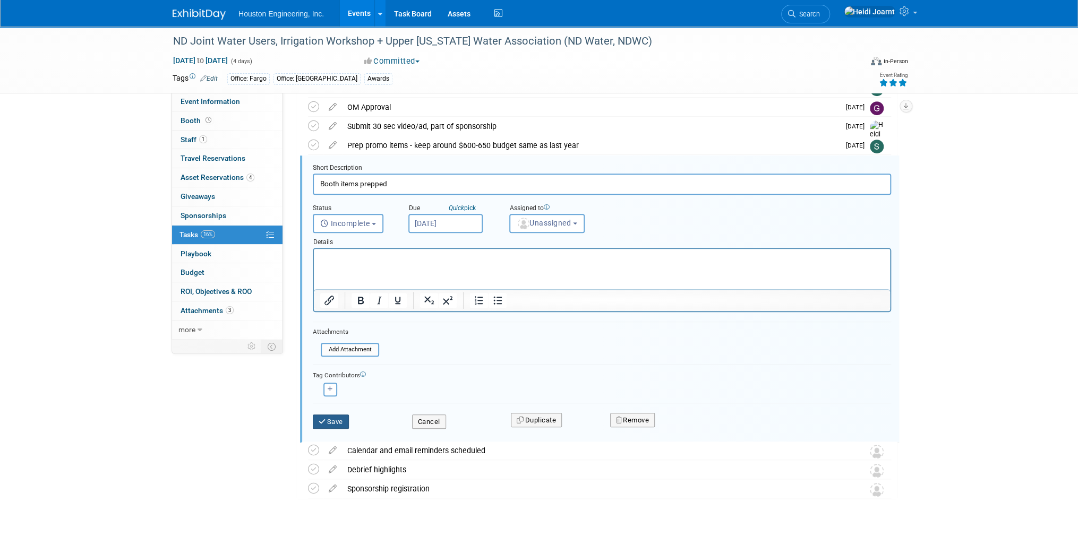
click at [328, 418] on button "Save" at bounding box center [331, 422] width 36 height 15
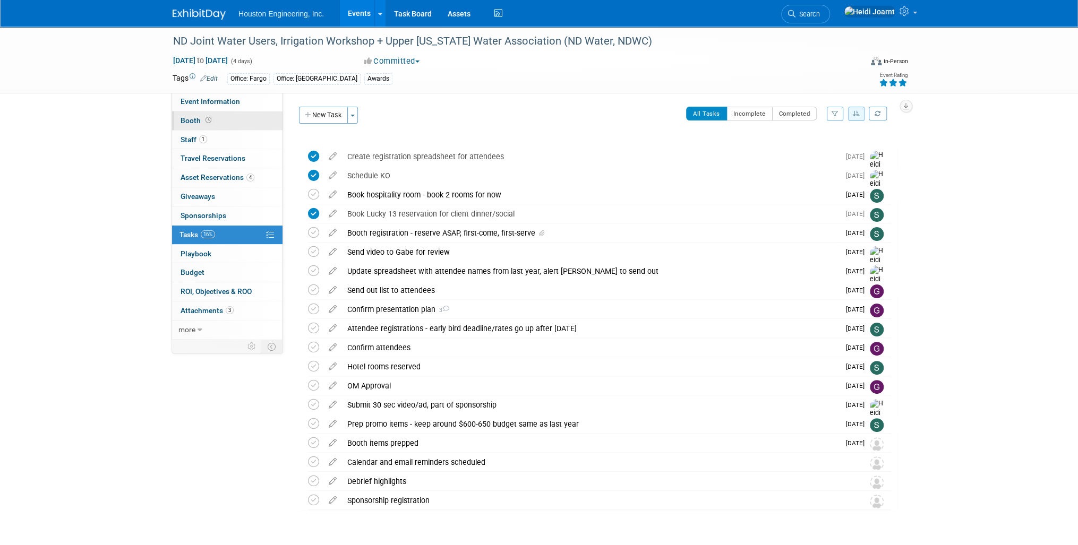
click at [228, 119] on link "Booth" at bounding box center [227, 120] width 110 height 19
select select "Yes"
select select "Fargo"
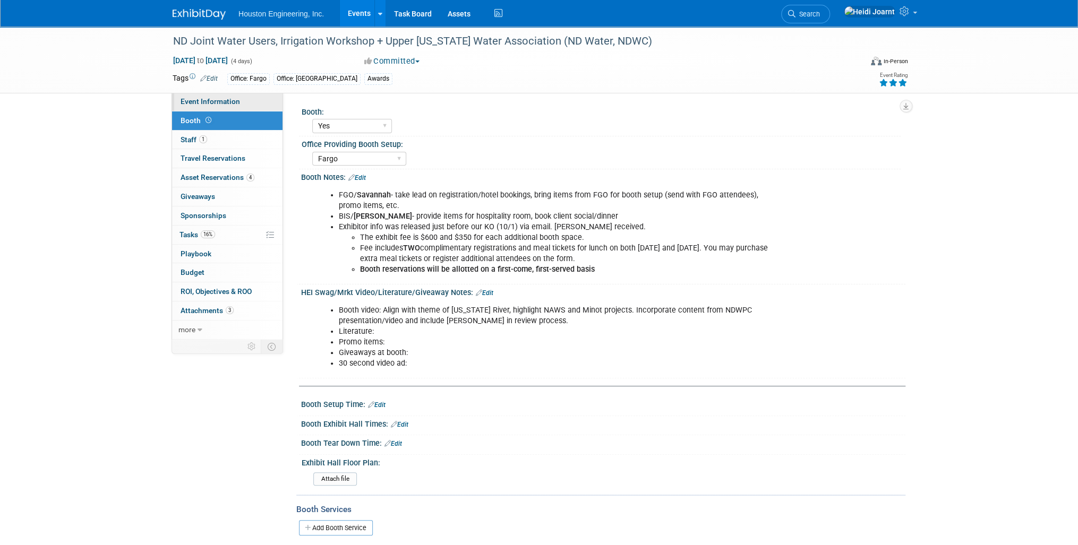
click at [242, 102] on link "Event Information" at bounding box center [227, 101] width 110 height 19
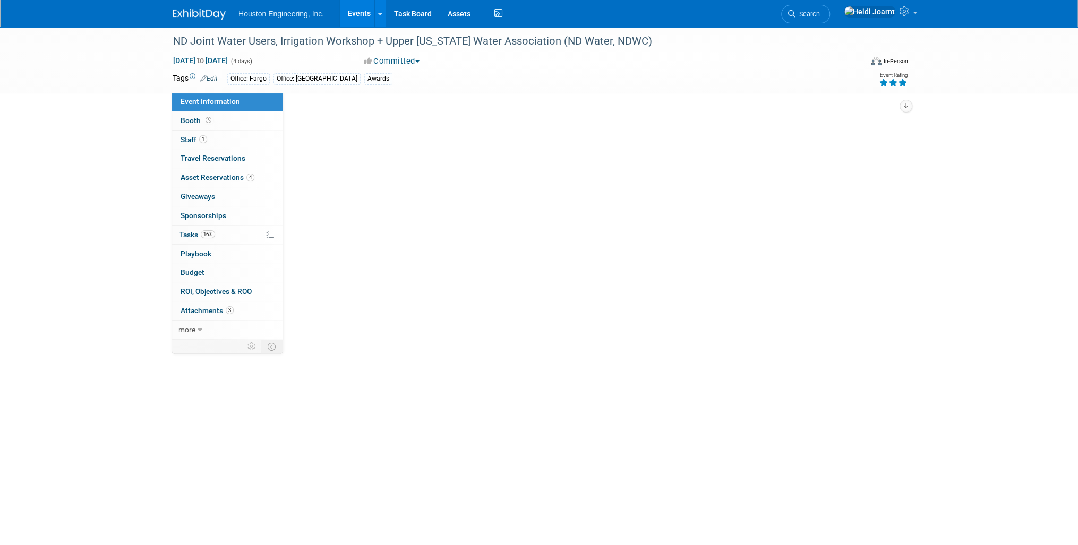
select select "2 - Post KO/Active Planning"
select select "Pending"
select select "Water Resources"
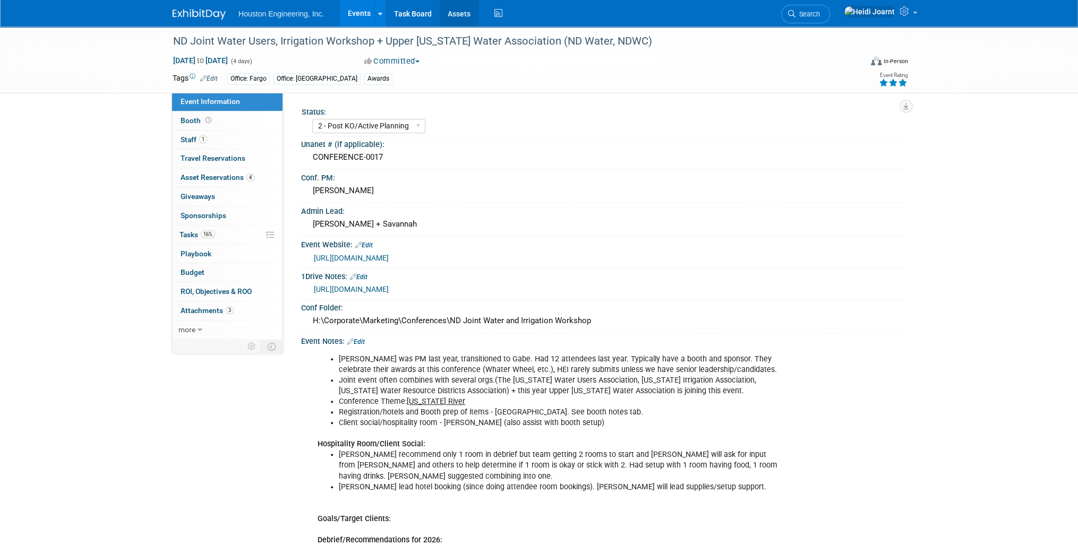
click at [459, 14] on link "Assets" at bounding box center [459, 13] width 39 height 27
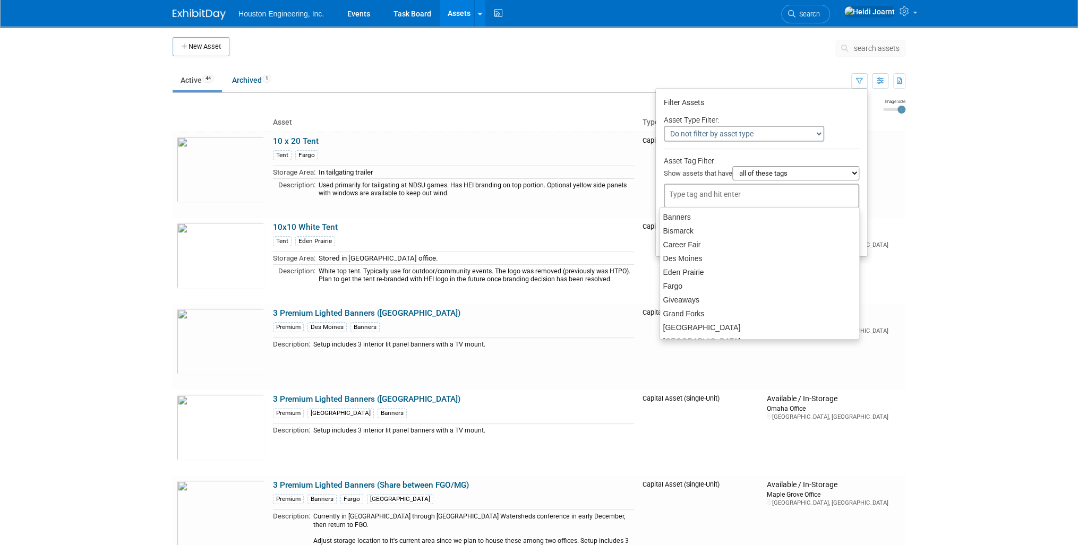
click at [737, 191] on input "text" at bounding box center [743, 194] width 149 height 11
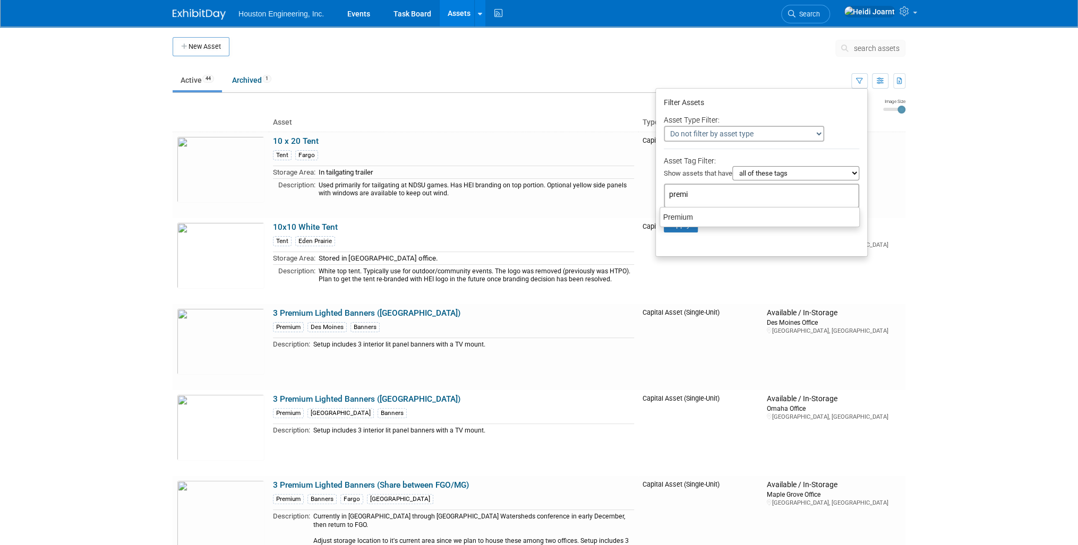
type input "premiu"
click at [727, 217] on div "Premium" at bounding box center [759, 217] width 200 height 15
type input "Premium"
click at [675, 236] on button "Apply" at bounding box center [681, 242] width 34 height 16
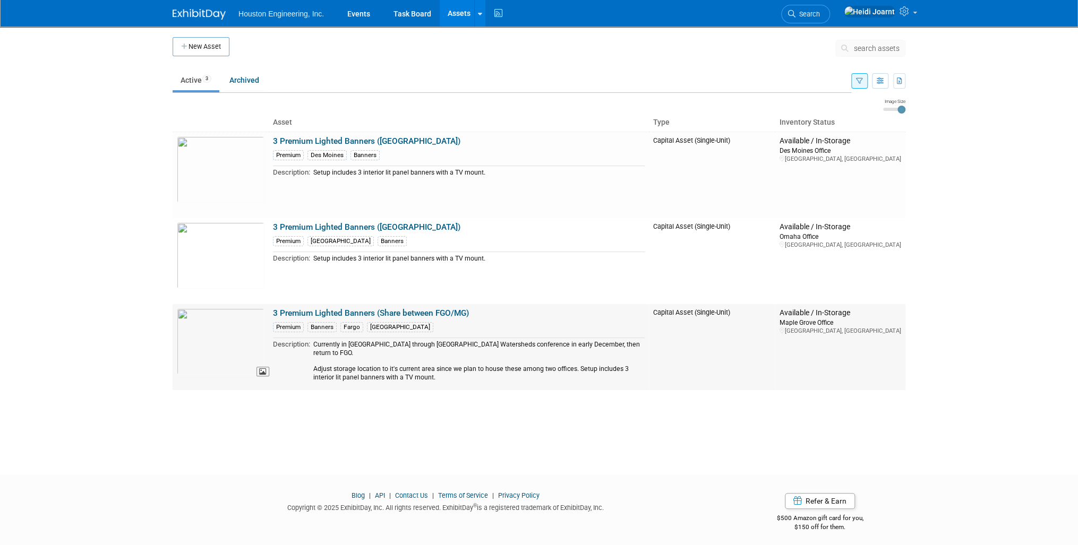
click at [244, 345] on img at bounding box center [221, 341] width 88 height 66
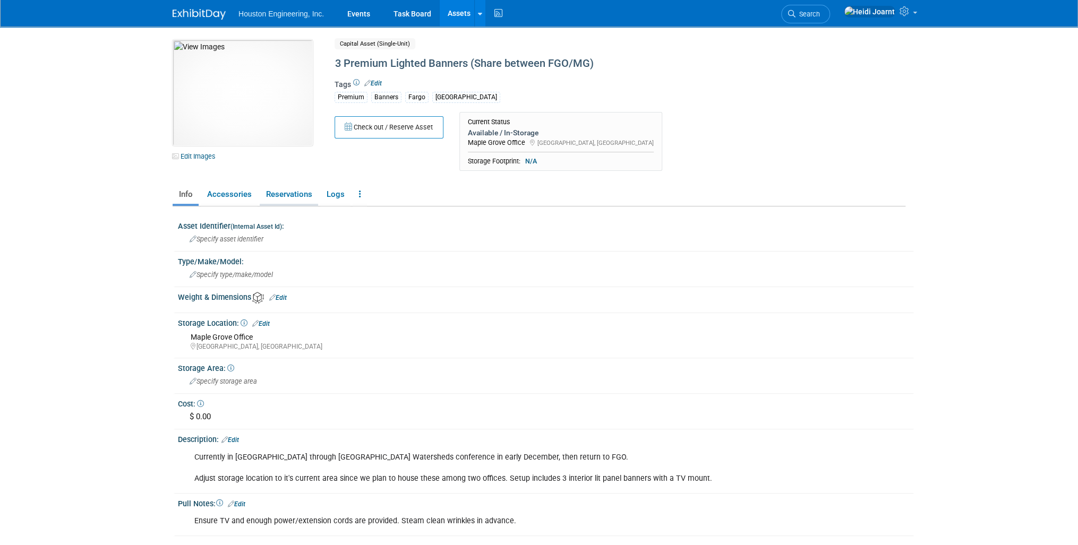
click at [301, 196] on link "Reservations" at bounding box center [289, 194] width 58 height 19
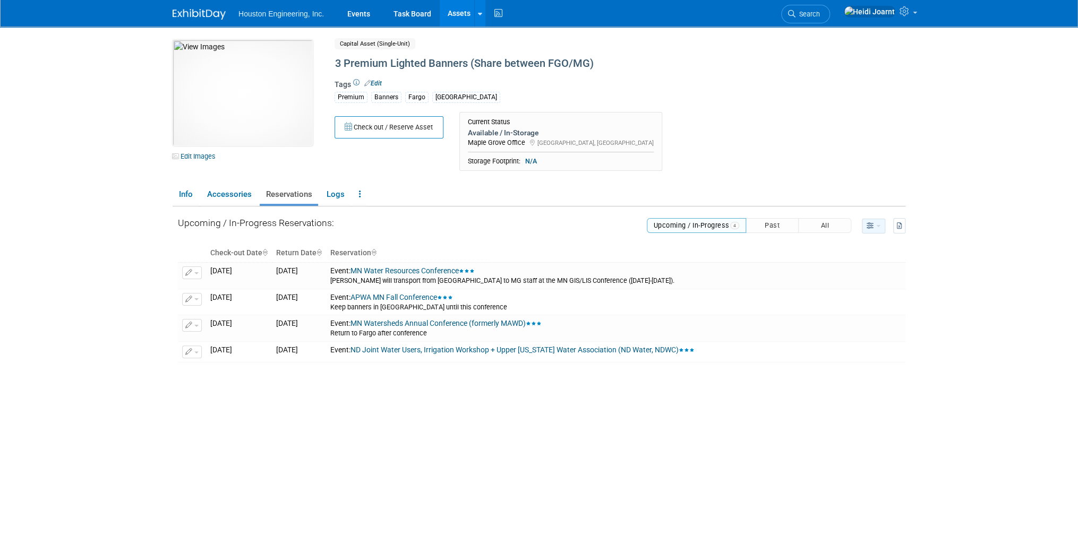
click at [873, 225] on icon "button" at bounding box center [870, 226] width 8 height 7
click at [857, 272] on link "Calendar View" at bounding box center [831, 279] width 89 height 15
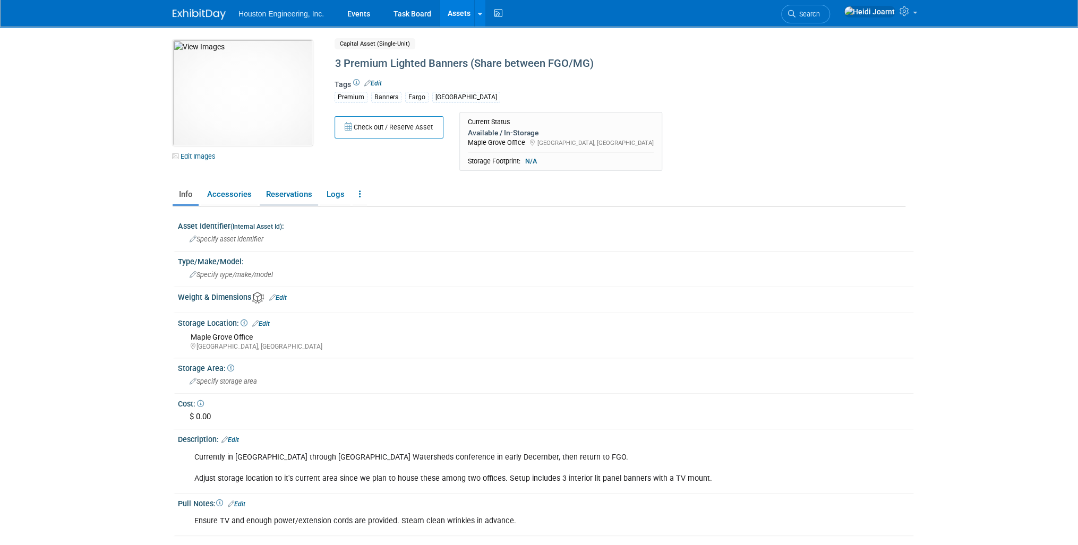
click at [296, 192] on link "Reservations" at bounding box center [289, 194] width 58 height 19
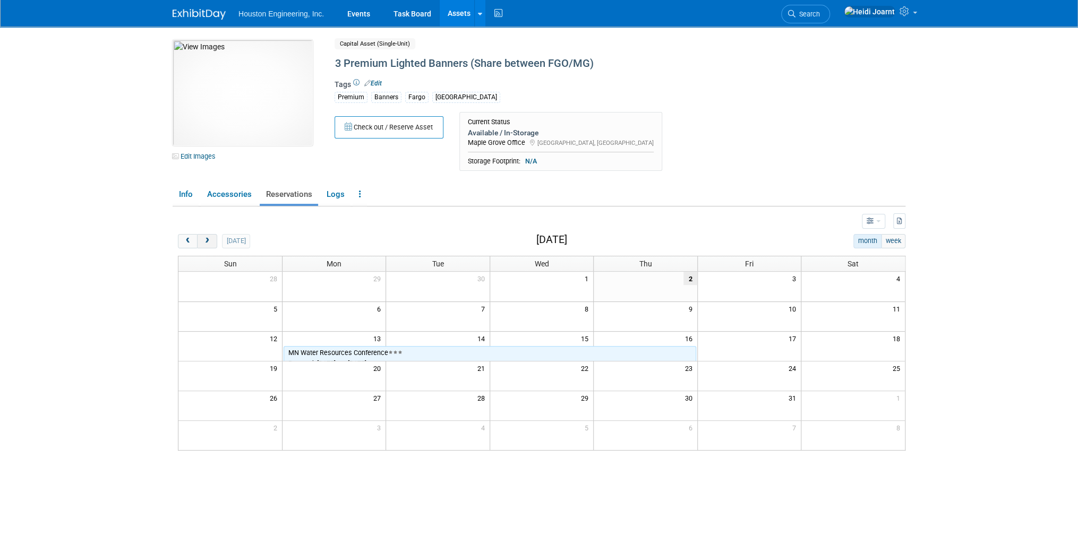
click at [205, 243] on span "next" at bounding box center [207, 241] width 8 height 7
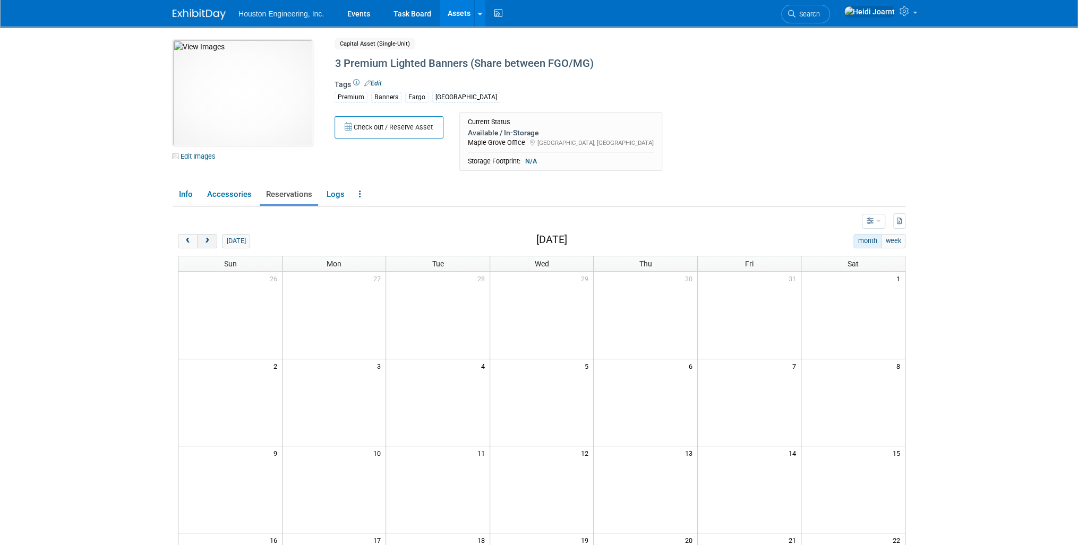
click at [205, 243] on span "next" at bounding box center [207, 241] width 8 height 7
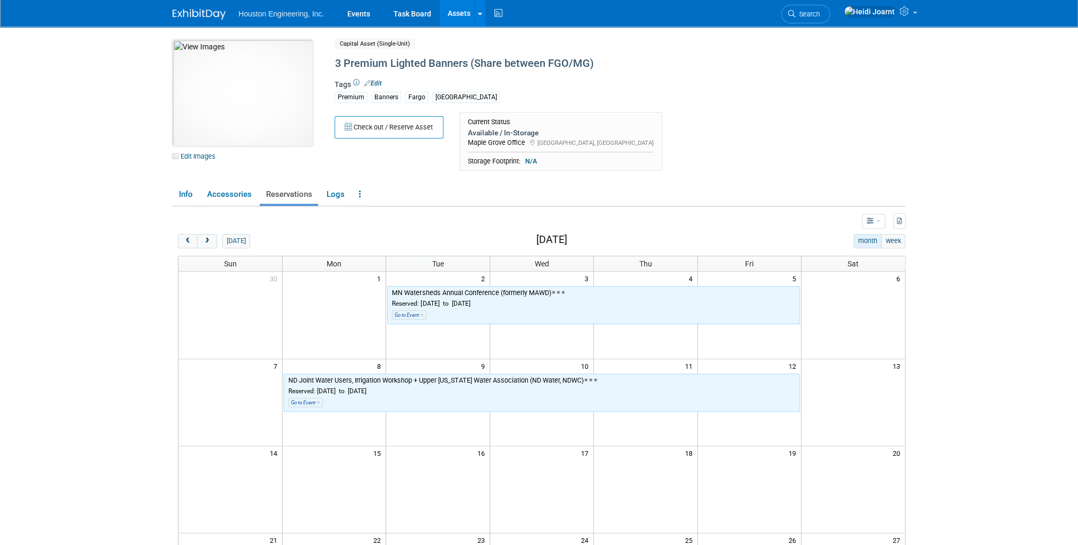
click at [280, 101] on img at bounding box center [243, 93] width 140 height 106
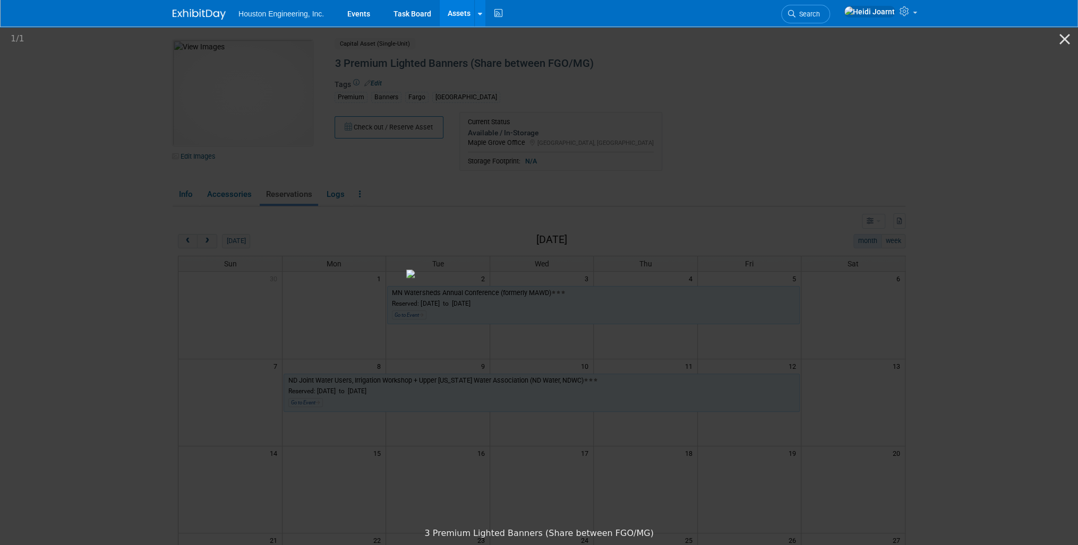
click at [181, 281] on picture at bounding box center [539, 273] width 1078 height 497
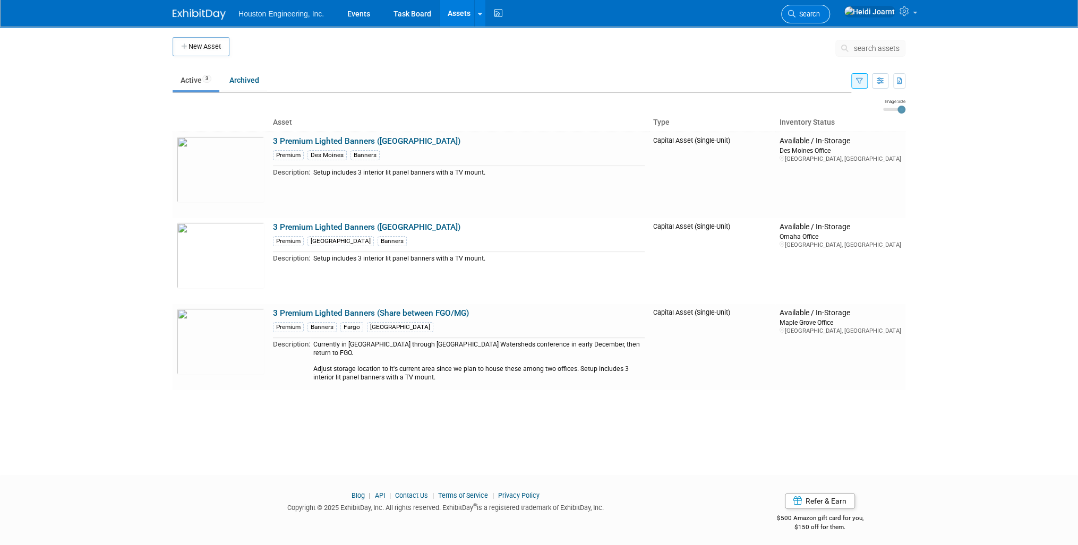
click at [830, 16] on link "Search" at bounding box center [805, 14] width 49 height 19
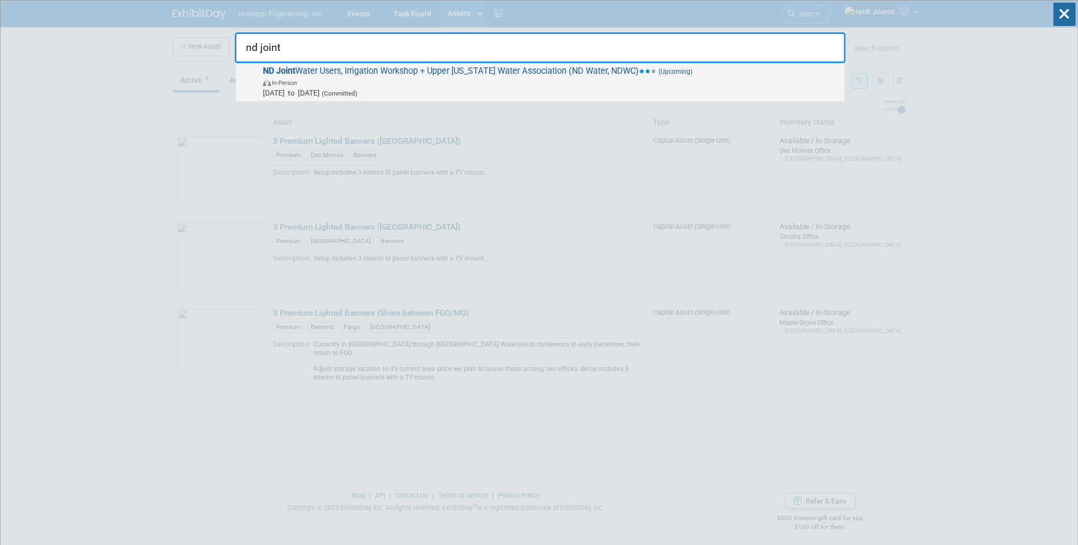
type input "nd joint"
click at [475, 79] on span "In-Person" at bounding box center [551, 82] width 576 height 11
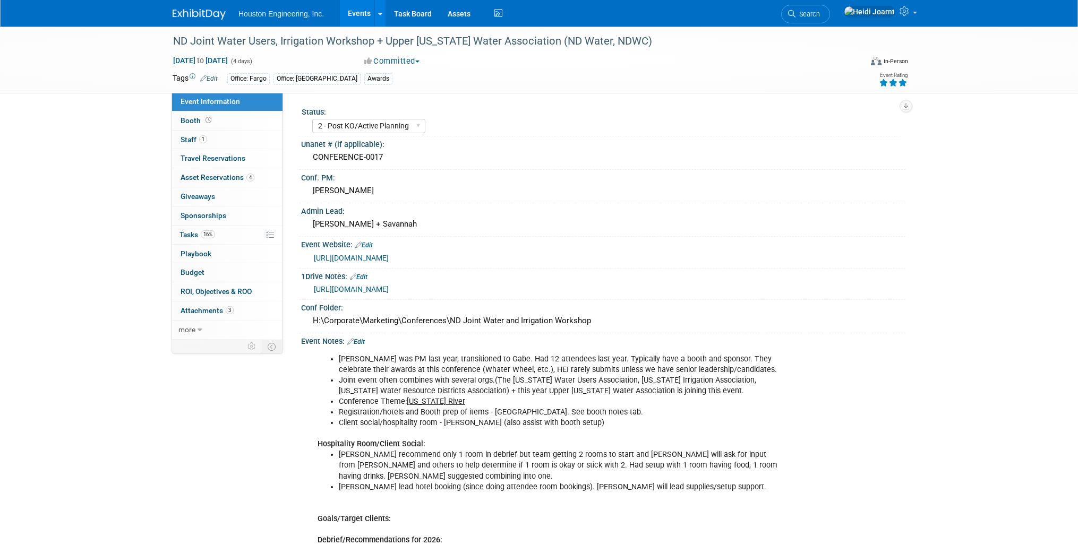
select select "2 - Post KO/Active Planning"
select select "Pending"
select select "Water Resources"
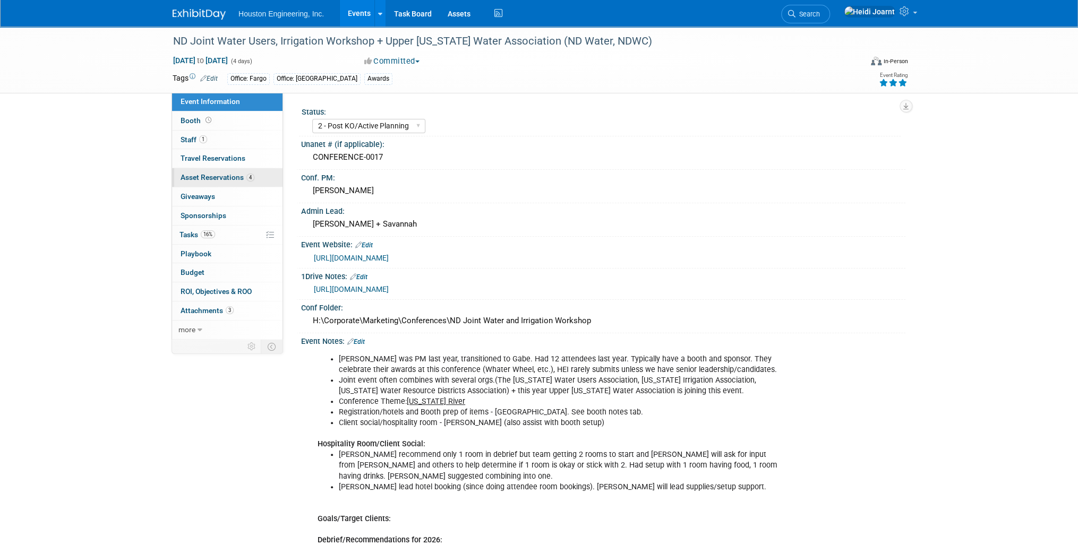
click at [236, 174] on span "Asset Reservations 4" at bounding box center [218, 177] width 74 height 8
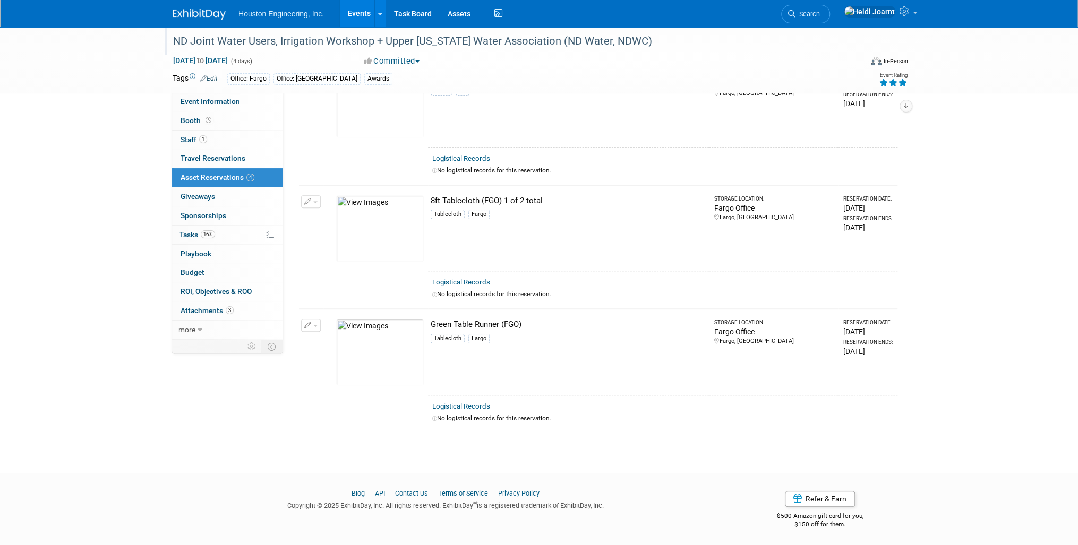
scroll to position [38, 0]
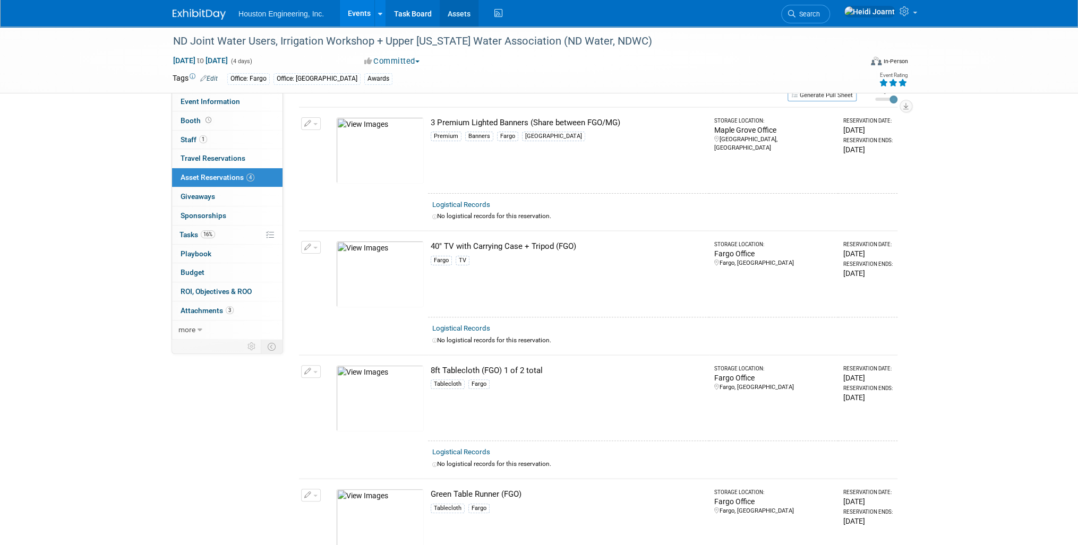
click at [462, 12] on link "Assets" at bounding box center [459, 13] width 39 height 27
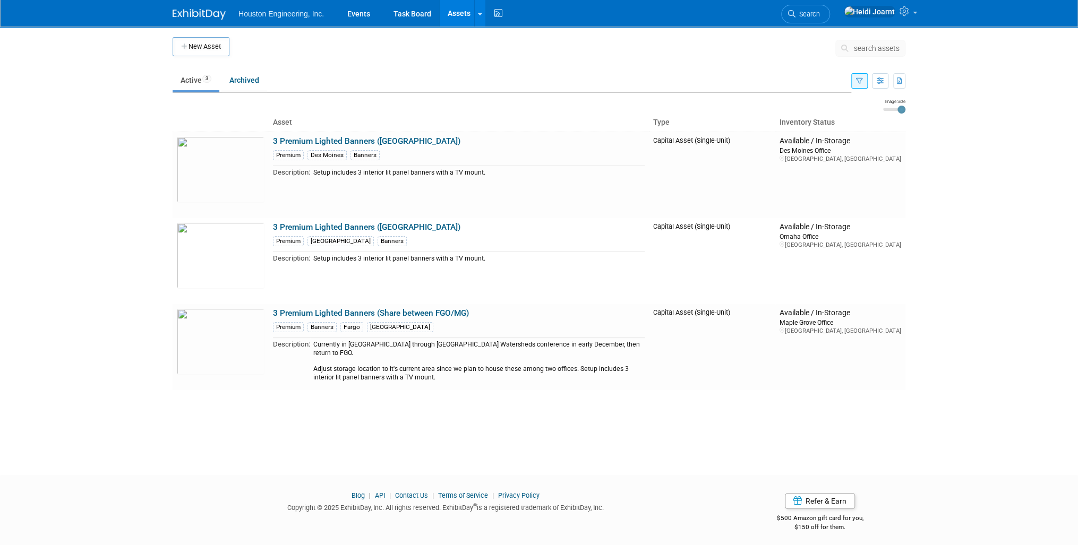
click at [852, 84] on button "button" at bounding box center [859, 80] width 16 height 15
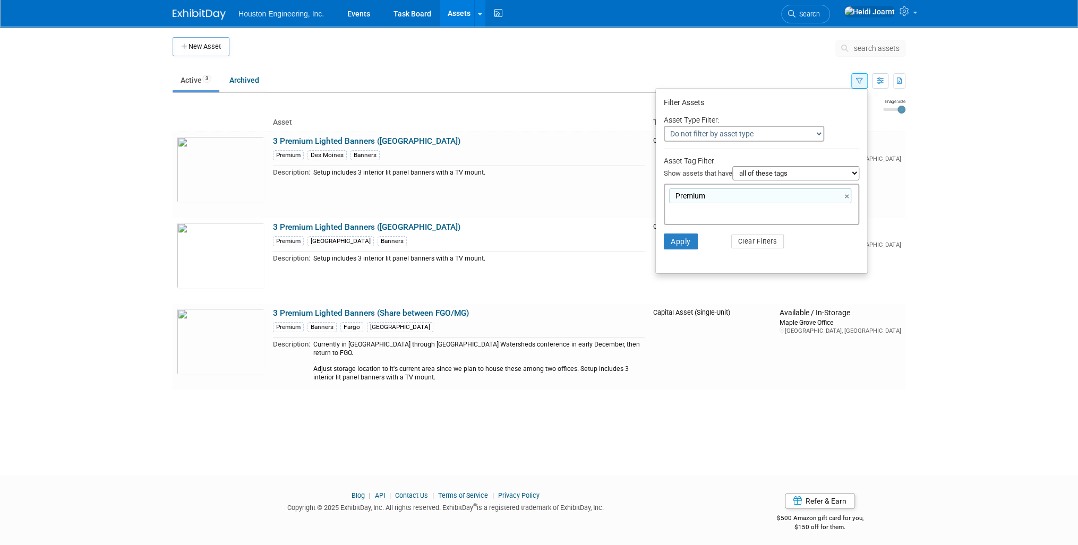
click at [715, 196] on div "Premium ×" at bounding box center [760, 195] width 182 height 15
type input "Premium"
click at [844, 196] on link "×" at bounding box center [847, 197] width 7 height 12
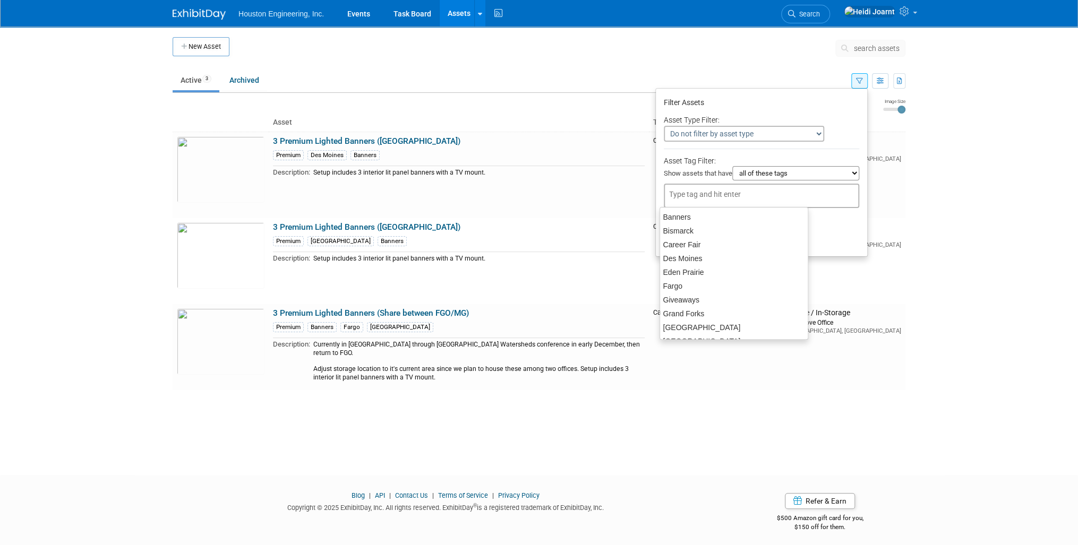
click at [764, 202] on div "Premium" at bounding box center [761, 196] width 195 height 24
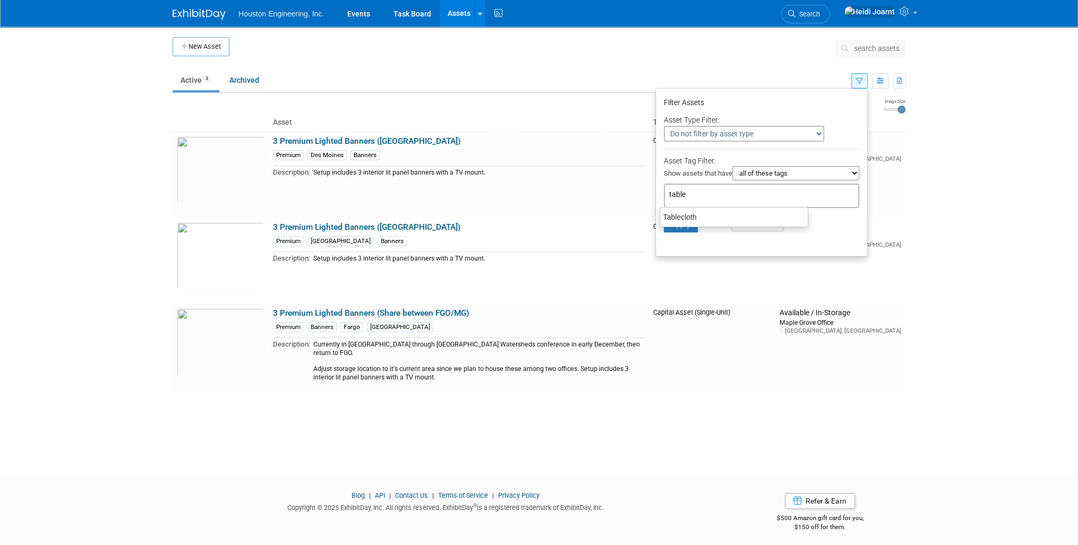
type input "tables"
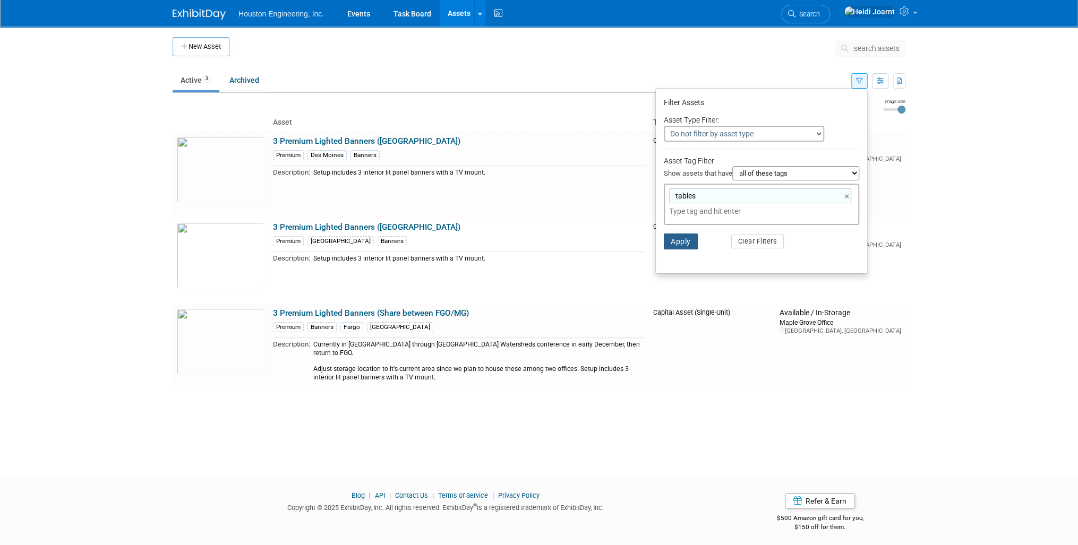
click at [665, 236] on button "Apply" at bounding box center [681, 242] width 34 height 16
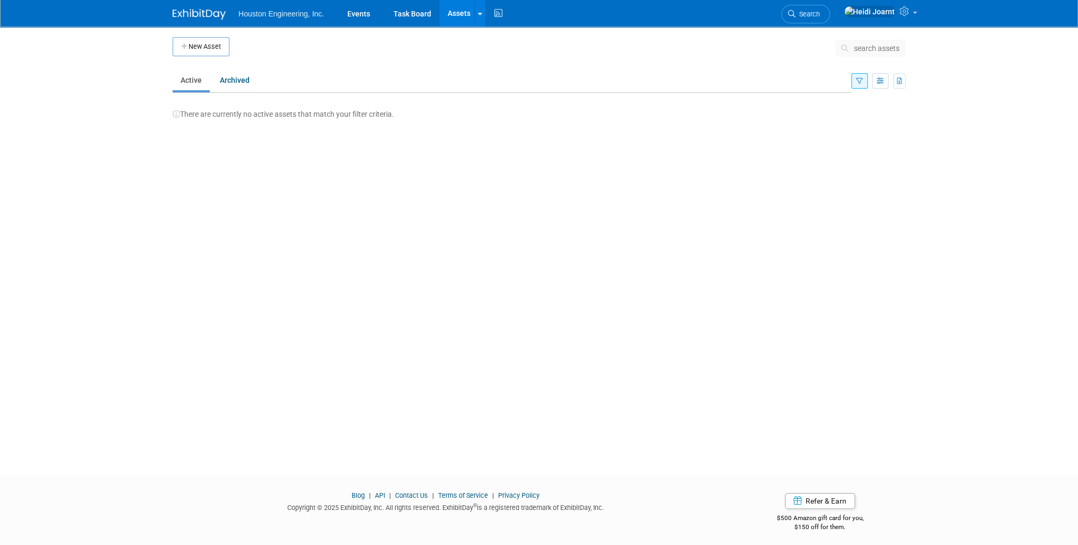
click at [853, 85] on button "button" at bounding box center [859, 80] width 16 height 15
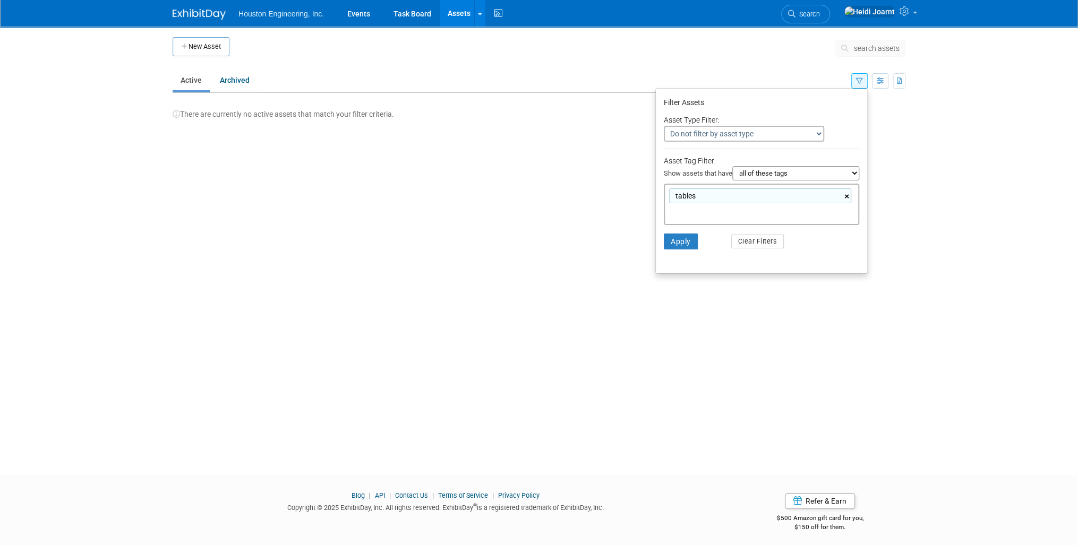
click at [848, 197] on link "×" at bounding box center [847, 197] width 7 height 12
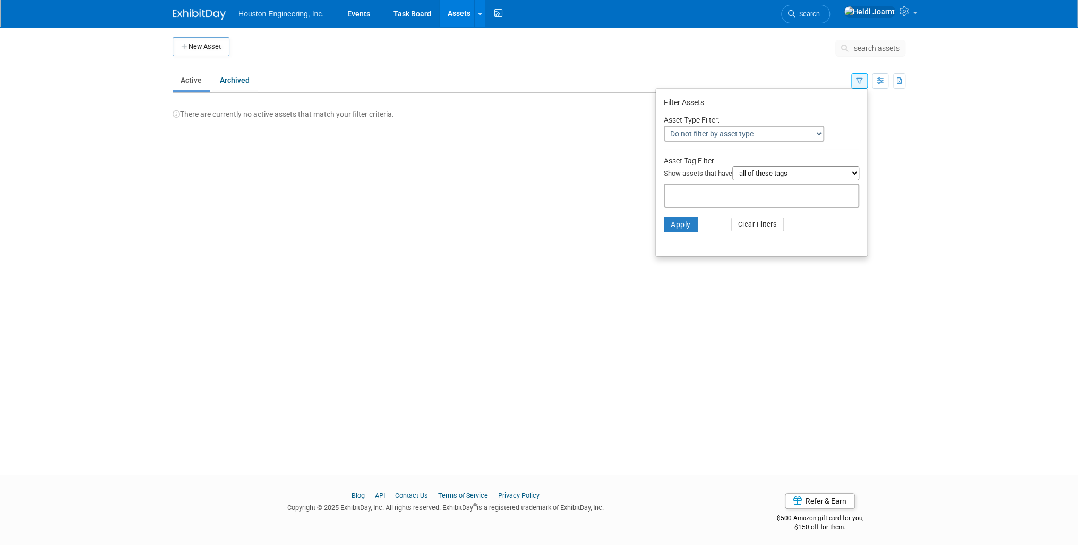
click at [809, 233] on li "Apply Clear Filters" at bounding box center [761, 225] width 211 height 32
click at [677, 226] on button "Apply" at bounding box center [681, 225] width 34 height 16
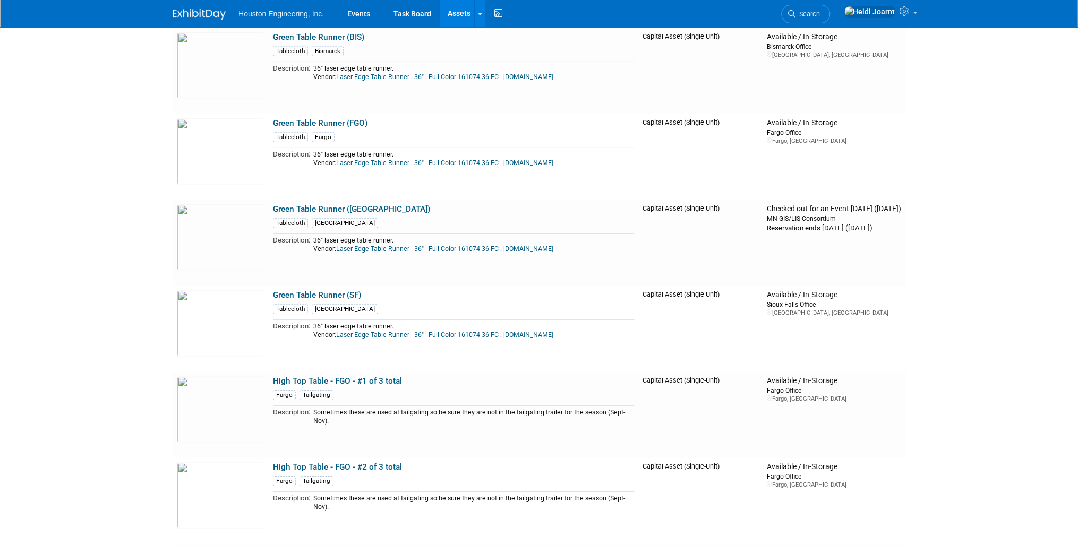
scroll to position [2209, 0]
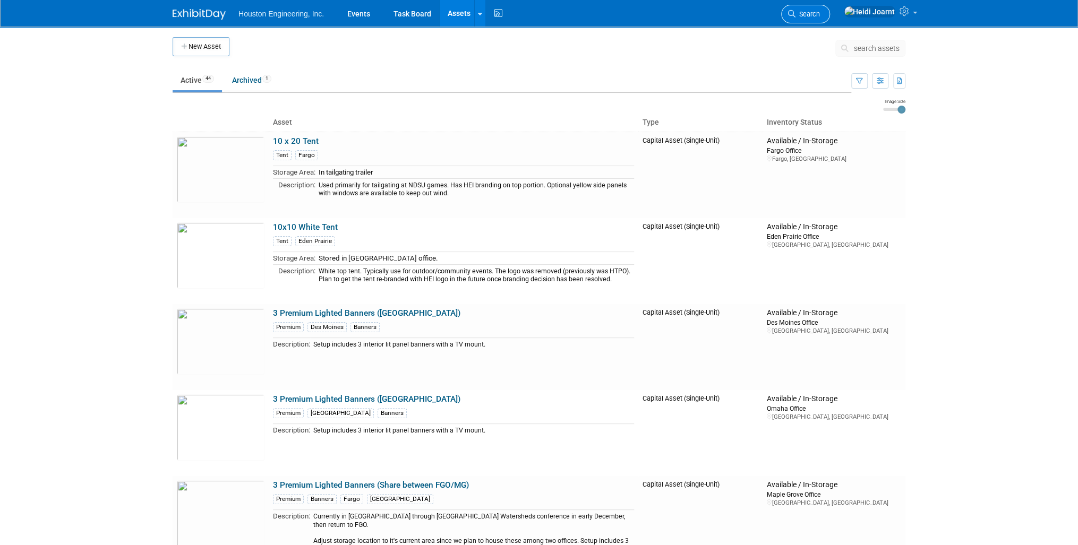
click at [830, 10] on link "Search" at bounding box center [805, 14] width 49 height 19
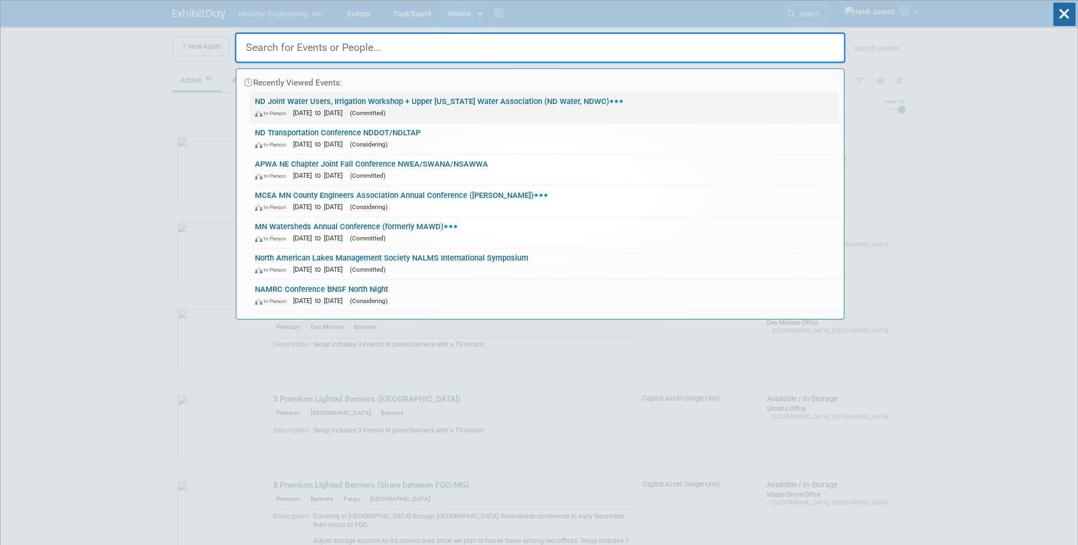
click at [557, 110] on div "In-Person [DATE] to [DATE] (Committed)" at bounding box center [544, 112] width 578 height 11
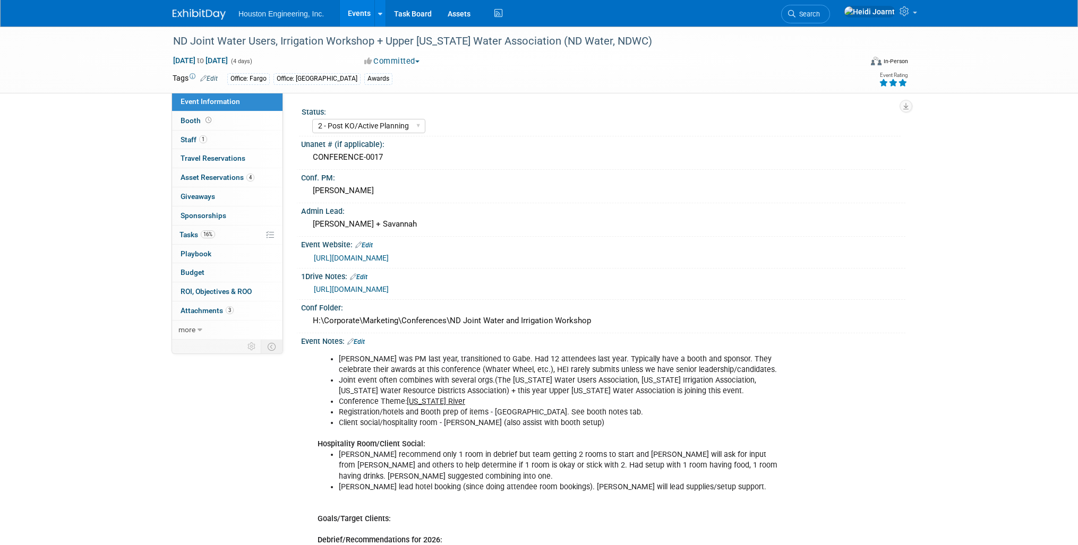
select select "2 - Post KO/Active Planning"
select select "Pending"
select select "Water Resources"
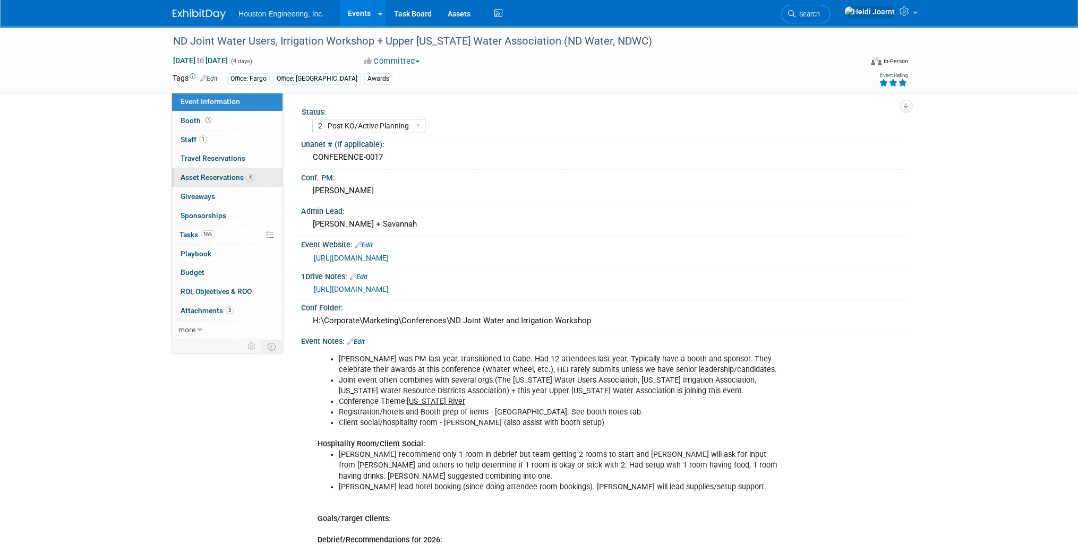
click at [239, 183] on link "4 Asset Reservations 4" at bounding box center [227, 177] width 110 height 19
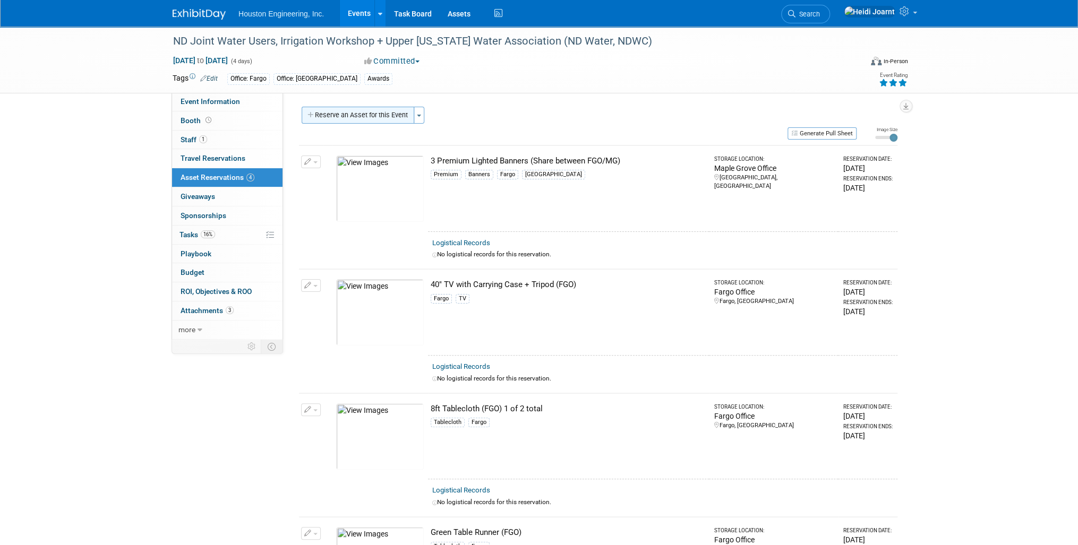
click at [390, 111] on button "Reserve an Asset for this Event" at bounding box center [358, 115] width 113 height 17
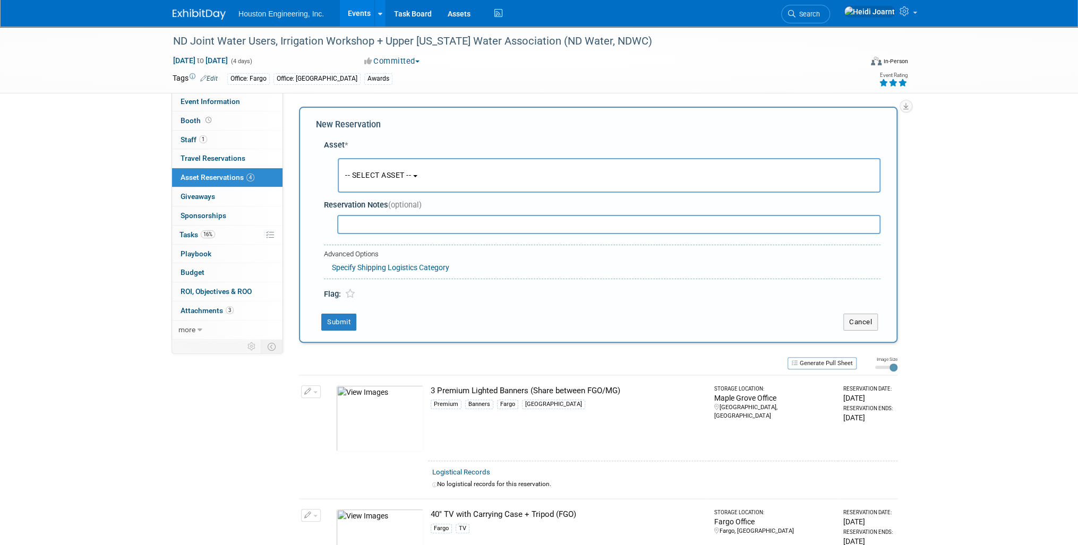
scroll to position [10, 0]
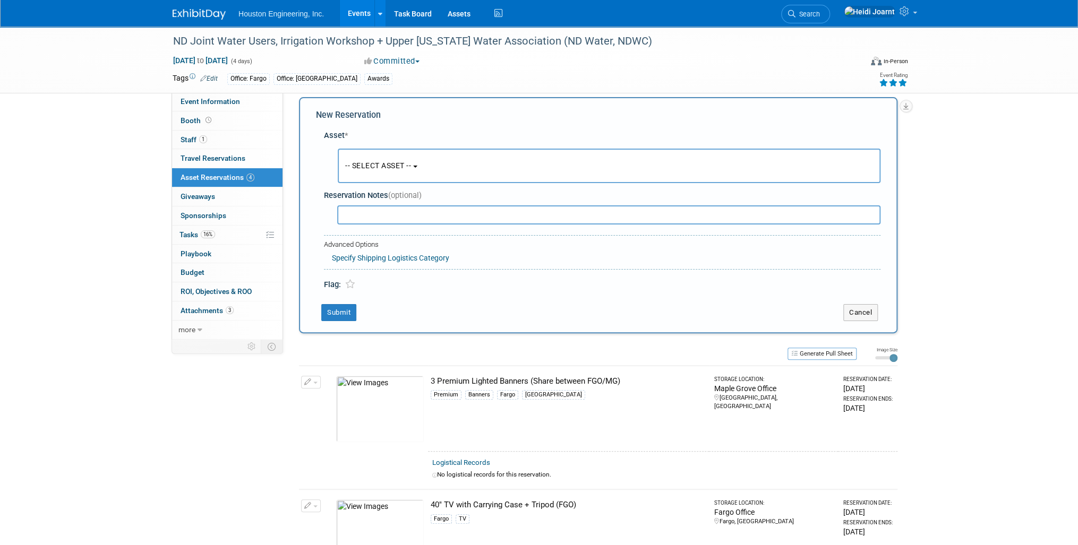
click at [421, 171] on button "-- SELECT ASSET --" at bounding box center [609, 166] width 543 height 35
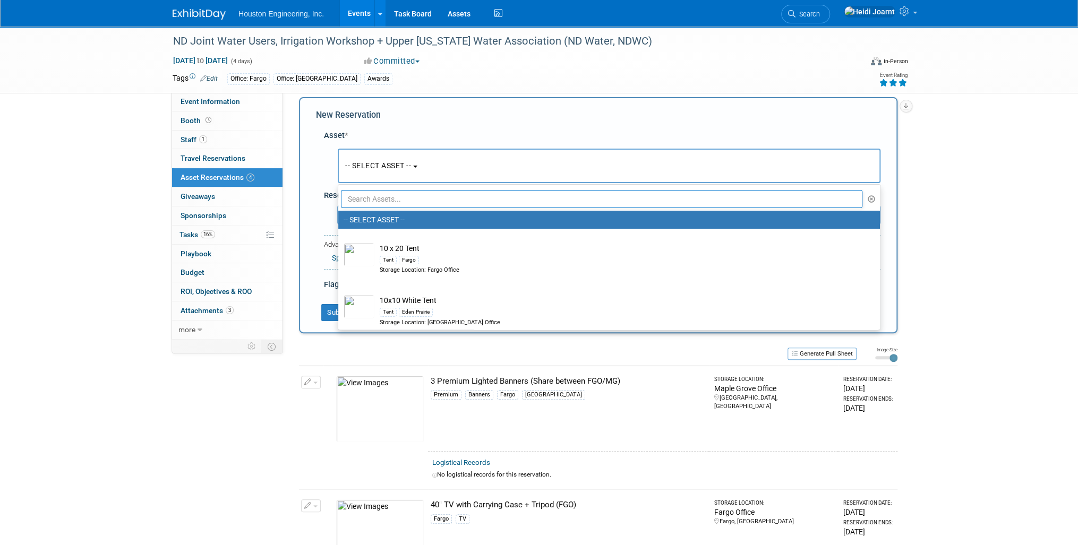
click at [413, 197] on input "text" at bounding box center [601, 199] width 521 height 18
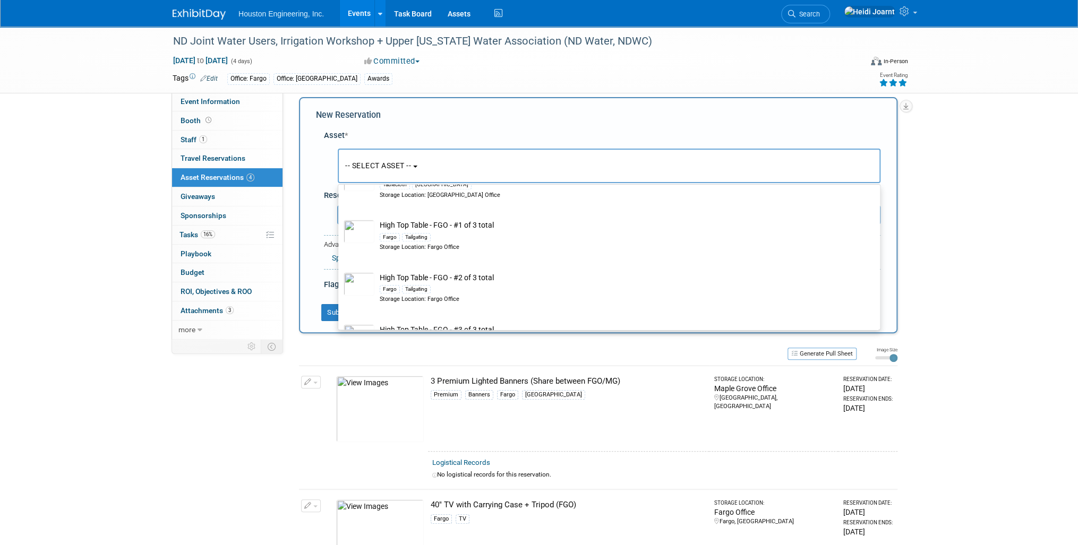
scroll to position [722, 0]
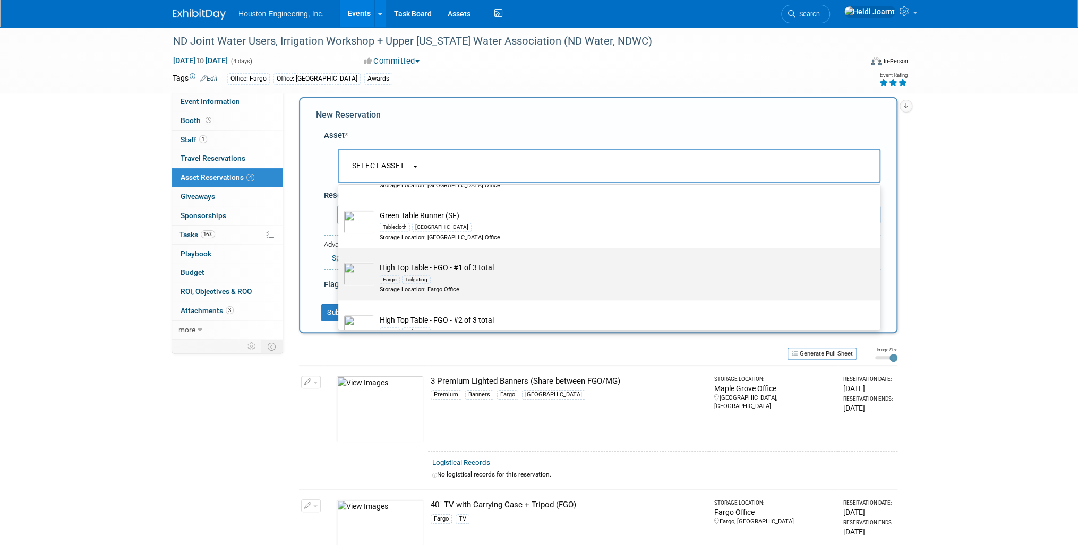
type input "table"
click at [419, 276] on div "Tailgating" at bounding box center [416, 280] width 29 height 8
click at [340, 261] on input "High Top Table - FGO - #1 of 3 total Fargo Tailgating Storage Location: Fargo O…" at bounding box center [336, 257] width 7 height 7
select select "10727744"
select select "11"
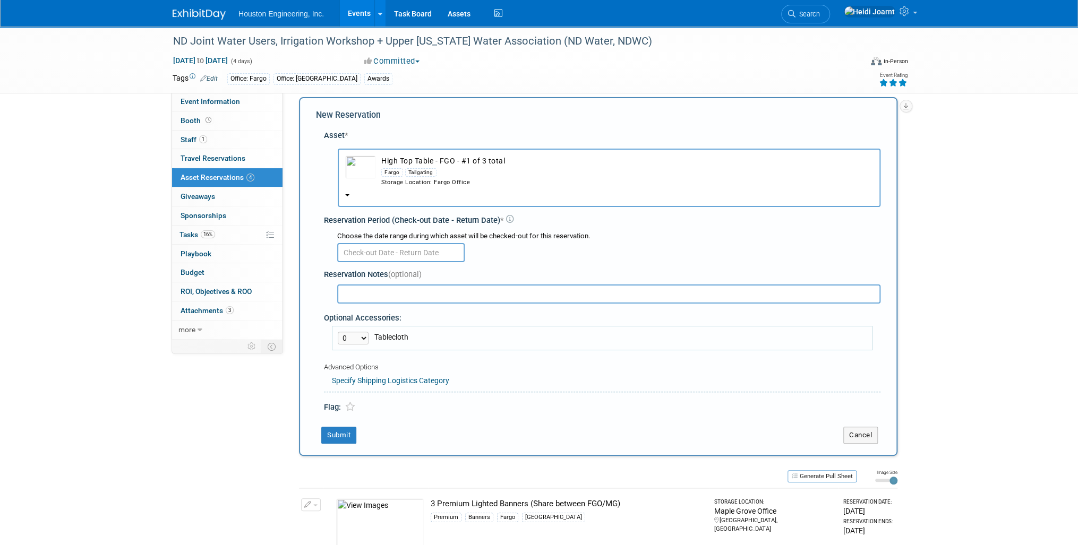
click at [387, 252] on body "Houston Engineering, Inc. Events Add Event Bulk Upload Events Shareable Event B…" at bounding box center [539, 262] width 1078 height 545
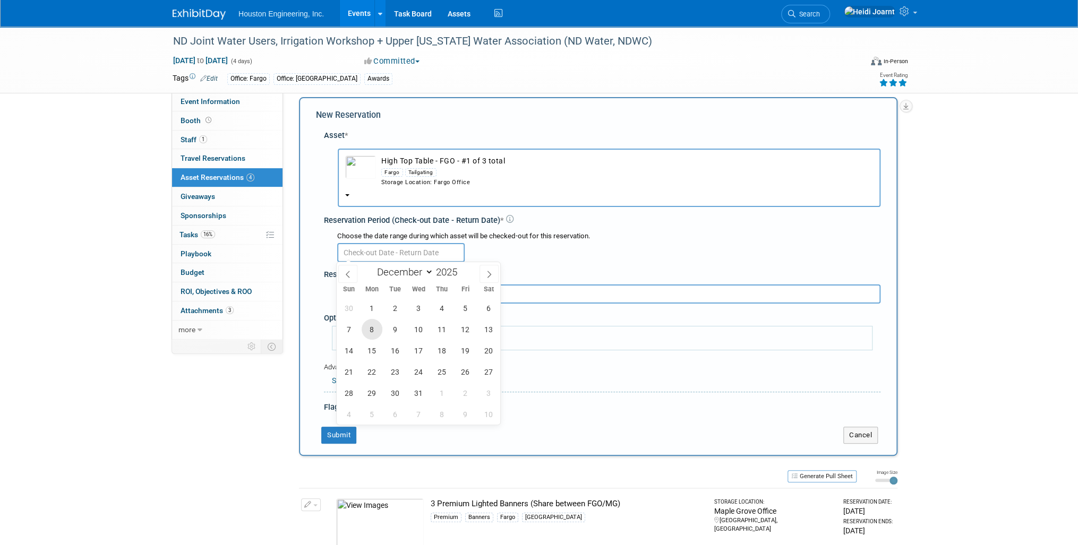
click at [370, 329] on span "8" at bounding box center [372, 329] width 21 height 21
click at [468, 330] on span "12" at bounding box center [465, 329] width 21 height 21
type input "Dec 8, 2025 to Dec 12, 2025"
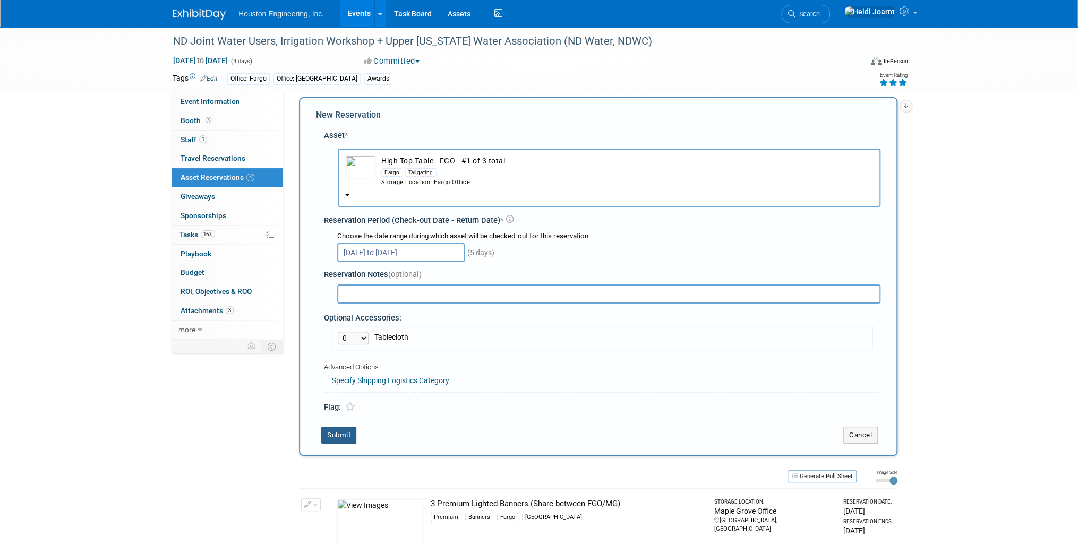
click at [342, 428] on button "Submit" at bounding box center [338, 435] width 35 height 17
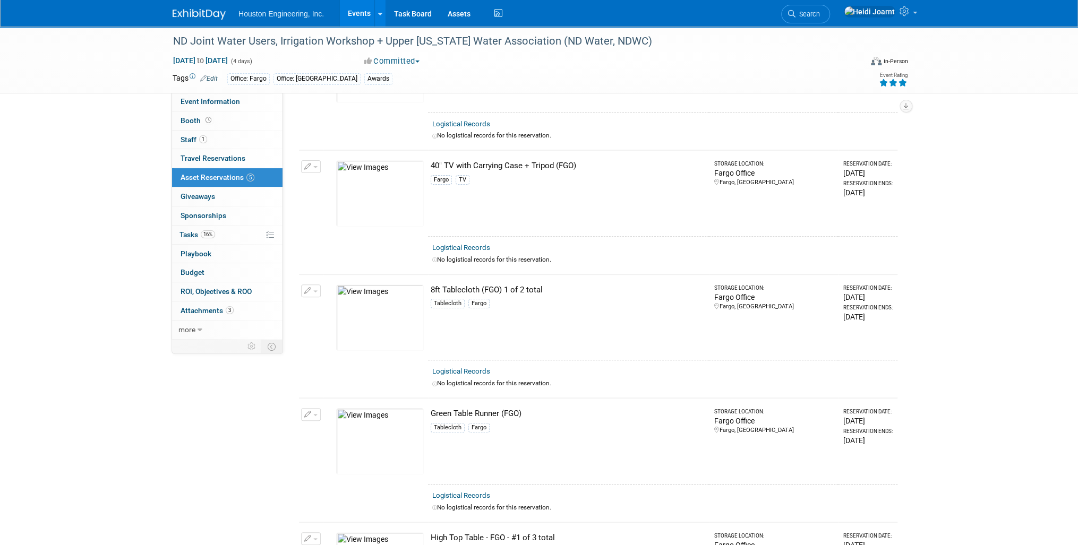
scroll to position [0, 0]
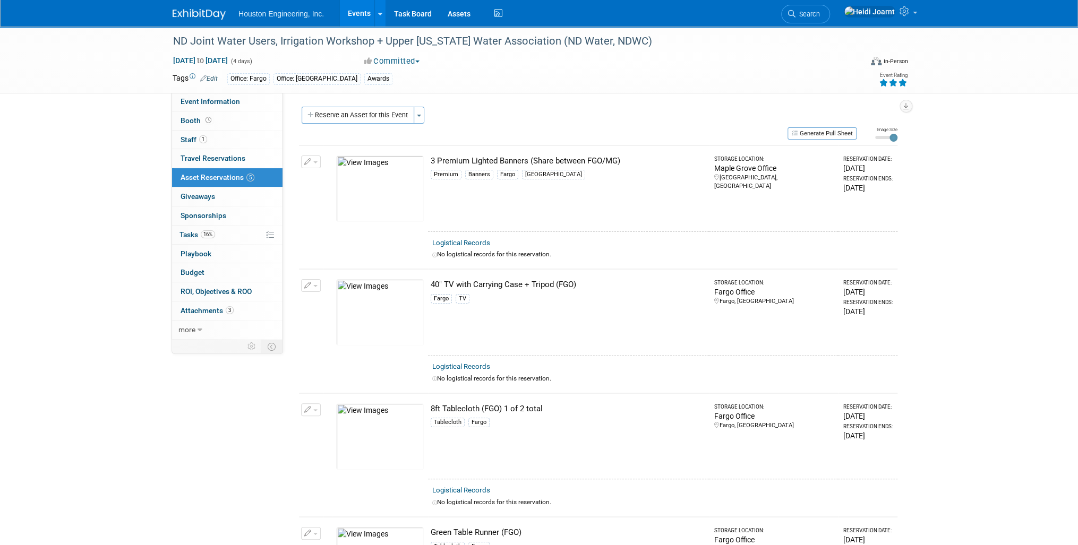
click at [387, 106] on div "Status: 1 - GNG/KO Needed 2 - Post KO/Active Planning 3 - Reg/Prep Done Unanet …" at bounding box center [594, 215] width 622 height 246
click at [385, 115] on button "Reserve an Asset for this Event" at bounding box center [358, 115] width 113 height 17
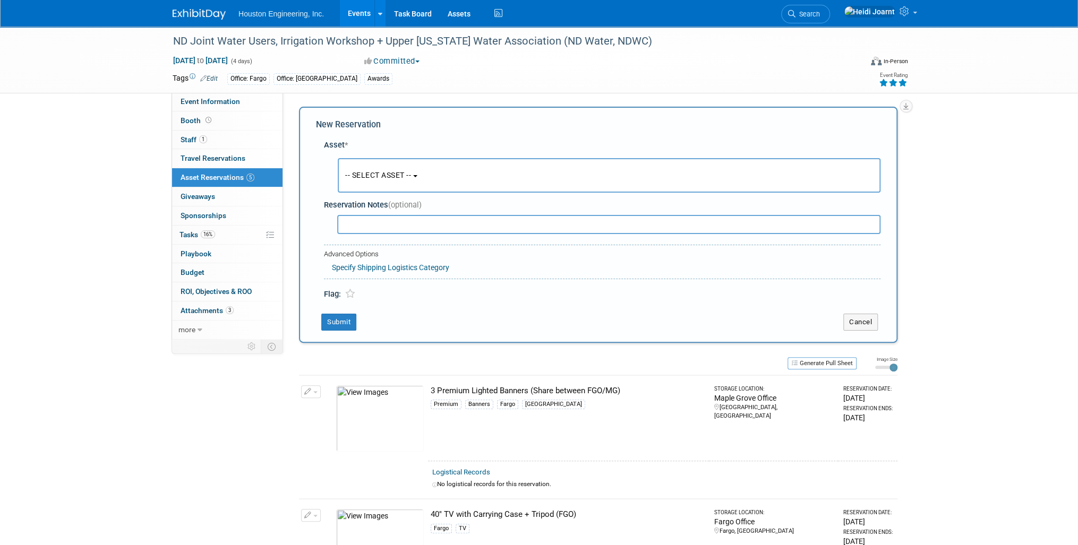
scroll to position [10, 0]
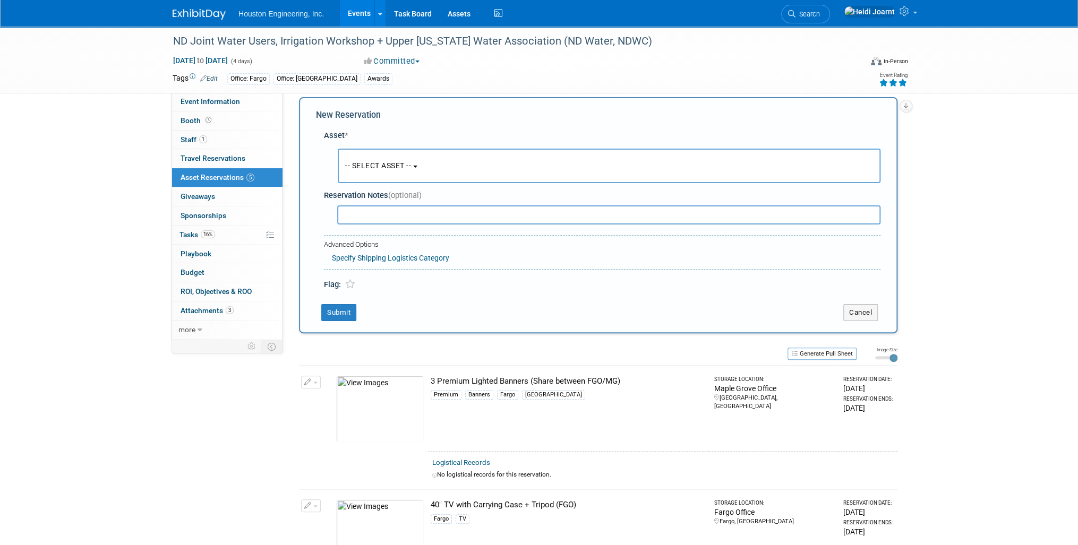
click at [410, 166] on span "-- SELECT ASSET --" at bounding box center [378, 165] width 66 height 8
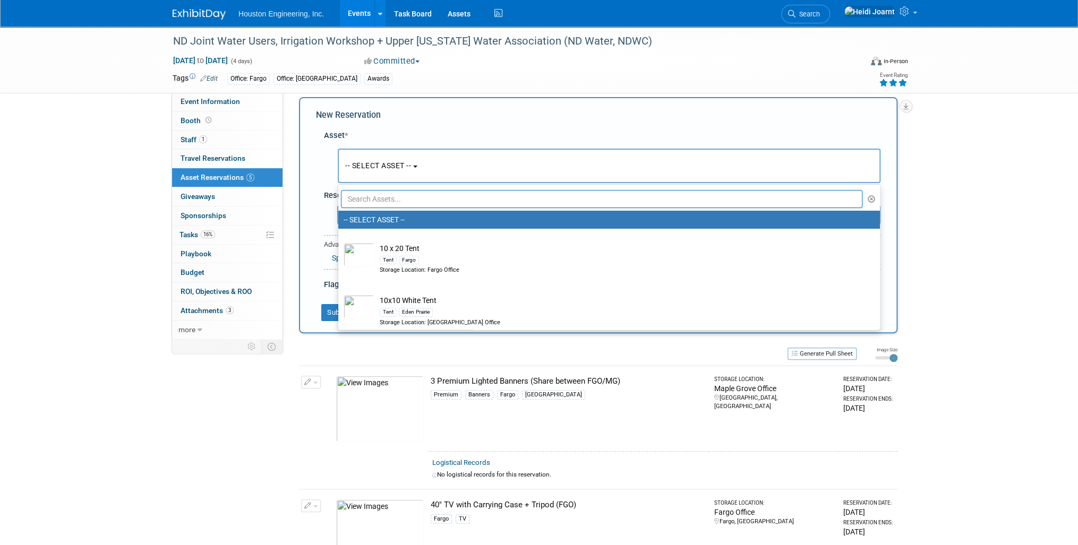
click at [413, 200] on input "text" at bounding box center [601, 199] width 521 height 18
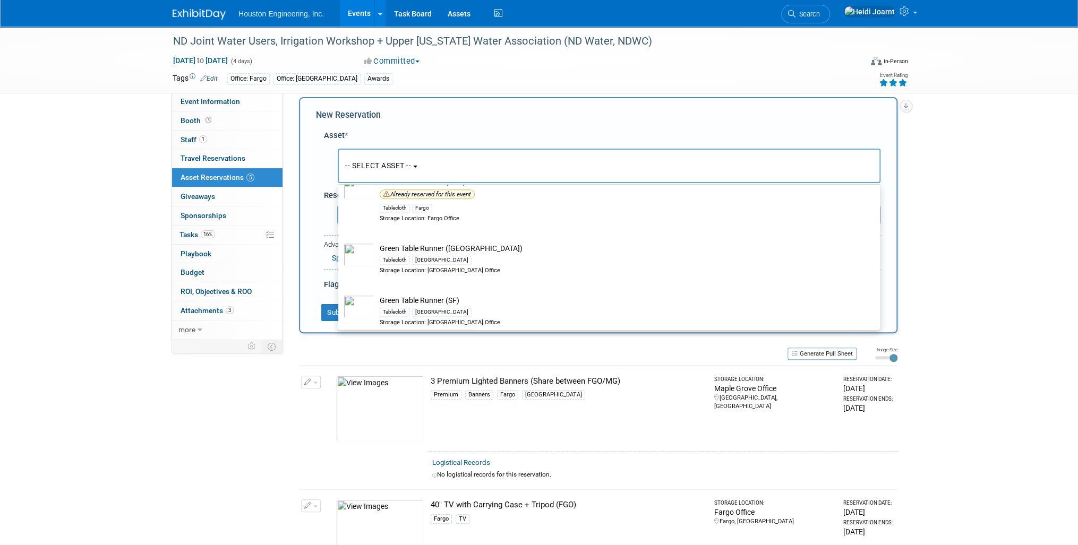
scroll to position [765, 0]
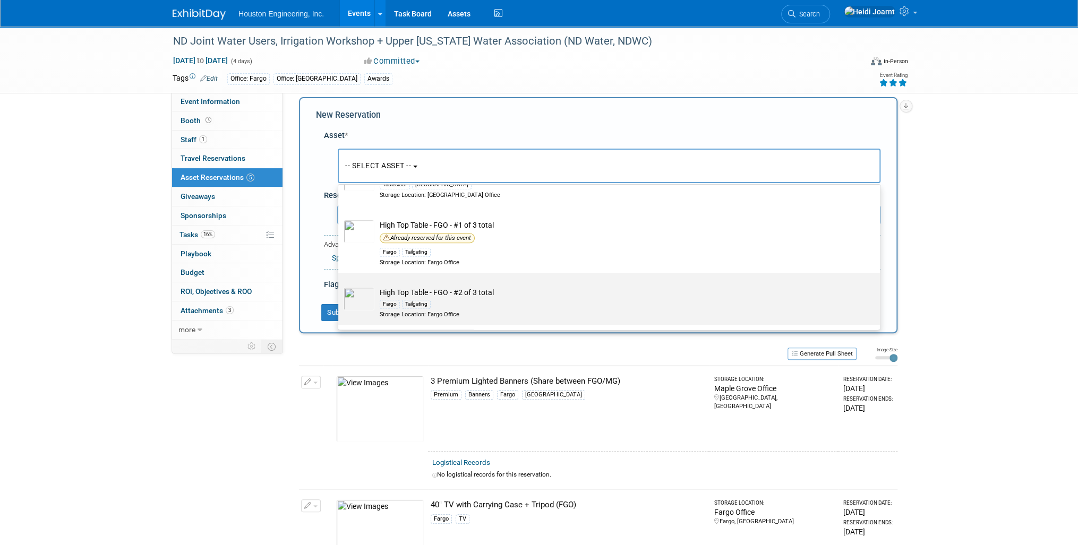
type input "table"
click at [459, 304] on div "Fargo Tailgating" at bounding box center [619, 304] width 479 height 12
click at [340, 286] on input "High Top Table - FGO - #2 of 3 total Fargo Tailgating Storage Location: Fargo O…" at bounding box center [336, 282] width 7 height 7
select select "10727751"
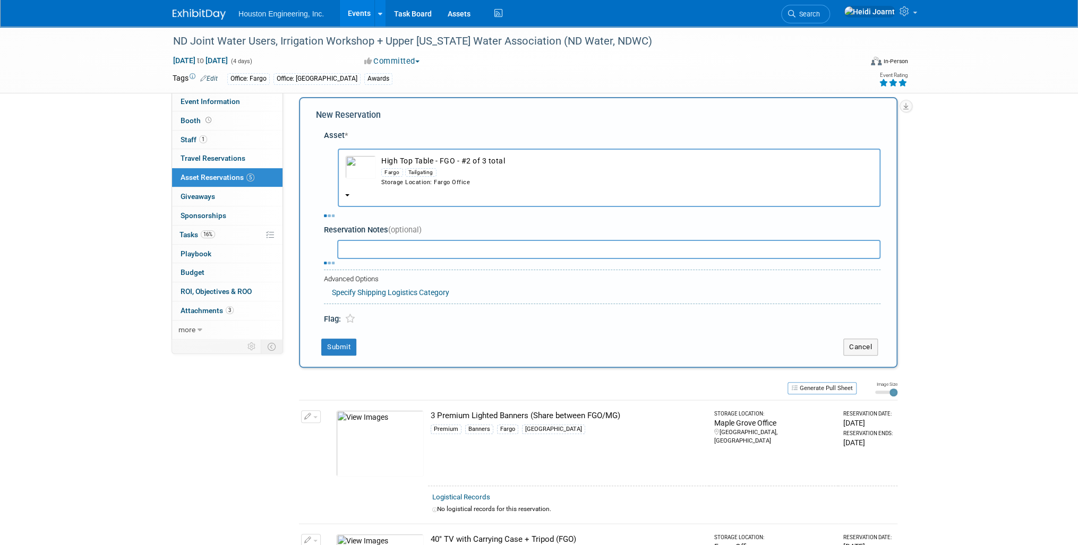
select select "11"
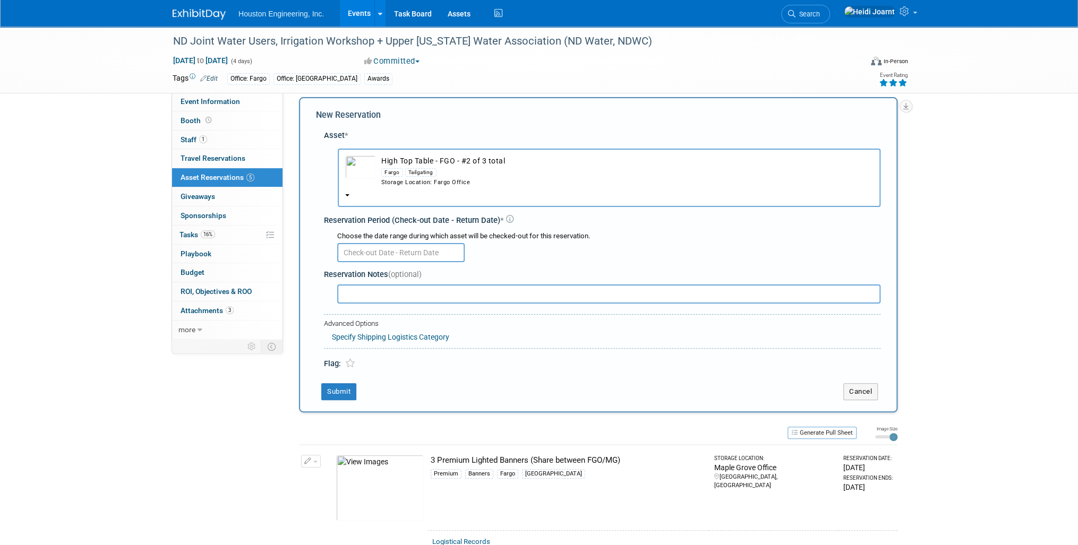
click at [392, 256] on input "text" at bounding box center [400, 252] width 127 height 19
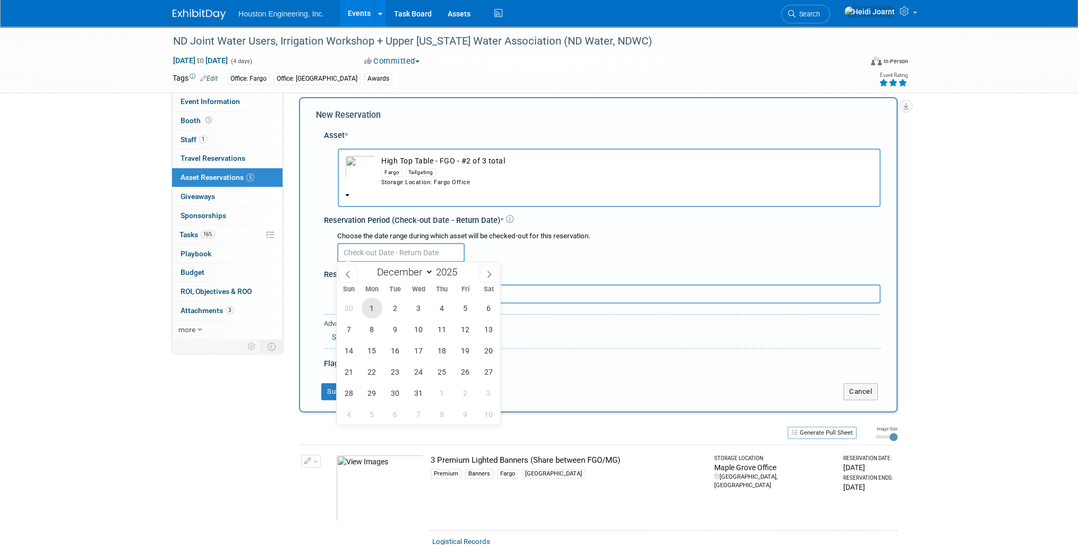
click at [366, 306] on span "1" at bounding box center [372, 308] width 21 height 21
click at [373, 306] on span "1" at bounding box center [372, 308] width 21 height 21
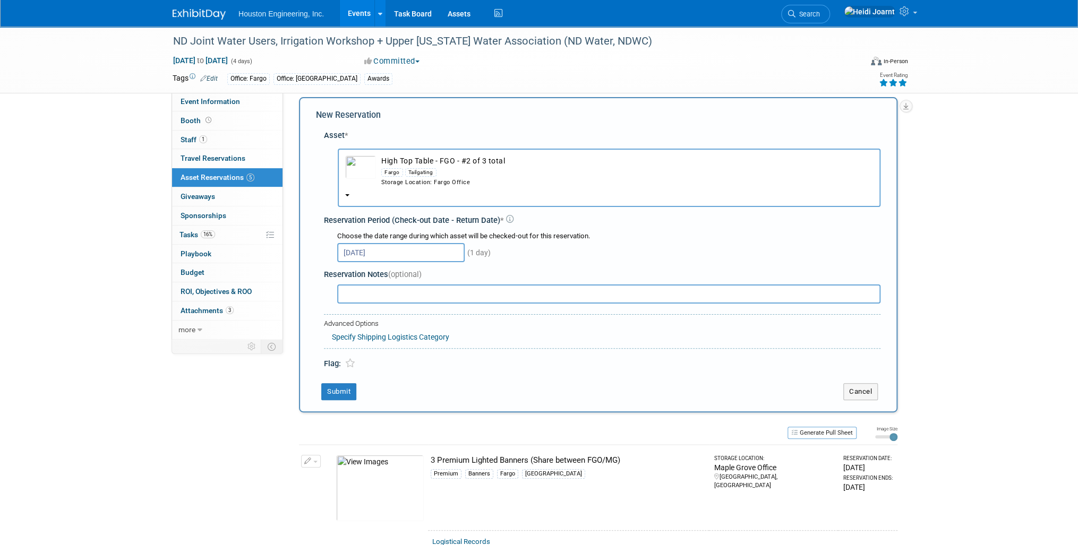
click at [372, 249] on input "Dec 1, 2025" at bounding box center [400, 252] width 127 height 19
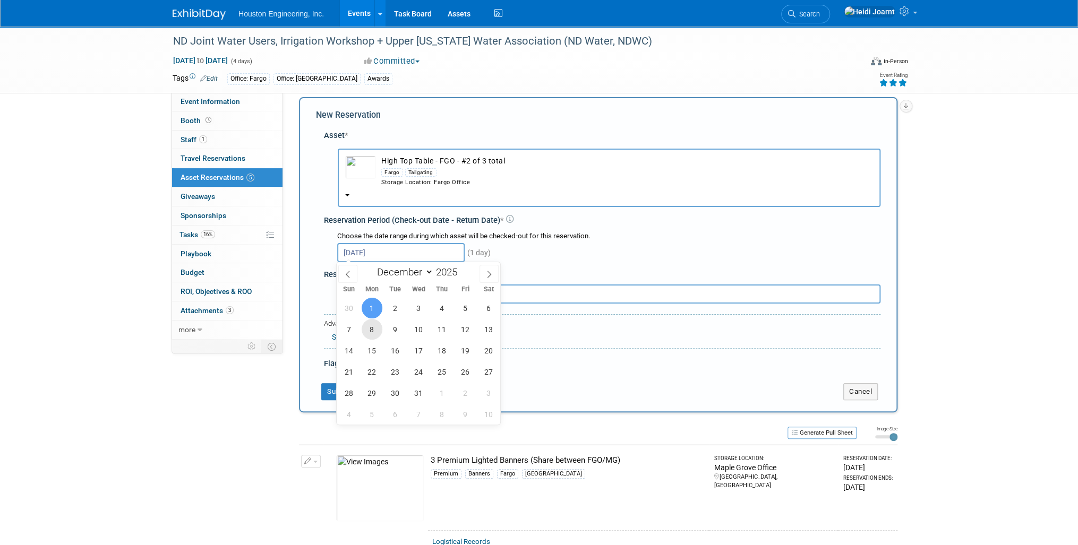
click at [372, 325] on span "8" at bounding box center [372, 329] width 21 height 21
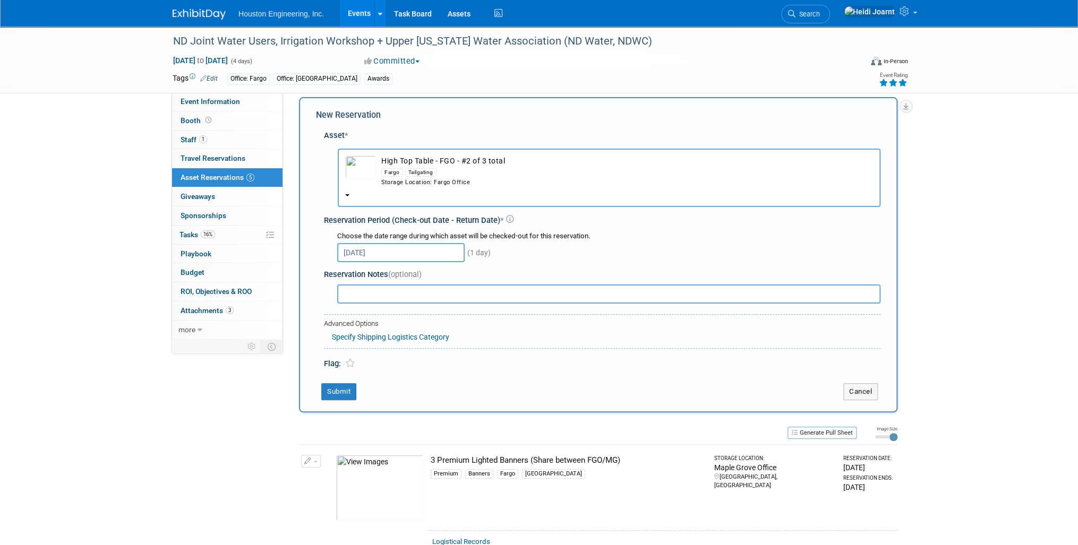
click at [377, 244] on input "Dec 8, 2025" at bounding box center [400, 252] width 127 height 19
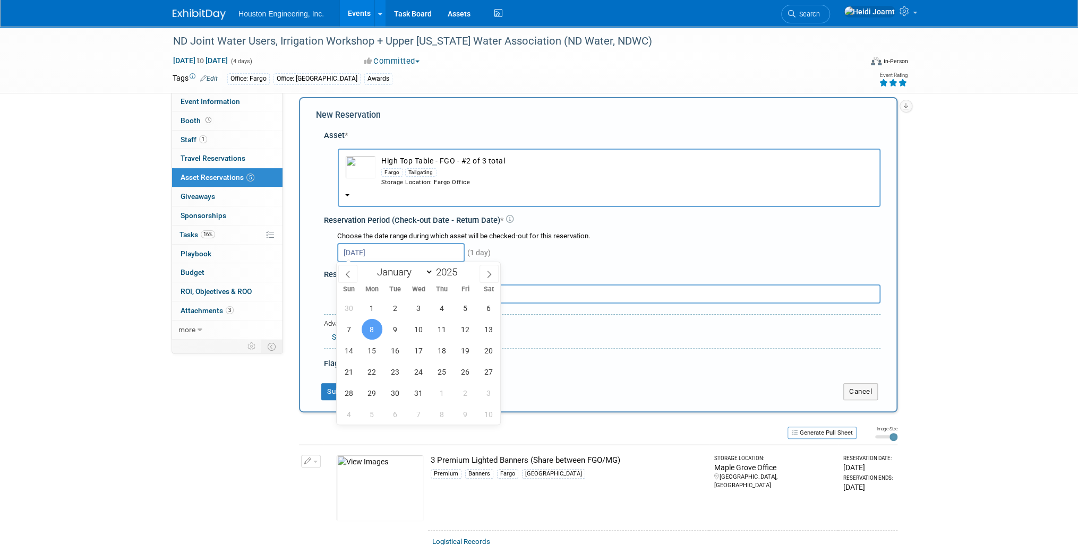
click at [375, 333] on span "8" at bounding box center [372, 329] width 21 height 21
click at [466, 328] on span "12" at bounding box center [465, 329] width 21 height 21
type input "Dec 8, 2025 to Dec 12, 2025"
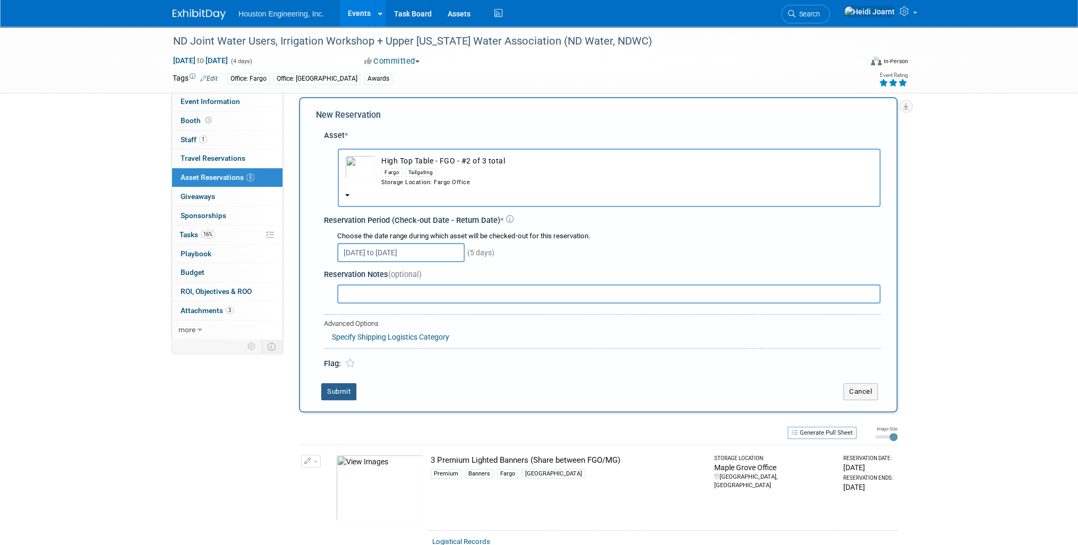
click at [345, 389] on button "Submit" at bounding box center [338, 391] width 35 height 17
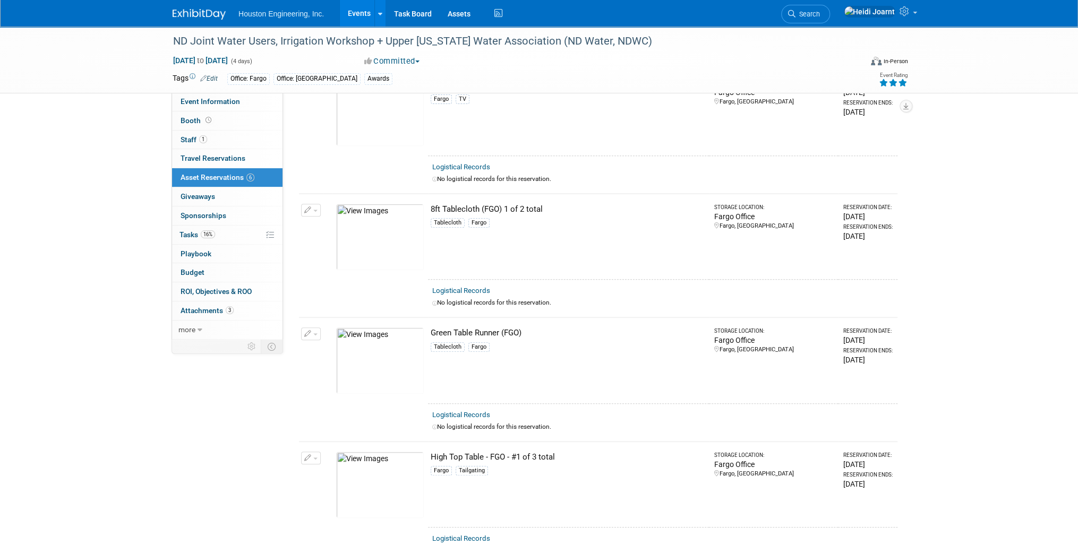
scroll to position [0, 0]
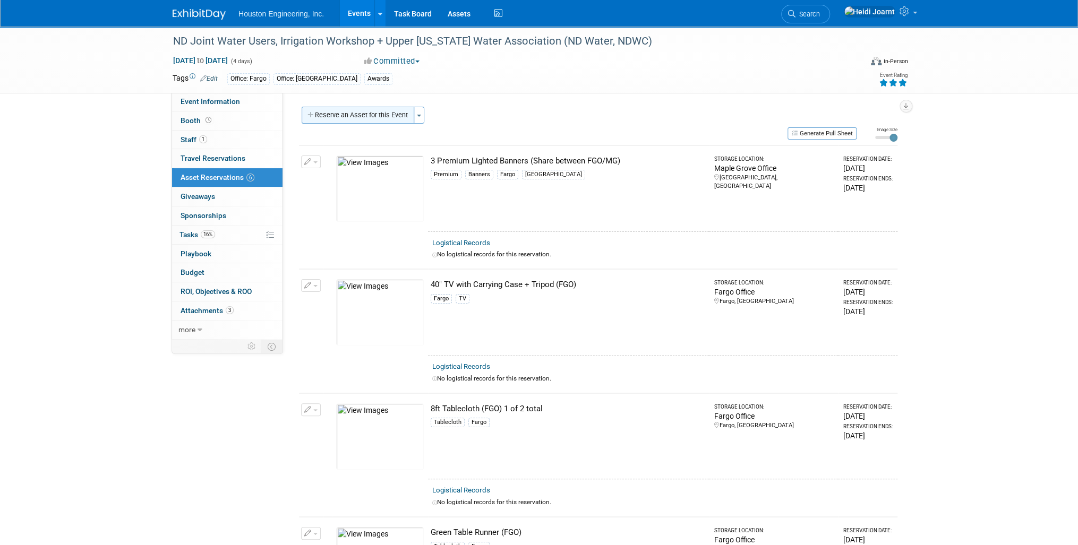
click at [358, 111] on button "Reserve an Asset for this Event" at bounding box center [358, 115] width 113 height 17
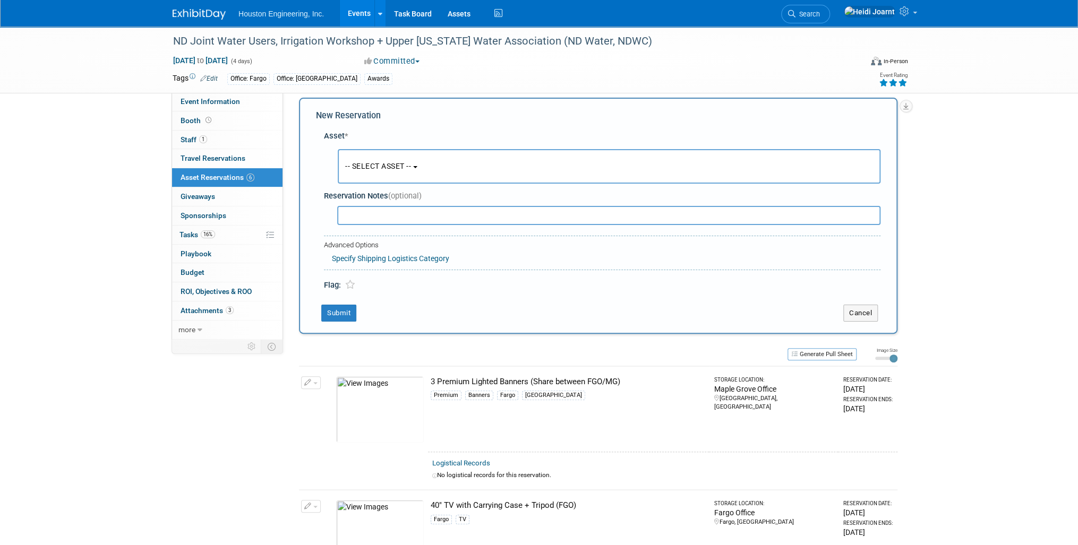
scroll to position [10, 0]
click at [383, 166] on span "-- SELECT ASSET --" at bounding box center [378, 165] width 66 height 8
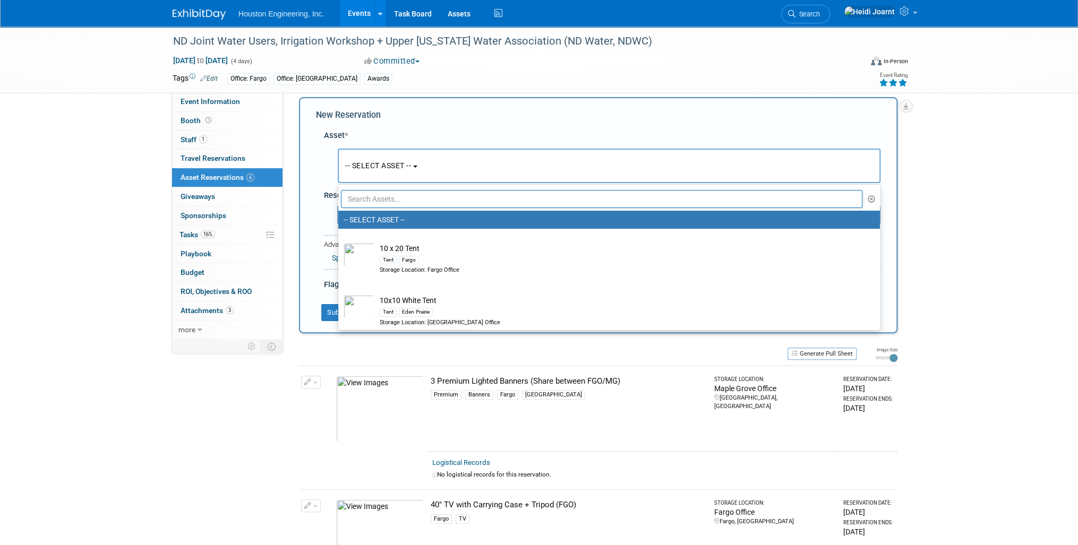
click at [389, 203] on input "text" at bounding box center [601, 199] width 521 height 18
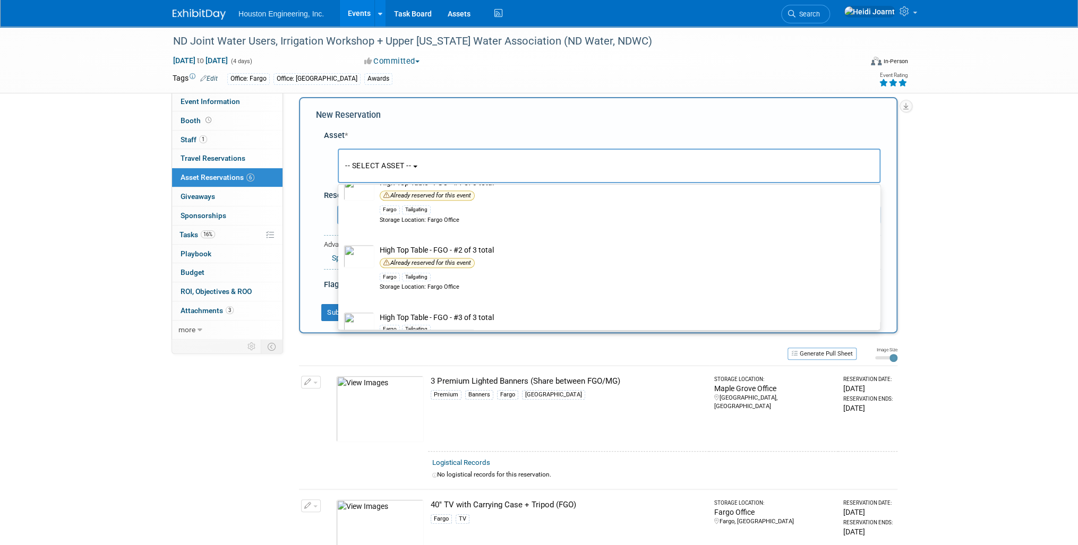
scroll to position [877, 0]
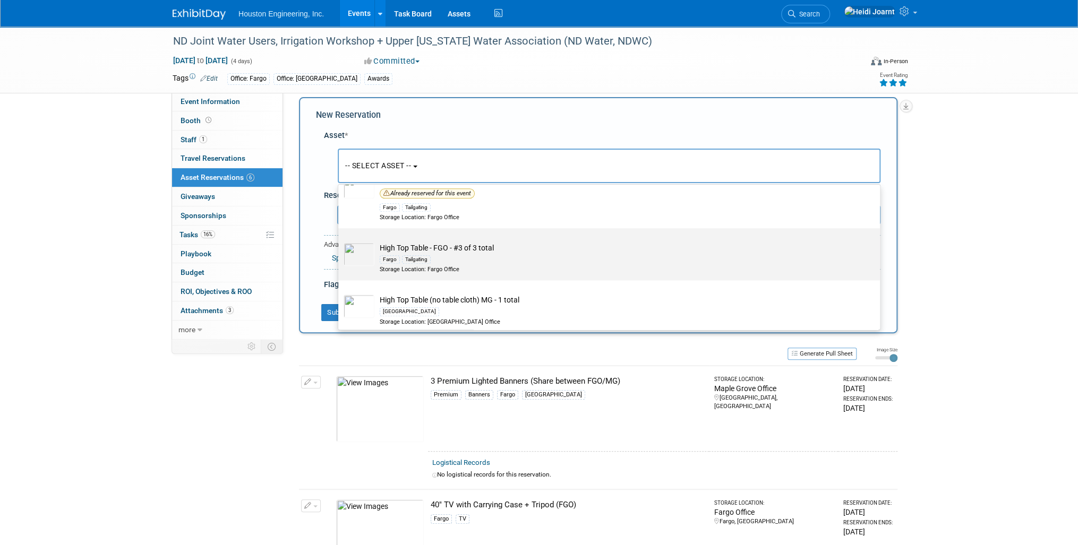
type input "table"
click at [436, 245] on td "High Top Table - FGO - #3 of 3 total Fargo Tailgating Storage Location: Fargo O…" at bounding box center [616, 258] width 484 height 31
click at [340, 241] on input "High Top Table - FGO - #3 of 3 total Fargo Tailgating Storage Location: Fargo O…" at bounding box center [336, 237] width 7 height 7
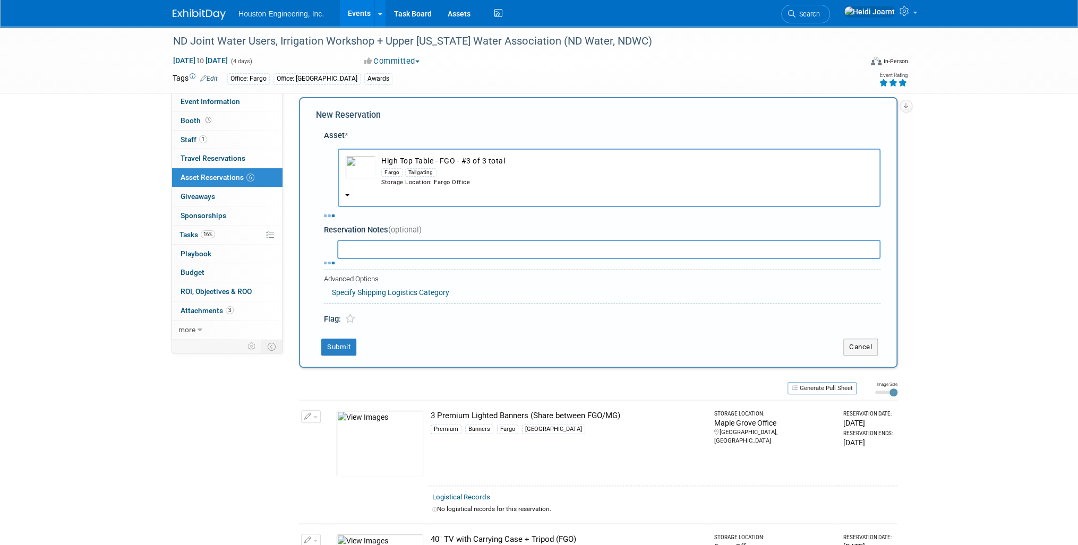
select select "10727752"
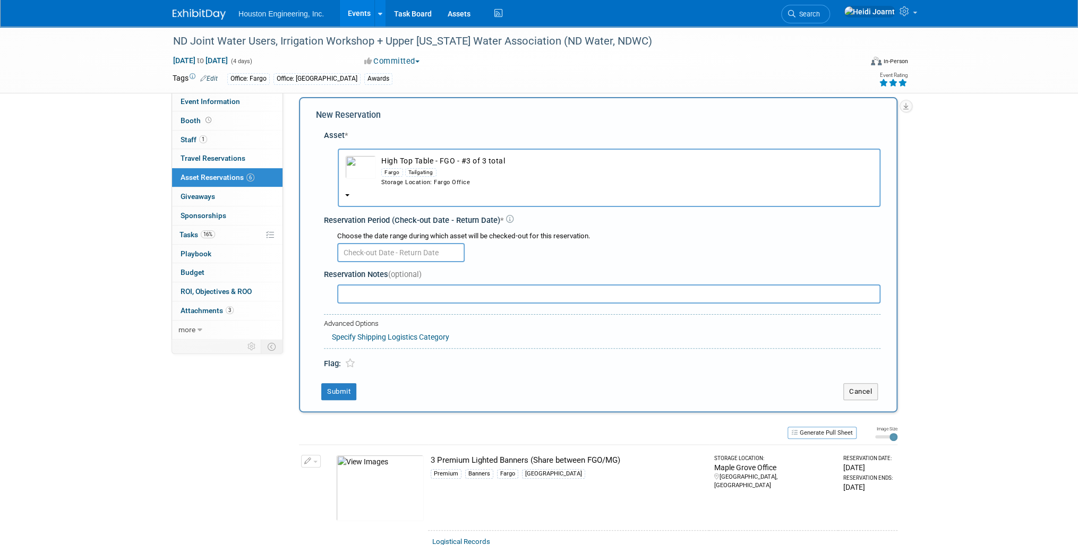
click at [377, 247] on input "text" at bounding box center [400, 252] width 127 height 19
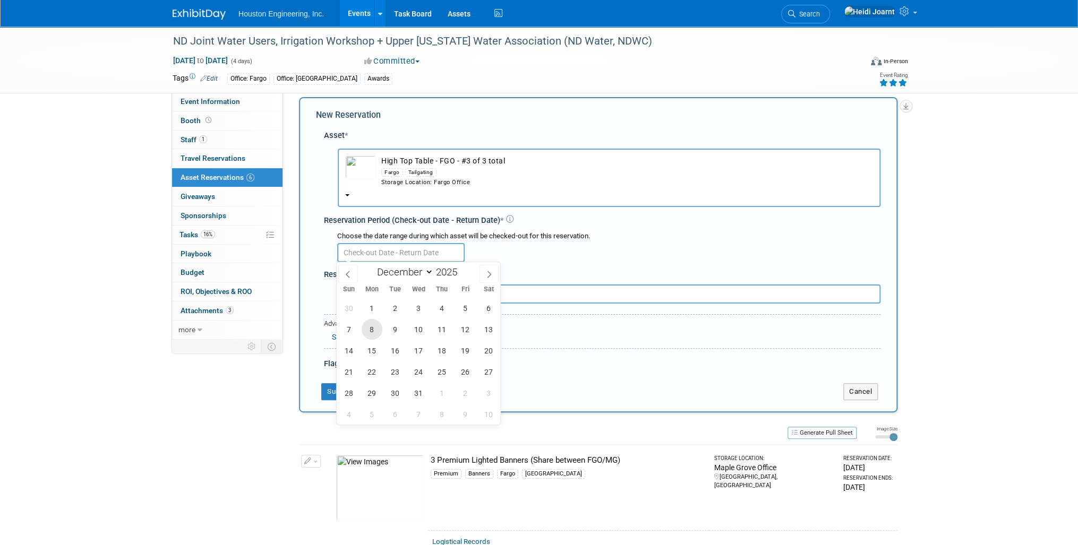
click at [371, 324] on span "8" at bounding box center [372, 329] width 21 height 21
click at [468, 331] on span "12" at bounding box center [465, 329] width 21 height 21
type input "Dec 8, 2025 to Dec 12, 2025"
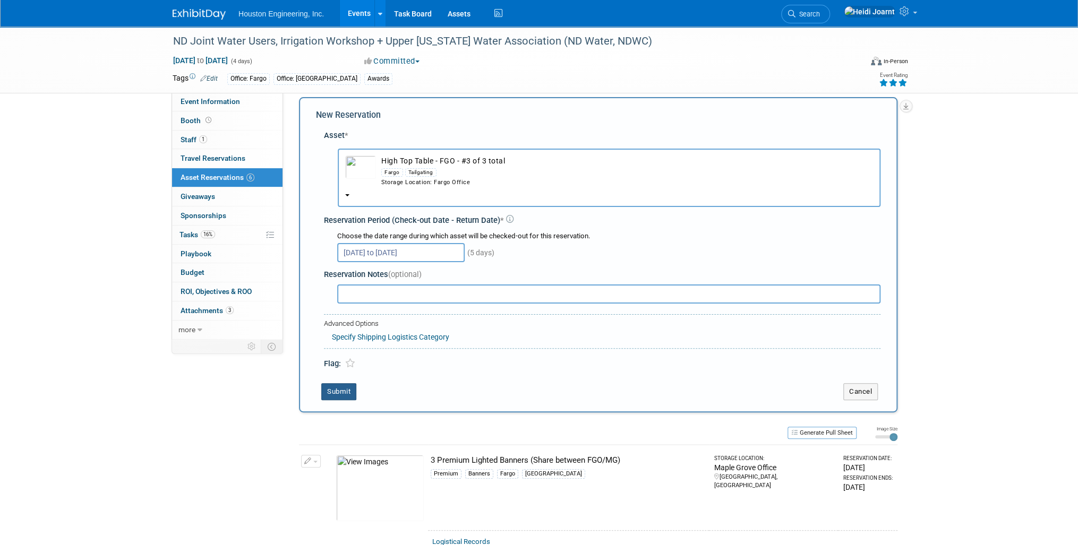
click at [339, 391] on button "Submit" at bounding box center [338, 391] width 35 height 17
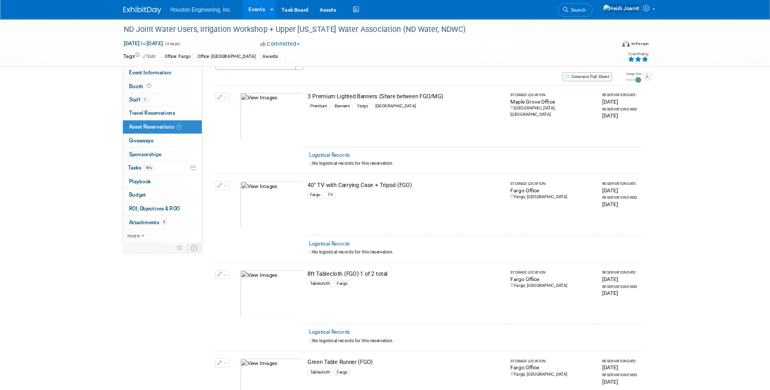
scroll to position [0, 0]
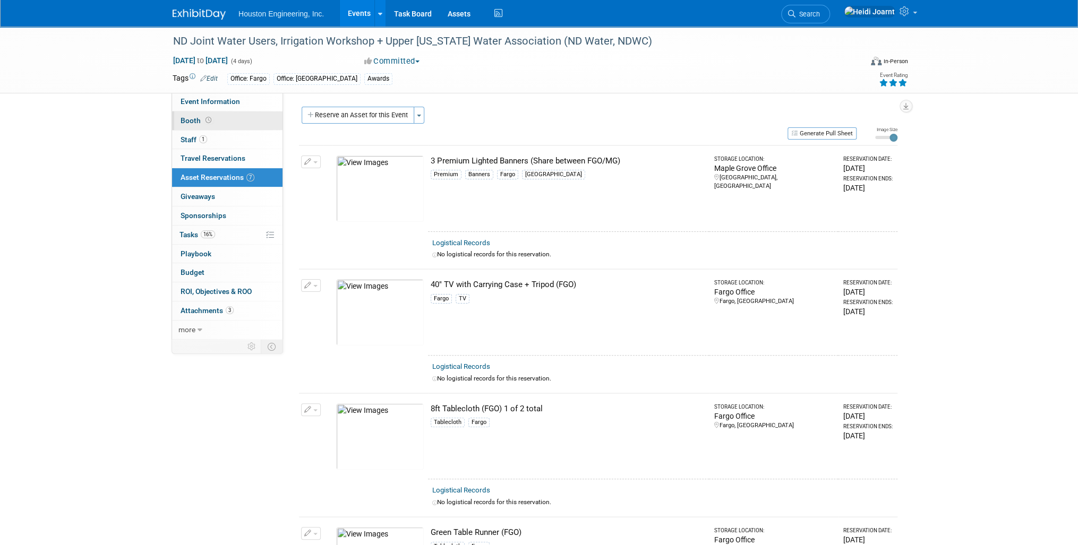
click at [210, 123] on span at bounding box center [208, 120] width 10 height 8
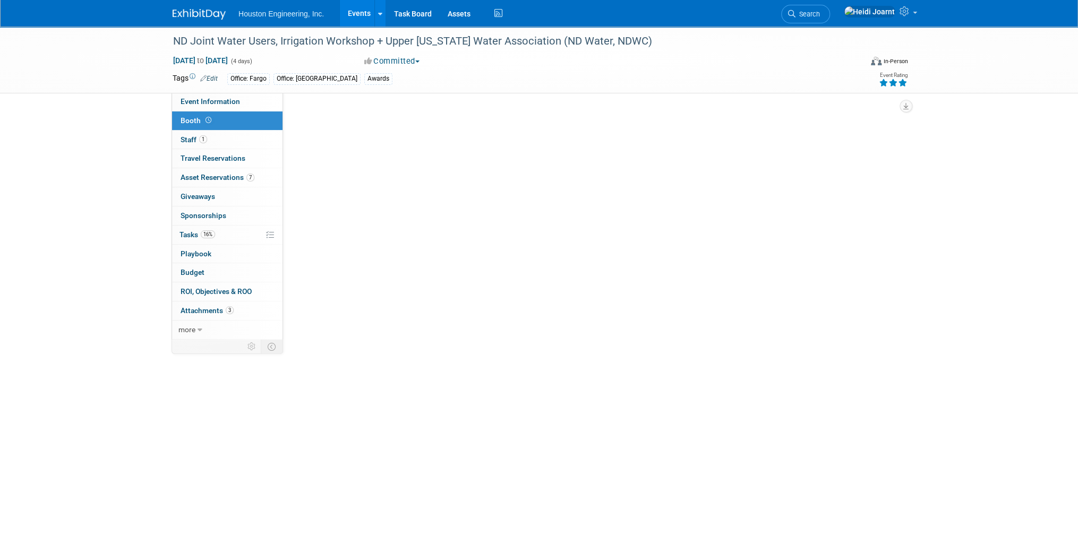
select select "Yes"
select select "Fargo"
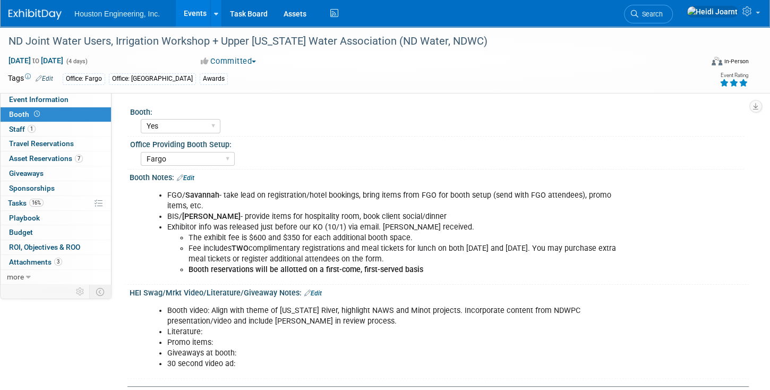
scroll to position [30, 0]
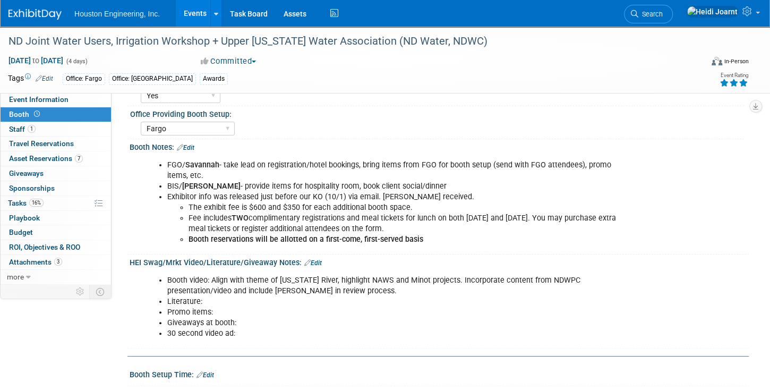
click at [194, 148] on link "Edit" at bounding box center [186, 147] width 18 height 7
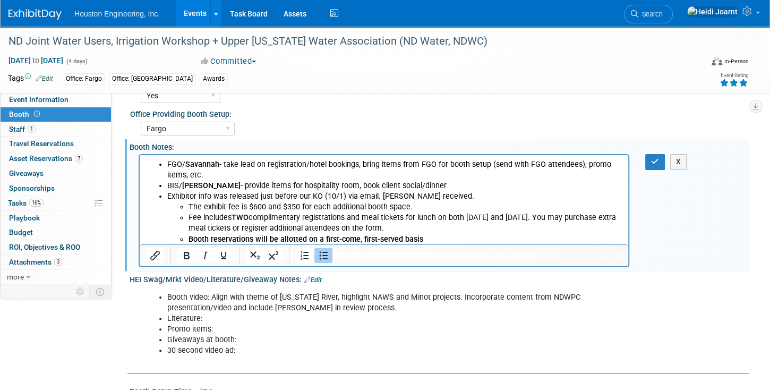
scroll to position [0, 0]
click at [438, 239] on li "Booth reservations will be allotted on a first-come, first-served basis" at bounding box center [405, 239] width 434 height 11
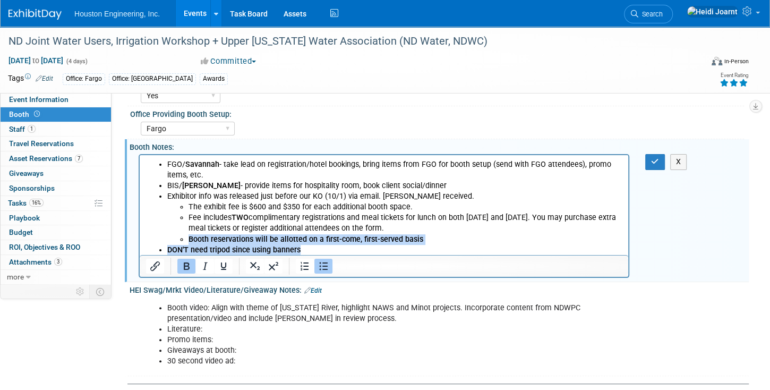
drag, startPoint x: 279, startPoint y: 246, endPoint x: 151, endPoint y: 241, distance: 128.1
click at [151, 241] on ul "FGO/ Savannah - take lead on registration/hotel bookings, bring items from FGO …" at bounding box center [384, 207] width 476 height 96
click at [315, 252] on li "DON'T need tripod since using banners" at bounding box center [394, 250] width 455 height 11
drag, startPoint x: 270, startPoint y: 250, endPoint x: 162, endPoint y: 251, distance: 107.8
click at [167, 251] on li "DON'T need tripod since using banners" at bounding box center [394, 250] width 455 height 11
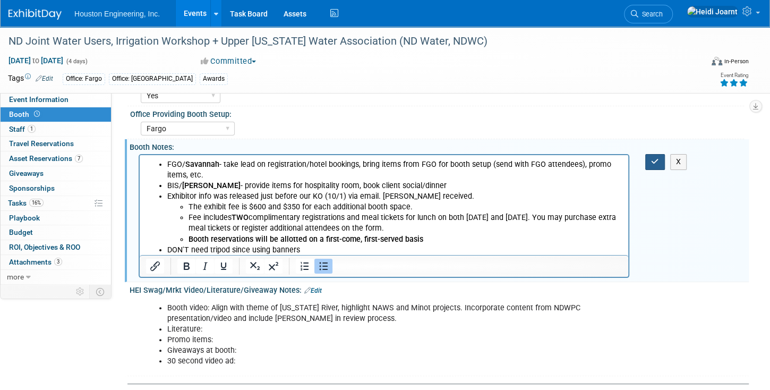
click at [659, 164] on button "button" at bounding box center [655, 161] width 20 height 15
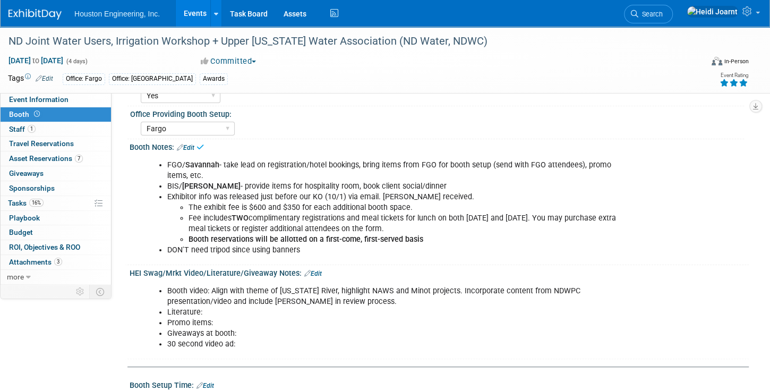
click at [314, 271] on link "Edit" at bounding box center [313, 273] width 18 height 7
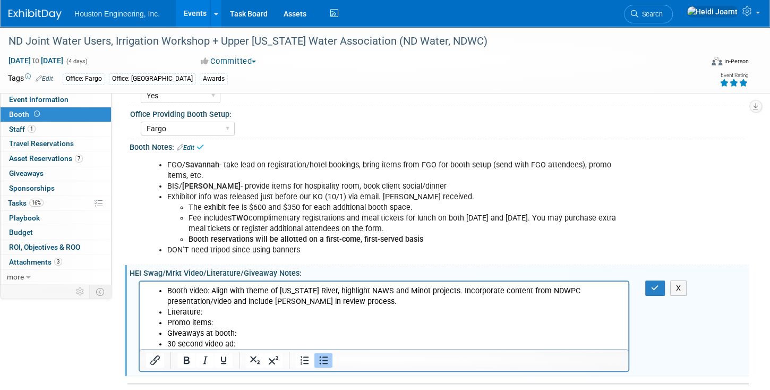
click at [230, 308] on li "Literature:" at bounding box center [394, 311] width 455 height 11
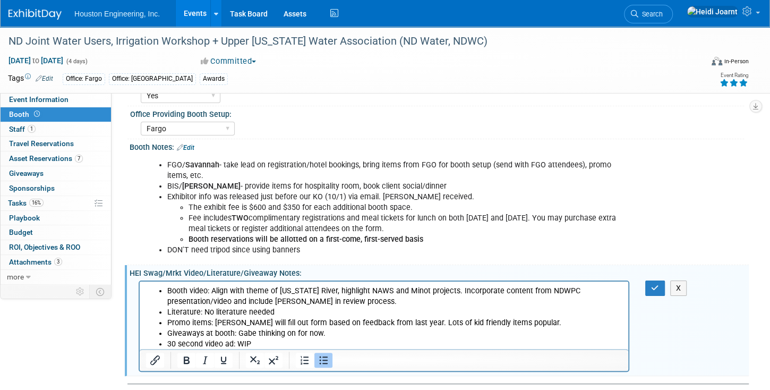
click at [657, 294] on div "Booth video: Align with theme of Missouri River, highlight NAWS and Minot proje…" at bounding box center [439, 325] width 619 height 95
click at [655, 291] on button "button" at bounding box center [655, 287] width 20 height 15
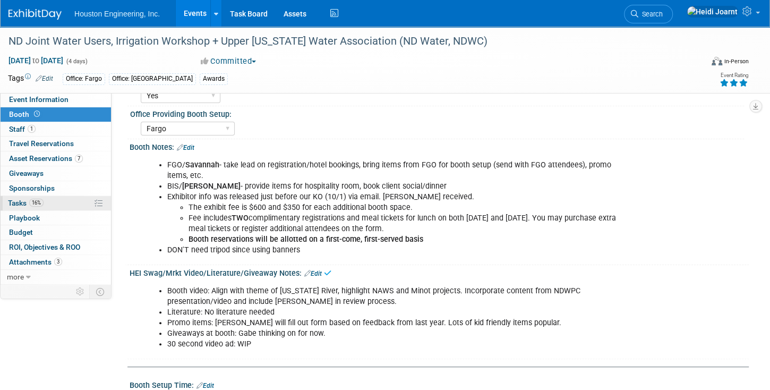
click at [42, 204] on span "16%" at bounding box center [36, 203] width 14 height 8
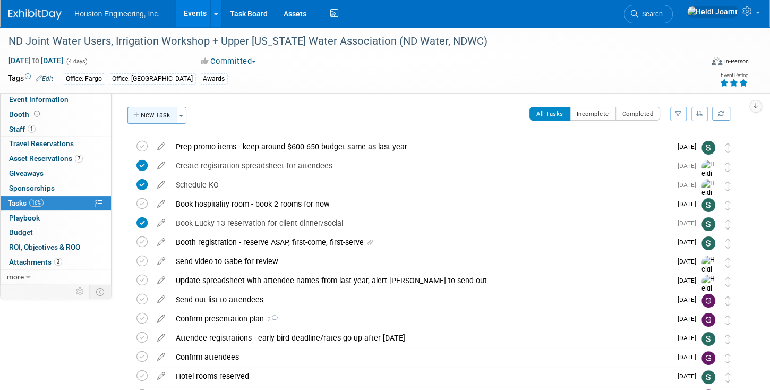
click at [152, 119] on button "New Task" at bounding box center [151, 115] width 49 height 17
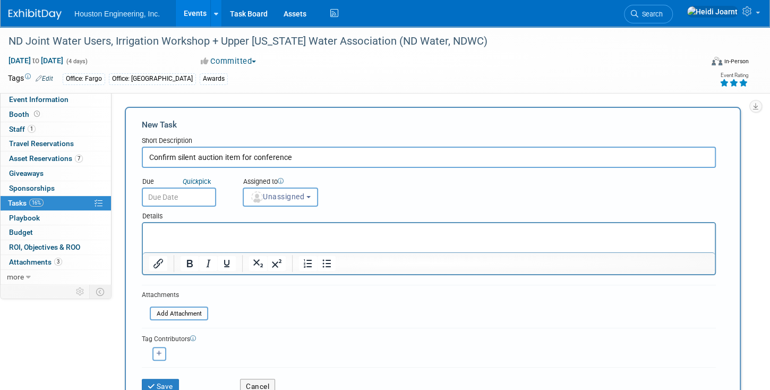
type input "Confirm silent auction item for conference"
click at [214, 231] on p "Rich Text Area. Press ALT-0 for help." at bounding box center [429, 232] width 560 height 11
click at [161, 350] on icon "button" at bounding box center [159, 353] width 5 height 6
select select
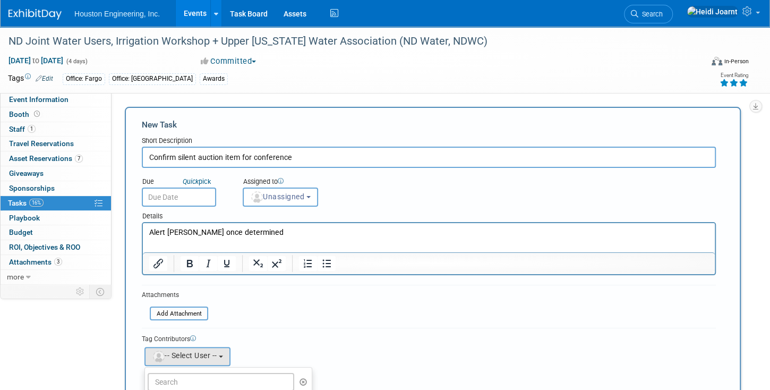
scroll to position [91, 0]
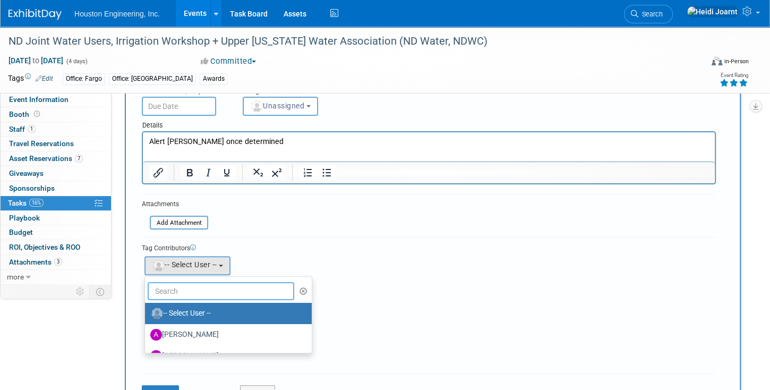
click at [191, 294] on input "text" at bounding box center [221, 291] width 147 height 18
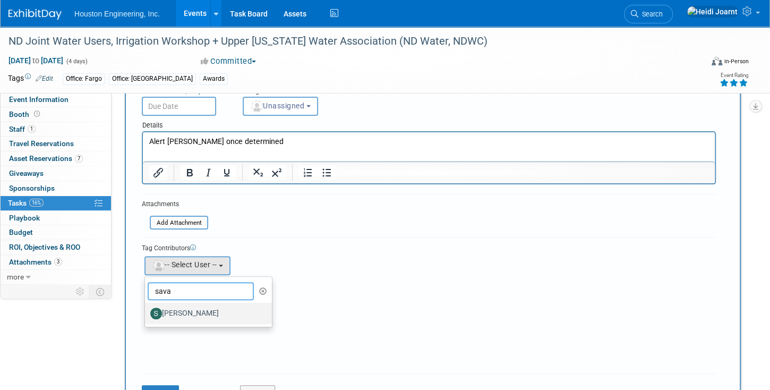
type input "sava"
click at [192, 308] on label "[PERSON_NAME]" at bounding box center [205, 313] width 111 height 17
click at [147, 308] on input "[PERSON_NAME]" at bounding box center [143, 311] width 7 height 7
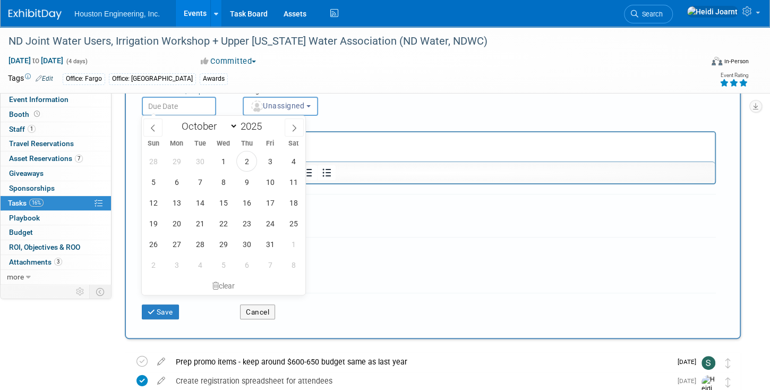
click at [194, 114] on body "Houston Engineering, Inc. Events Add Event Bulk Upload Events Shareable Event B…" at bounding box center [385, 104] width 770 height 390
click at [293, 128] on icon at bounding box center [293, 127] width 7 height 7
click at [296, 122] on span at bounding box center [294, 127] width 19 height 18
select select "11"
click at [174, 157] on span "1" at bounding box center [176, 161] width 21 height 21
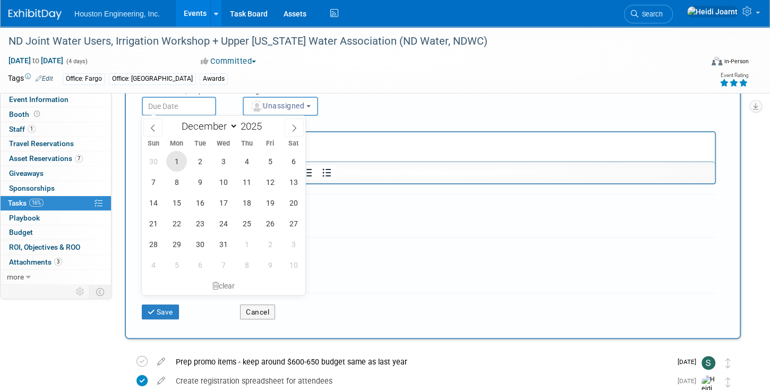
type input "Dec 1, 2025"
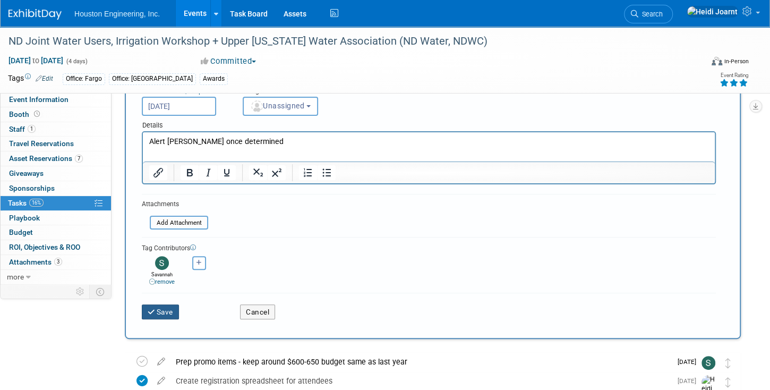
click at [171, 311] on button "Save" at bounding box center [160, 311] width 37 height 15
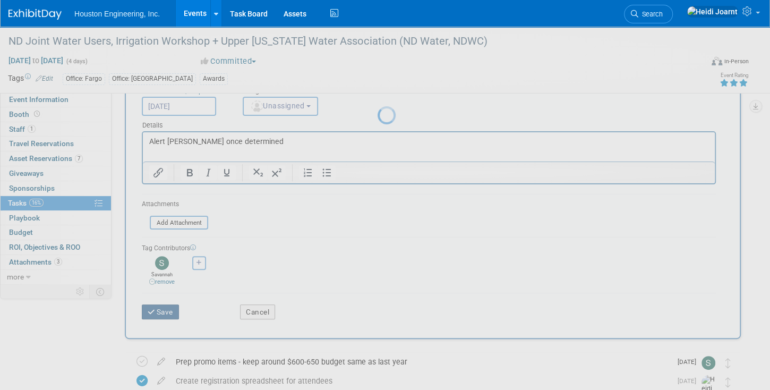
scroll to position [0, 0]
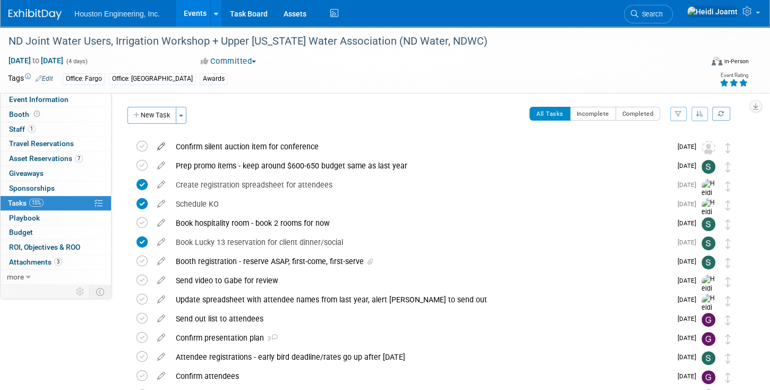
click at [162, 145] on icon at bounding box center [161, 144] width 19 height 13
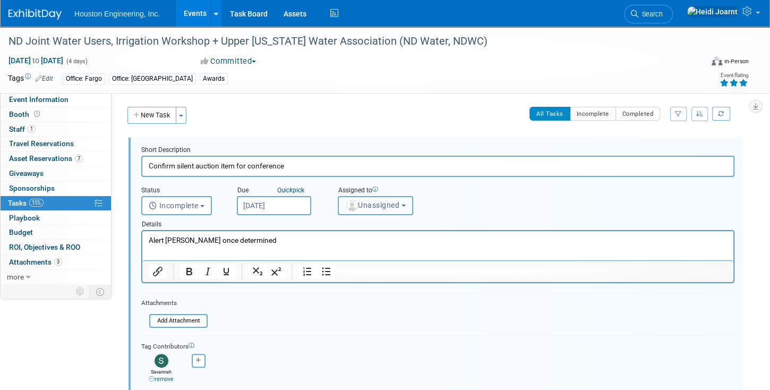
click at [376, 203] on span "Unassigned" at bounding box center [372, 205] width 54 height 8
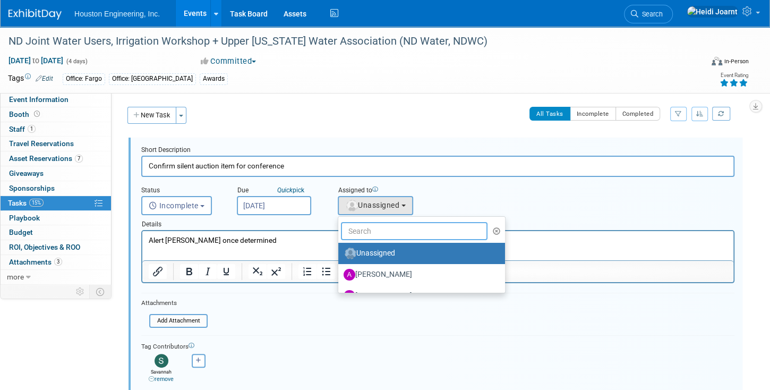
click at [366, 228] on input "text" at bounding box center [414, 231] width 147 height 18
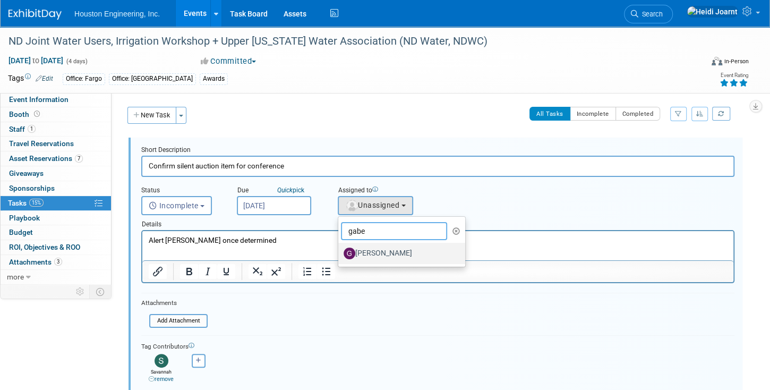
type input "gabe"
click at [367, 253] on label "[PERSON_NAME]" at bounding box center [399, 253] width 111 height 17
click at [340, 253] on input "[PERSON_NAME]" at bounding box center [336, 251] width 7 height 7
select select "82670311-1f3e-4196-88d7-2209e327b569"
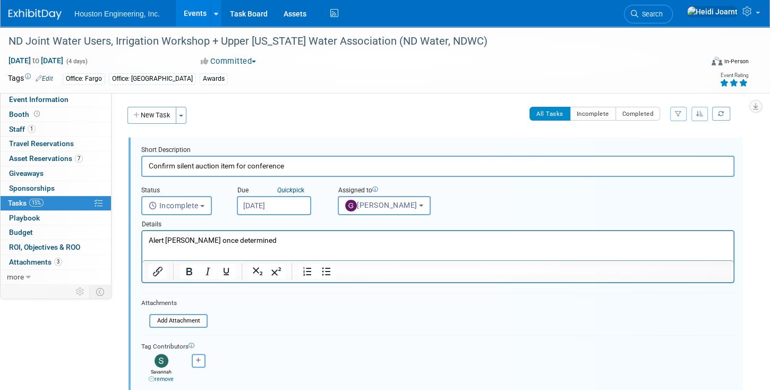
scroll to position [121, 0]
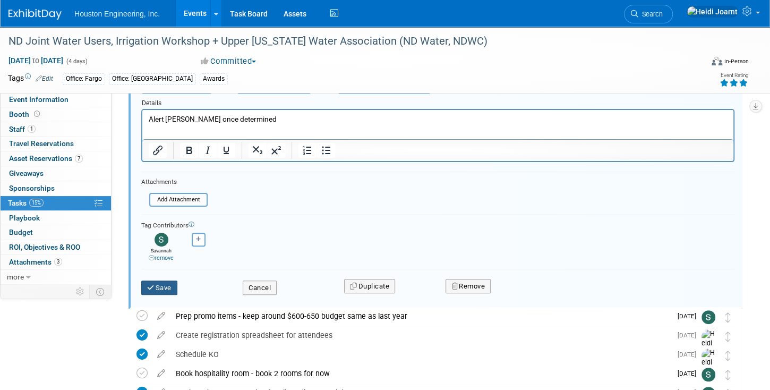
click at [154, 288] on icon "submit" at bounding box center [151, 287] width 8 height 7
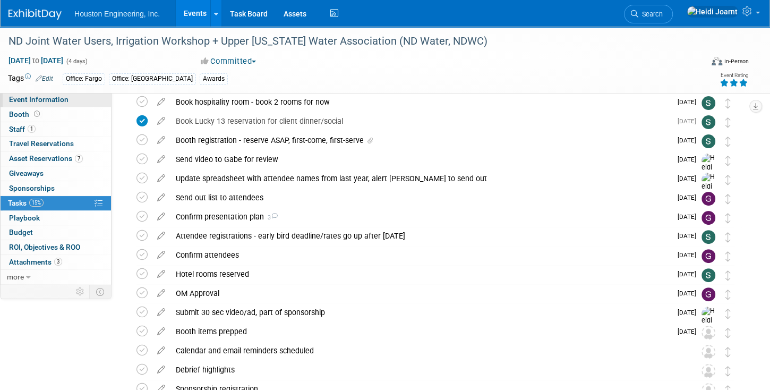
click at [67, 101] on link "Event Information" at bounding box center [56, 99] width 110 height 14
select select "2 - Post KO/Active Planning"
select select "Pending"
select select "Water Resources"
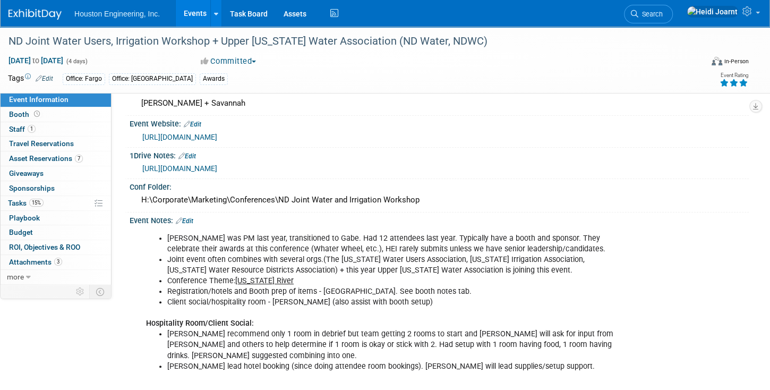
scroll to position [0, 0]
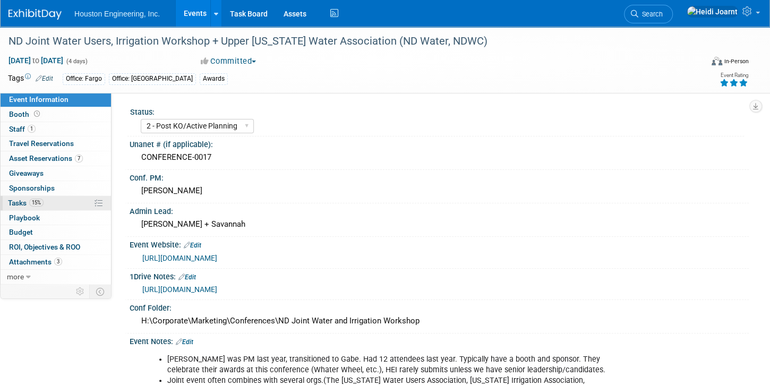
click at [64, 196] on link "15% Tasks 15%" at bounding box center [56, 203] width 110 height 14
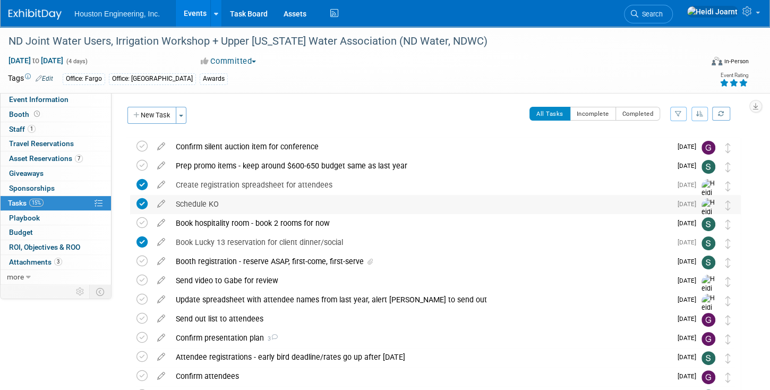
scroll to position [30, 0]
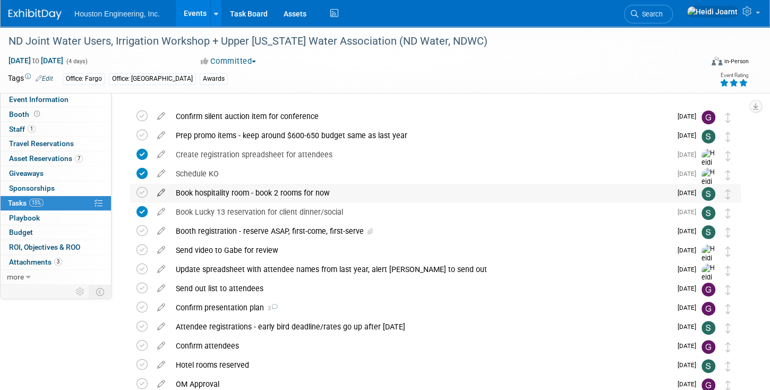
click at [161, 192] on icon at bounding box center [161, 190] width 19 height 13
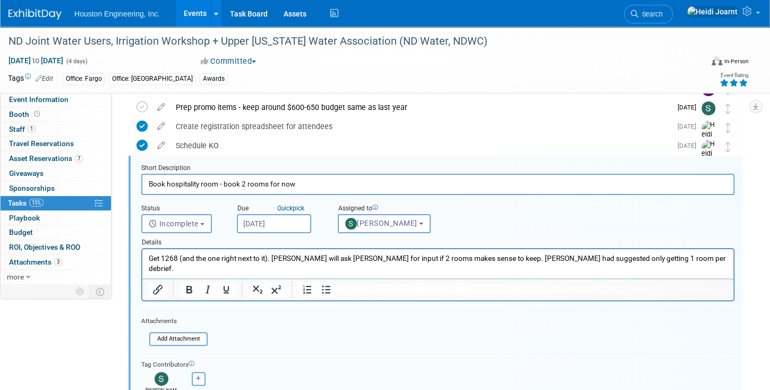
scroll to position [0, 0]
type input "Book hospitality room - book 2 rooms for now for full dates of conf"
click at [654, 262] on p "Get 1268 (and the one right next to it). Shawn will ask Alan for input if 2 roo…" at bounding box center [438, 263] width 579 height 20
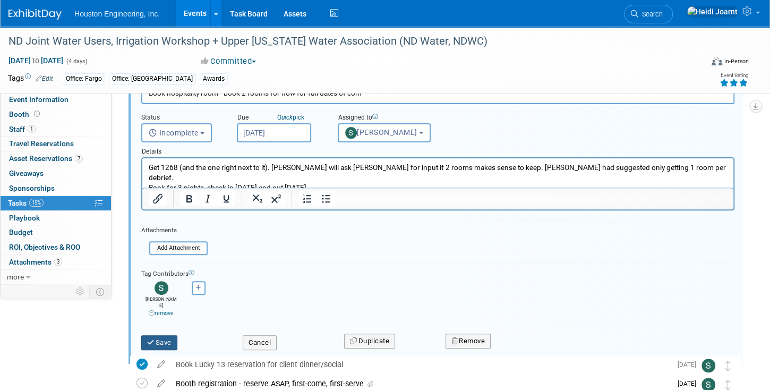
click at [158, 335] on button "Save" at bounding box center [159, 342] width 36 height 15
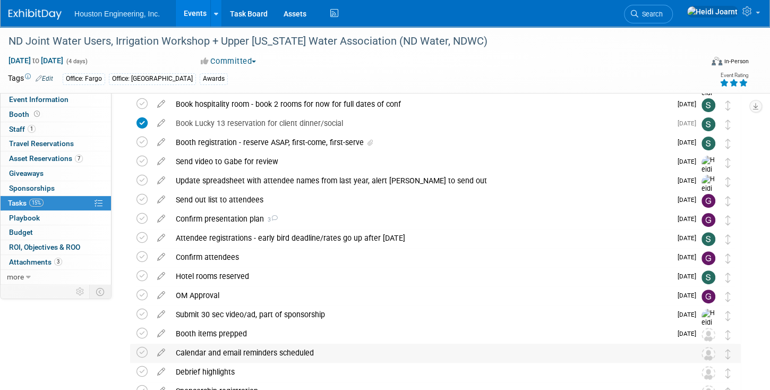
scroll to position [179, 0]
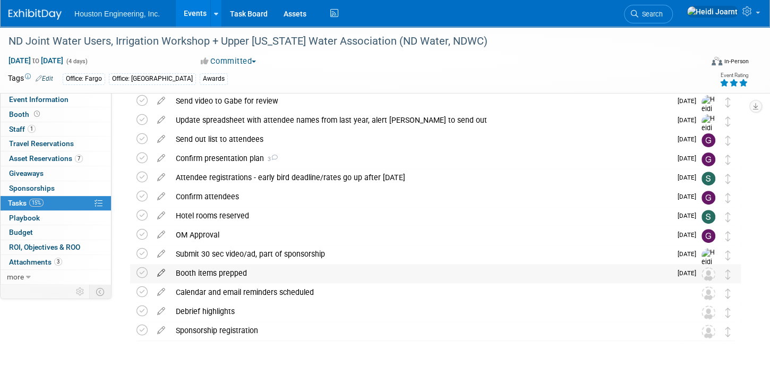
click at [161, 272] on icon at bounding box center [161, 270] width 19 height 13
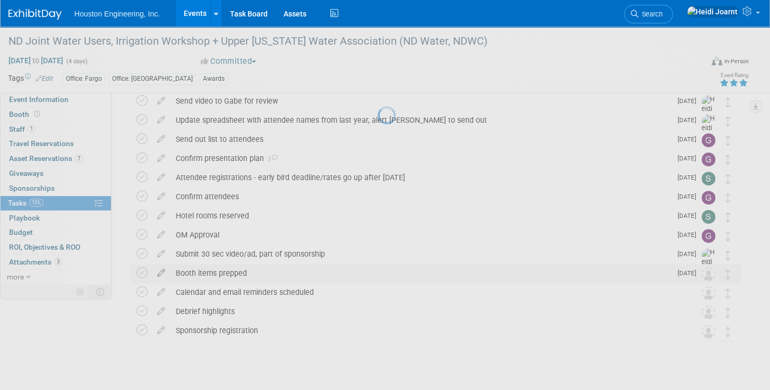
select select "bebc7a01-514c-4133-9056-10446589d2ac"
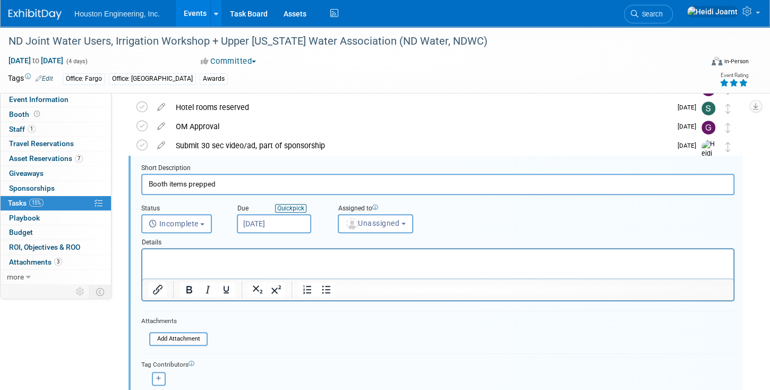
scroll to position [0, 0]
click at [366, 223] on span "Unassigned" at bounding box center [372, 223] width 54 height 8
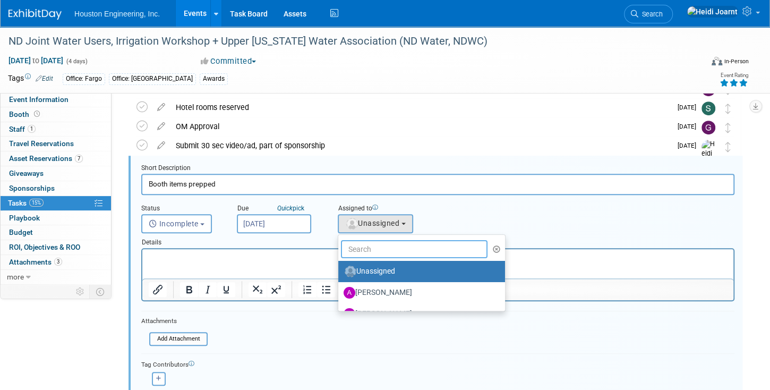
click at [370, 253] on input "text" at bounding box center [414, 249] width 147 height 18
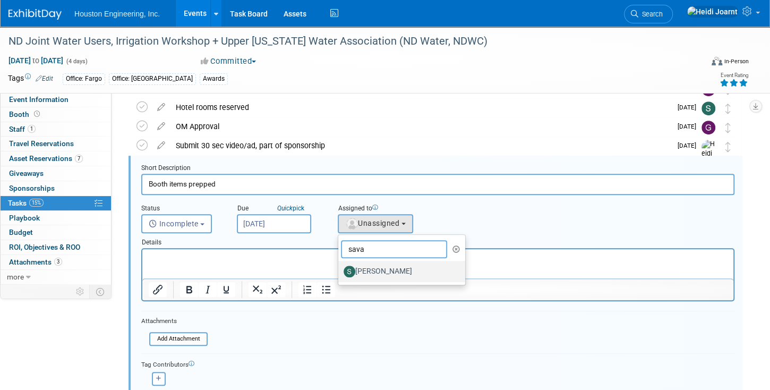
type input "sava"
click at [368, 272] on label "[PERSON_NAME]" at bounding box center [399, 271] width 111 height 17
click at [340, 272] on input "[PERSON_NAME]" at bounding box center [336, 270] width 7 height 7
select select "c702a704-28dd-4af3-9315-4f34ebeeff3e"
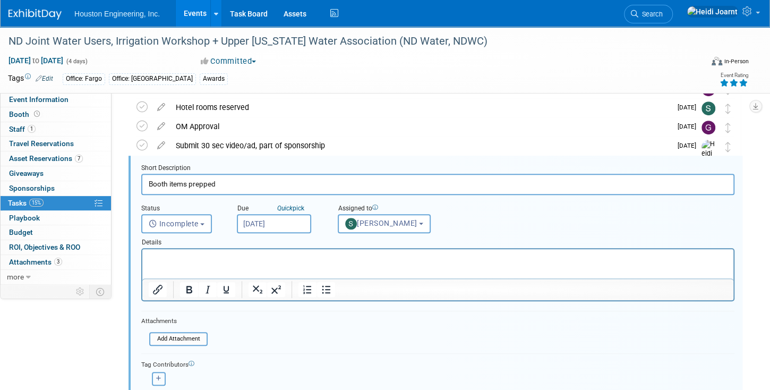
click at [158, 372] on button "button" at bounding box center [159, 379] width 14 height 14
select select
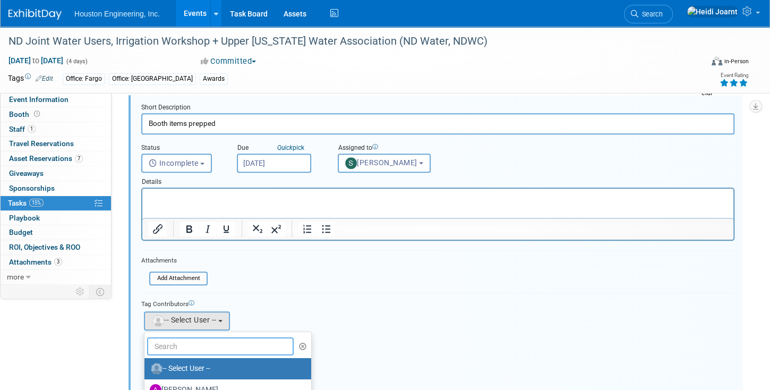
click at [174, 344] on input "text" at bounding box center [220, 346] width 147 height 18
click at [306, 234] on icon "Numbered list" at bounding box center [307, 228] width 13 height 13
click at [246, 199] on li "Rich Text Area. Press ALT-0 for help." at bounding box center [448, 198] width 557 height 10
click at [304, 265] on form "Short Description Booth items prepped Status <i class="far fa-clock" style="pad…" at bounding box center [437, 284] width 609 height 363
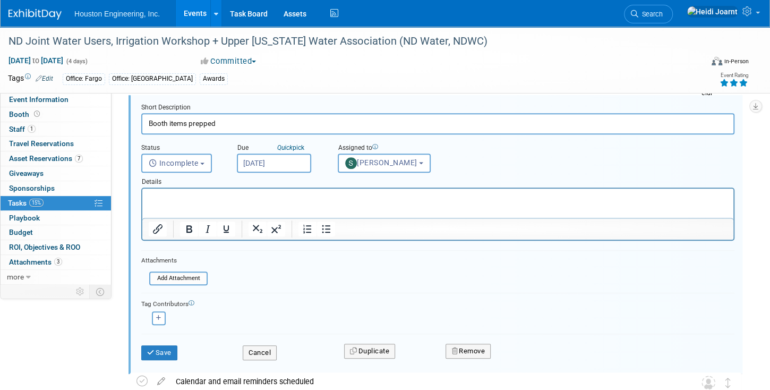
scroll to position [440, 0]
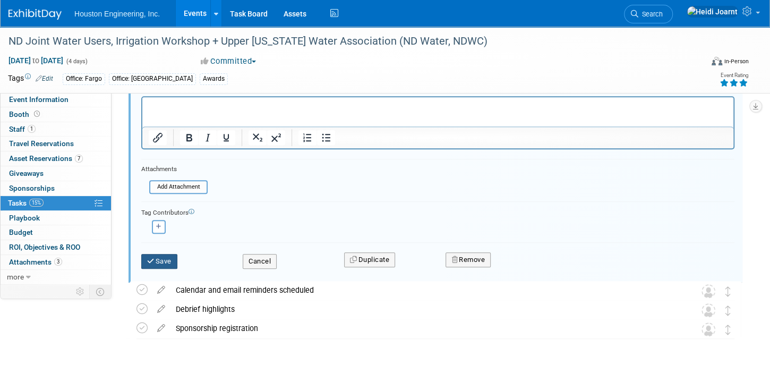
click at [177, 261] on button "Save" at bounding box center [159, 261] width 36 height 15
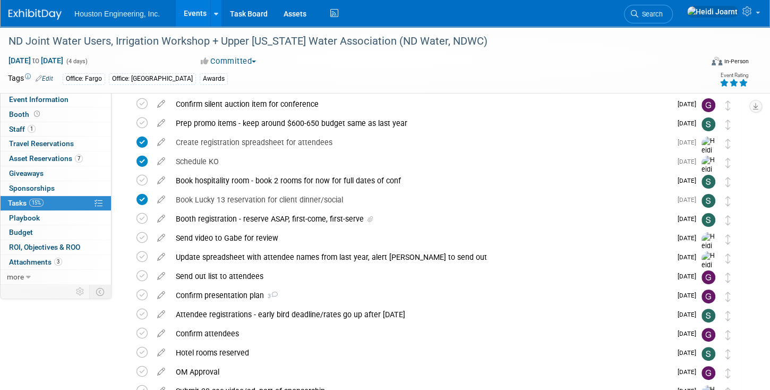
scroll to position [0, 0]
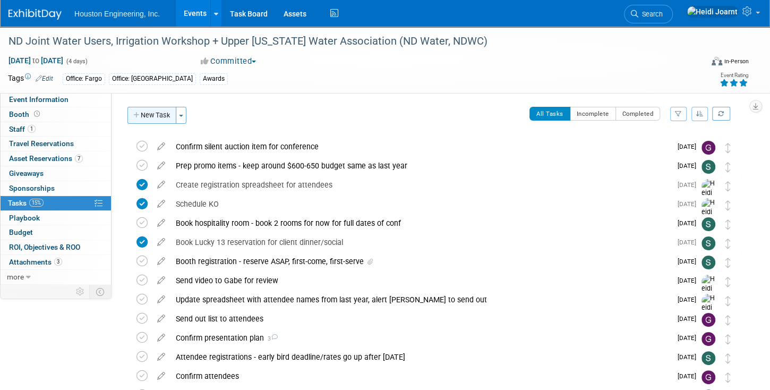
click at [151, 120] on button "New Task" at bounding box center [151, 115] width 49 height 17
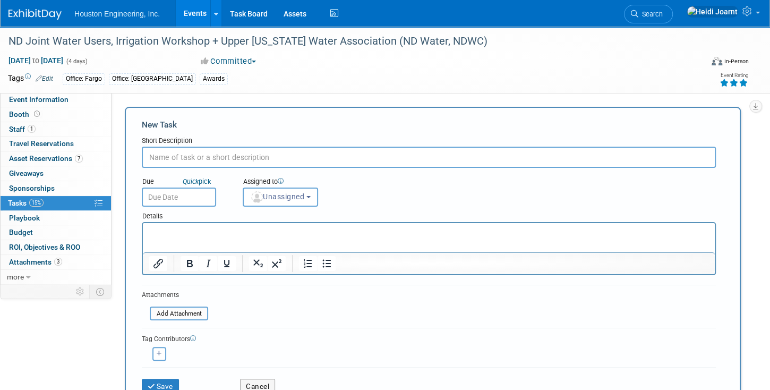
type input "S"
type input "Setup touch base meeting in November"
click at [280, 195] on span "Unassigned" at bounding box center [277, 196] width 54 height 8
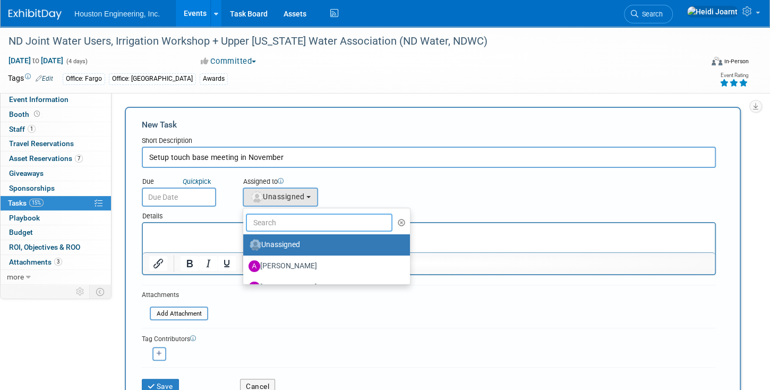
click at [285, 213] on input "text" at bounding box center [319, 222] width 147 height 18
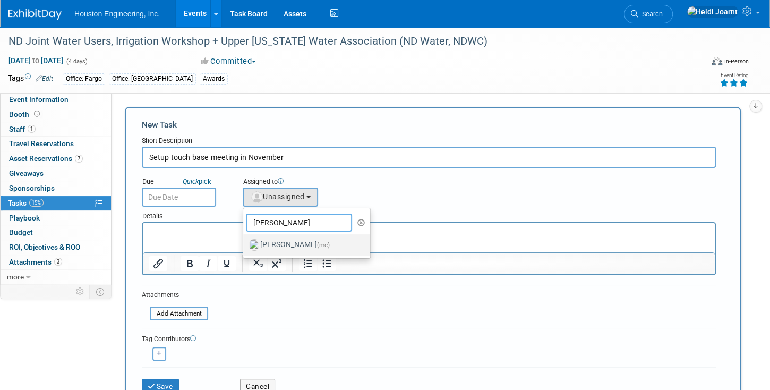
type input "heidi"
click at [308, 251] on label "Heidi Joarnt (me)" at bounding box center [303, 244] width 111 height 17
click at [245, 247] on input "Heidi Joarnt (me)" at bounding box center [241, 243] width 7 height 7
select select "6d2580fd-cc23-403a-9f47-834f17e7f51f"
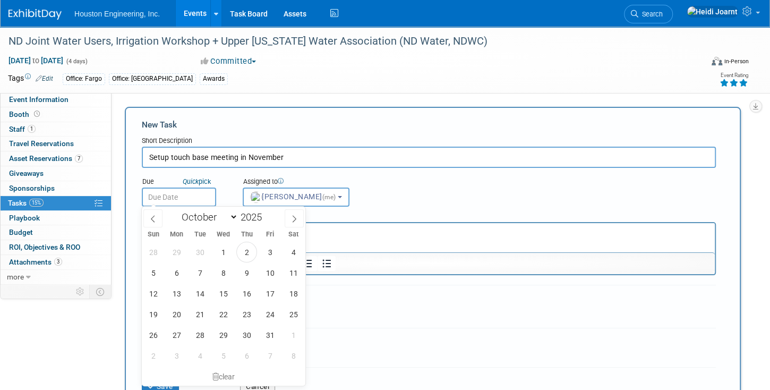
click at [196, 196] on input "text" at bounding box center [179, 196] width 74 height 19
click at [271, 292] on span "17" at bounding box center [270, 293] width 21 height 21
type input "Oct 17, 2025"
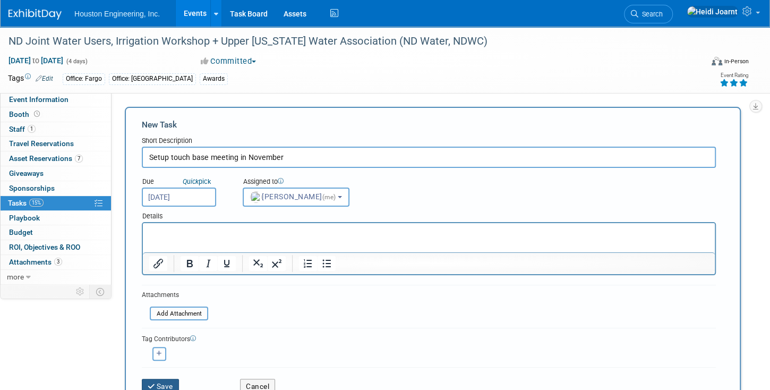
click at [161, 379] on button "Save" at bounding box center [160, 386] width 37 height 15
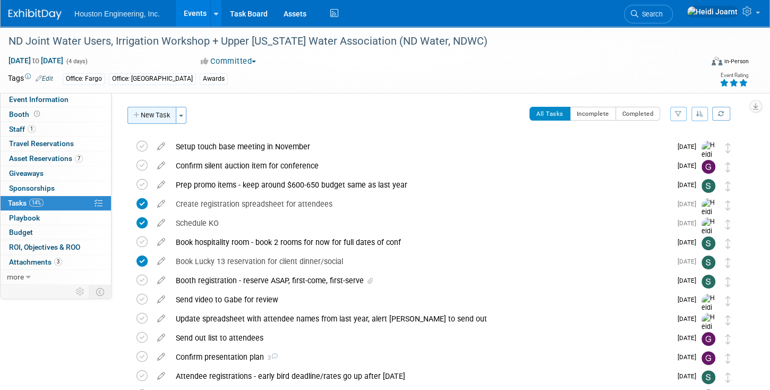
click at [151, 120] on button "New Task" at bounding box center [151, 115] width 49 height 17
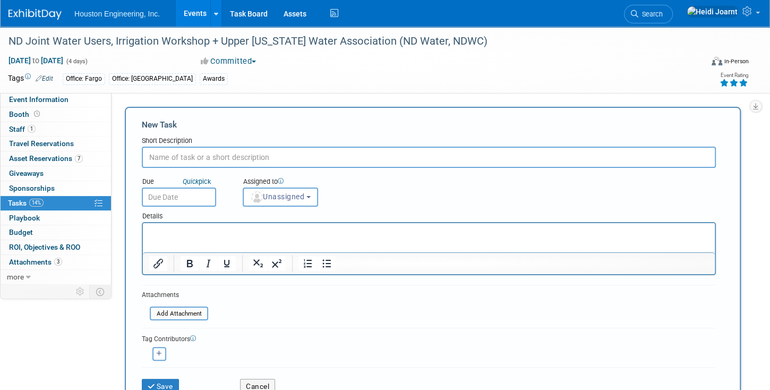
click at [234, 152] on input "text" at bounding box center [429, 157] width 574 height 21
type input "Hospitality room setup/supplies prepped"
click at [283, 202] on button "Unassigned" at bounding box center [280, 196] width 75 height 19
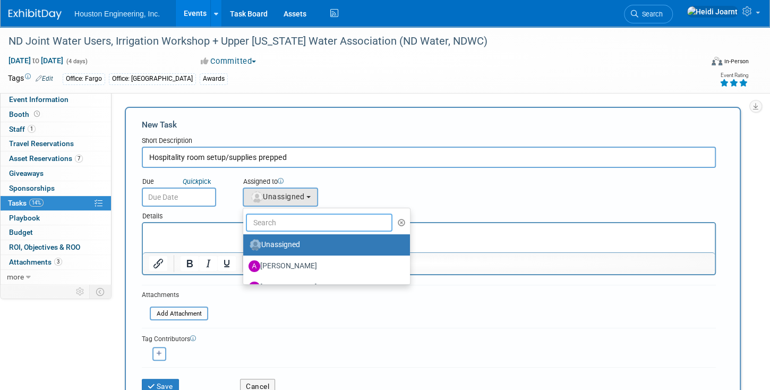
click at [306, 221] on input "text" at bounding box center [319, 222] width 147 height 18
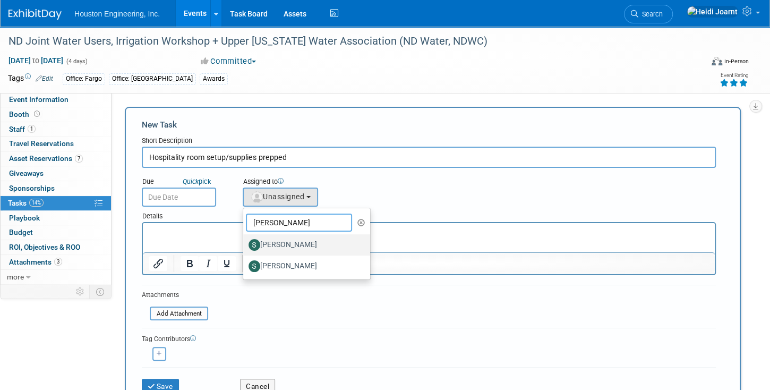
type input "shawn"
click at [304, 243] on label "[PERSON_NAME]" at bounding box center [303, 244] width 111 height 17
click at [245, 243] on input "[PERSON_NAME]" at bounding box center [241, 243] width 7 height 7
select select "a959374d-91c4-4fac-b647-c63e43f51f1b"
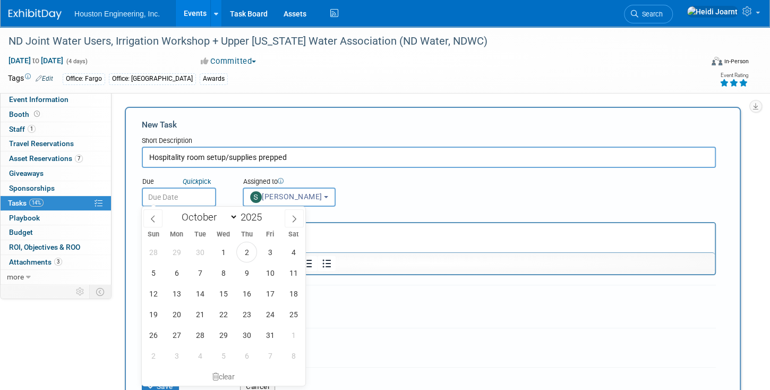
click at [171, 200] on input "text" at bounding box center [179, 196] width 74 height 19
click at [299, 221] on span at bounding box center [294, 218] width 19 height 18
select select "11"
click at [268, 254] on span "5" at bounding box center [270, 252] width 21 height 21
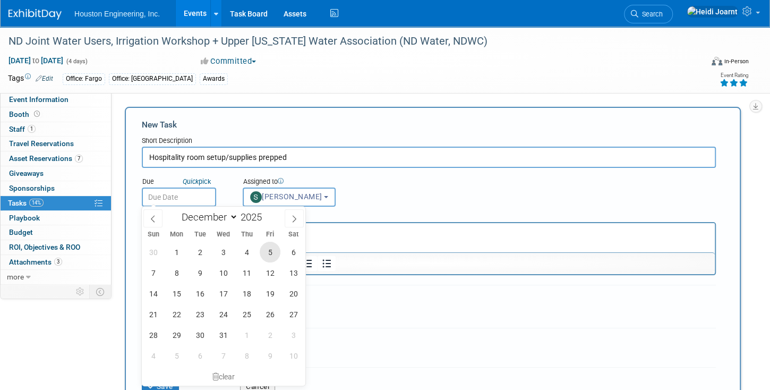
type input "[DATE]"
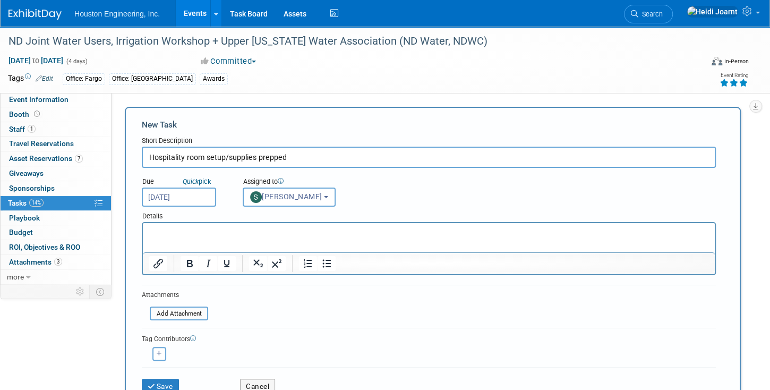
scroll to position [91, 0]
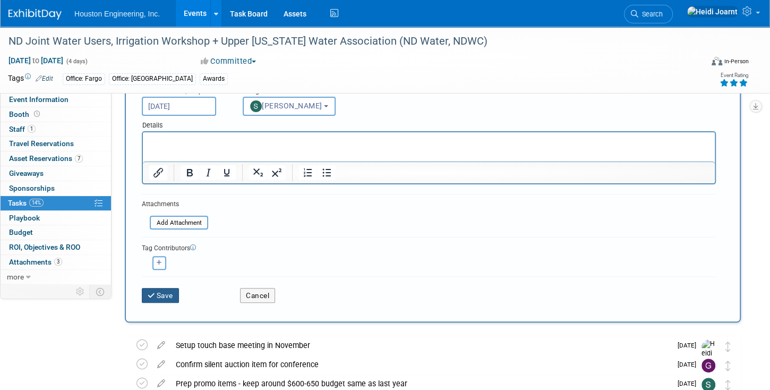
click at [171, 288] on button "Save" at bounding box center [160, 295] width 37 height 15
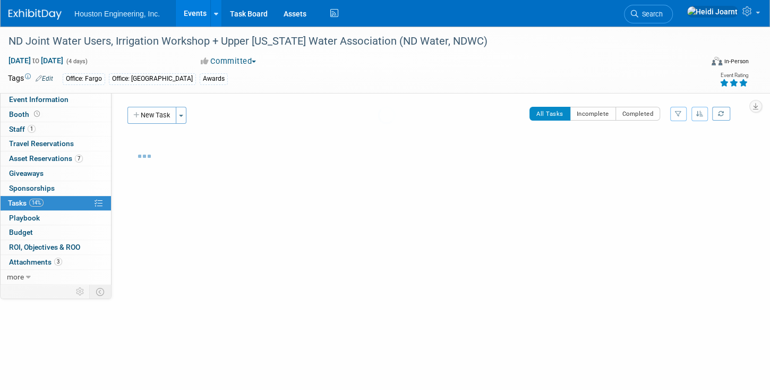
scroll to position [0, 0]
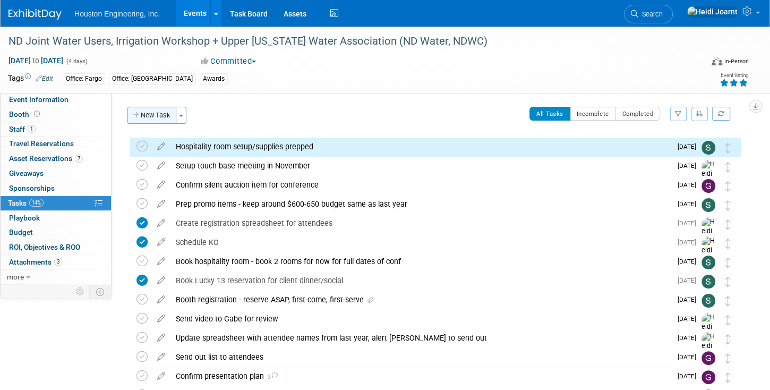
click at [157, 107] on button "New Task" at bounding box center [151, 115] width 49 height 17
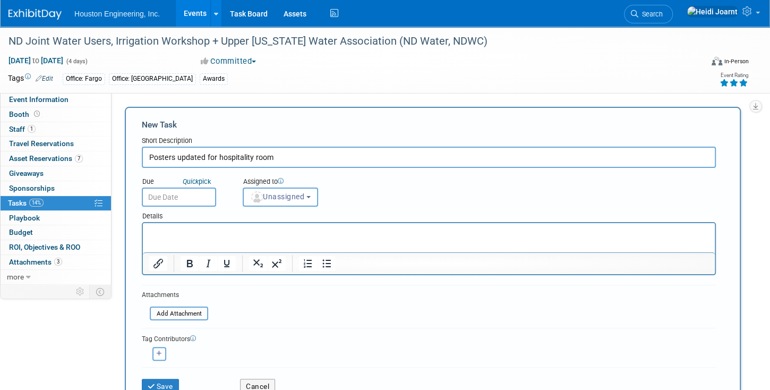
type input "Posters updated for hospitality room"
click at [186, 203] on input "text" at bounding box center [179, 196] width 74 height 19
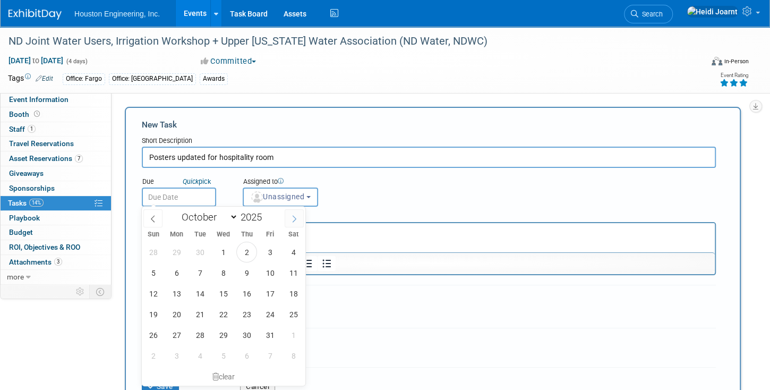
click at [295, 221] on icon at bounding box center [293, 218] width 7 height 7
click at [293, 215] on icon at bounding box center [293, 218] width 7 height 7
select select "11"
click at [180, 251] on span "1" at bounding box center [176, 252] width 21 height 21
type input "Dec 1, 2025"
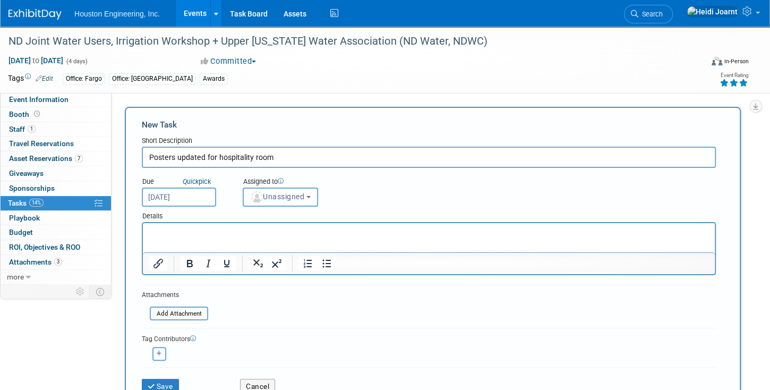
click at [293, 207] on div "Details" at bounding box center [429, 214] width 574 height 15
click at [292, 200] on span "Unassigned" at bounding box center [277, 196] width 54 height 8
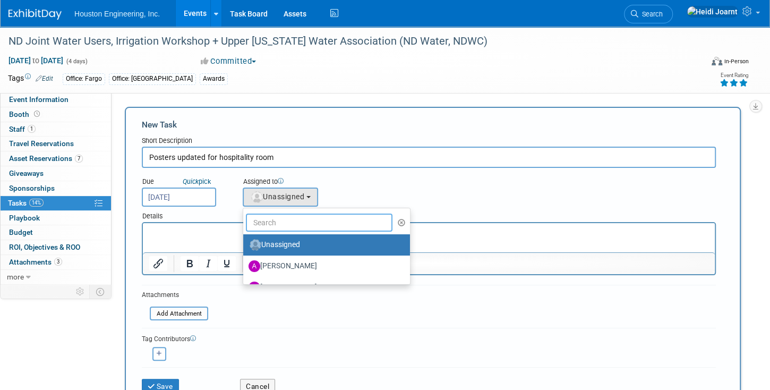
click at [289, 221] on input "text" at bounding box center [319, 222] width 147 height 18
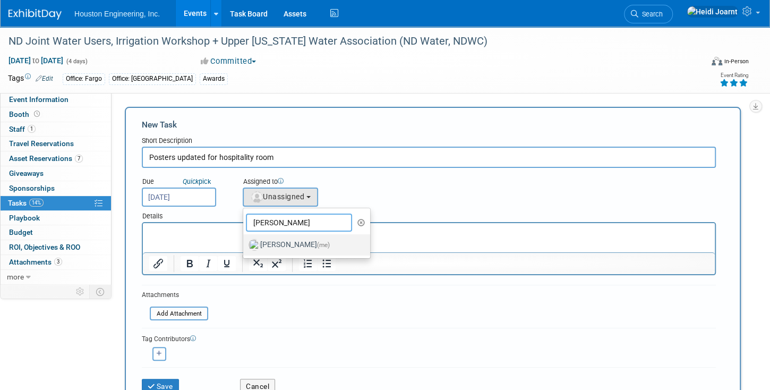
type input "heidi"
click at [303, 243] on label "Heidi Joarnt (me)" at bounding box center [303, 244] width 111 height 17
click at [245, 243] on input "Heidi Joarnt (me)" at bounding box center [241, 243] width 7 height 7
select select "6d2580fd-cc23-403a-9f47-834f17e7f51f"
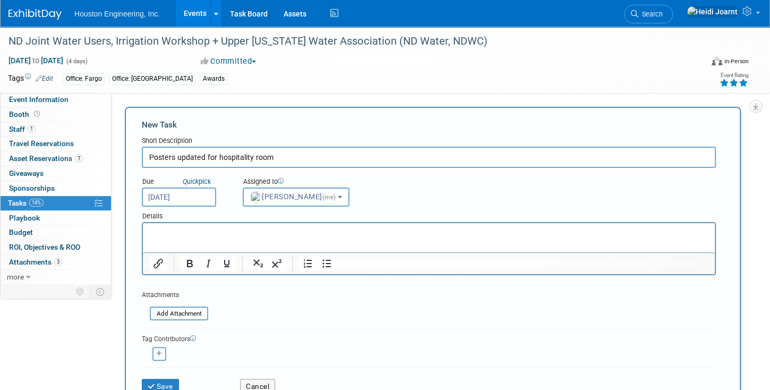
click at [201, 238] on html at bounding box center [429, 230] width 572 height 15
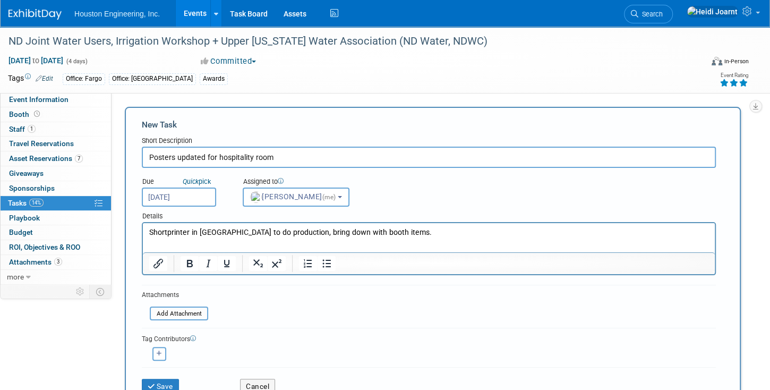
click at [391, 229] on p "Shortprinter in Fargo to do production, bring down with booth items." at bounding box center [429, 232] width 560 height 11
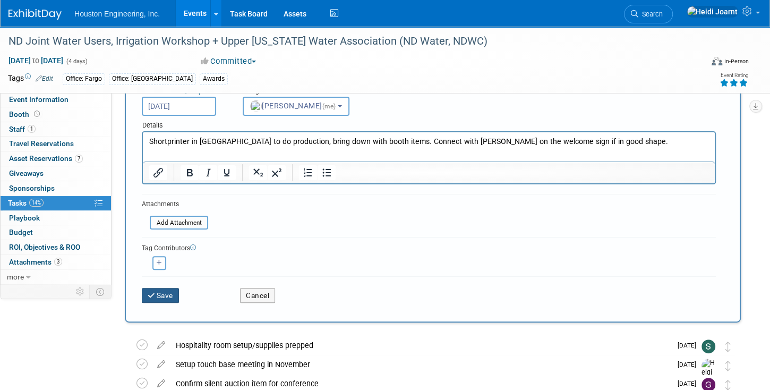
click at [157, 290] on button "Save" at bounding box center [160, 295] width 37 height 15
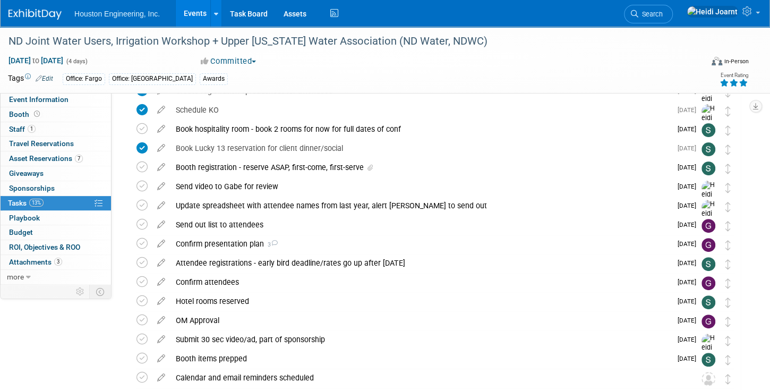
scroll to position [252, 0]
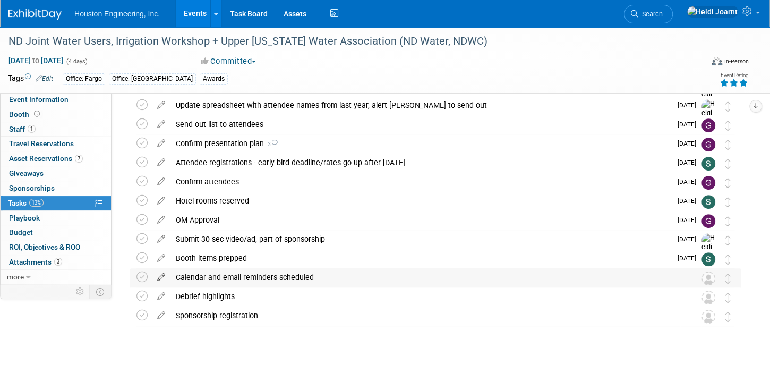
click at [160, 279] on icon at bounding box center [161, 274] width 19 height 13
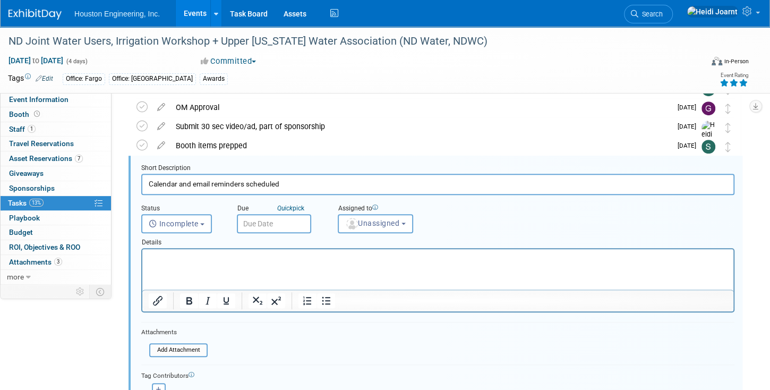
scroll to position [0, 0]
click at [386, 222] on span "Unassigned" at bounding box center [372, 223] width 54 height 8
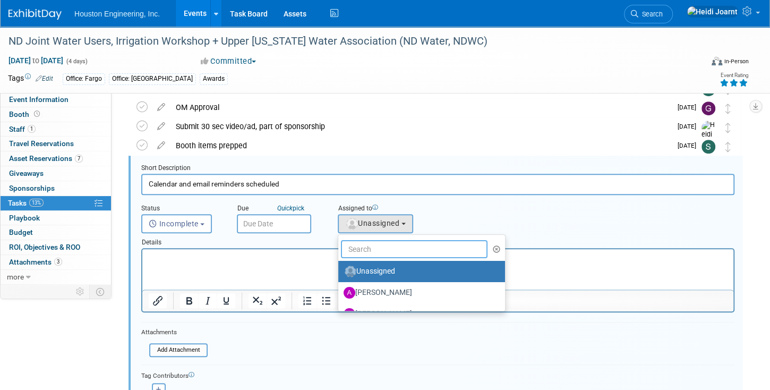
click at [381, 254] on input "text" at bounding box center [414, 249] width 147 height 18
type input "heidi"
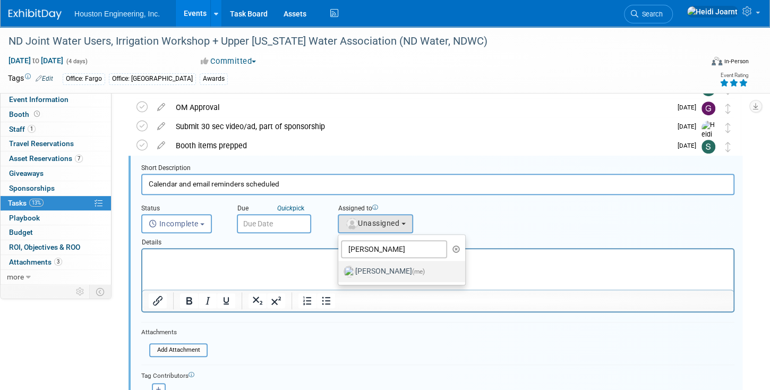
click at [384, 275] on label "Heidi Joarnt (me)" at bounding box center [399, 271] width 111 height 17
click at [340, 273] on input "Heidi Joarnt (me)" at bounding box center [336, 270] width 7 height 7
select select "6d2580fd-cc23-403a-9f47-834f17e7f51f"
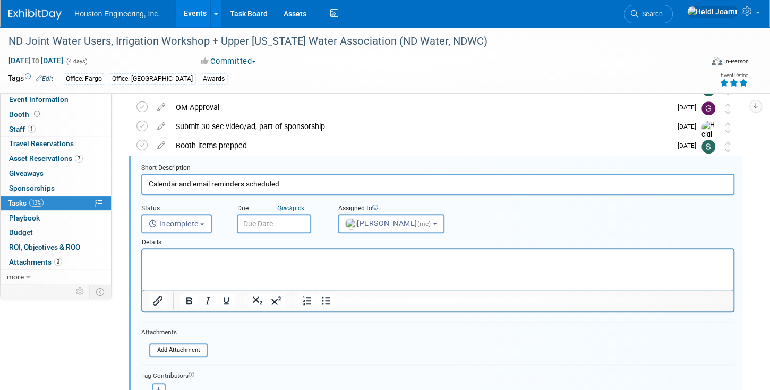
click at [289, 223] on input "text" at bounding box center [274, 223] width 74 height 19
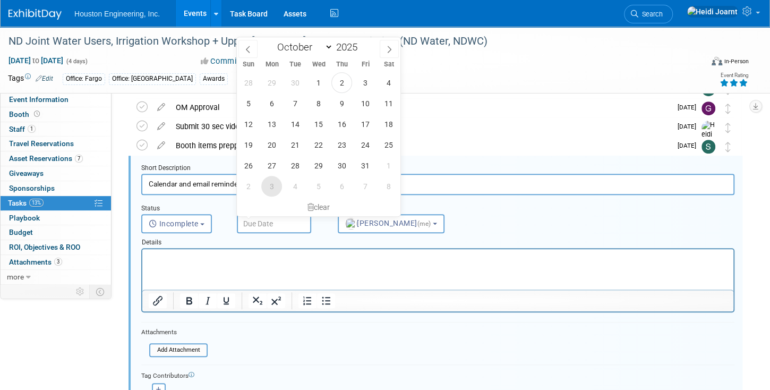
click at [272, 186] on span "3" at bounding box center [271, 186] width 21 height 21
type input "Nov 3, 2025"
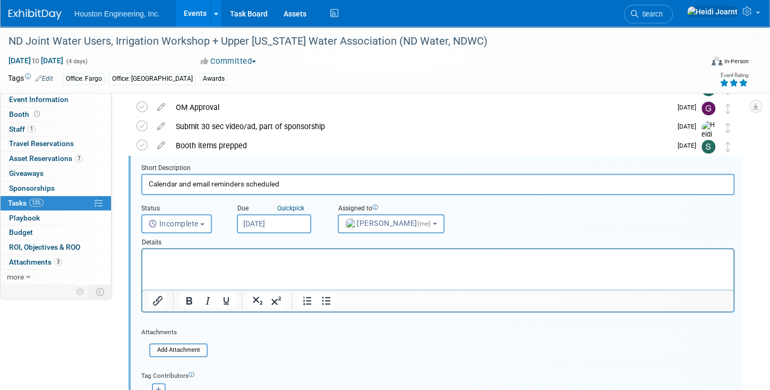
scroll to position [425, 0]
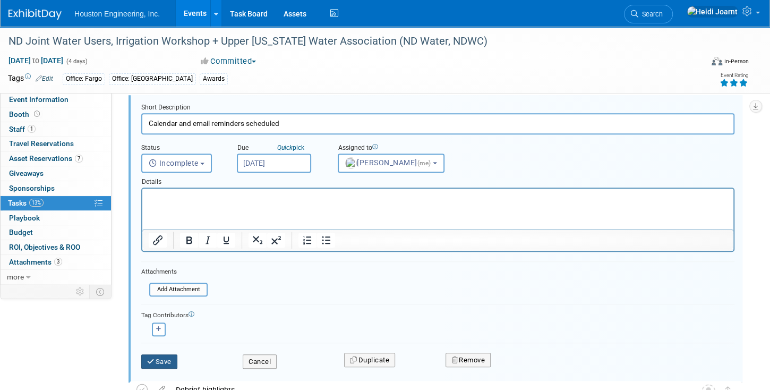
click at [169, 357] on button "Save" at bounding box center [159, 361] width 36 height 15
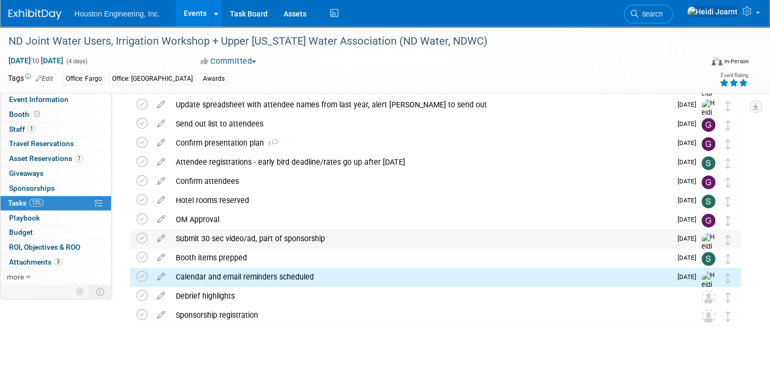
scroll to position [252, 0]
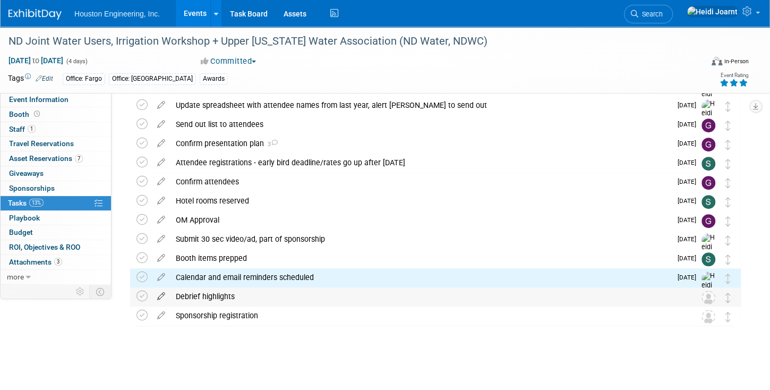
click at [167, 296] on icon at bounding box center [161, 293] width 19 height 13
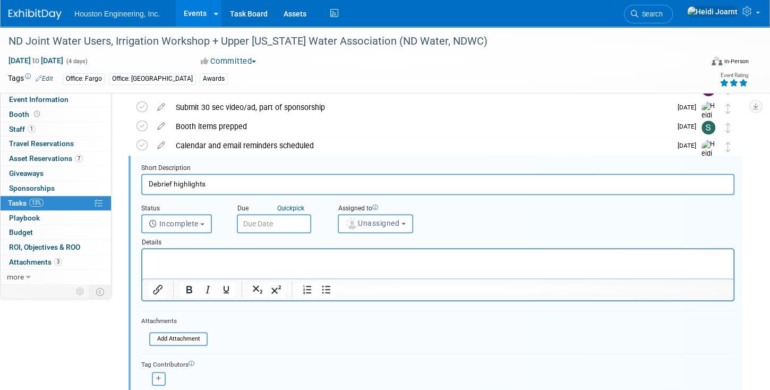
scroll to position [0, 0]
drag, startPoint x: 220, startPoint y: 181, endPoint x: 91, endPoint y: 177, distance: 129.1
click at [91, 177] on div "Event Information Event Info Booth Booth 1 Staff 1 Staff 0 Travel Reservations …" at bounding box center [385, 67] width 770 height 849
type input "Schedule debrief meeting"
click at [370, 222] on span "Unassigned" at bounding box center [372, 223] width 54 height 8
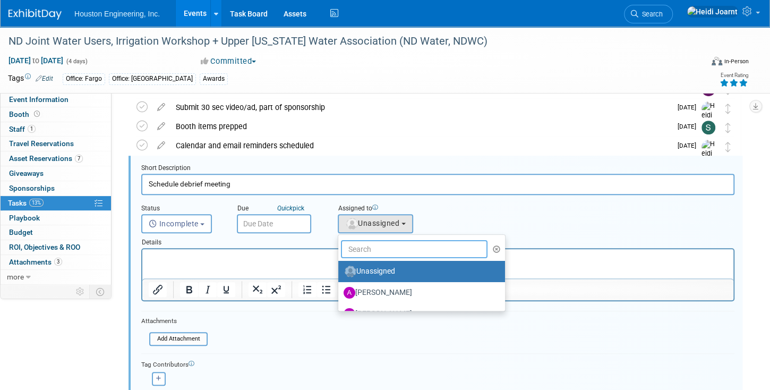
click at [373, 243] on input "text" at bounding box center [414, 249] width 147 height 18
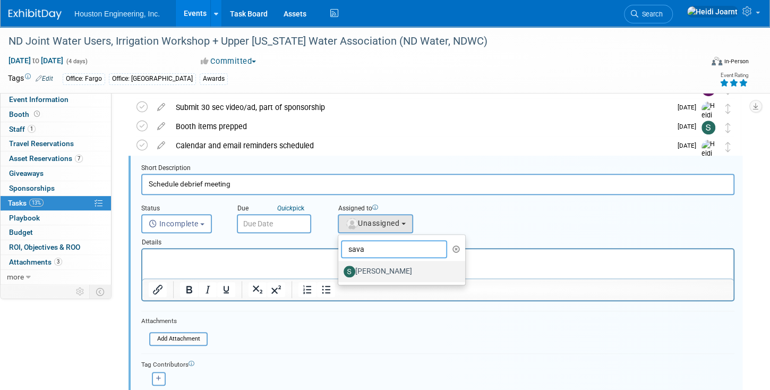
type input "sava"
click at [383, 267] on label "[PERSON_NAME]" at bounding box center [399, 271] width 111 height 17
click at [340, 267] on input "[PERSON_NAME]" at bounding box center [336, 270] width 7 height 7
select select "c702a704-28dd-4af3-9315-4f34ebeeff3e"
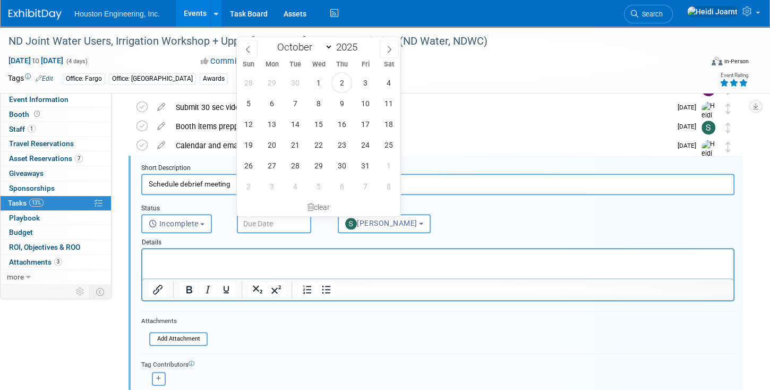
click at [280, 226] on input "text" at bounding box center [274, 223] width 74 height 19
click at [277, 190] on span "3" at bounding box center [271, 186] width 21 height 21
type input "Nov 3, 2025"
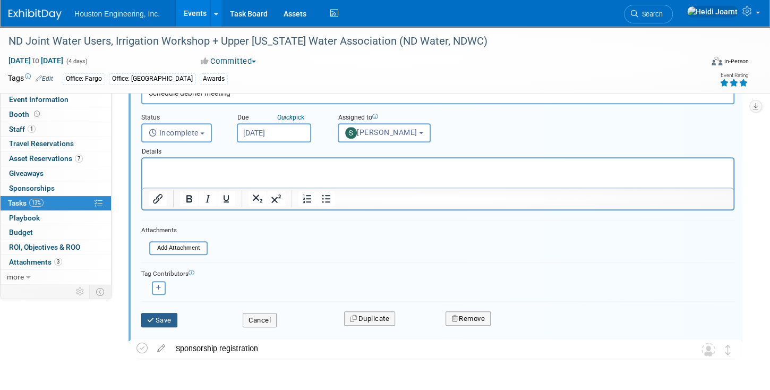
click at [173, 318] on button "Save" at bounding box center [159, 320] width 36 height 15
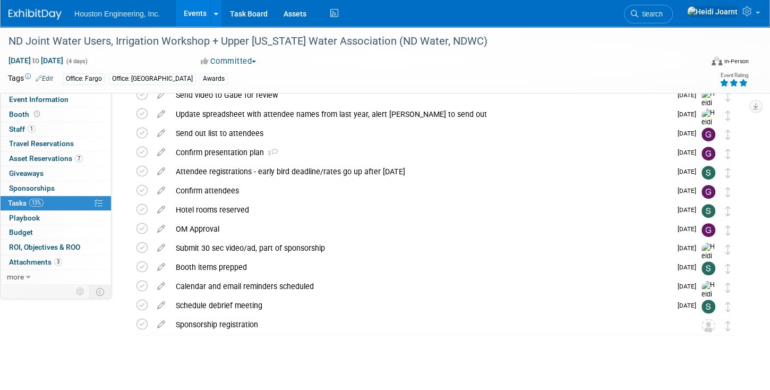
scroll to position [252, 0]
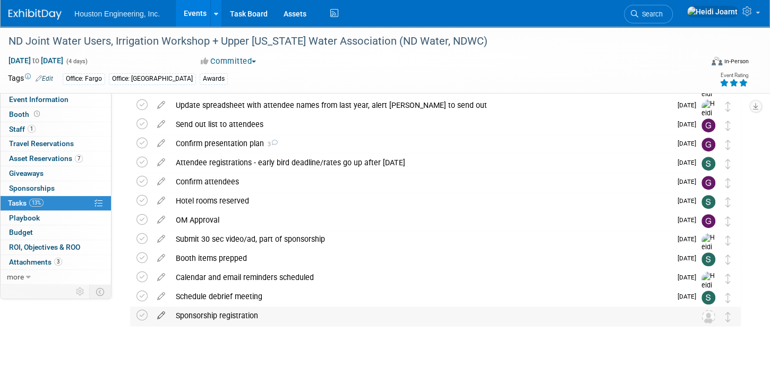
click at [164, 316] on icon at bounding box center [161, 312] width 19 height 13
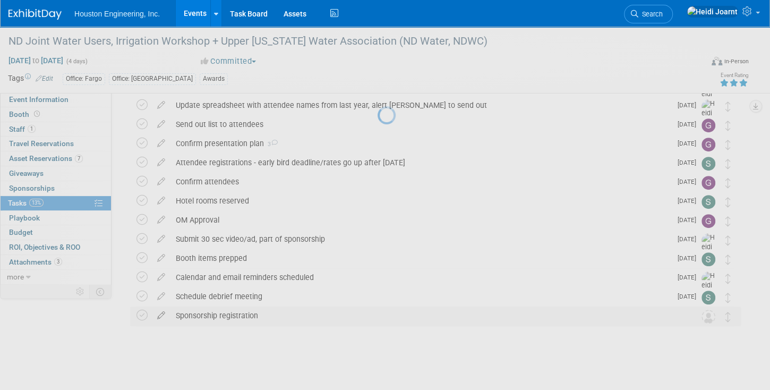
select select "9"
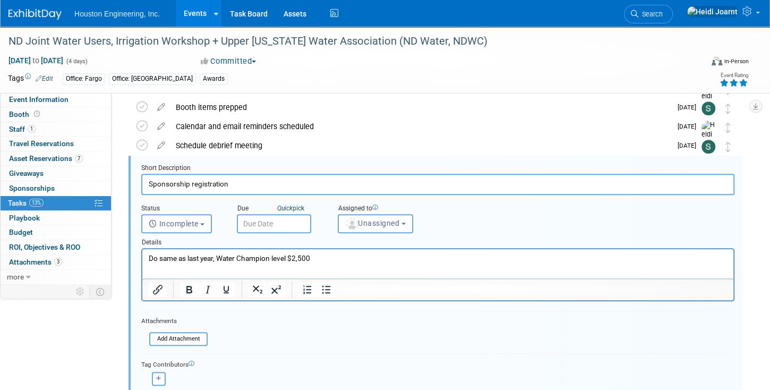
scroll to position [0, 0]
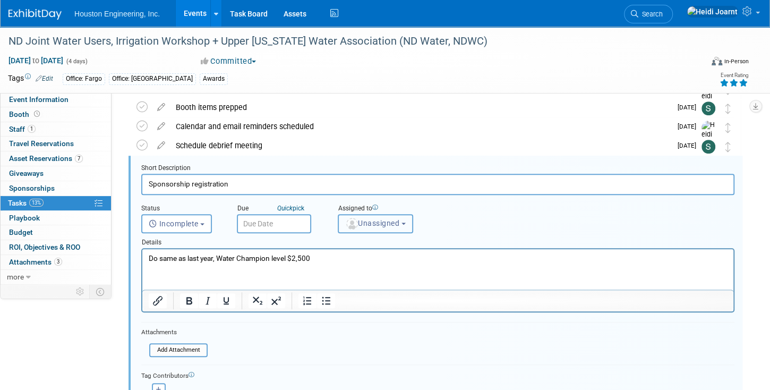
click at [385, 224] on span "Unassigned" at bounding box center [372, 223] width 54 height 8
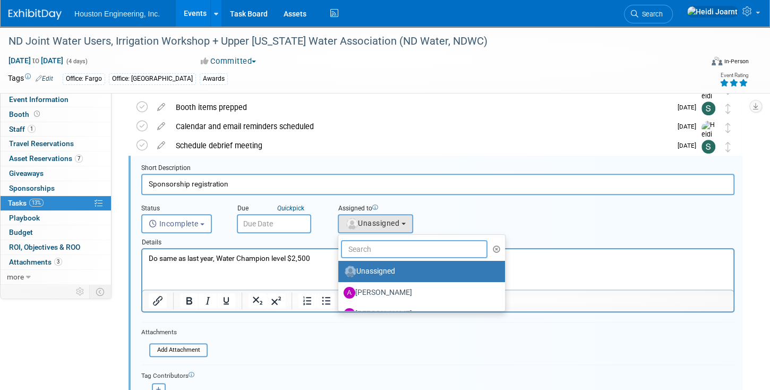
click at [368, 247] on input "text" at bounding box center [414, 249] width 147 height 18
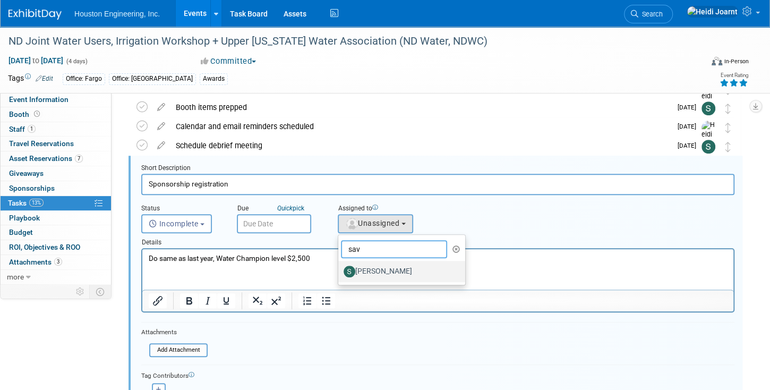
type input "sav"
click at [372, 272] on label "[PERSON_NAME]" at bounding box center [399, 271] width 111 height 17
click at [340, 272] on input "[PERSON_NAME]" at bounding box center [336, 270] width 7 height 7
select select "c702a704-28dd-4af3-9315-4f34ebeeff3e"
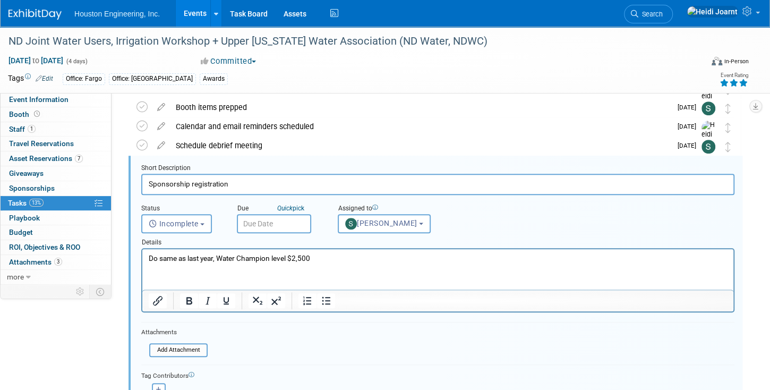
click at [263, 223] on input "text" at bounding box center [274, 223] width 74 height 19
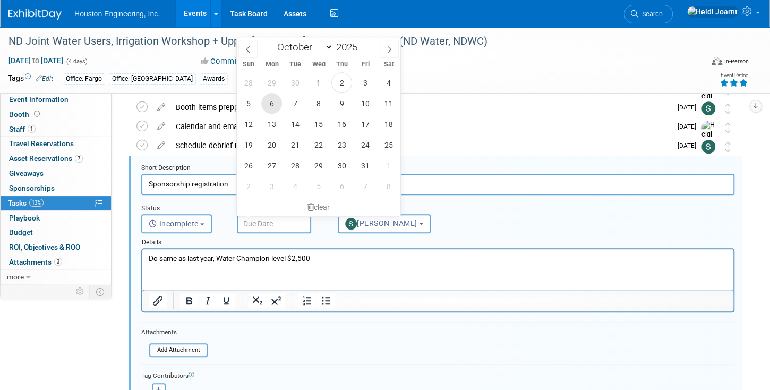
click at [272, 104] on span "6" at bounding box center [271, 103] width 21 height 21
type input "Oct 6, 2025"
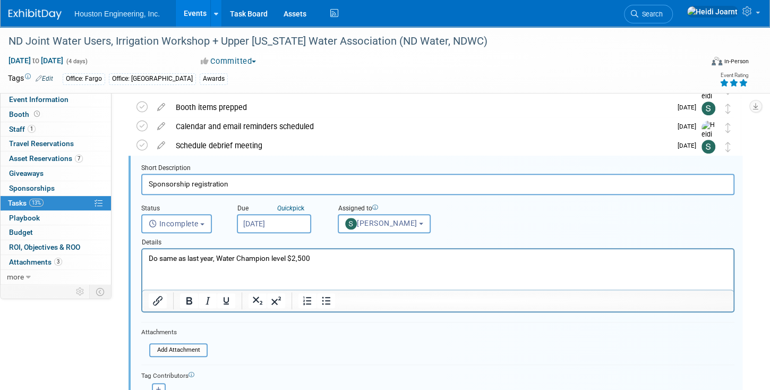
scroll to position [463, 0]
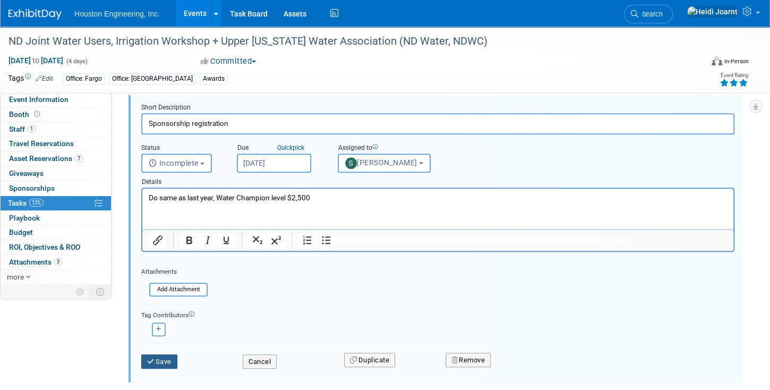
click at [166, 361] on button "Save" at bounding box center [159, 361] width 36 height 15
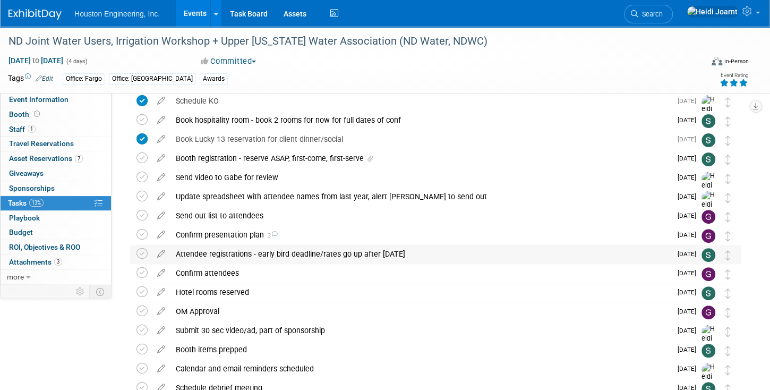
scroll to position [252, 0]
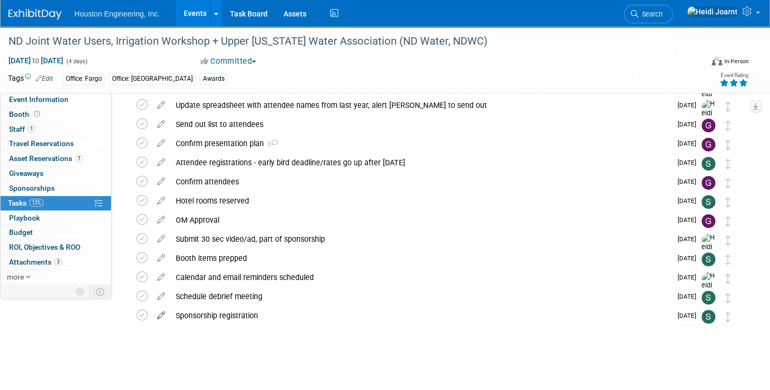
click at [160, 314] on icon at bounding box center [161, 312] width 19 height 13
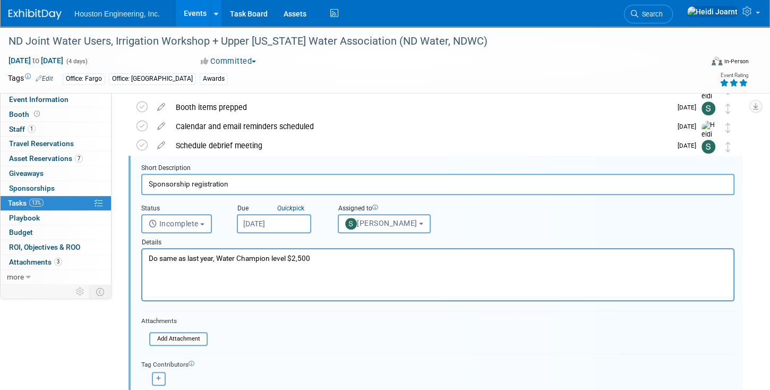
scroll to position [0, 0]
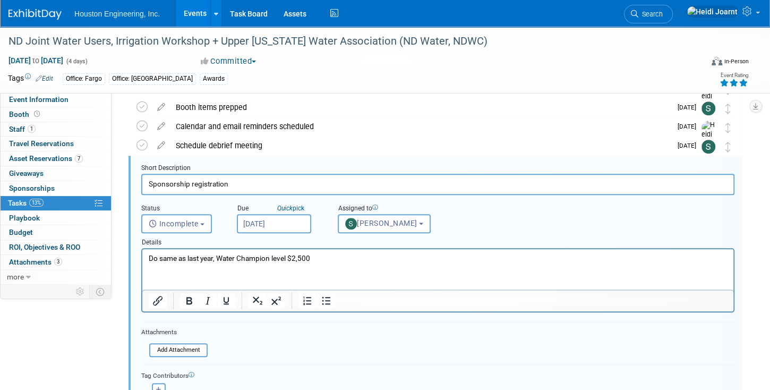
click at [277, 217] on input "Oct 6, 2025" at bounding box center [274, 223] width 74 height 19
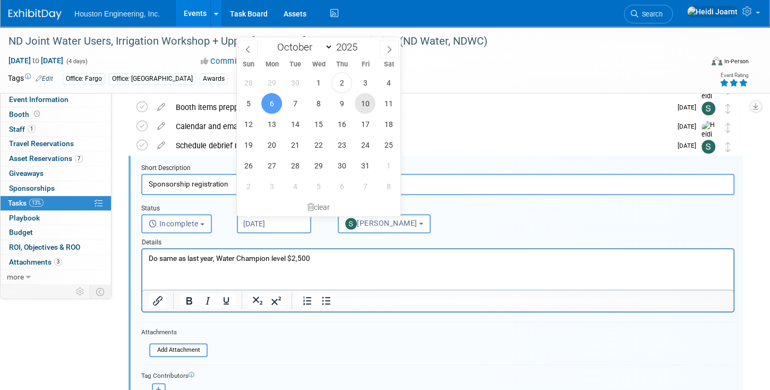
click at [363, 102] on span "10" at bounding box center [365, 103] width 21 height 21
type input "Oct 10, 2025"
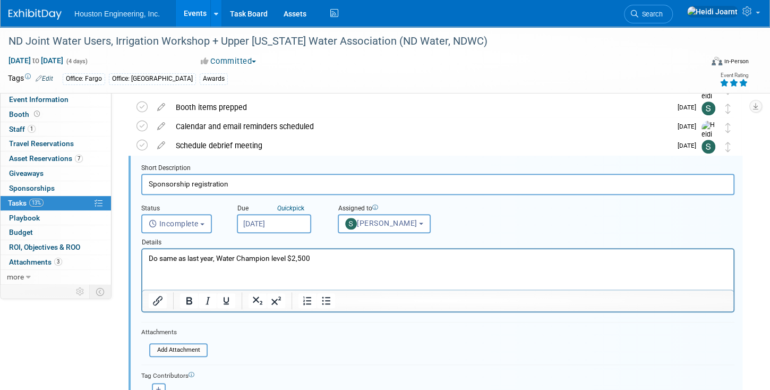
scroll to position [463, 0]
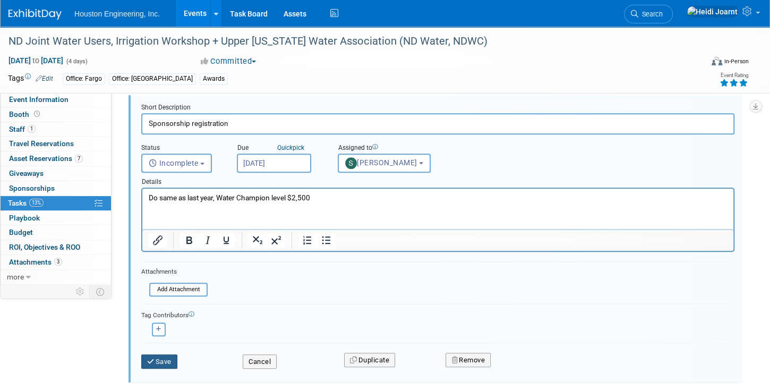
click at [162, 362] on button "Save" at bounding box center [159, 361] width 36 height 15
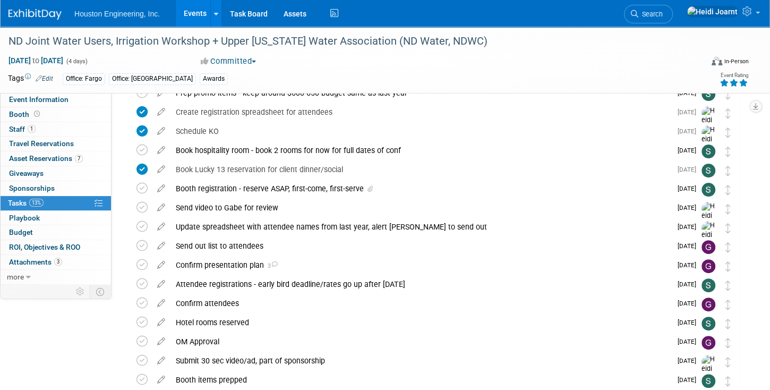
scroll to position [70, 0]
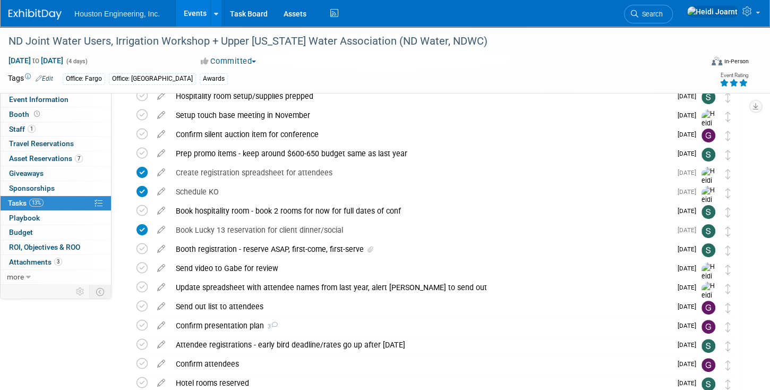
click at [530, 63] on div "Dec 9, 2025 to Dec 12, 2025 (4 days) Dec 9, 2025 to Dec 12, 2025 Committed Comm…" at bounding box center [378, 63] width 757 height 16
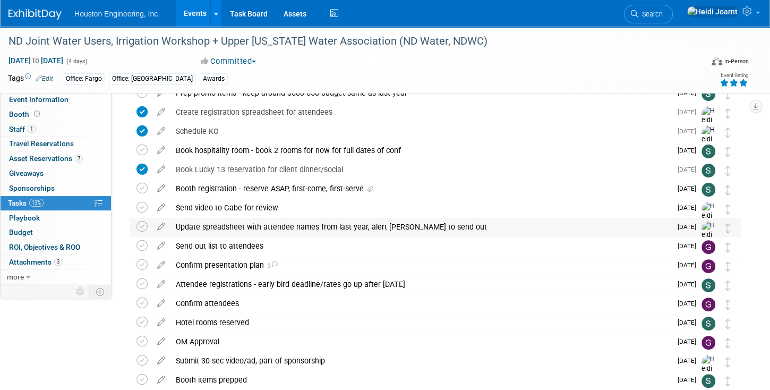
scroll to position [0, 0]
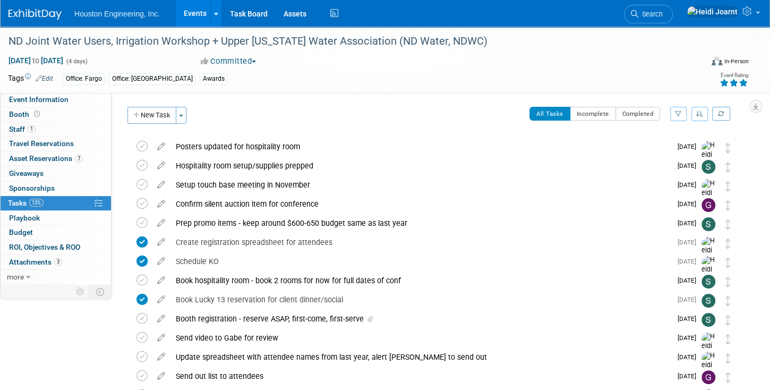
click at [702, 117] on button "button" at bounding box center [699, 114] width 17 height 14
click at [674, 160] on link "By Due Date" at bounding box center [669, 162] width 76 height 15
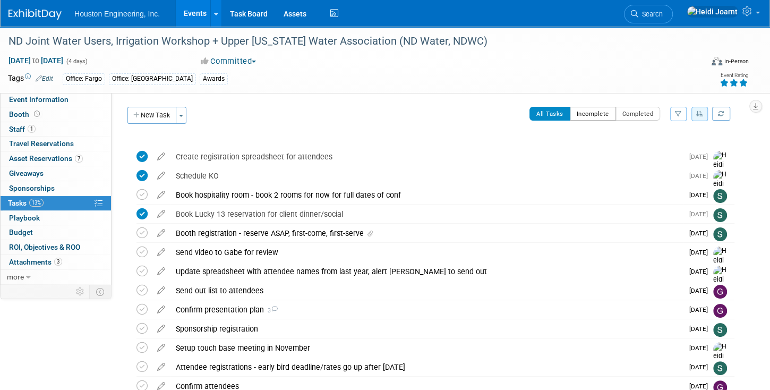
click at [604, 115] on button "Incomplete" at bounding box center [593, 114] width 46 height 14
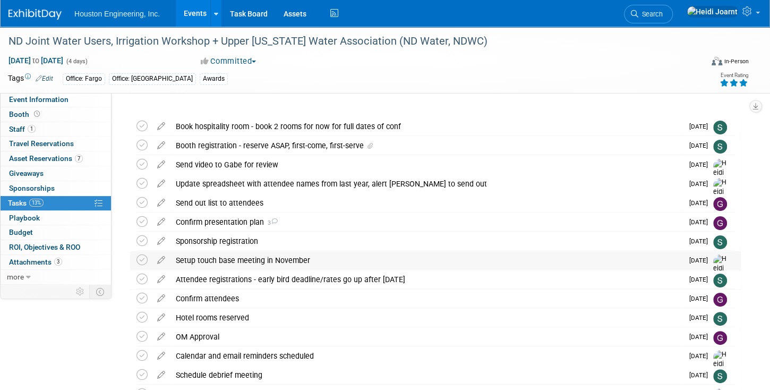
scroll to position [61, 0]
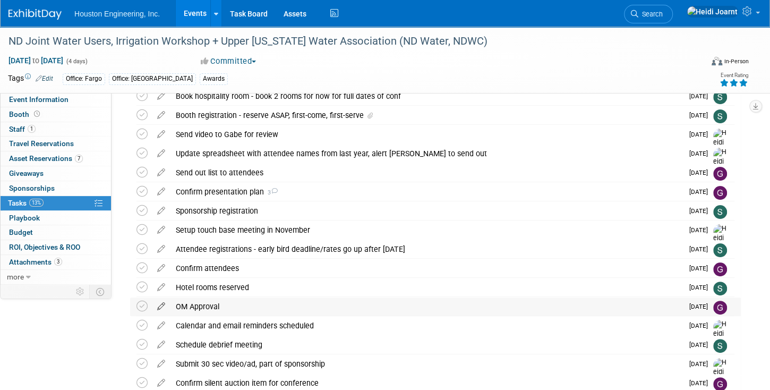
click at [160, 306] on icon at bounding box center [161, 303] width 19 height 13
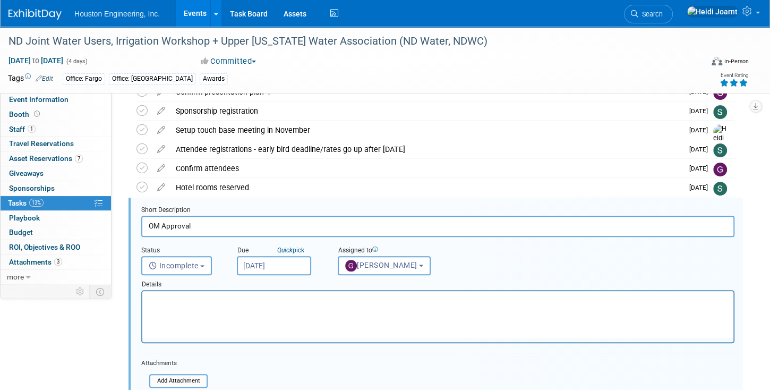
scroll to position [202, 0]
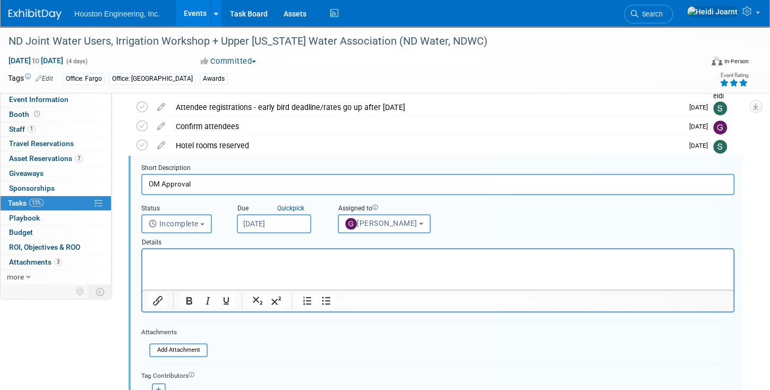
click at [219, 263] on html at bounding box center [437, 256] width 591 height 14
click at [354, 263] on html at bounding box center [437, 256] width 591 height 14
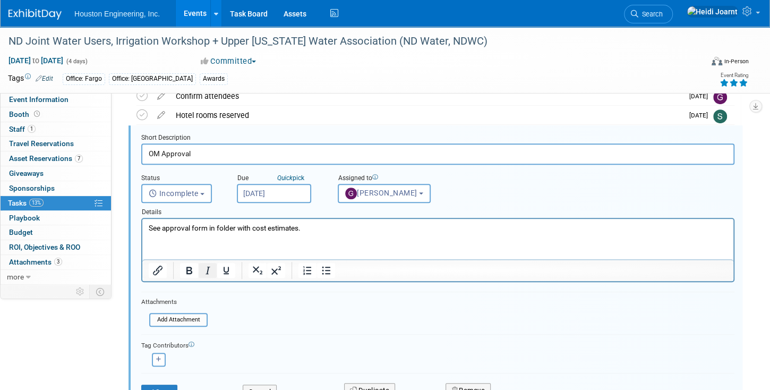
scroll to position [263, 0]
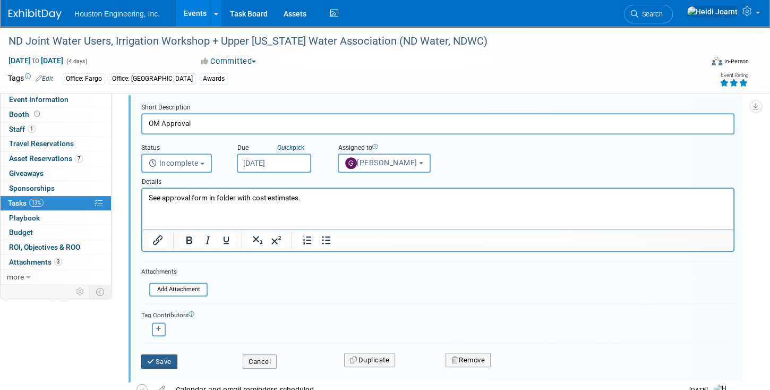
click at [162, 359] on button "Save" at bounding box center [159, 361] width 36 height 15
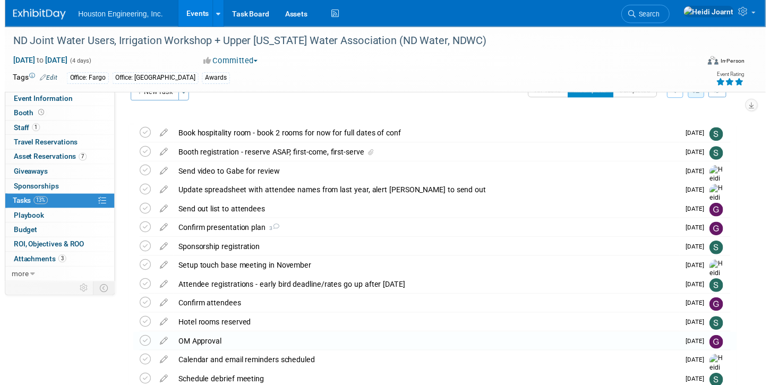
scroll to position [0, 0]
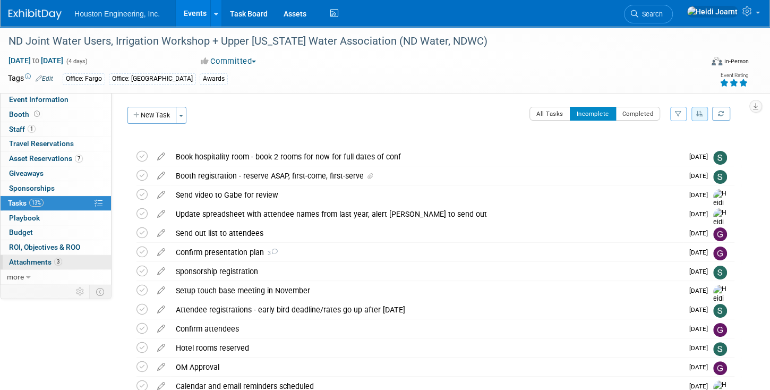
click at [52, 260] on span "Attachments 3" at bounding box center [35, 262] width 53 height 8
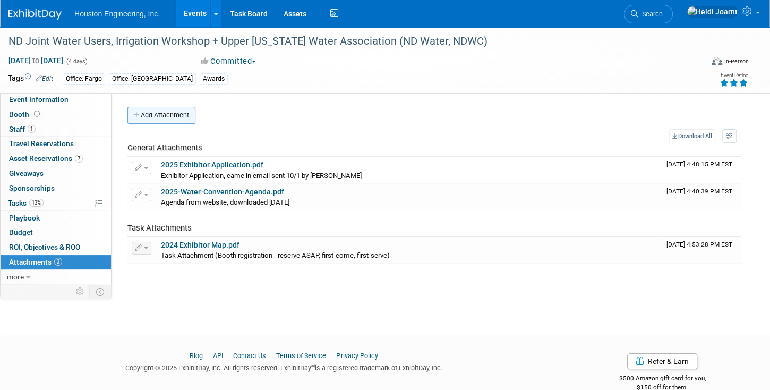
click at [180, 114] on button "Add Attachment" at bounding box center [161, 115] width 68 height 17
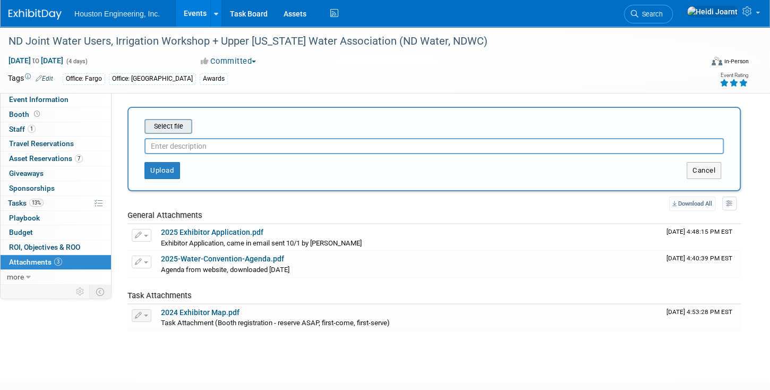
click at [178, 125] on input "file" at bounding box center [128, 126] width 126 height 13
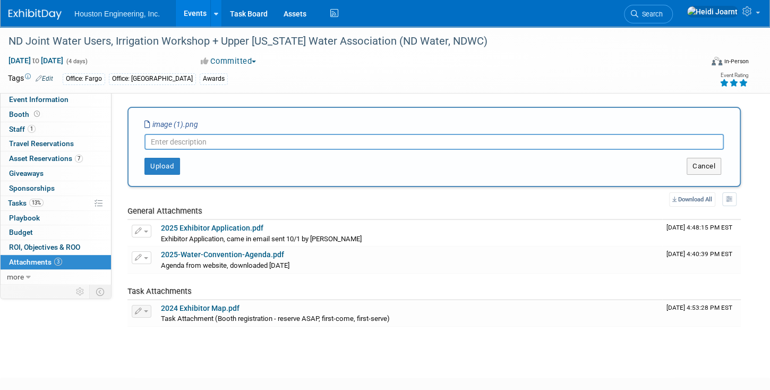
click at [207, 143] on input "text" at bounding box center [433, 142] width 579 height 16
type input "D"
click at [164, 170] on button "Upload" at bounding box center [162, 166] width 36 height 17
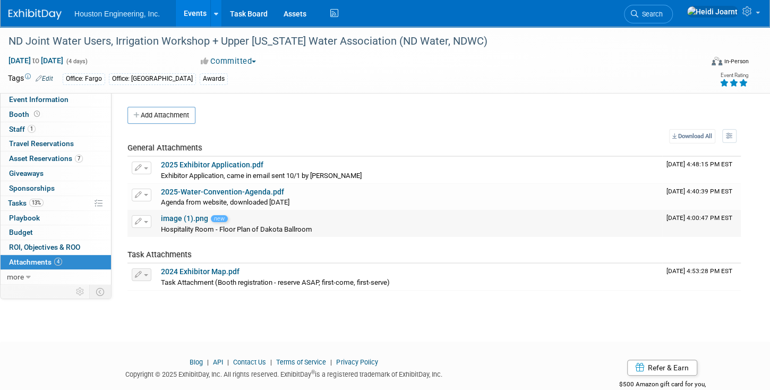
click at [143, 222] on button "button" at bounding box center [142, 221] width 20 height 13
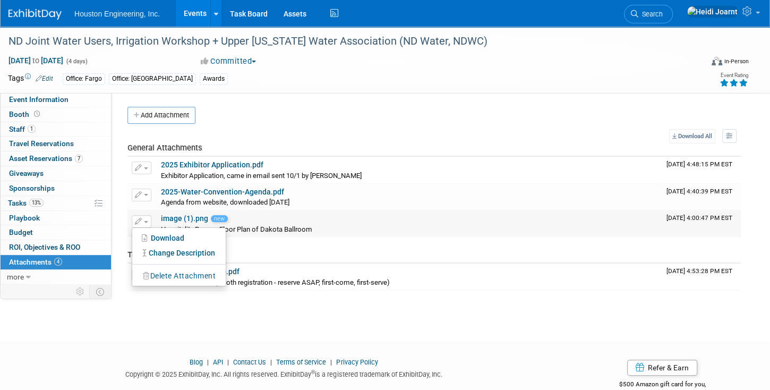
click at [169, 270] on button "Delete Attachment" at bounding box center [179, 276] width 83 height 14
click at [258, 288] on link "Yes" at bounding box center [258, 290] width 31 height 17
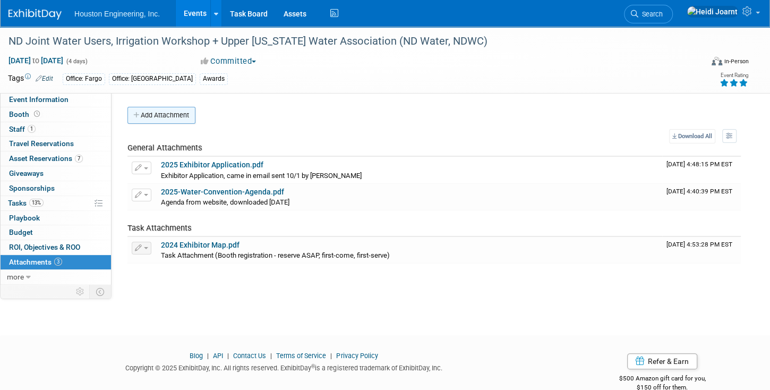
click at [175, 123] on button "Add Attachment" at bounding box center [161, 115] width 68 height 17
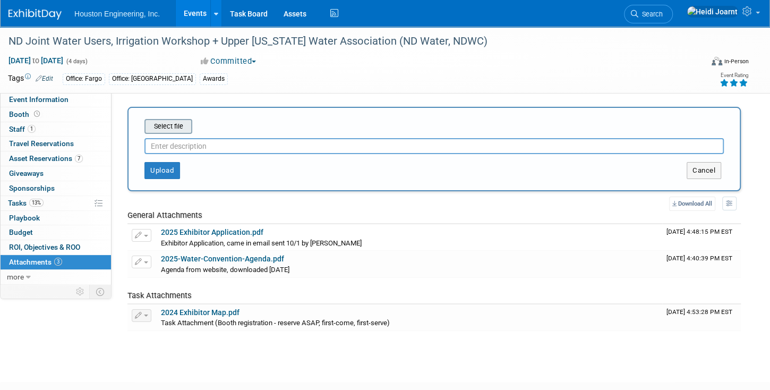
click at [173, 124] on input "file" at bounding box center [128, 126] width 126 height 13
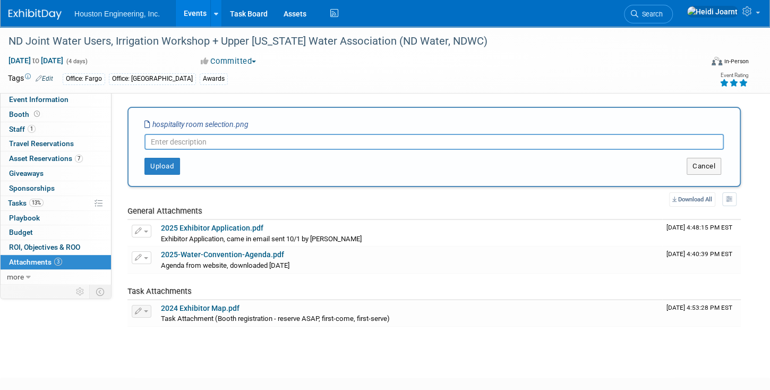
click at [206, 144] on input "text" at bounding box center [433, 142] width 579 height 16
type input "D"
type input "Hospitality room selection, Floor Plan of Dakota Ballroom"
click at [171, 162] on button "Upload" at bounding box center [162, 166] width 36 height 17
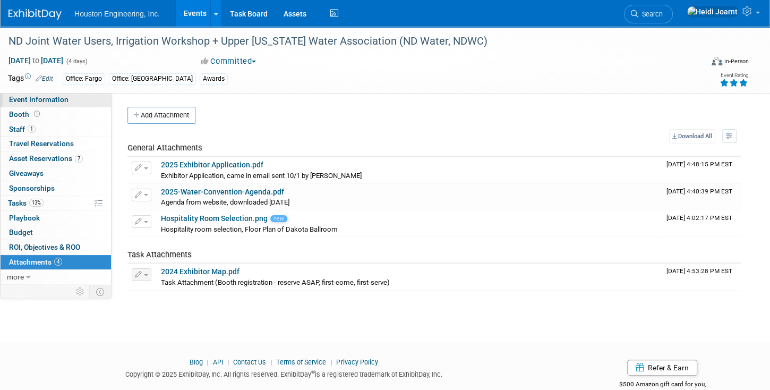
click at [55, 103] on span "Event Information" at bounding box center [38, 99] width 59 height 8
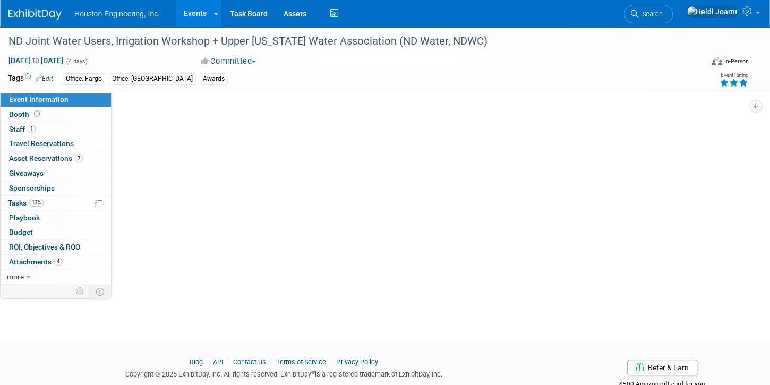
select select "2 - Post KO/Active Planning"
select select "Pending"
select select "Water Resources"
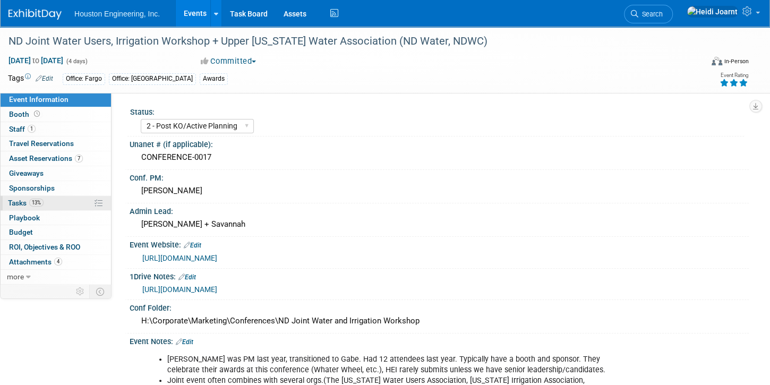
click at [65, 200] on link "13% Tasks 13%" at bounding box center [56, 203] width 110 height 14
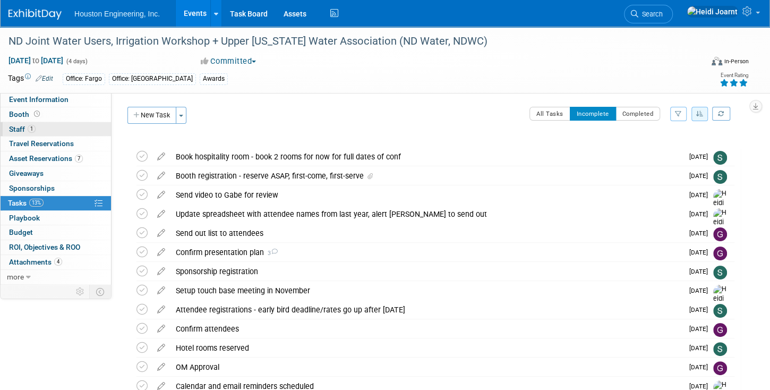
click at [68, 130] on link "1 Staff 1" at bounding box center [56, 129] width 110 height 14
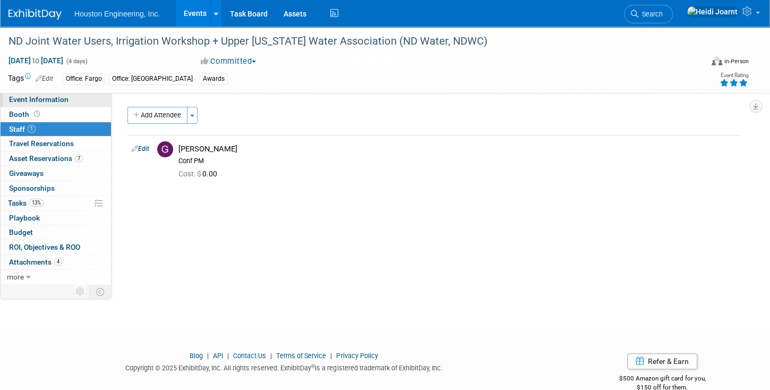
click at [59, 97] on span "Event Information" at bounding box center [38, 99] width 59 height 8
select select "2 - Post KO/Active Planning"
select select "Pending"
select select "Water Resources"
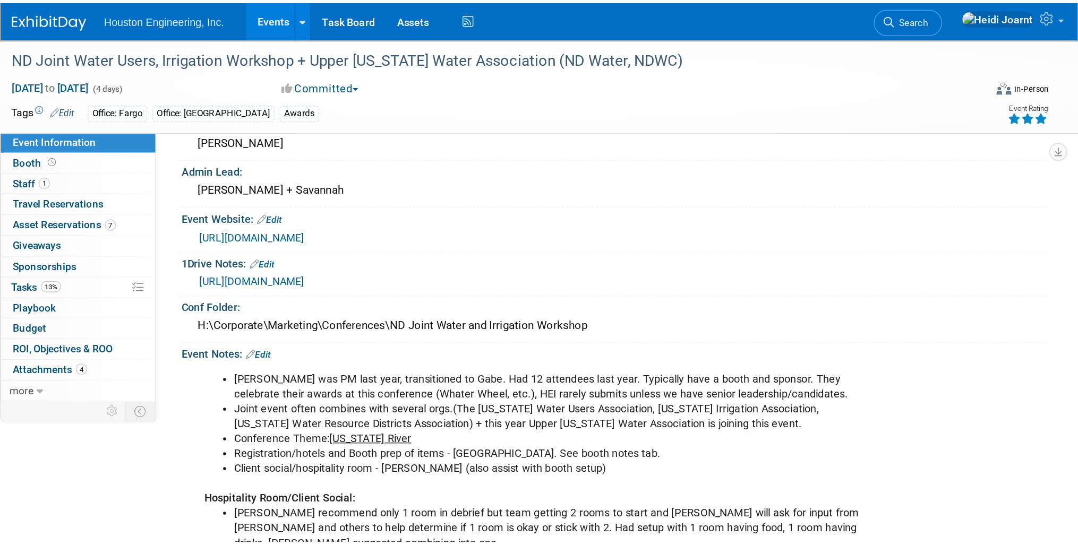
scroll to position [91, 0]
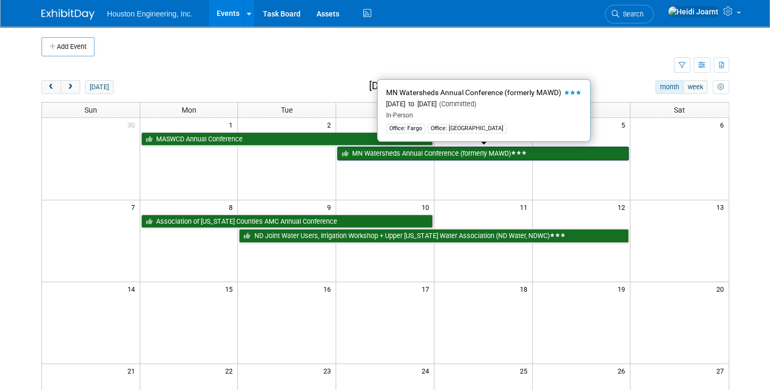
click at [392, 149] on link "MN Watersheds Annual Conference (formerly MAWD)" at bounding box center [482, 154] width 291 height 14
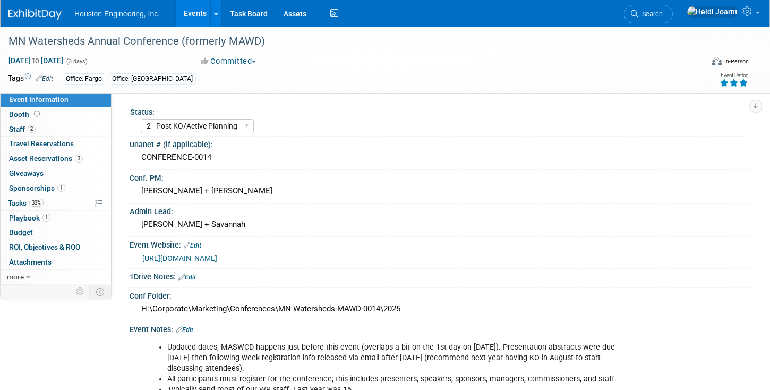
select select "2 - Post KO/Active Planning"
select select "Yes"
select select "Water Resources"
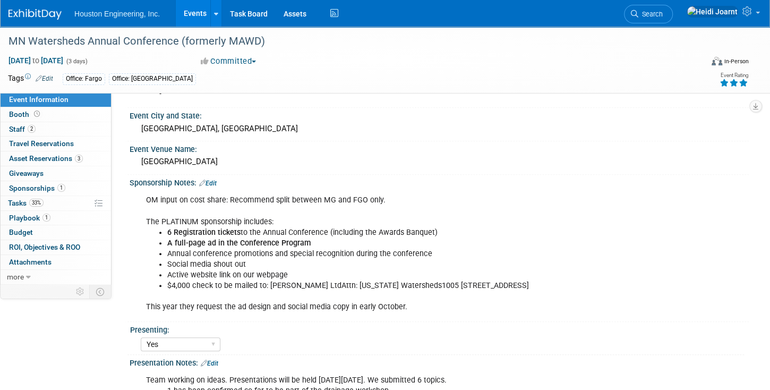
scroll to position [606, 0]
